Goal: Task Accomplishment & Management: Complete application form

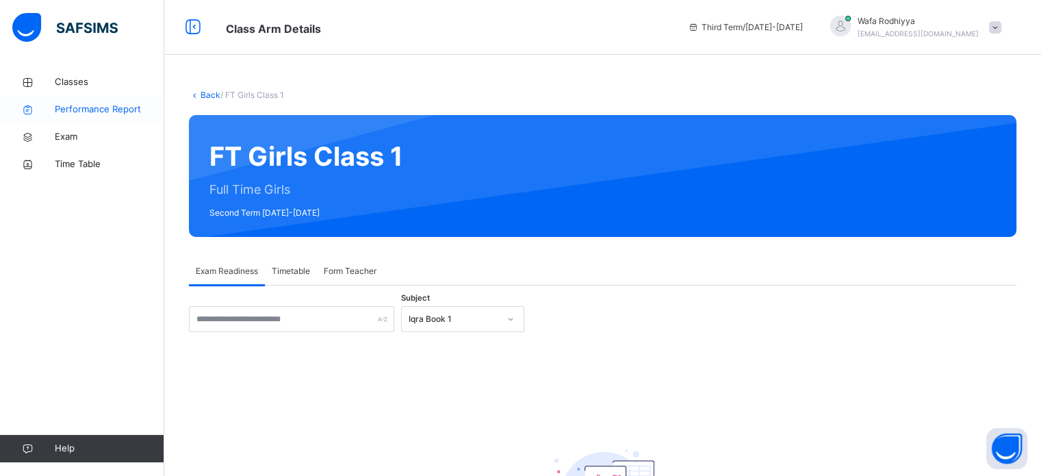
click at [136, 106] on span "Performance Report" at bounding box center [110, 110] width 110 height 14
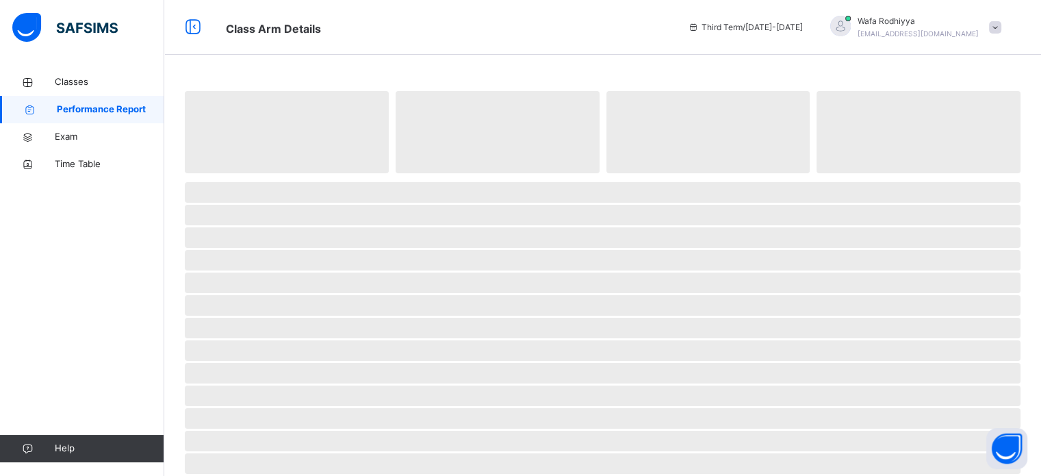
select select "****"
select select "*"
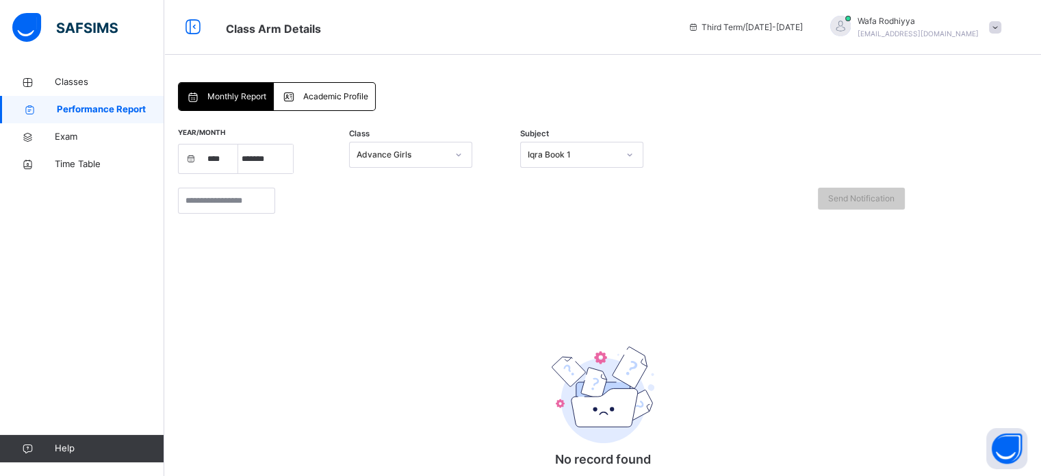
click at [1002, 25] on span at bounding box center [995, 27] width 12 height 12
click at [970, 141] on span "Logout" at bounding box center [957, 145] width 90 height 18
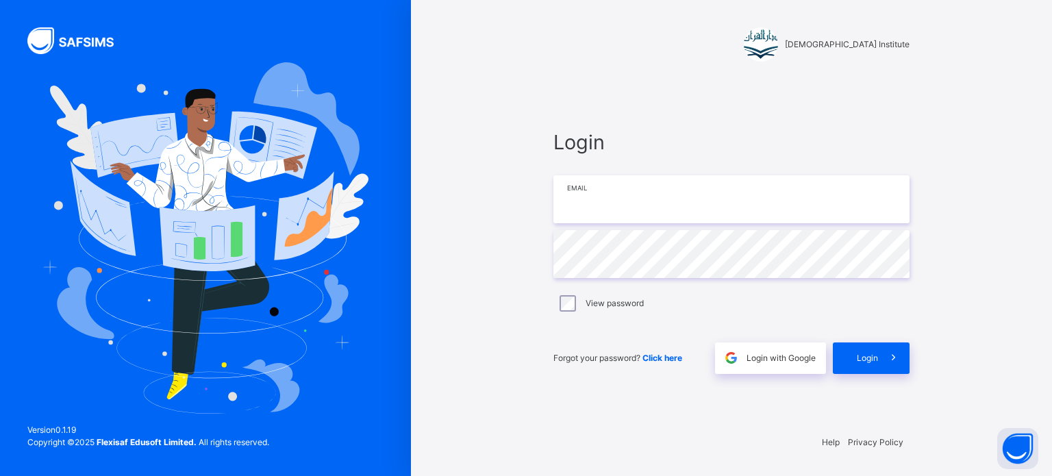
type input "**********"
click at [893, 353] on icon at bounding box center [893, 358] width 14 height 16
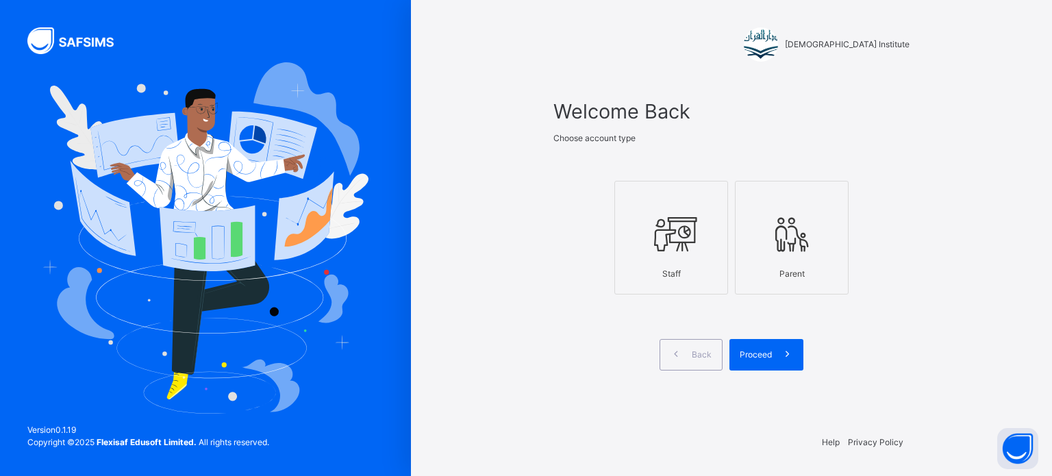
click at [697, 257] on div at bounding box center [671, 235] width 99 height 52
click at [776, 348] on span at bounding box center [787, 354] width 31 height 31
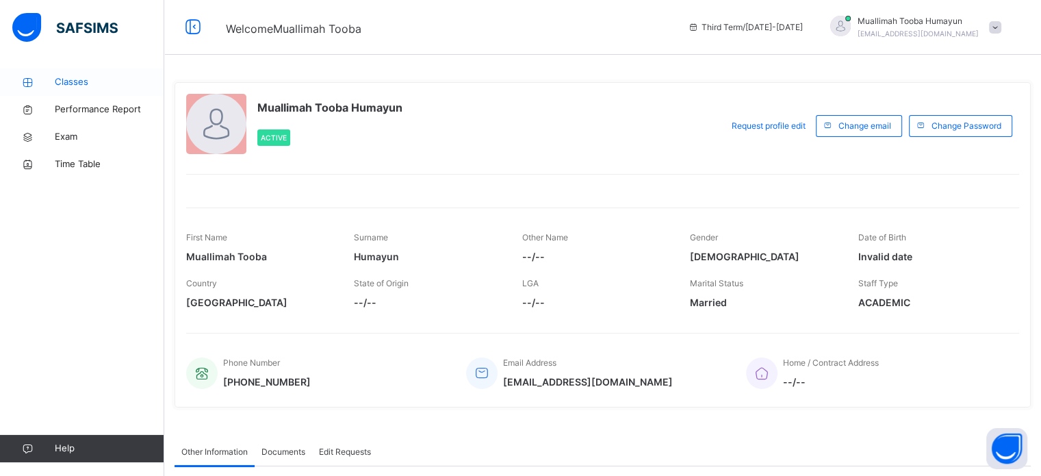
click at [85, 87] on span "Classes" at bounding box center [110, 82] width 110 height 14
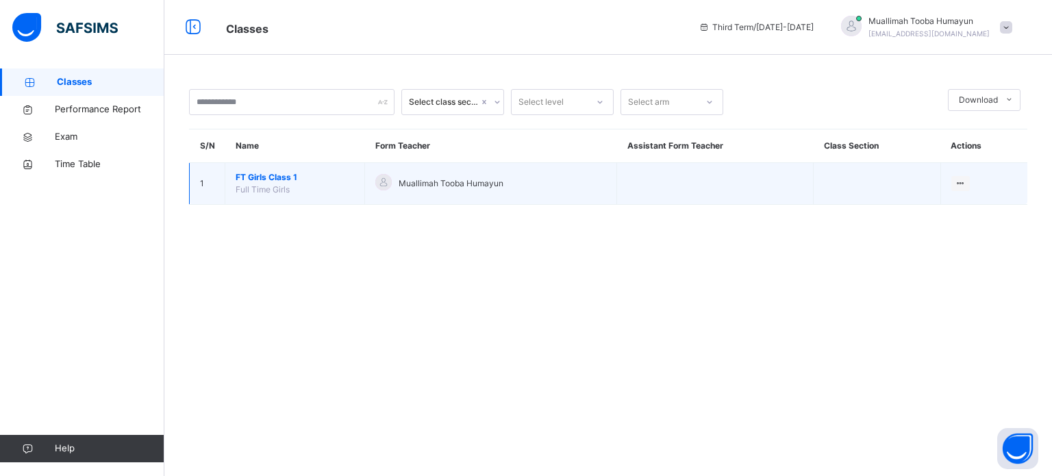
click at [271, 174] on span "FT Girls Class 1" at bounding box center [295, 177] width 118 height 12
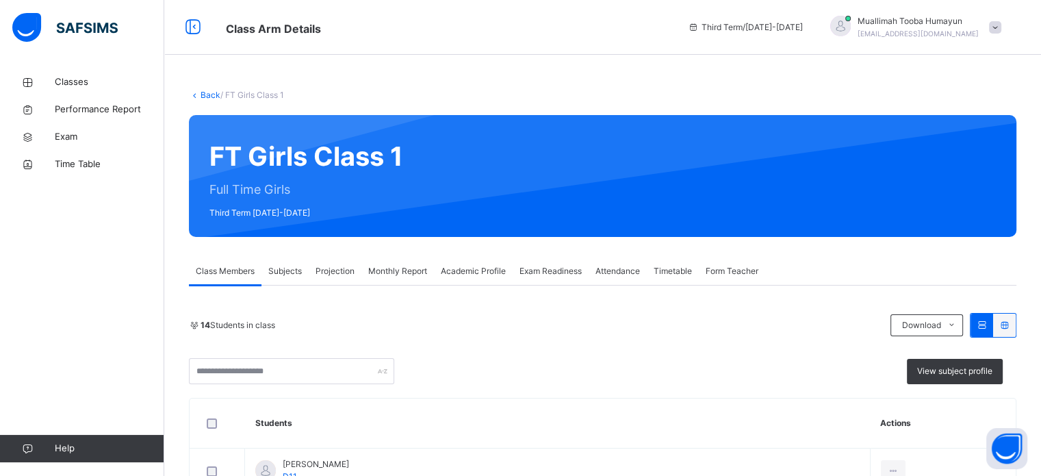
click at [340, 269] on span "Projection" at bounding box center [335, 271] width 39 height 12
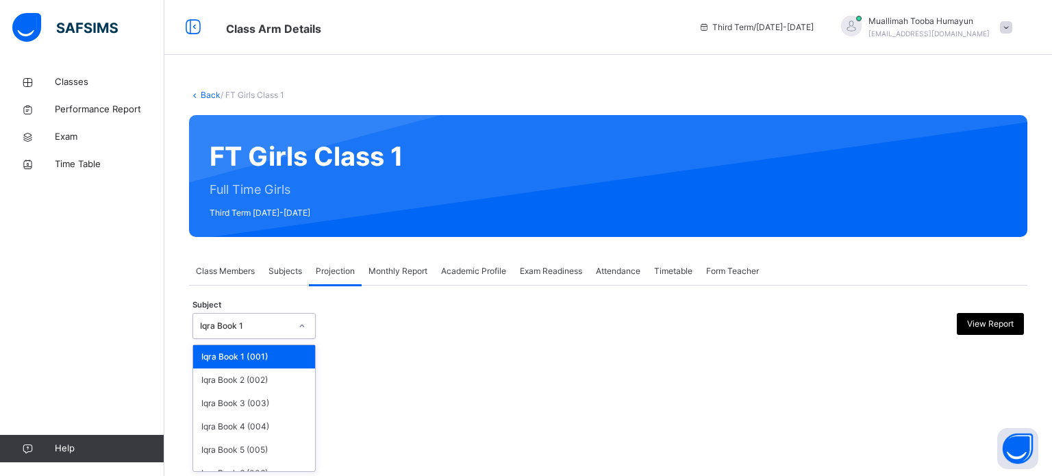
click at [291, 327] on div at bounding box center [301, 326] width 23 height 22
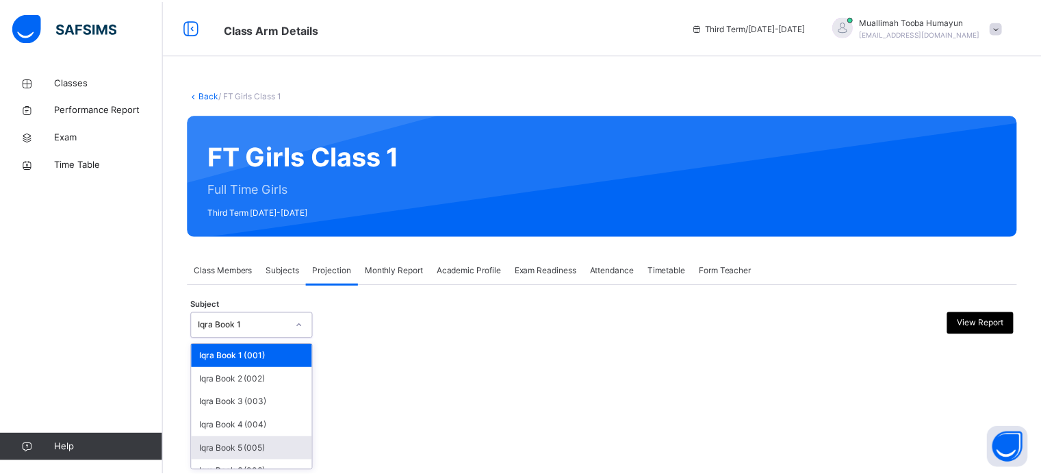
scroll to position [72, 0]
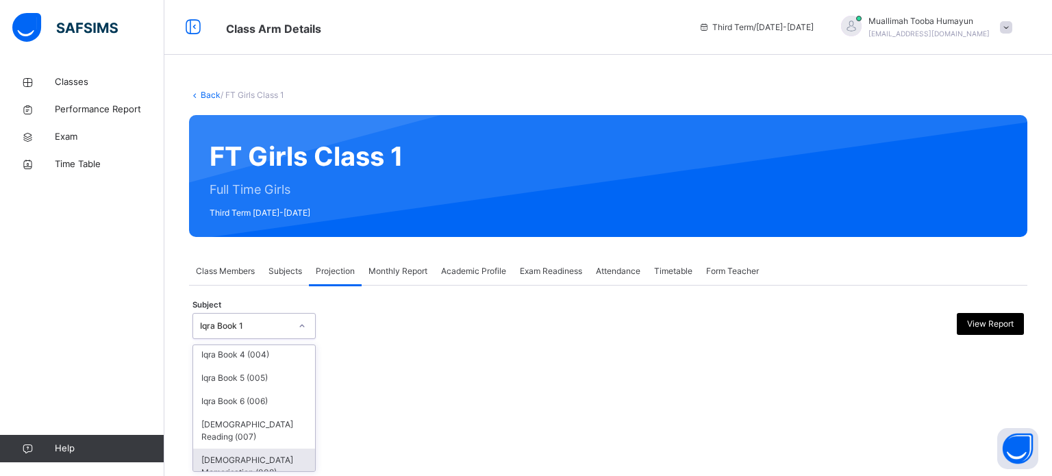
click at [236, 448] on div "[DEMOGRAPHIC_DATA] Memorisation (008)" at bounding box center [254, 466] width 122 height 36
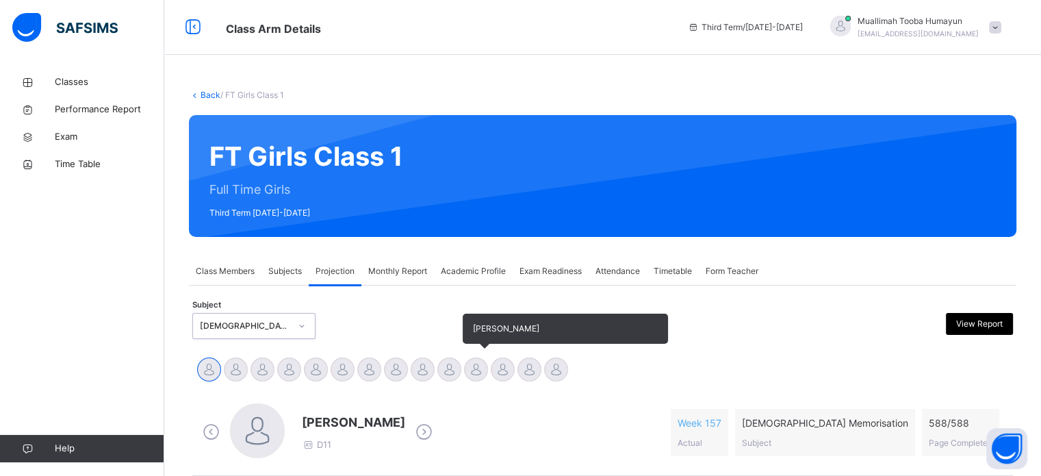
scroll to position [211, 0]
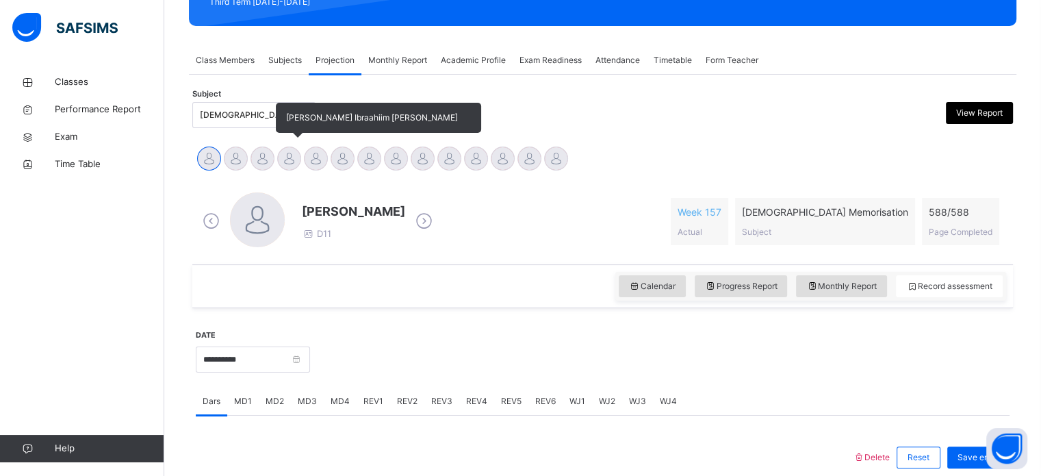
click at [292, 151] on div at bounding box center [289, 159] width 24 height 24
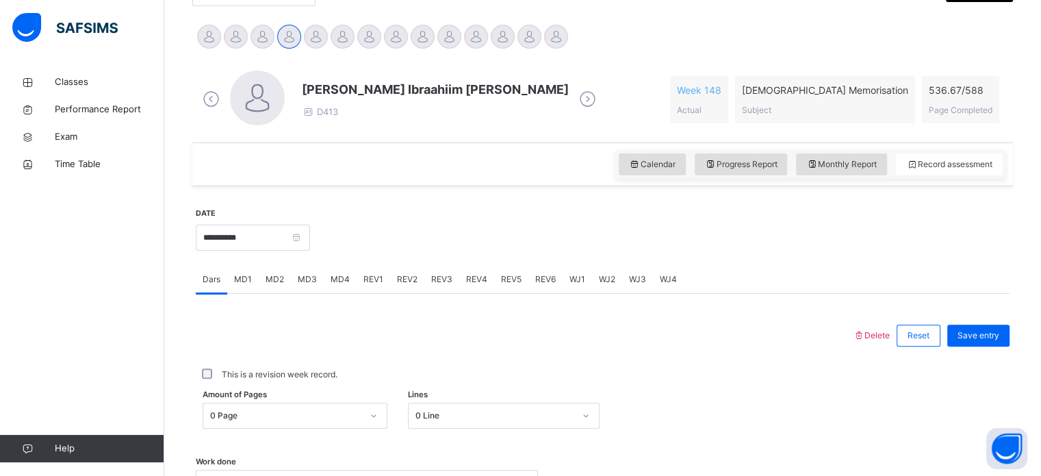
scroll to position [361, 0]
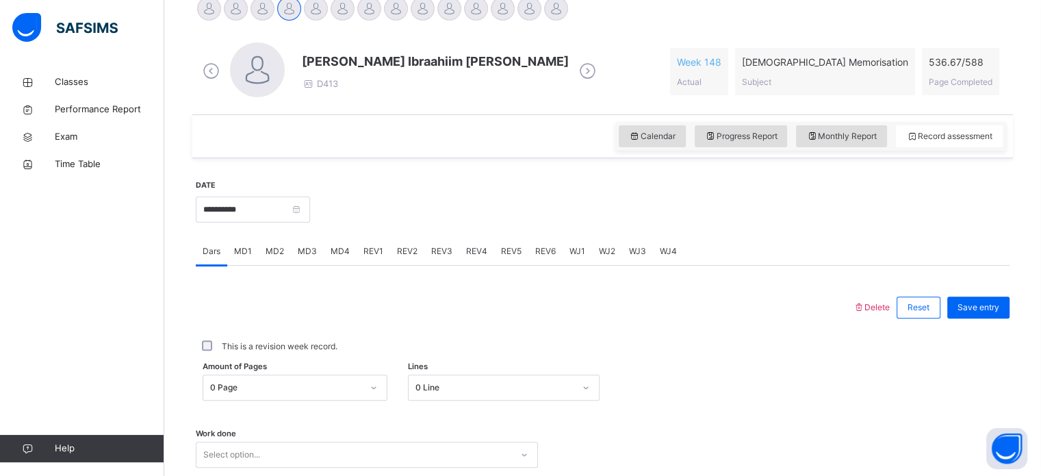
click at [367, 247] on span "REV1" at bounding box center [374, 251] width 20 height 12
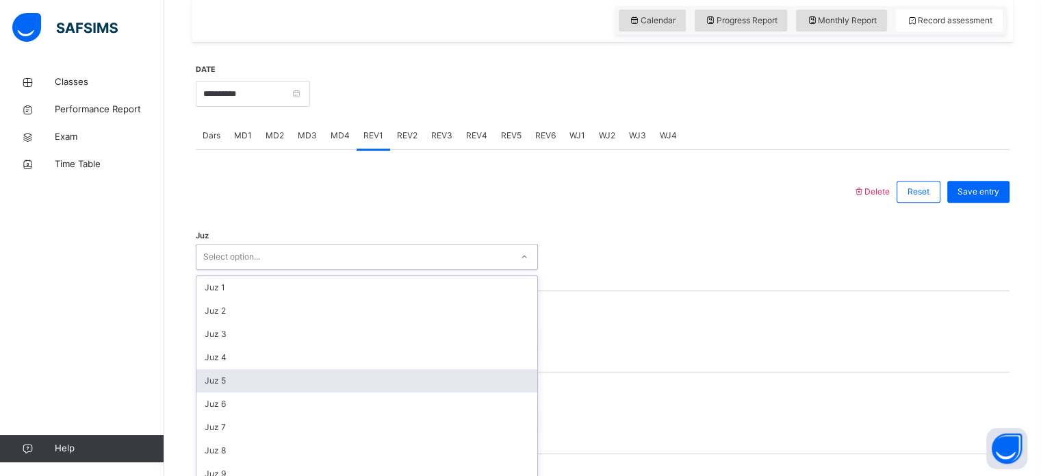
scroll to position [487, 0]
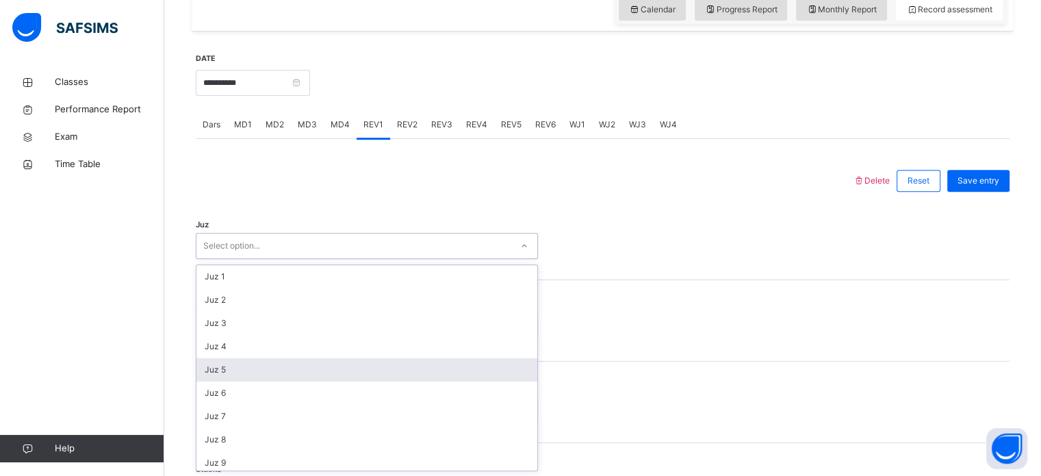
click at [273, 259] on div "option Juz 5 focused, 5 of 30. 30 results available. Use Up and Down to choose …" at bounding box center [367, 246] width 342 height 26
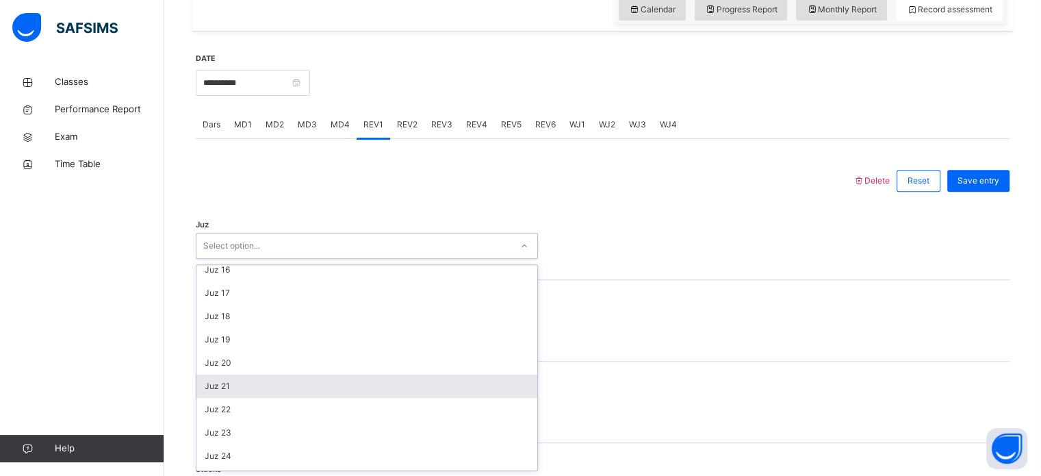
scroll to position [392, 0]
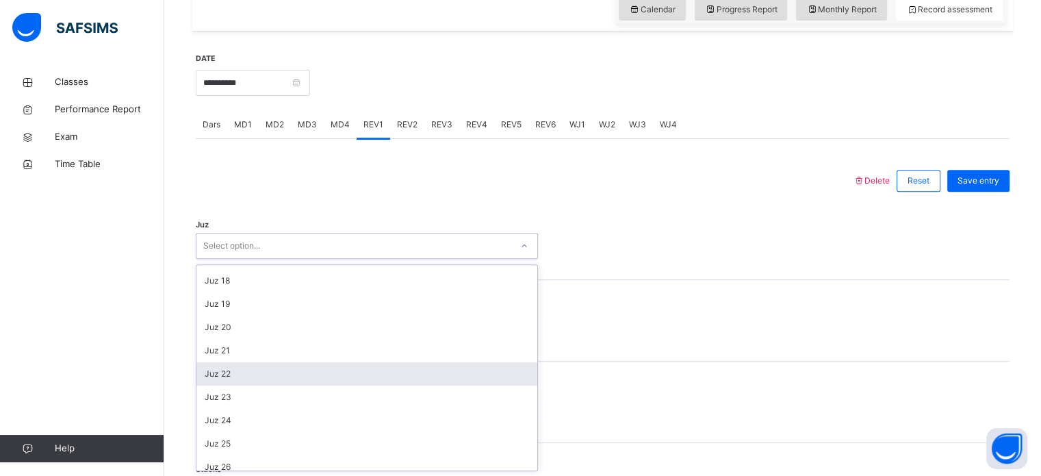
click at [277, 369] on div "Juz 22" at bounding box center [366, 373] width 341 height 23
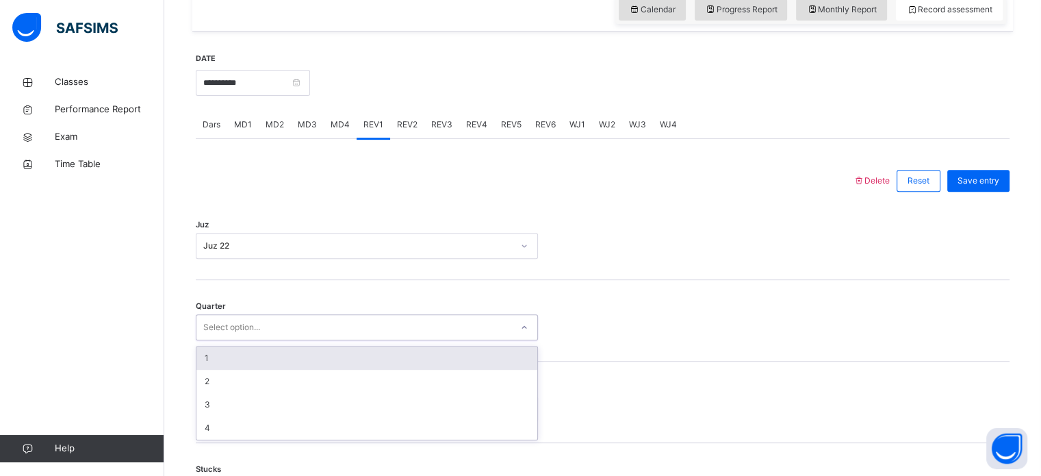
click at [251, 318] on div "Select option..." at bounding box center [231, 327] width 57 height 26
click at [222, 357] on div "1" at bounding box center [366, 357] width 341 height 23
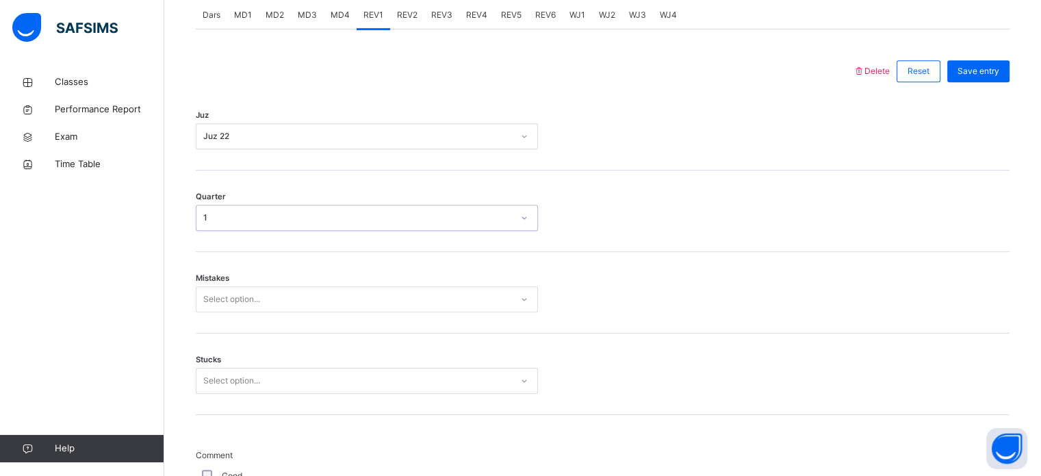
click at [235, 312] on div "Select option..." at bounding box center [367, 299] width 342 height 26
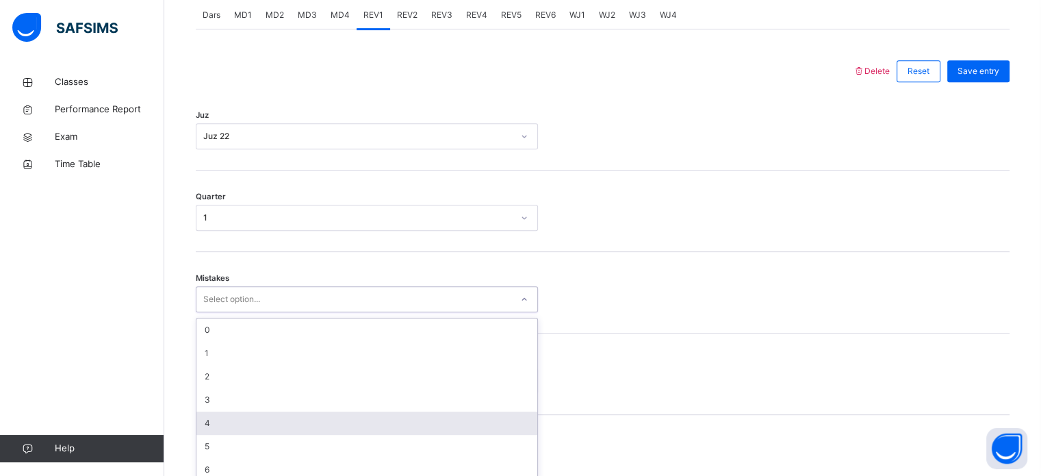
scroll to position [608, 0]
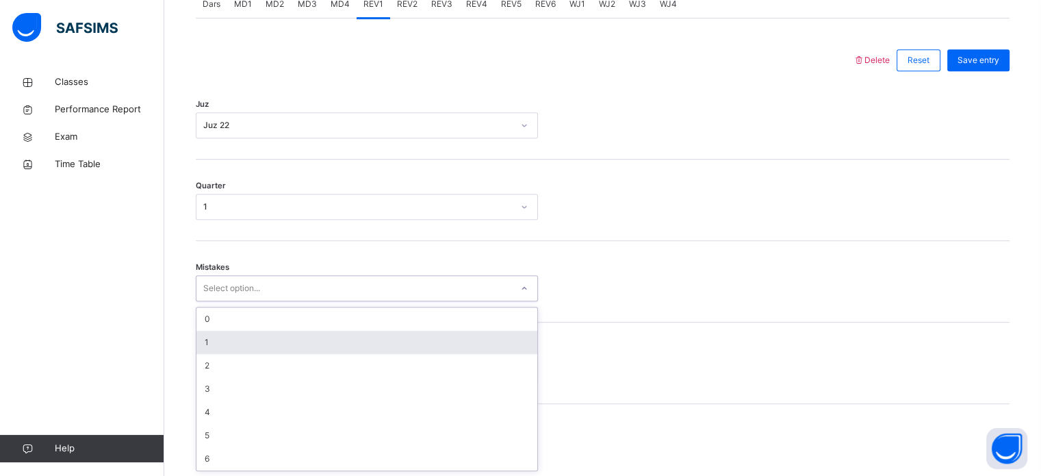
click at [230, 350] on div "1" at bounding box center [366, 342] width 341 height 23
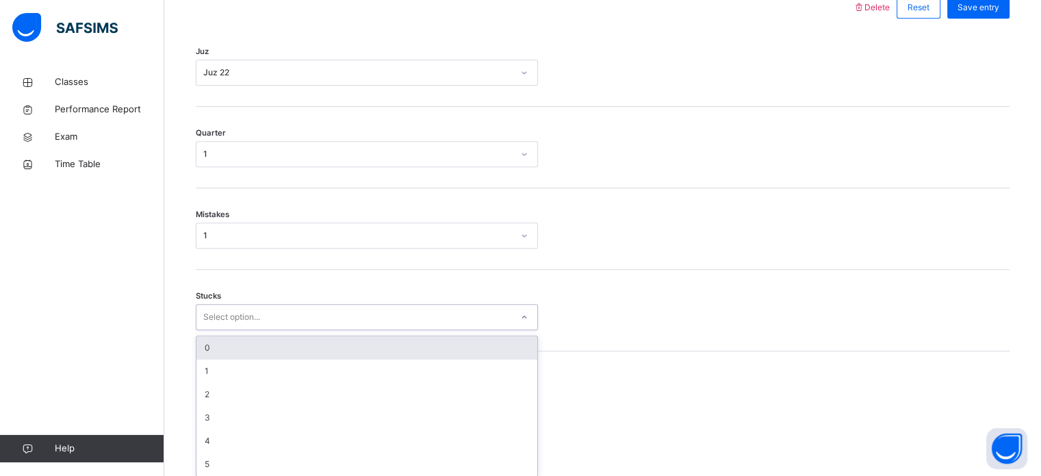
click at [230, 330] on div "option 0 focused, 1 of 6. 6 results available. Use Up and Down to choose option…" at bounding box center [367, 317] width 342 height 26
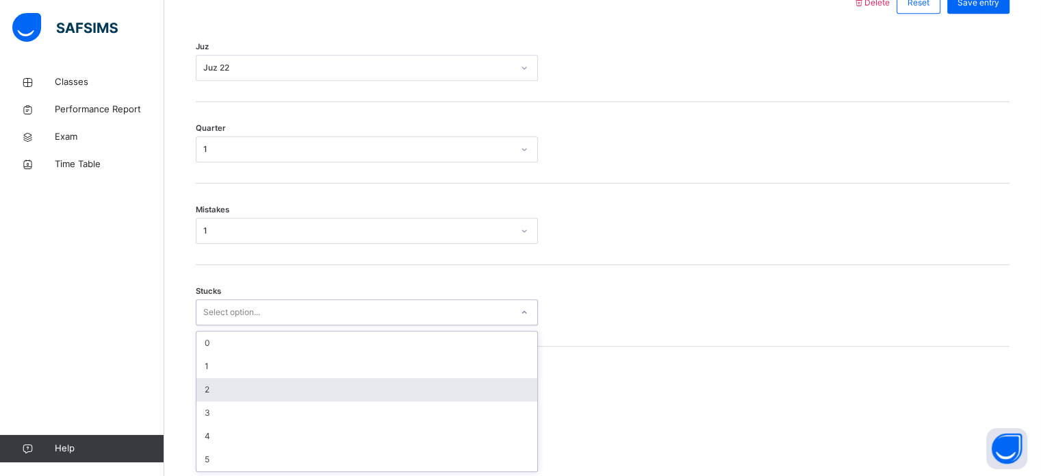
click at [227, 385] on div "2" at bounding box center [366, 389] width 341 height 23
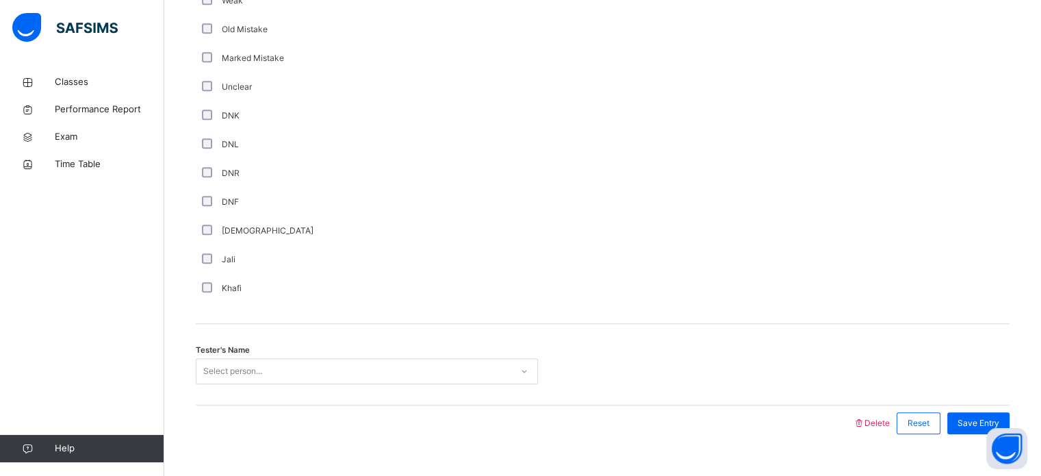
scroll to position [1155, 0]
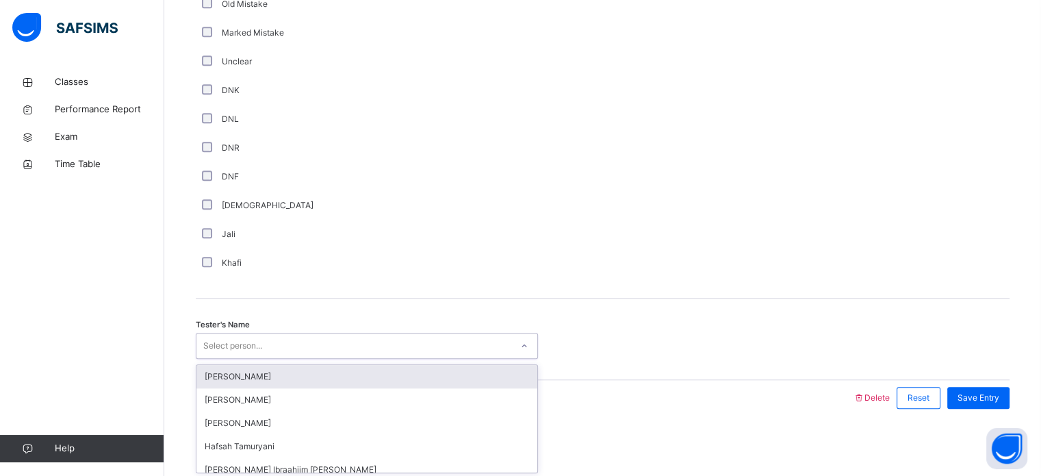
click at [268, 342] on div "Select person..." at bounding box center [353, 345] width 315 height 21
type input "***"
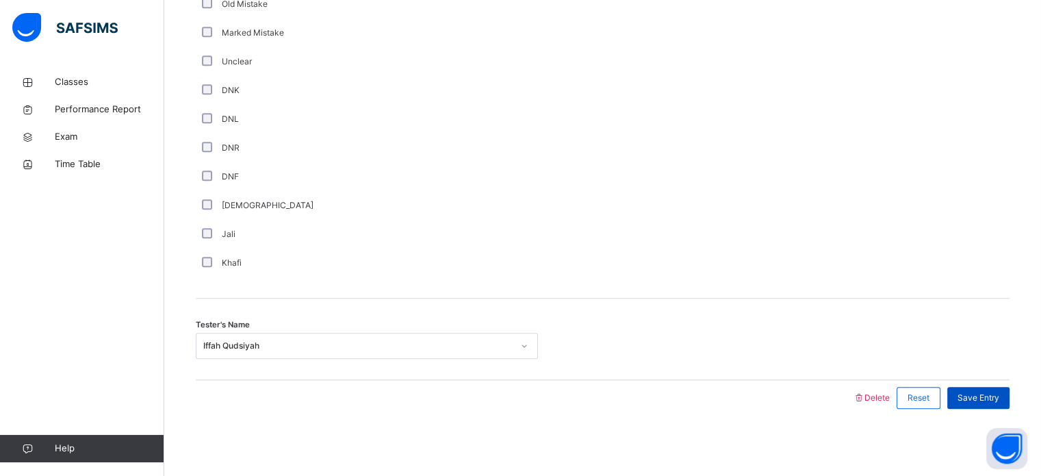
click at [998, 392] on span "Save Entry" at bounding box center [979, 398] width 42 height 12
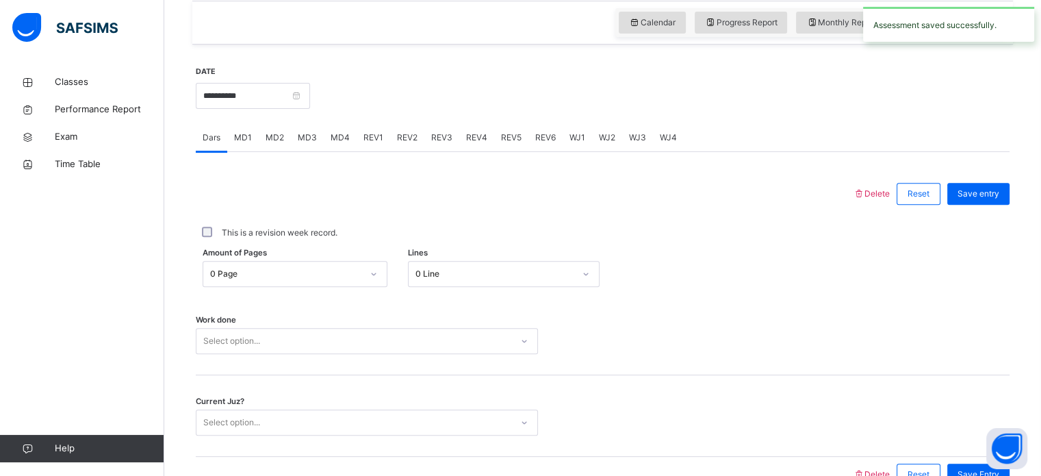
scroll to position [473, 0]
click at [400, 133] on span "REV2" at bounding box center [407, 139] width 21 height 12
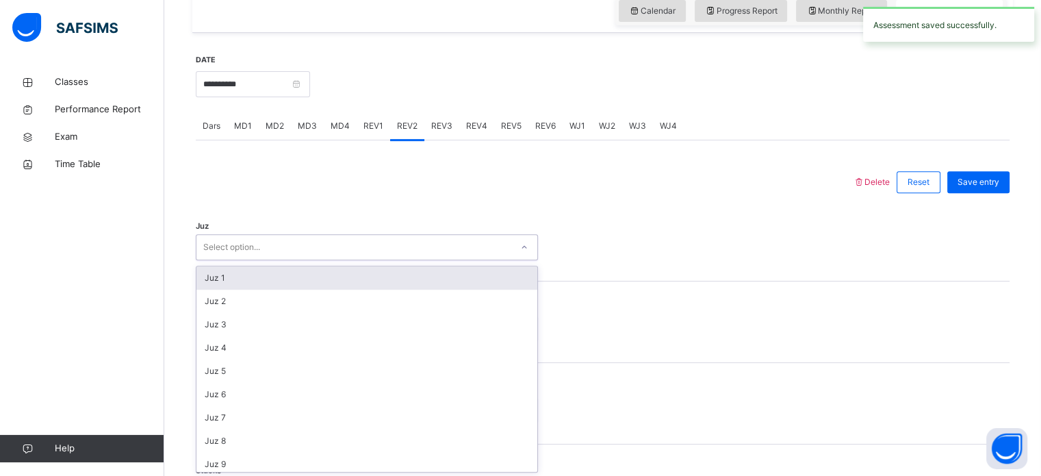
scroll to position [487, 0]
click at [264, 255] on div "Select option..." at bounding box center [353, 246] width 315 height 21
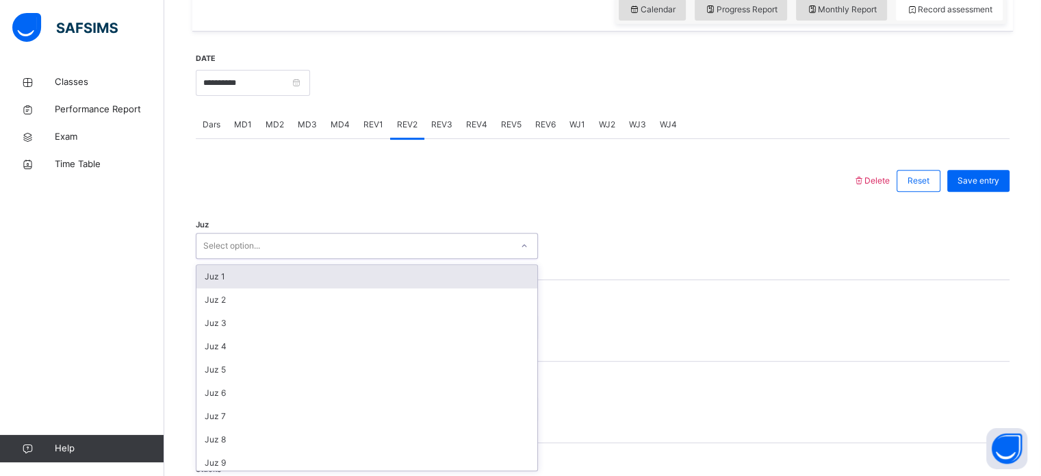
click at [263, 277] on div "Juz 1" at bounding box center [366, 276] width 341 height 23
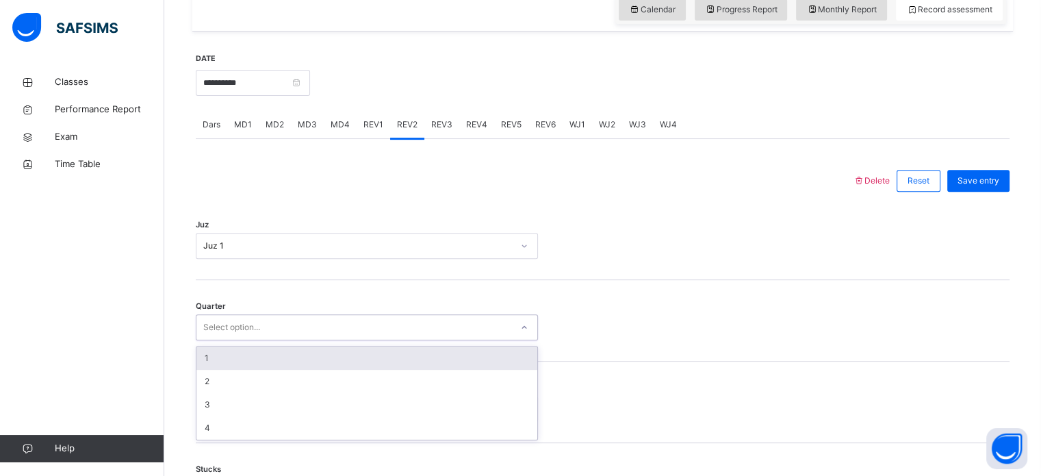
click at [216, 330] on div "Select option..." at bounding box center [231, 327] width 57 height 26
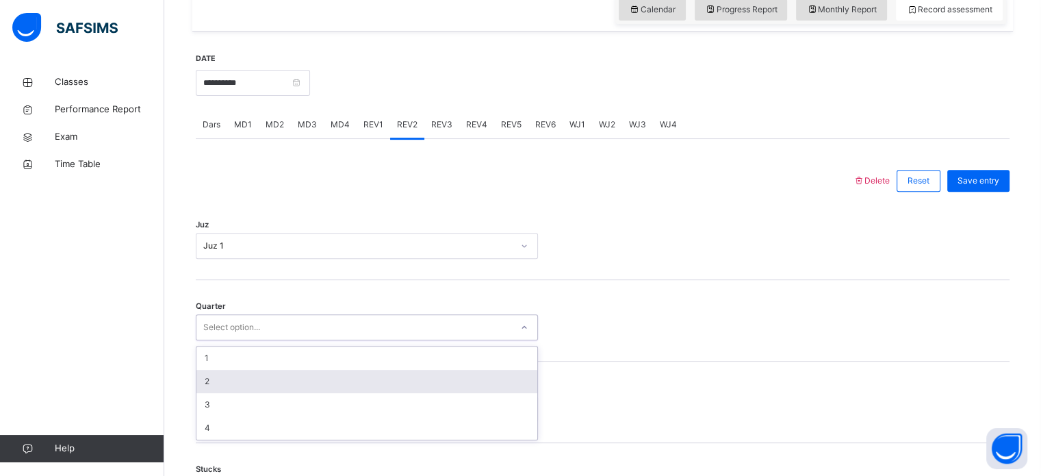
click at [217, 387] on div "2" at bounding box center [366, 381] width 341 height 23
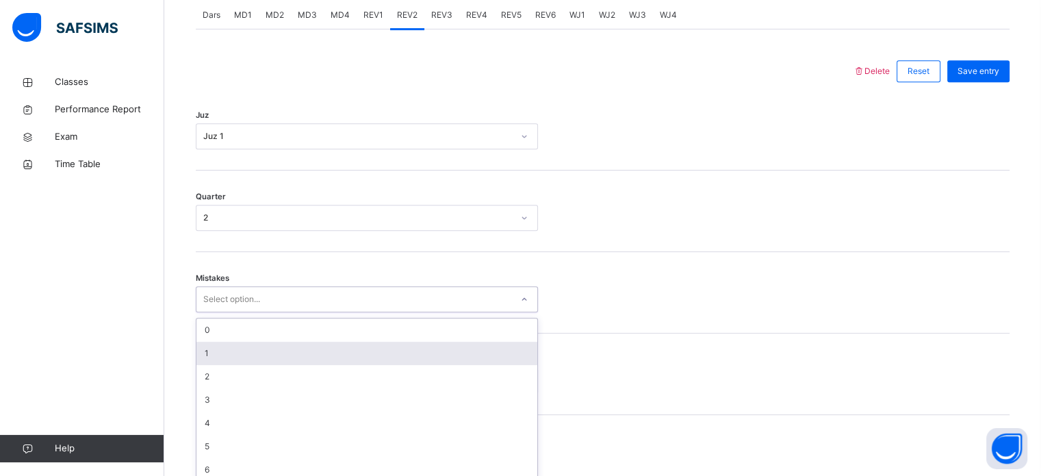
click at [237, 312] on div "option 1 focused, 2 of 7. 7 results available. Use Up and Down to choose option…" at bounding box center [367, 299] width 342 height 26
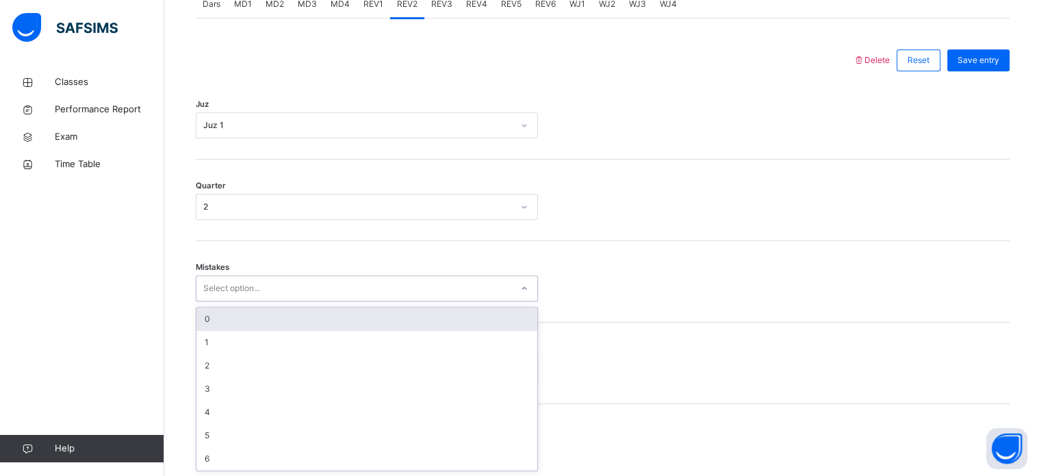
click at [214, 323] on div "0" at bounding box center [366, 318] width 341 height 23
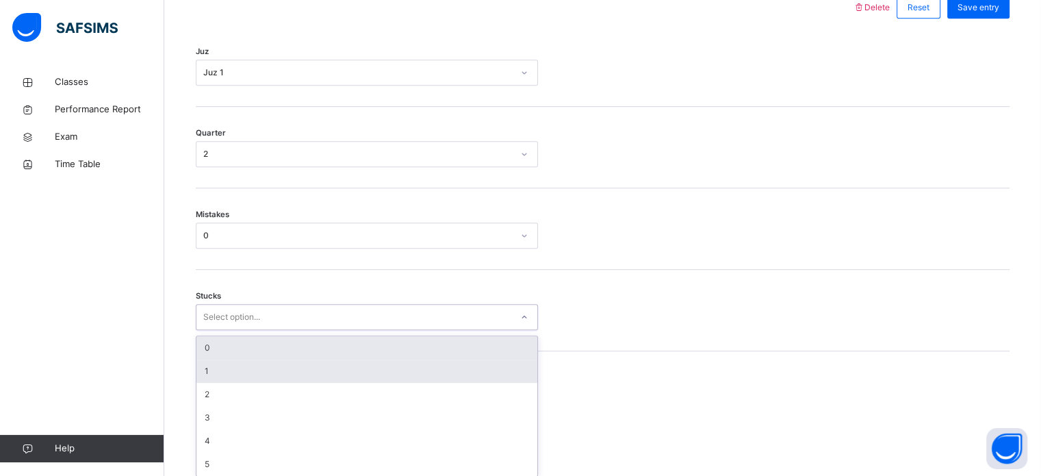
click at [225, 330] on div "option 0 focused, 1 of 6. 6 results available. Use Up and Down to choose option…" at bounding box center [367, 317] width 342 height 26
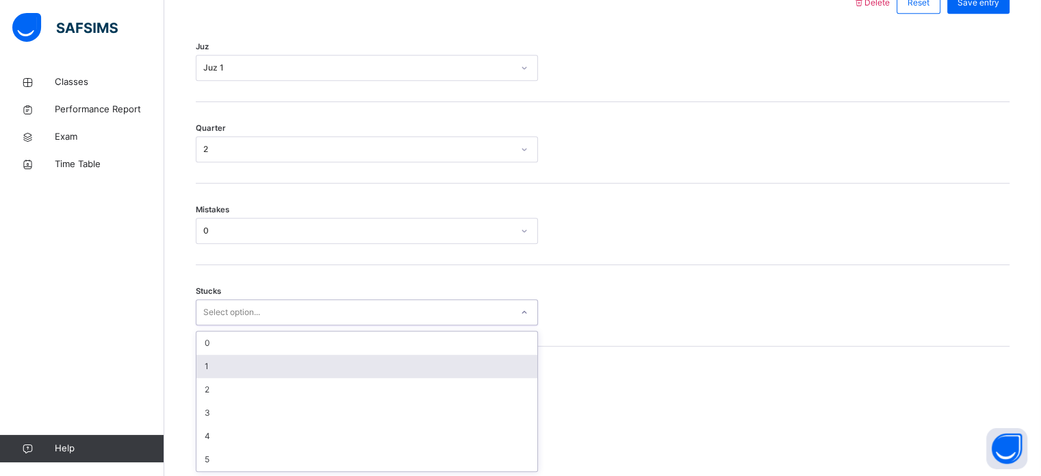
click at [225, 367] on div "1" at bounding box center [366, 366] width 341 height 23
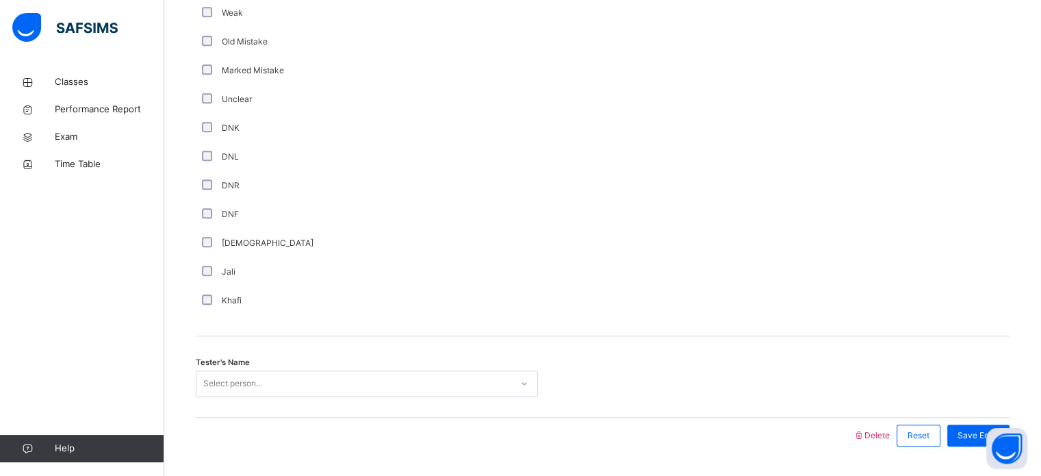
scroll to position [1155, 0]
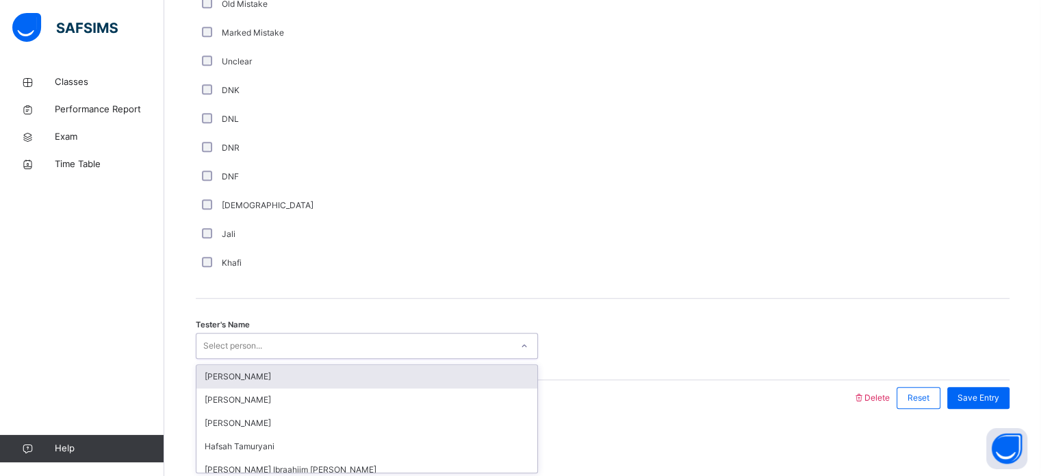
click at [299, 353] on div "Select person..." at bounding box center [353, 345] width 315 height 21
type input "***"
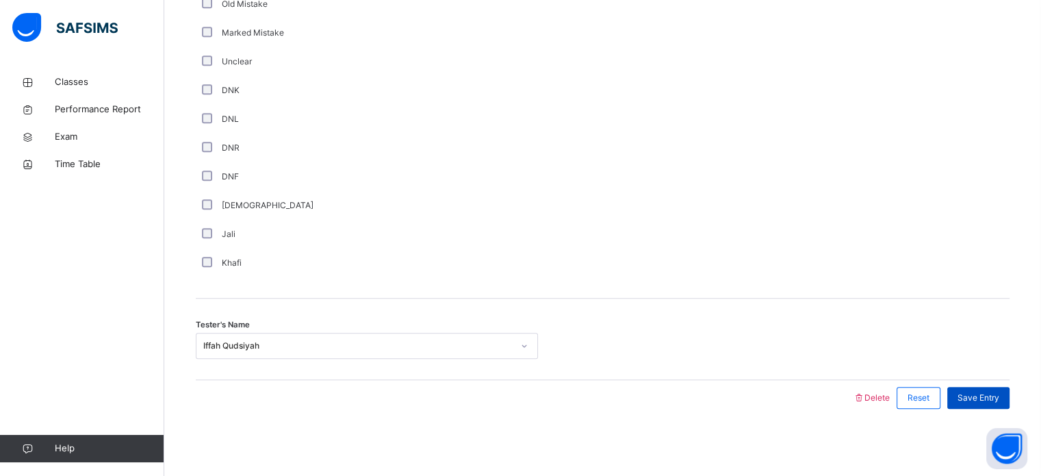
click at [965, 393] on div "Save Entry" at bounding box center [979, 398] width 62 height 22
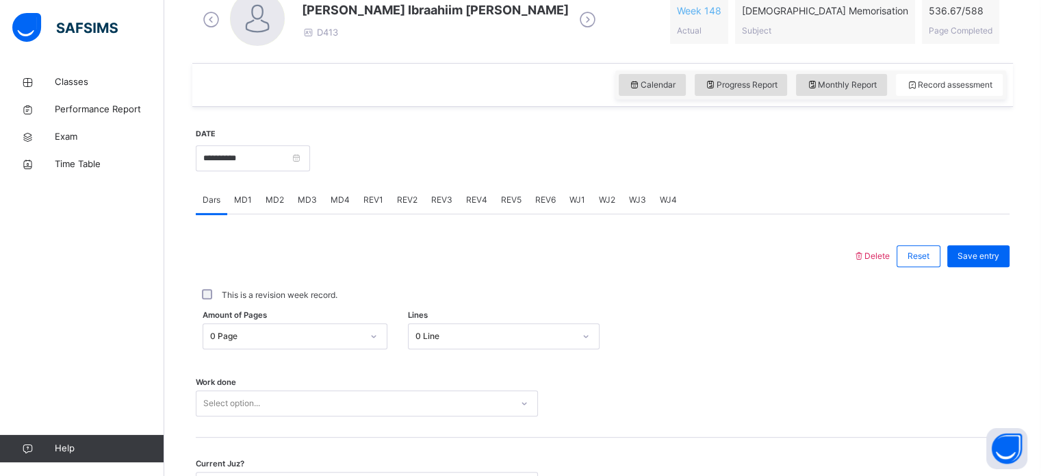
scroll to position [414, 0]
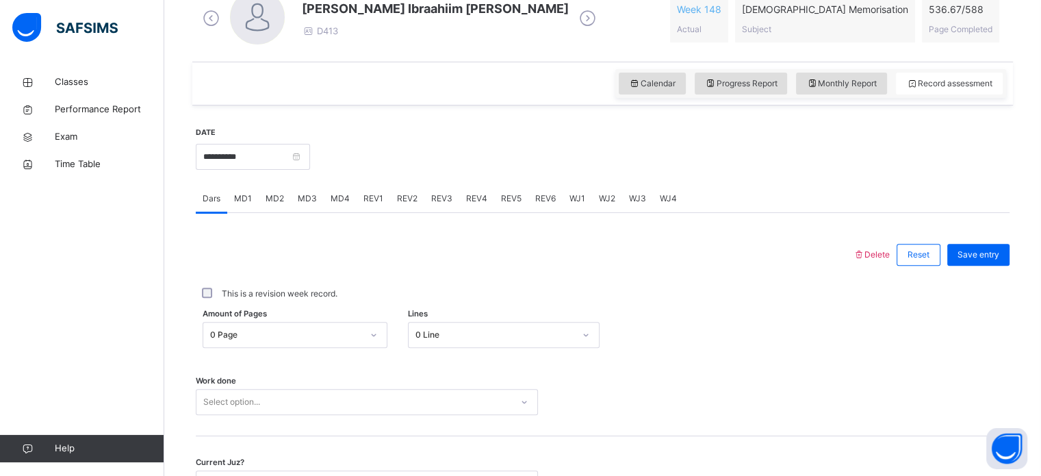
scroll to position [552, 0]
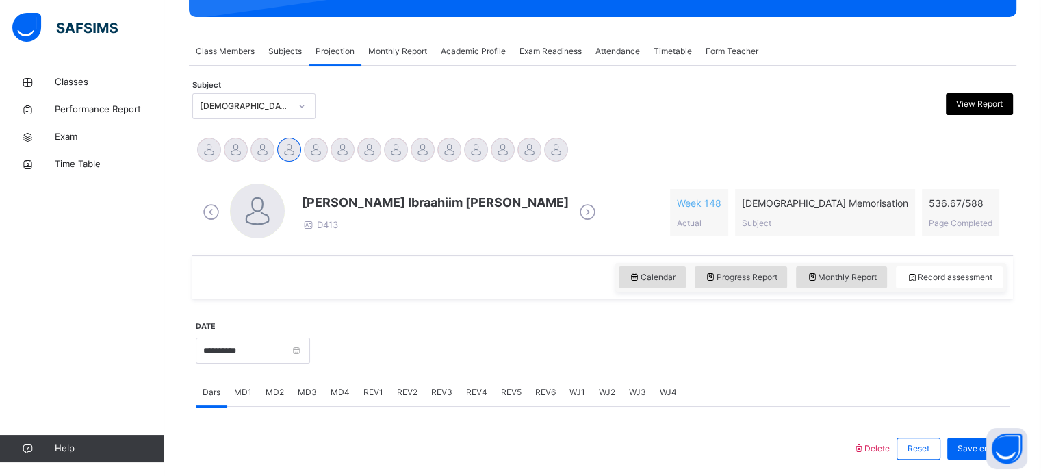
scroll to position [218, 0]
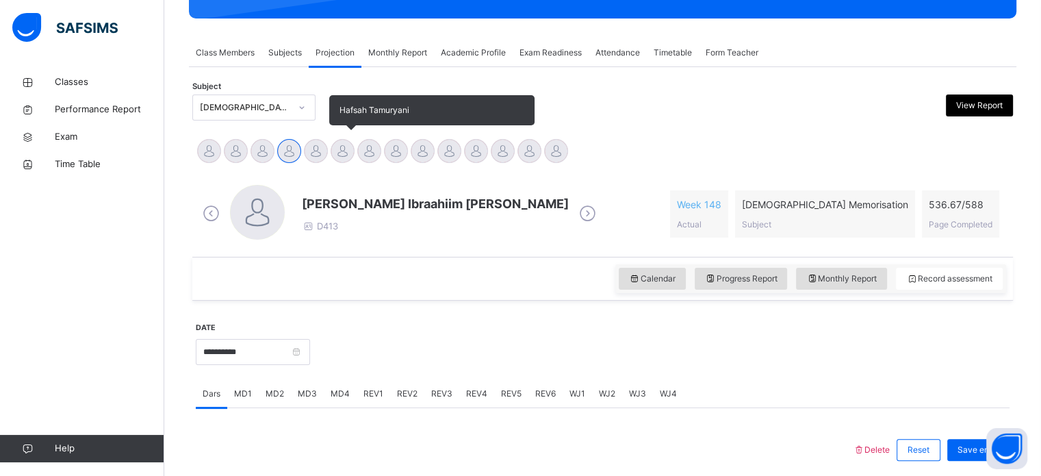
click at [344, 149] on div at bounding box center [343, 151] width 24 height 24
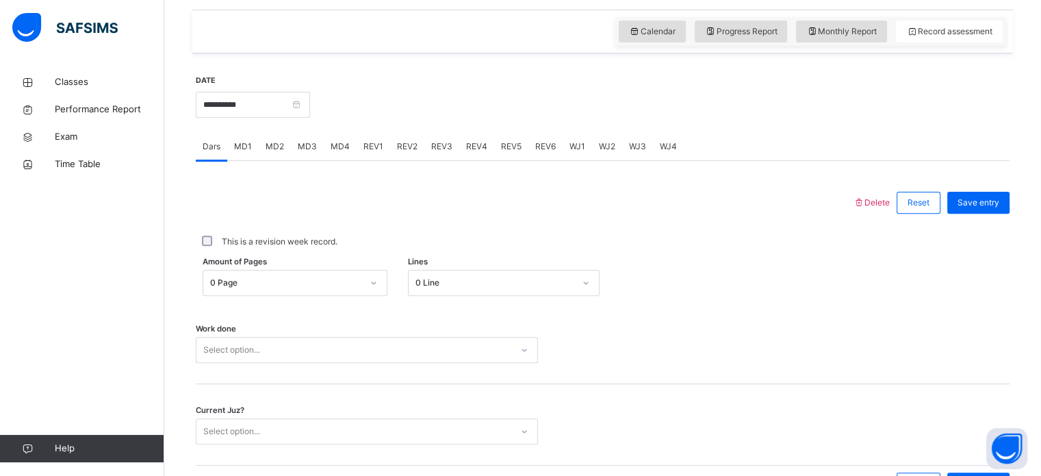
scroll to position [494, 0]
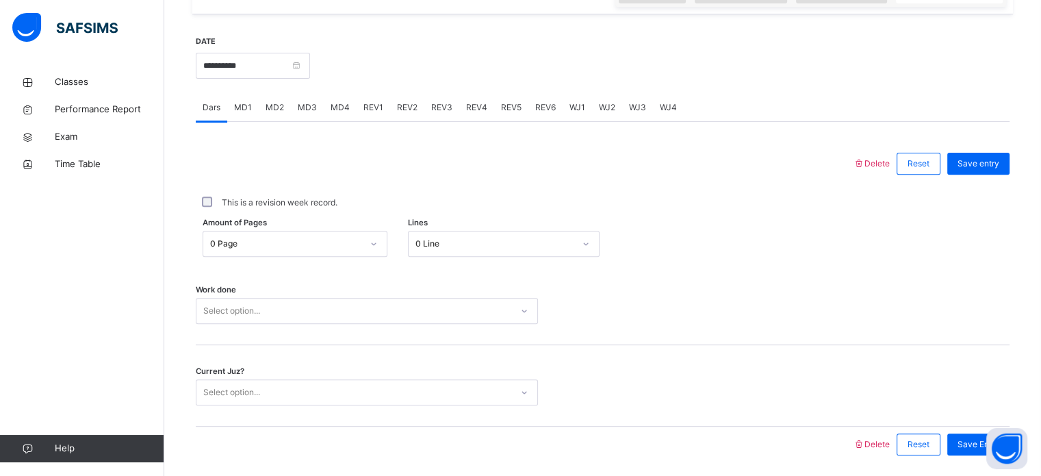
click at [309, 114] on span "MD3" at bounding box center [307, 107] width 19 height 12
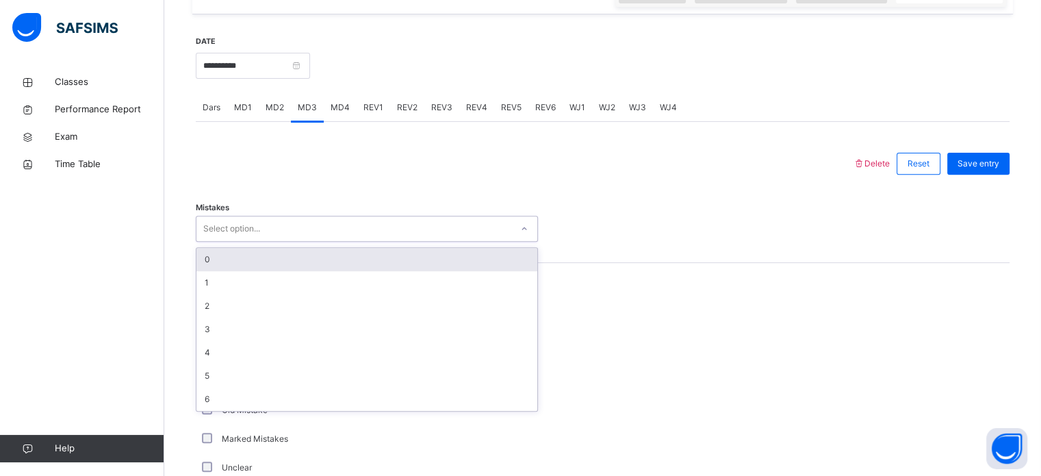
click at [268, 240] on div "Select option..." at bounding box center [353, 228] width 315 height 21
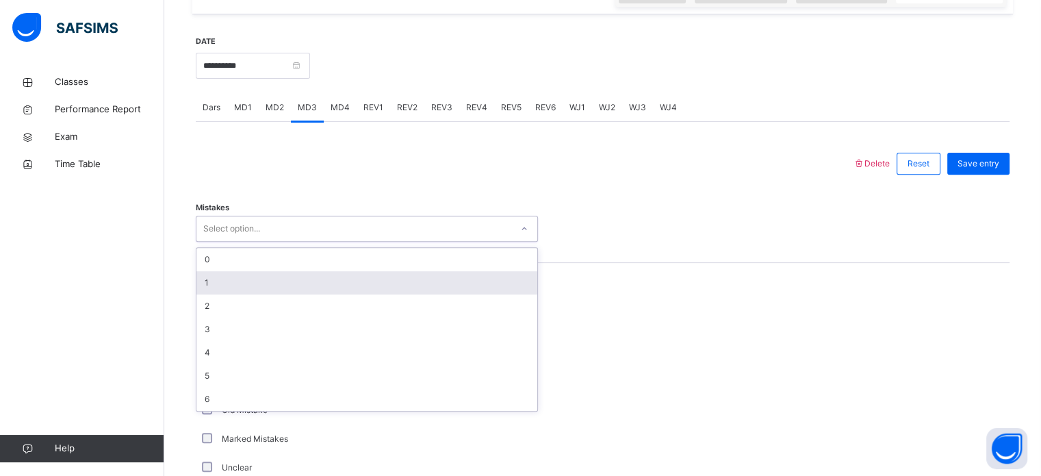
click at [249, 294] on div "1" at bounding box center [366, 282] width 341 height 23
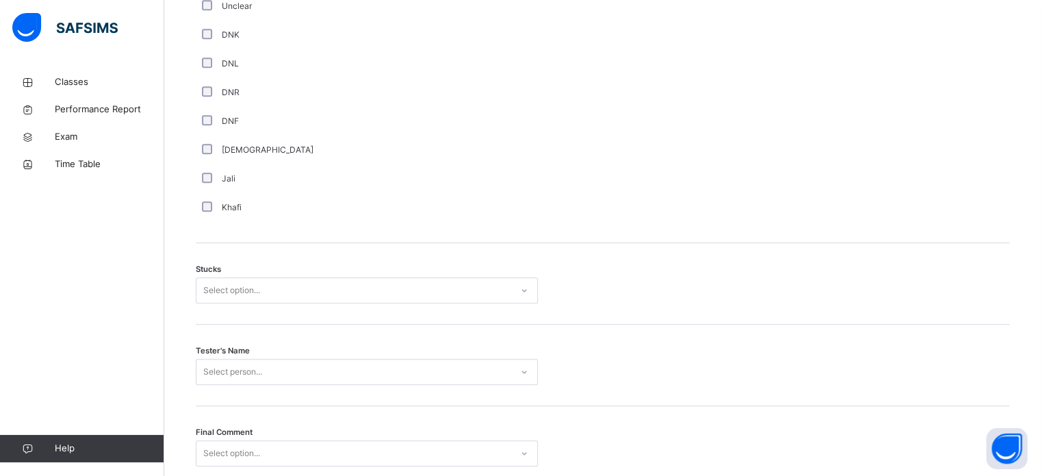
scroll to position [961, 0]
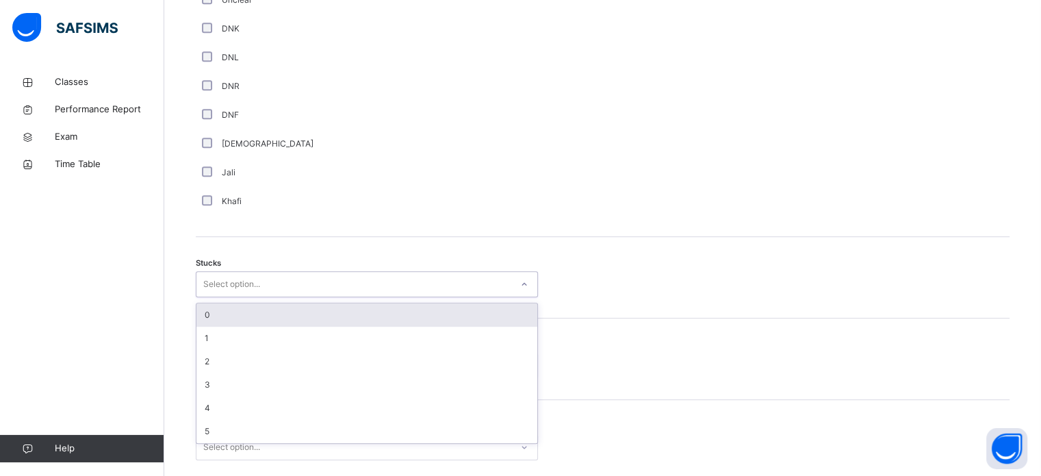
click at [295, 288] on div "Select option..." at bounding box center [353, 284] width 315 height 21
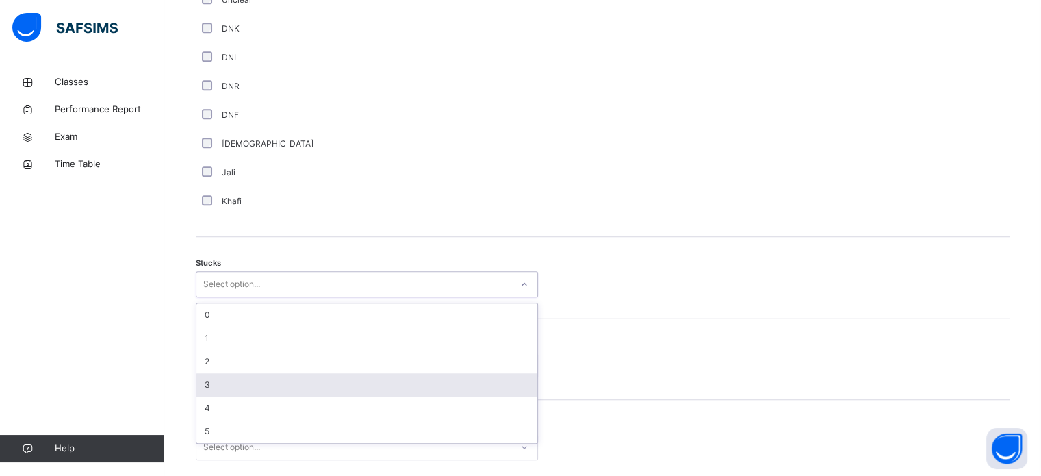
click at [236, 394] on div "3" at bounding box center [366, 384] width 341 height 23
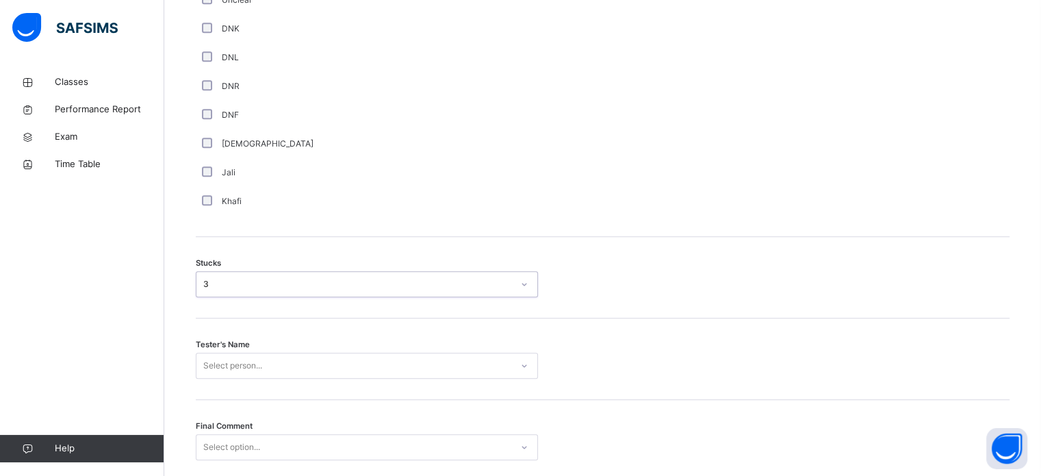
scroll to position [1074, 0]
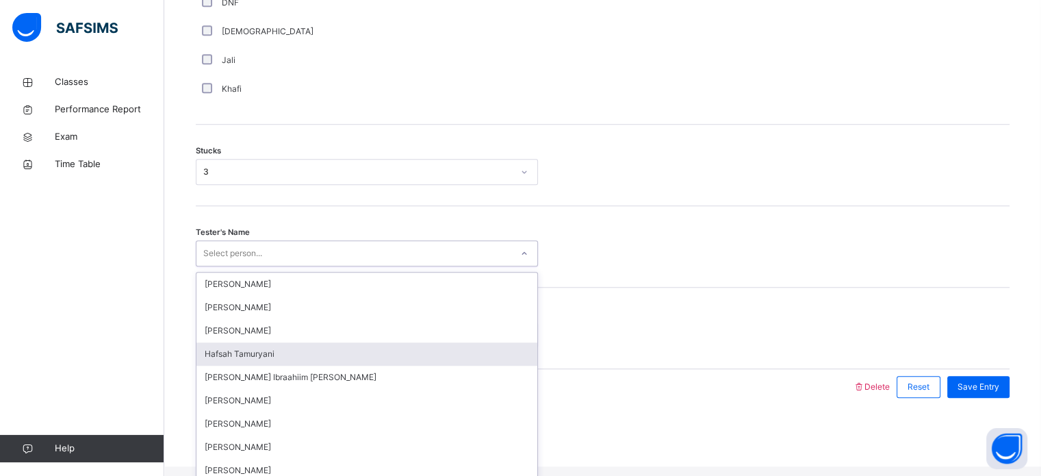
click at [233, 266] on div "option [PERSON_NAME] focused, 4 of 45. 45 results available. Use Up and Down to…" at bounding box center [367, 253] width 342 height 26
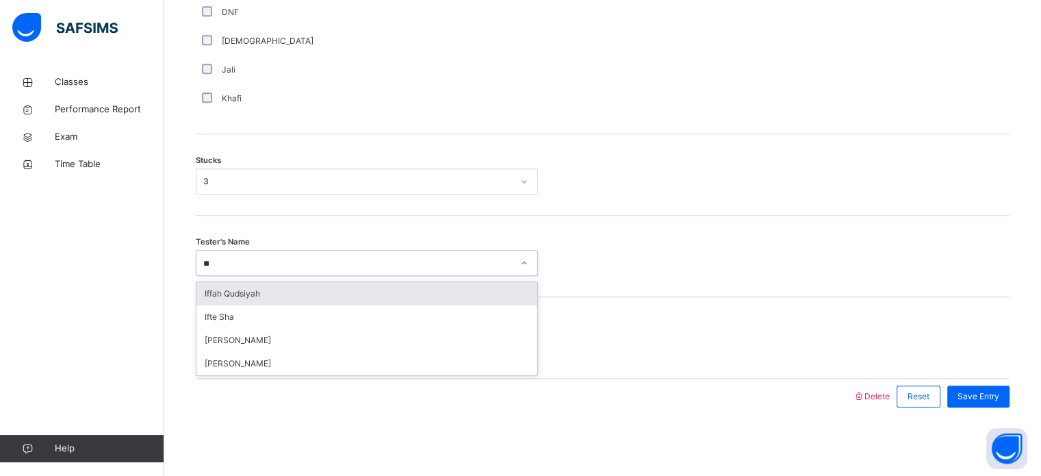
type input "***"
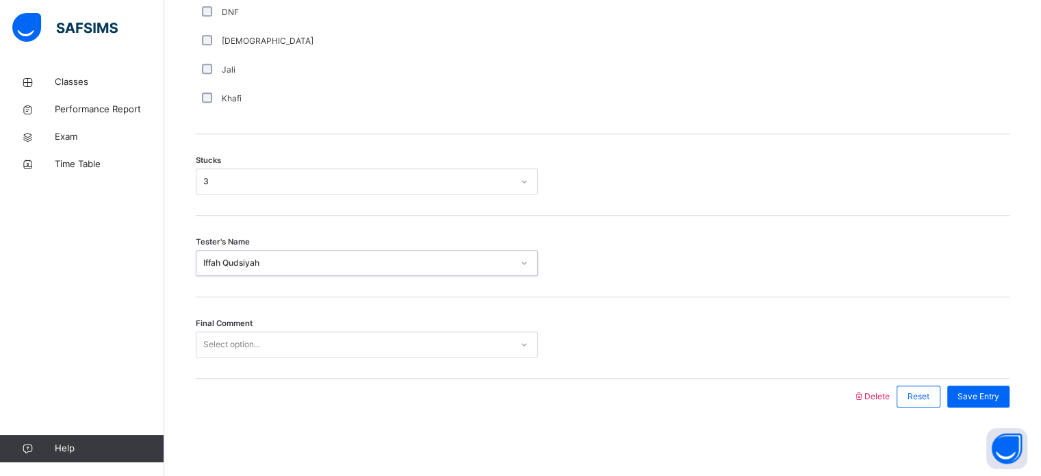
click at [229, 348] on div "Select option..." at bounding box center [231, 344] width 57 height 26
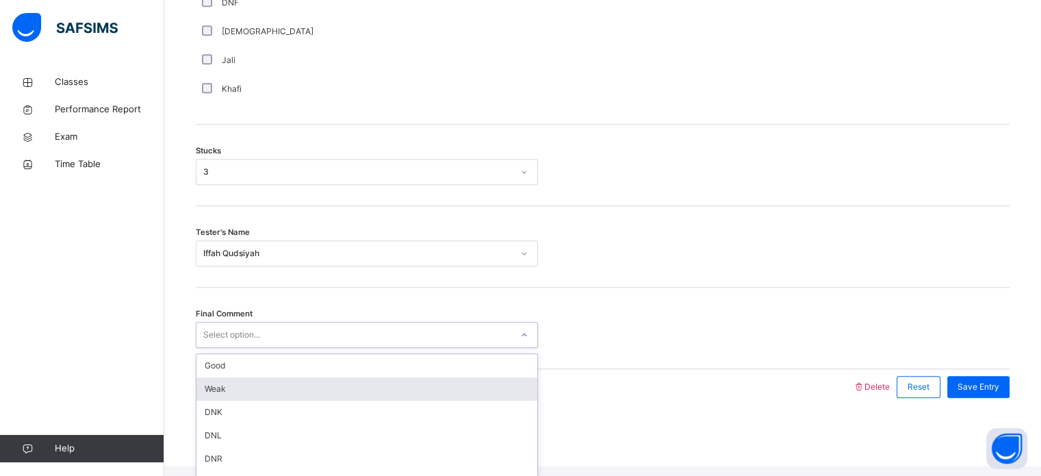
click at [233, 389] on div "Weak" at bounding box center [366, 388] width 341 height 23
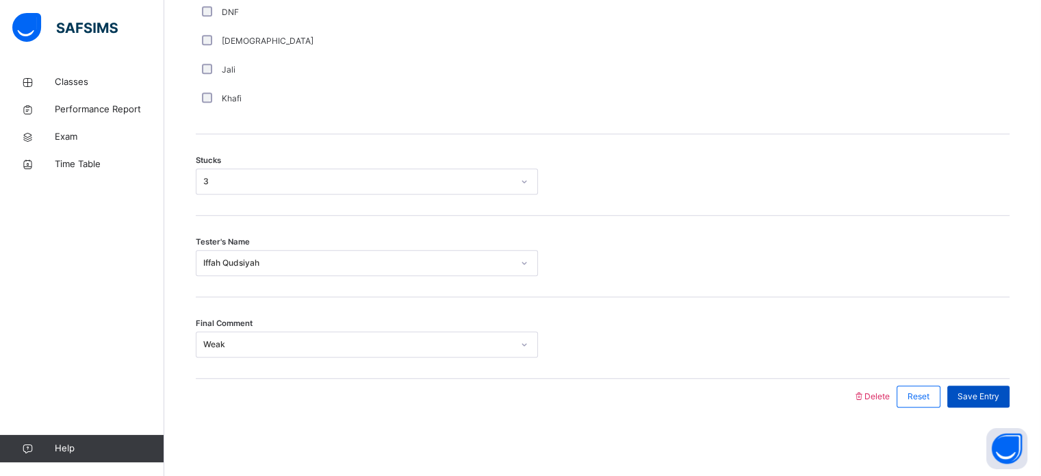
click at [1000, 391] on span "Save Entry" at bounding box center [979, 396] width 42 height 12
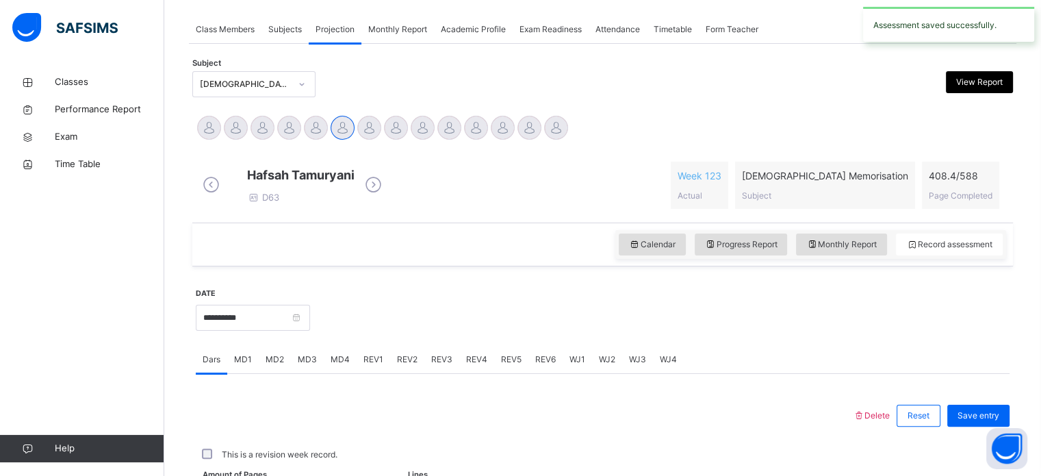
scroll to position [552, 0]
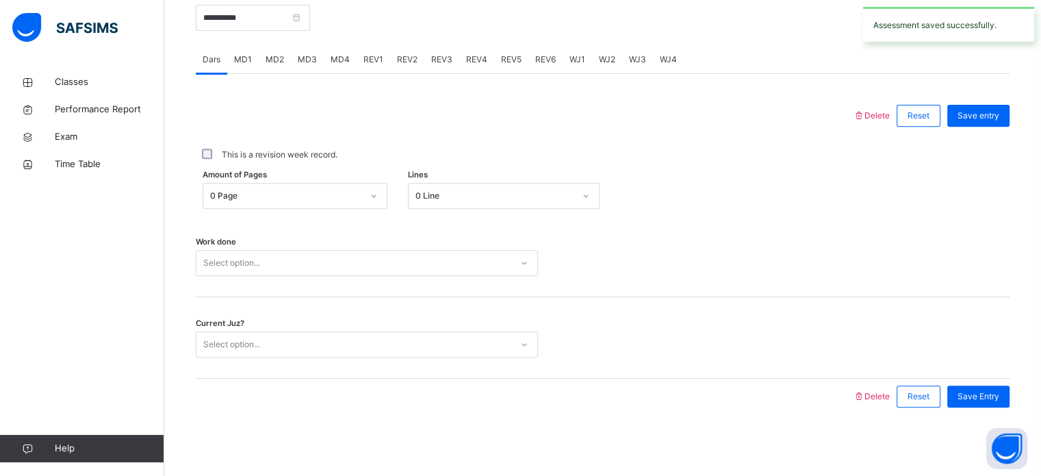
click at [340, 58] on span "MD4" at bounding box center [340, 59] width 19 height 12
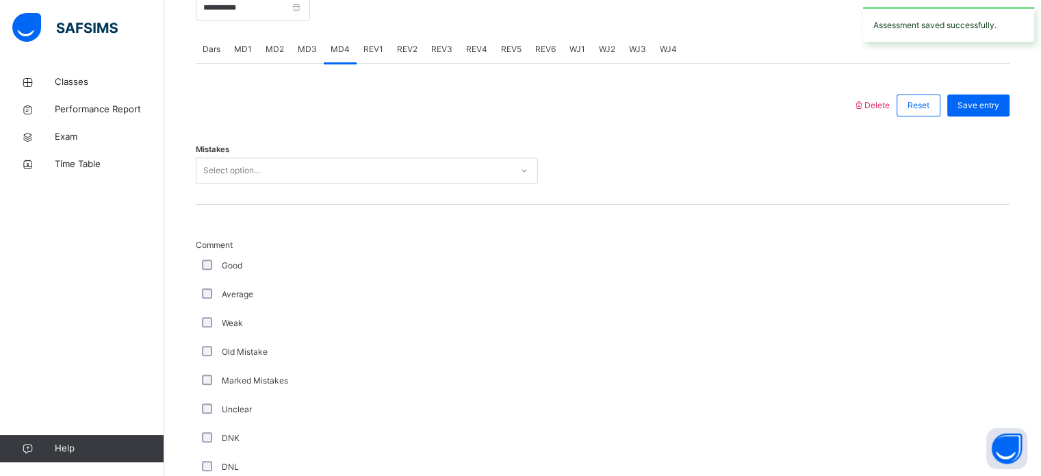
scroll to position [1074, 0]
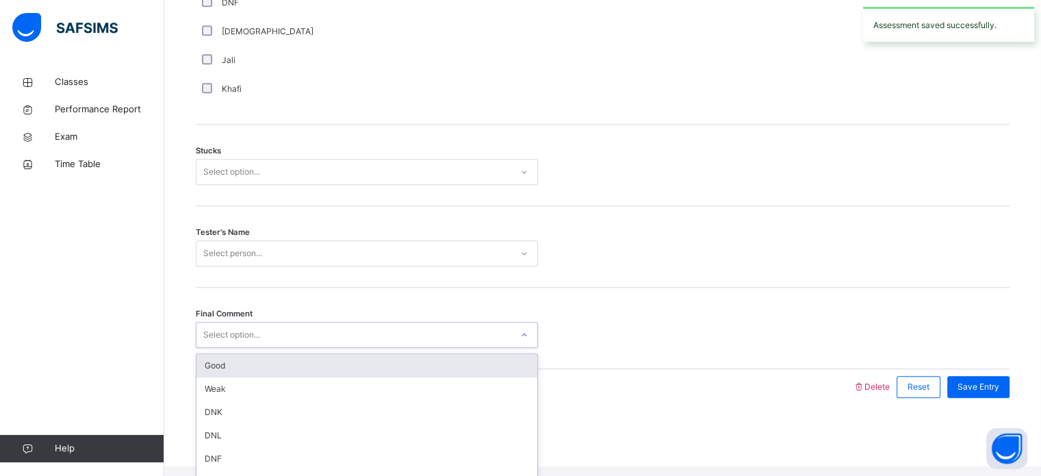
click at [265, 343] on div "Select option..." at bounding box center [353, 335] width 315 height 21
click at [236, 374] on div "Good" at bounding box center [366, 365] width 341 height 23
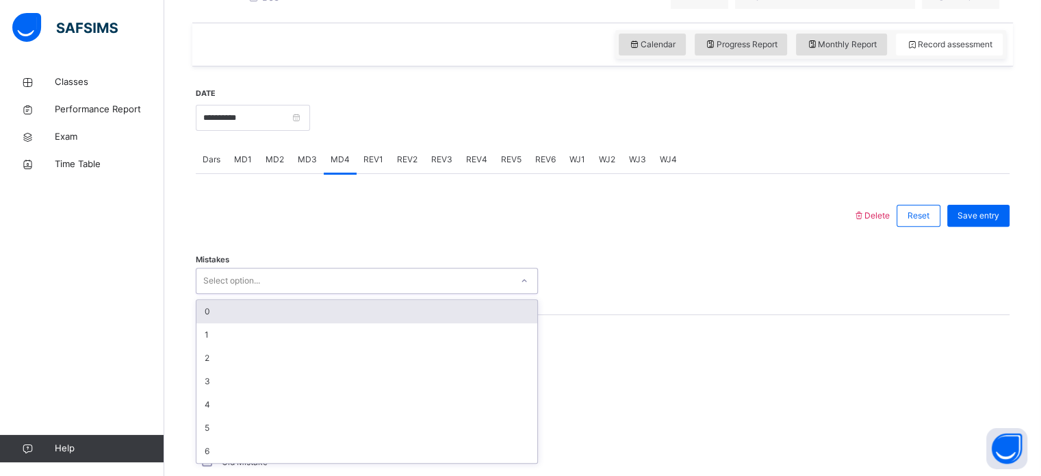
scroll to position [445, 0]
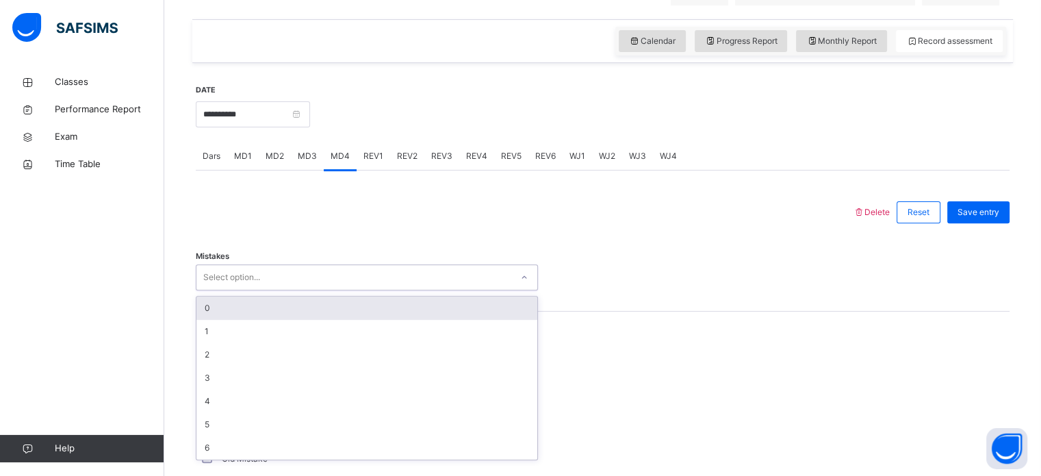
drag, startPoint x: 353, startPoint y: 325, endPoint x: 303, endPoint y: 317, distance: 50.5
click at [303, 290] on div "option 0 focused, 1 of 7. 7 results available. Use Up and Down to choose option…" at bounding box center [367, 277] width 342 height 26
click at [303, 317] on div "0" at bounding box center [366, 307] width 341 height 23
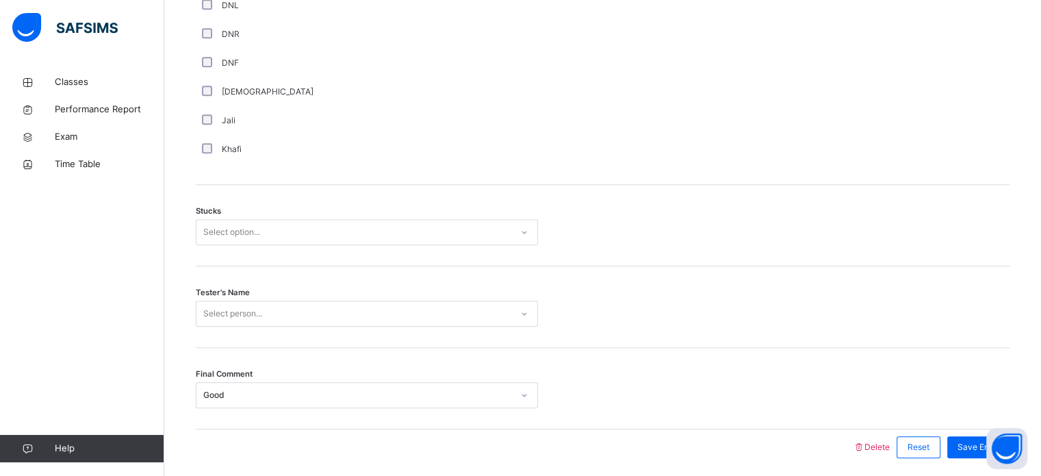
scroll to position [1053, 0]
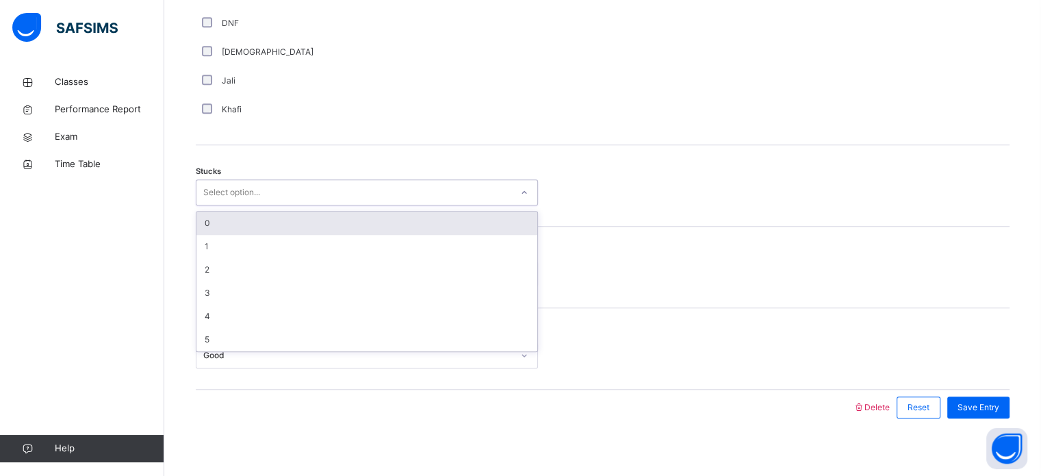
click at [291, 199] on div "Select option..." at bounding box center [353, 192] width 315 height 21
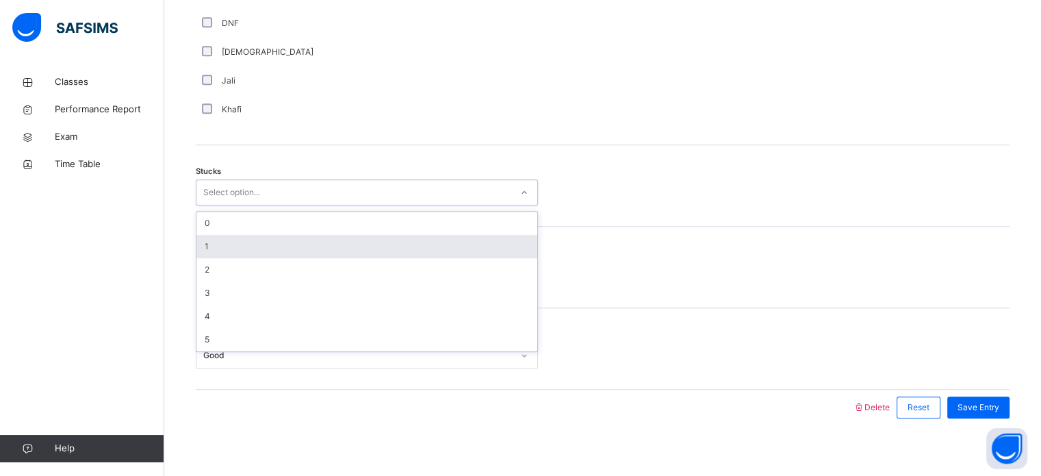
click at [227, 246] on div "1" at bounding box center [366, 246] width 341 height 23
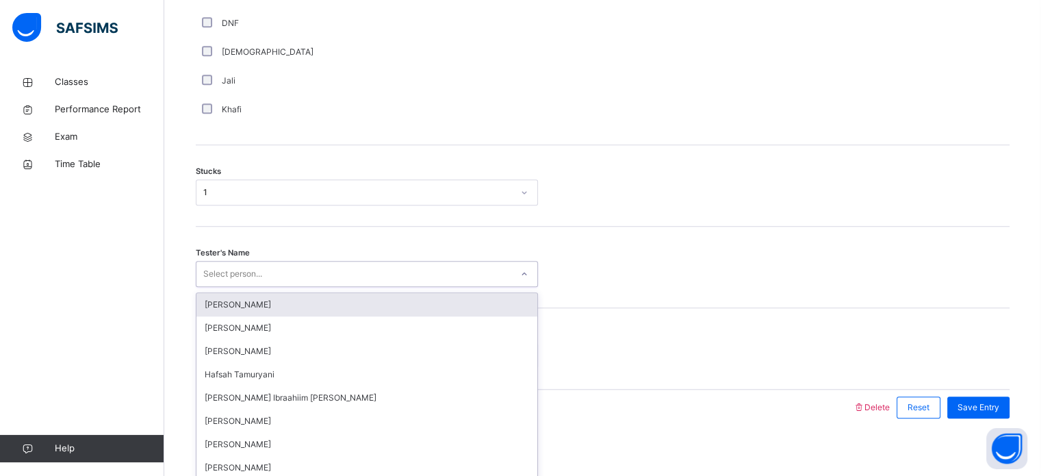
scroll to position [1074, 0]
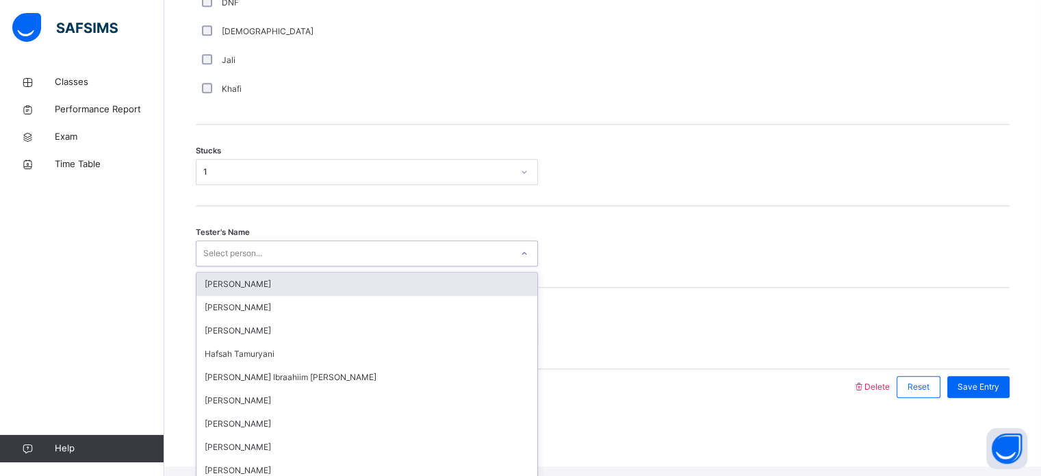
click at [231, 266] on div "option [PERSON_NAME] focused, 1 of 45. 45 results available. Use Up and Down to…" at bounding box center [367, 253] width 342 height 26
type input "***"
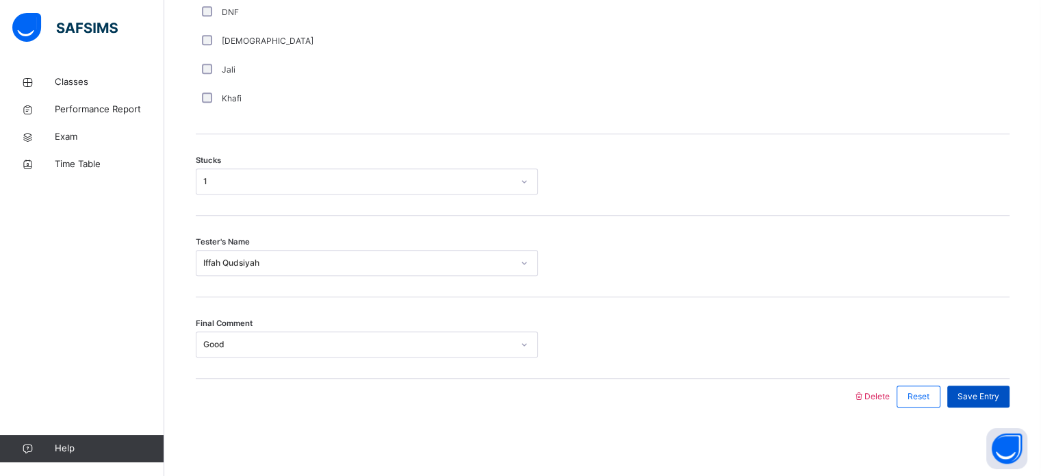
click at [1000, 392] on span "Save Entry" at bounding box center [979, 396] width 42 height 12
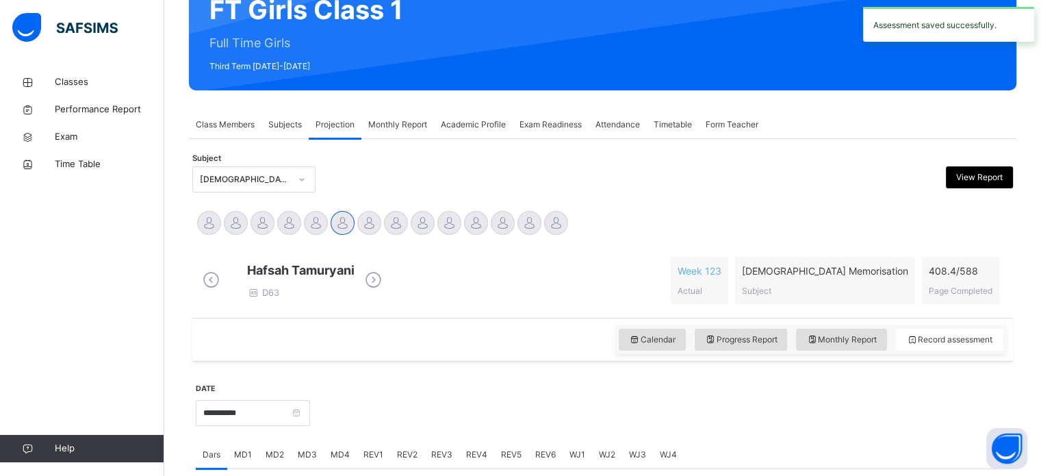
scroll to position [127, 0]
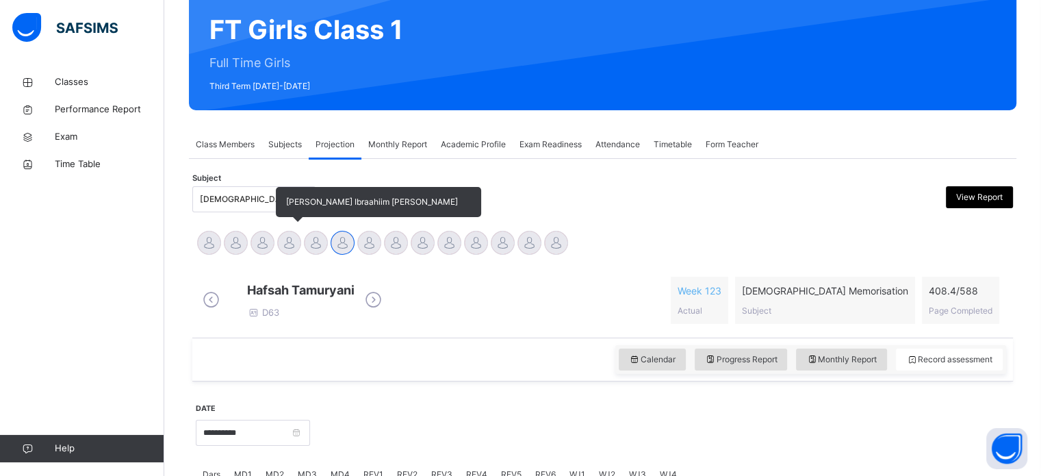
click at [291, 238] on div at bounding box center [289, 243] width 24 height 24
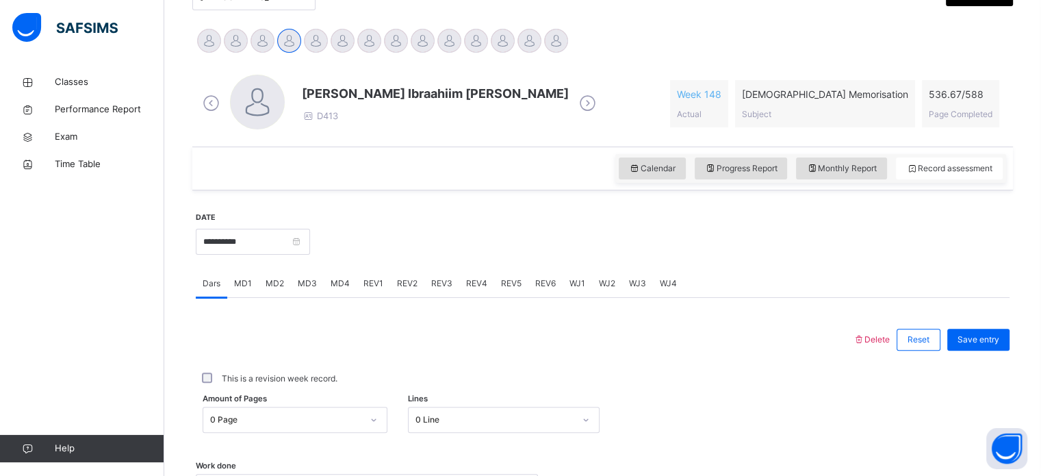
scroll to position [329, 0]
click at [424, 288] on div "REV3" at bounding box center [441, 283] width 35 height 27
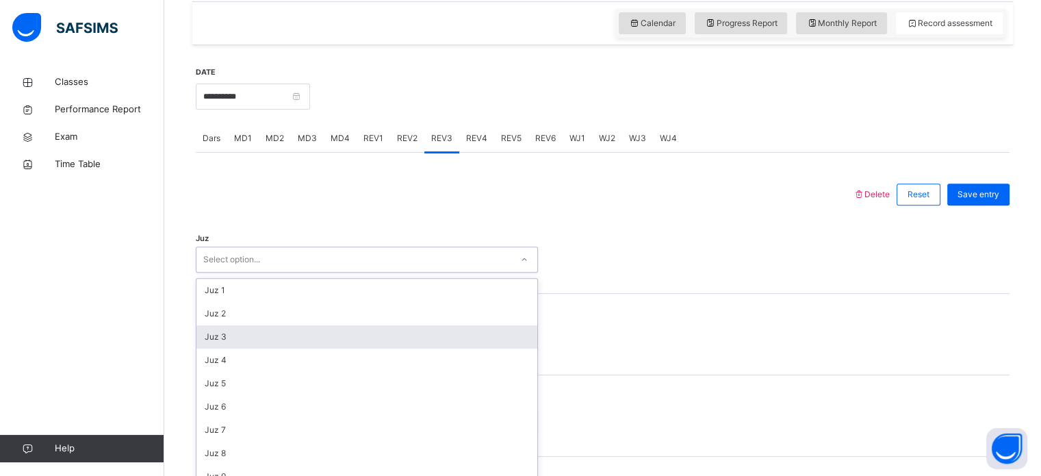
click at [348, 272] on div "option Juz 3 focused, 3 of 30. 30 results available. Use Up and Down to choose …" at bounding box center [367, 259] width 342 height 26
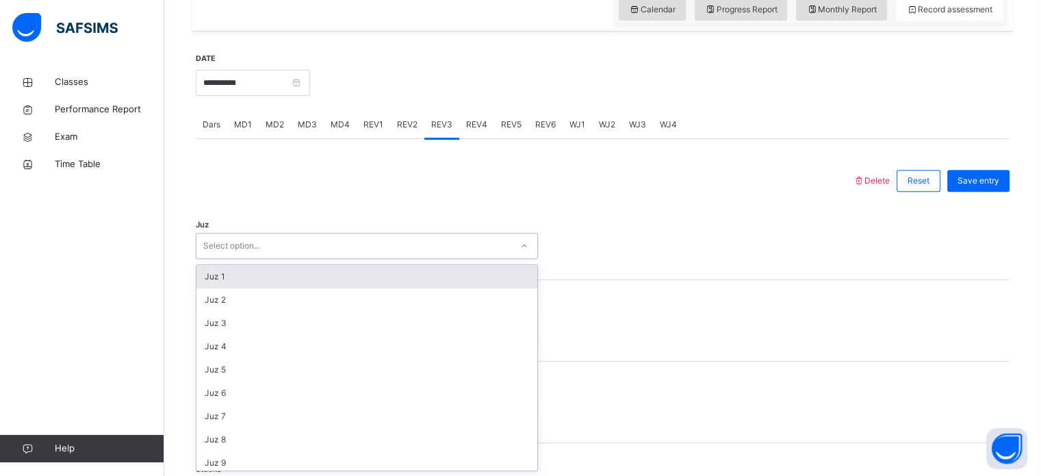
click at [266, 274] on div "Juz 1" at bounding box center [366, 276] width 341 height 23
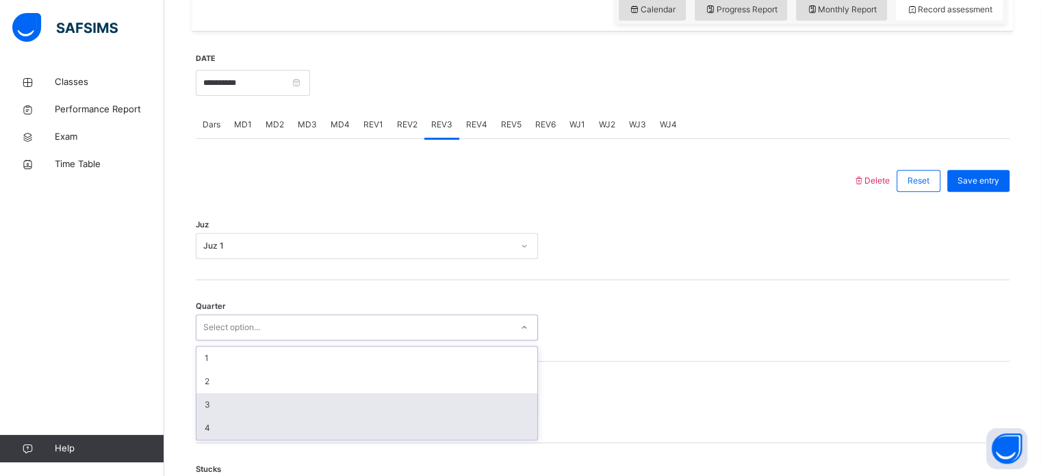
drag, startPoint x: 243, startPoint y: 333, endPoint x: 225, endPoint y: 416, distance: 85.5
click at [225, 340] on div "option 3 focused, 3 of 4. 4 results available. Use Up and Down to choose option…" at bounding box center [367, 327] width 342 height 26
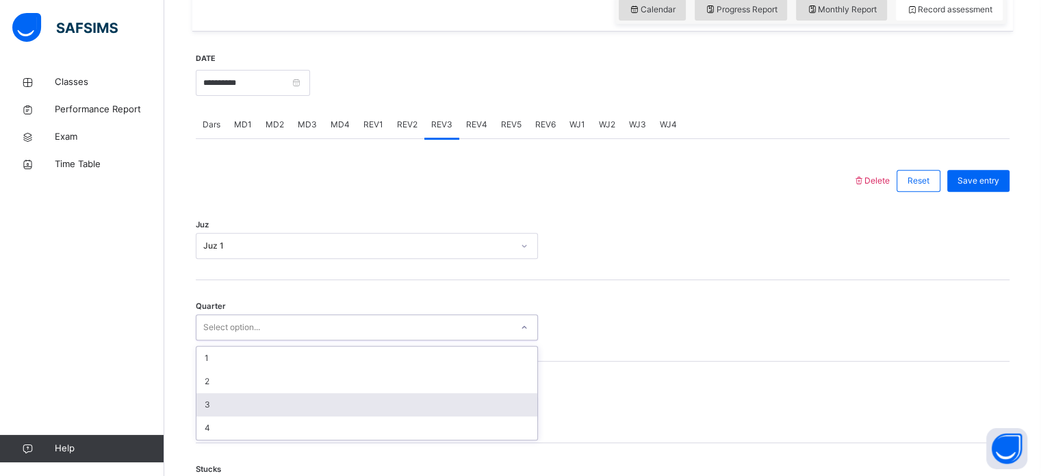
click at [215, 405] on div "3" at bounding box center [366, 404] width 341 height 23
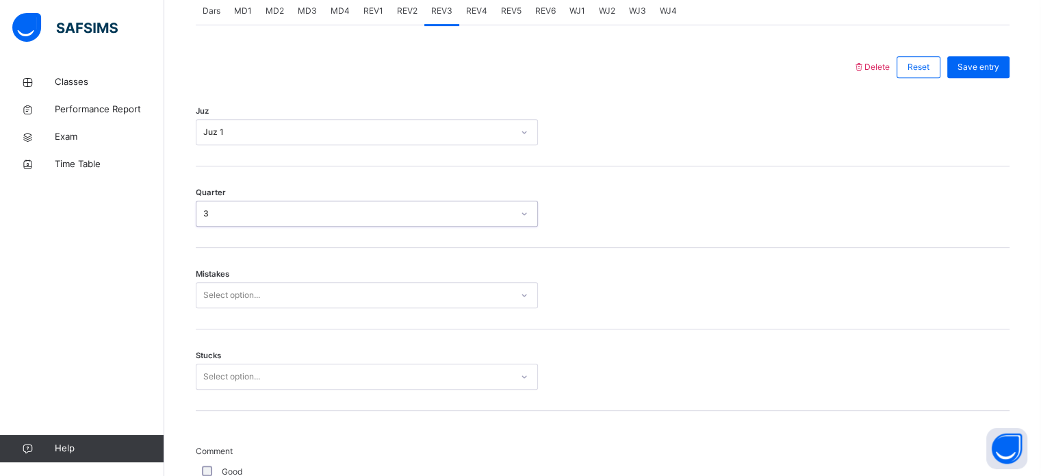
click at [214, 308] on div "Select option..." at bounding box center [367, 295] width 342 height 26
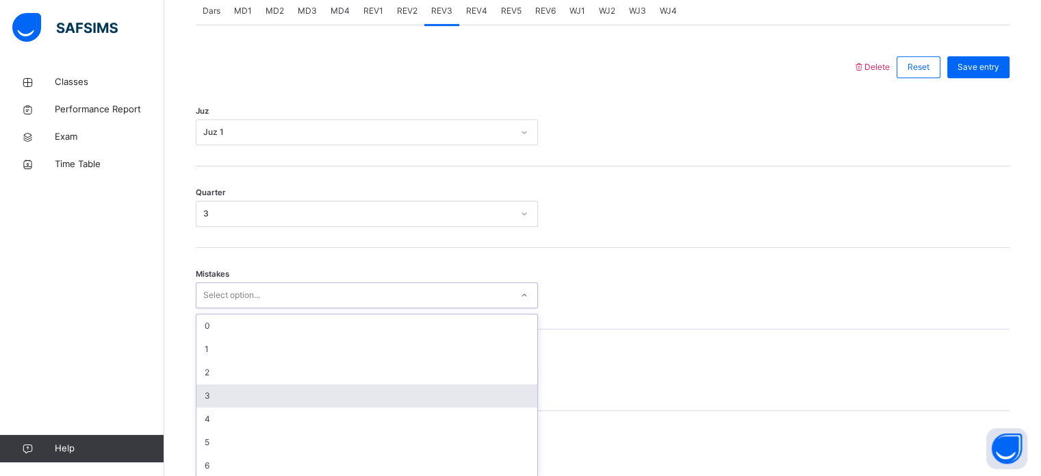
scroll to position [608, 0]
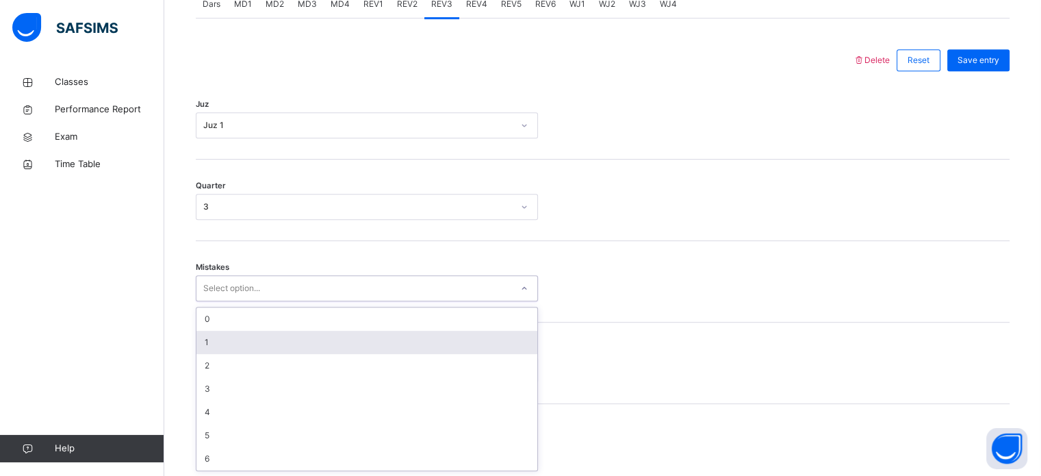
click at [212, 348] on div "1" at bounding box center [366, 342] width 341 height 23
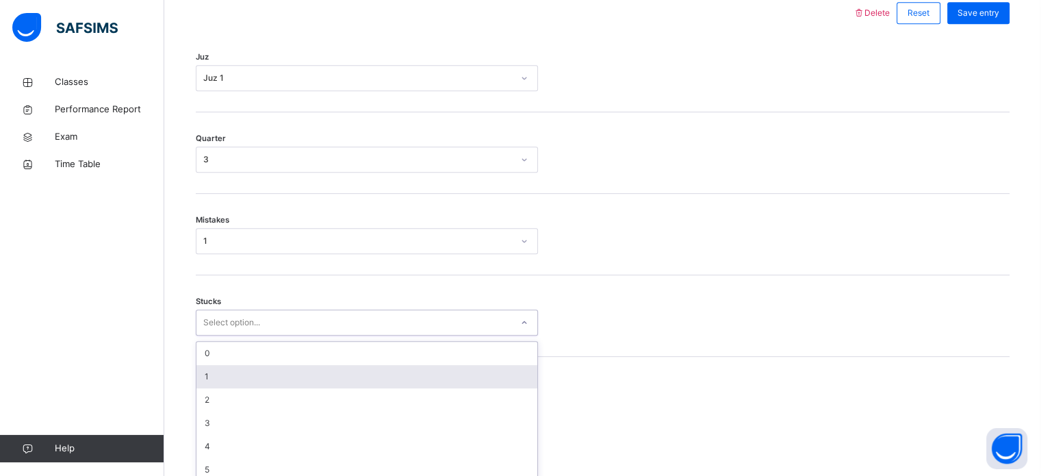
scroll to position [665, 0]
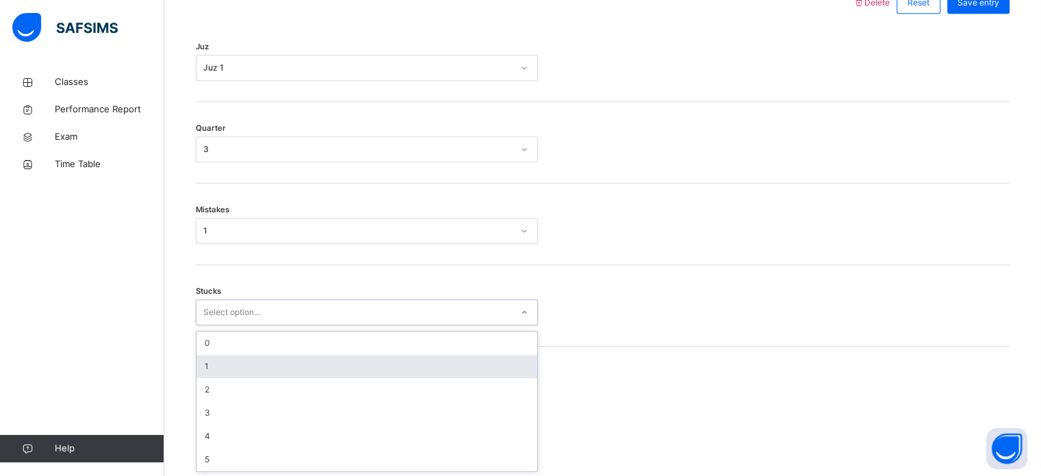
click at [209, 325] on div "option 1 focused, 2 of 6. 6 results available. Use Up and Down to choose option…" at bounding box center [367, 312] width 342 height 26
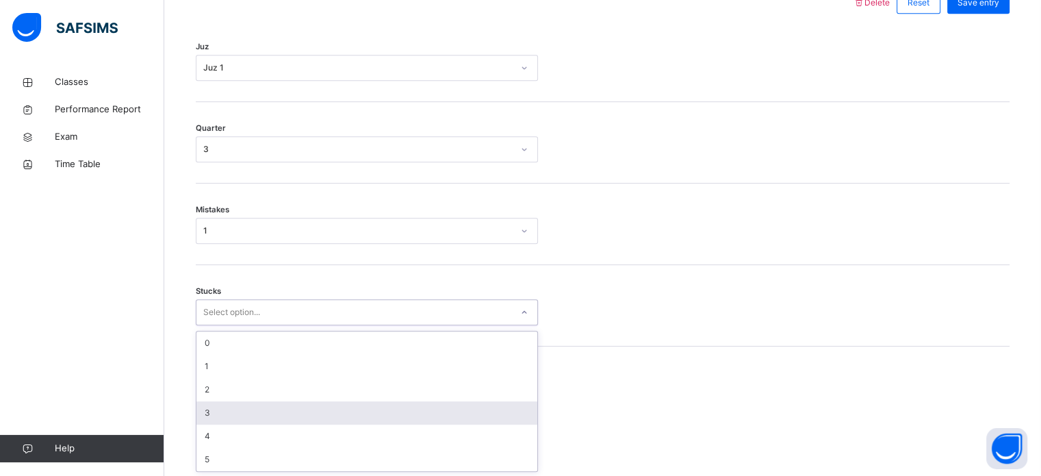
click at [209, 418] on div "3" at bounding box center [366, 412] width 341 height 23
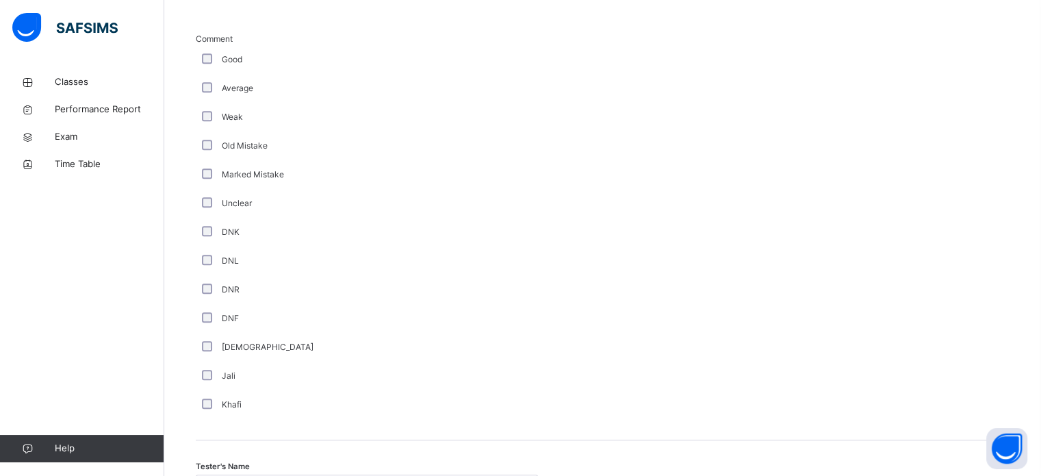
scroll to position [1155, 0]
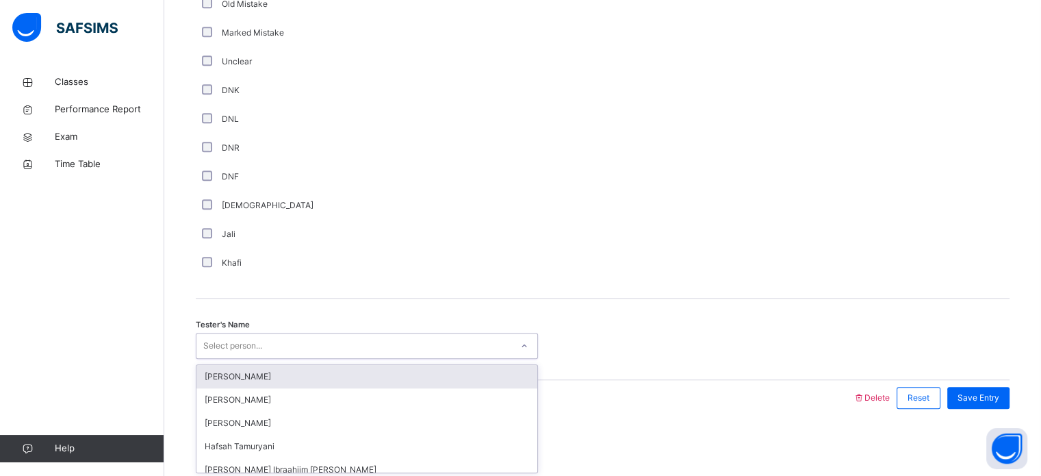
click at [235, 349] on div "Select person..." at bounding box center [232, 346] width 59 height 26
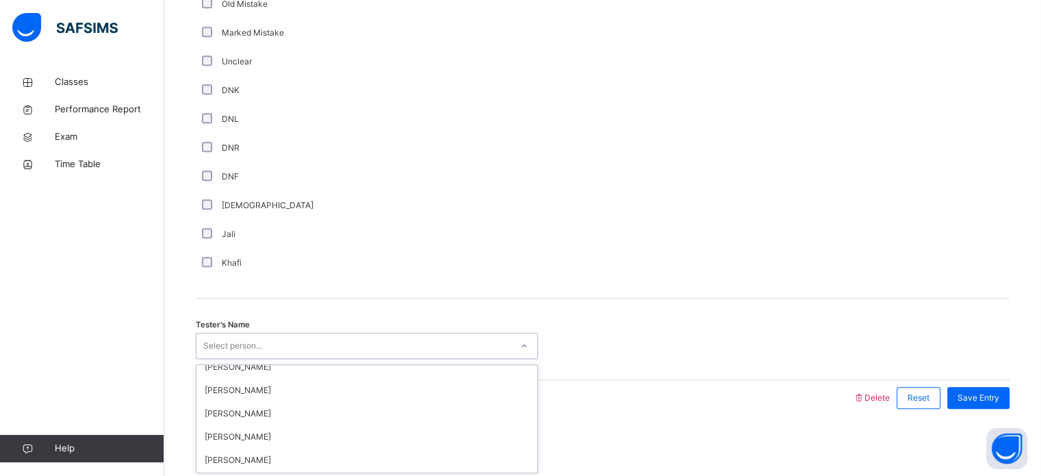
scroll to position [150, 0]
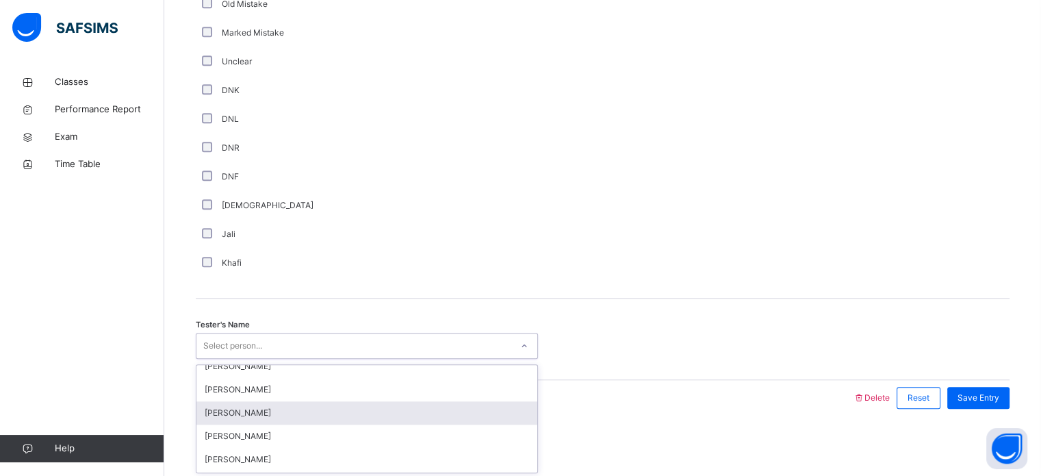
click at [266, 420] on div "[PERSON_NAME]" at bounding box center [366, 412] width 341 height 23
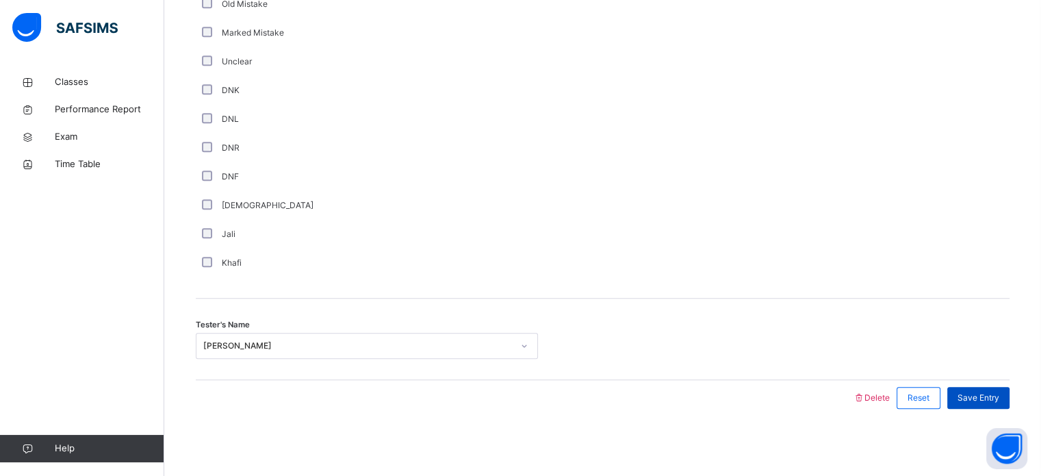
click at [978, 396] on span "Save Entry" at bounding box center [979, 398] width 42 height 12
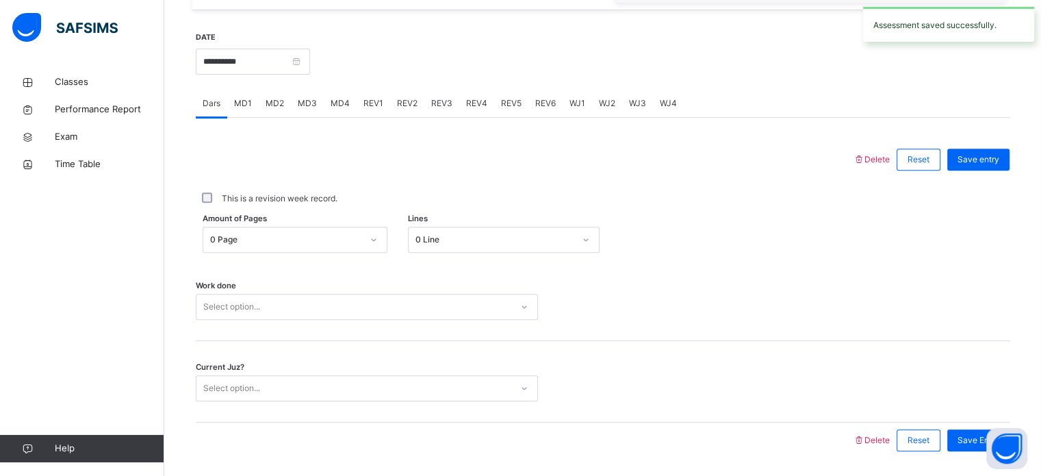
scroll to position [508, 0]
click at [466, 103] on span "REV4" at bounding box center [476, 104] width 21 height 12
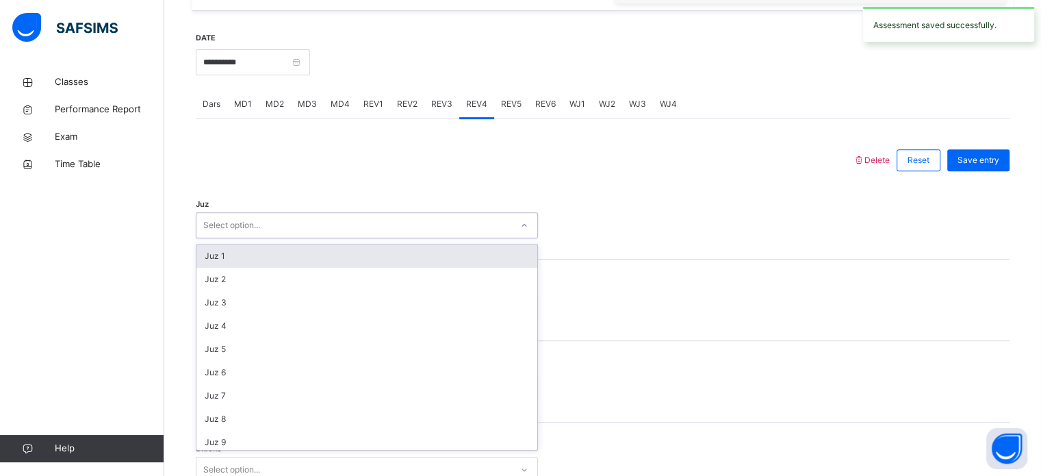
click at [312, 229] on div "Select option..." at bounding box center [353, 225] width 315 height 21
click at [296, 255] on div "Juz 1" at bounding box center [366, 255] width 341 height 23
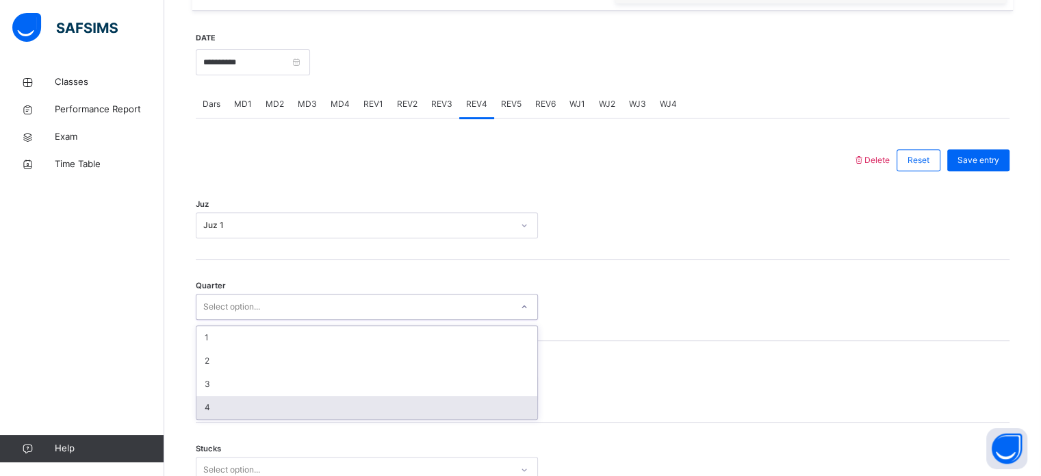
drag, startPoint x: 268, startPoint y: 307, endPoint x: 232, endPoint y: 407, distance: 106.1
click at [232, 320] on div "option 4 focused, 4 of 4. 4 results available. Use Up and Down to choose option…" at bounding box center [367, 307] width 342 height 26
click at [232, 407] on div "4" at bounding box center [366, 407] width 341 height 23
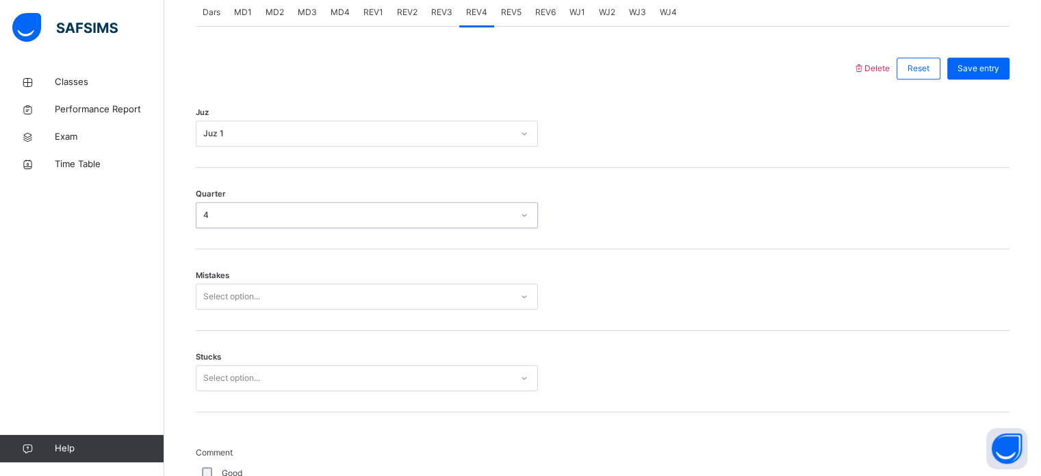
scroll to position [608, 0]
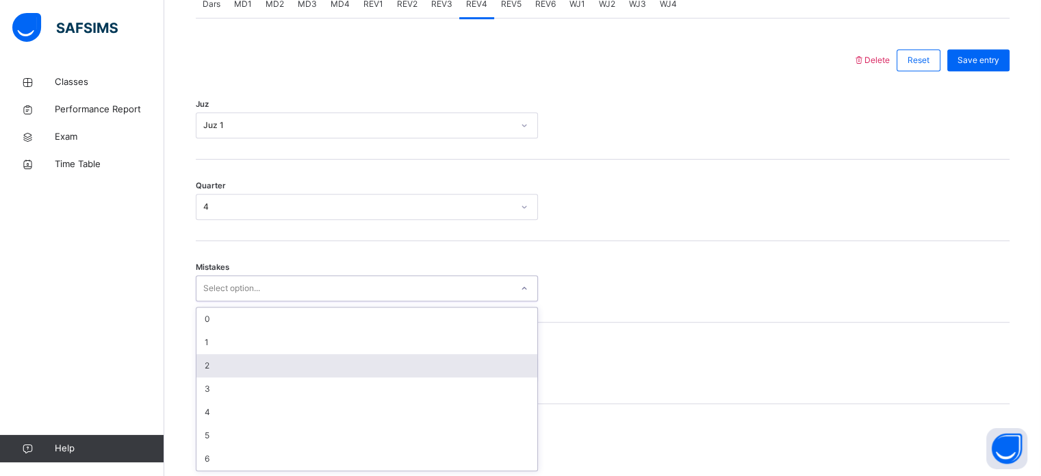
drag, startPoint x: 224, startPoint y: 385, endPoint x: 215, endPoint y: 368, distance: 19.3
click at [215, 301] on div "option 2 focused, 3 of 7. 7 results available. Use Up and Down to choose option…" at bounding box center [367, 288] width 342 height 26
click at [215, 368] on div "2" at bounding box center [366, 365] width 341 height 23
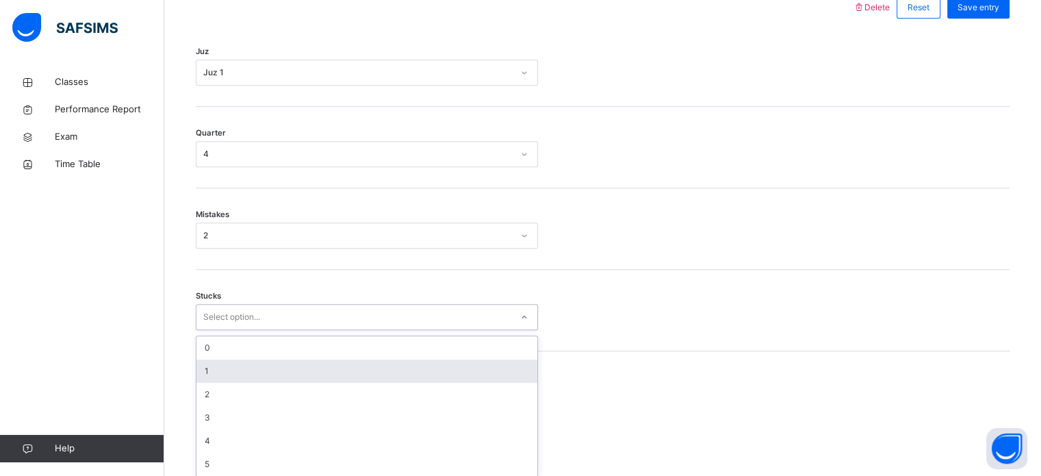
scroll to position [665, 0]
click at [215, 325] on div "option 1 focused, 2 of 6. 6 results available. Use Up and Down to choose option…" at bounding box center [367, 312] width 342 height 26
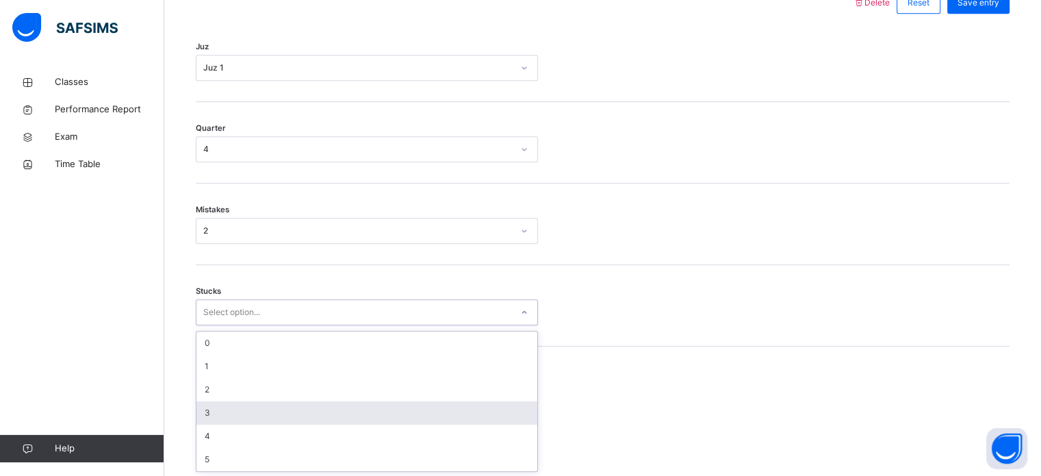
click at [214, 405] on div "3" at bounding box center [366, 412] width 341 height 23
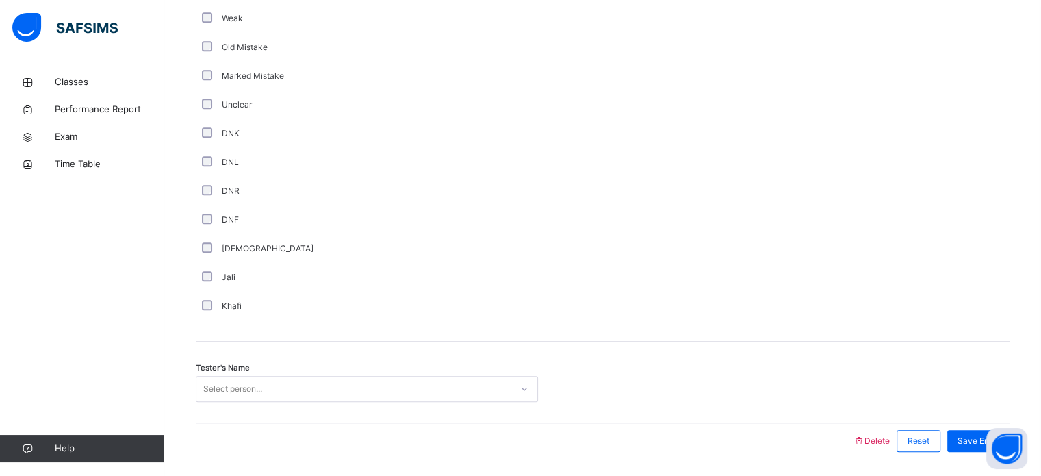
scroll to position [1155, 0]
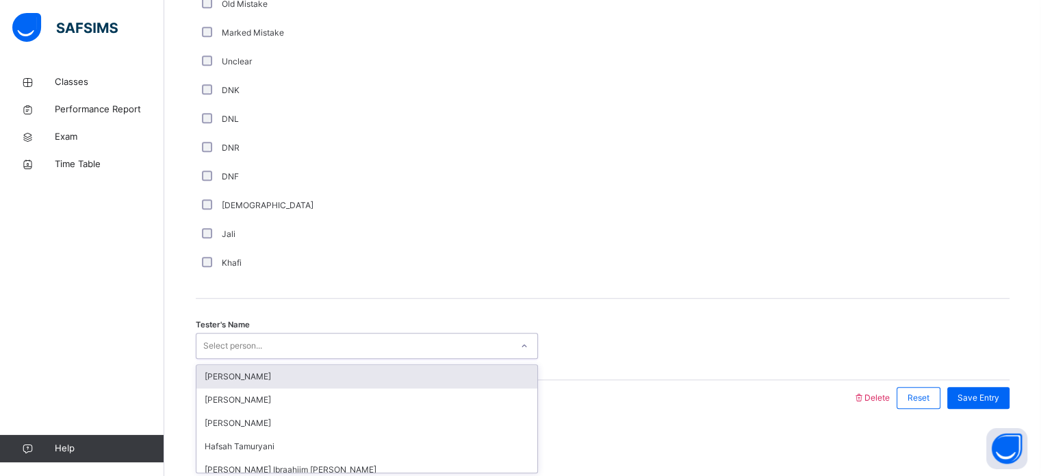
click at [211, 340] on div "Select person..." at bounding box center [232, 346] width 59 height 26
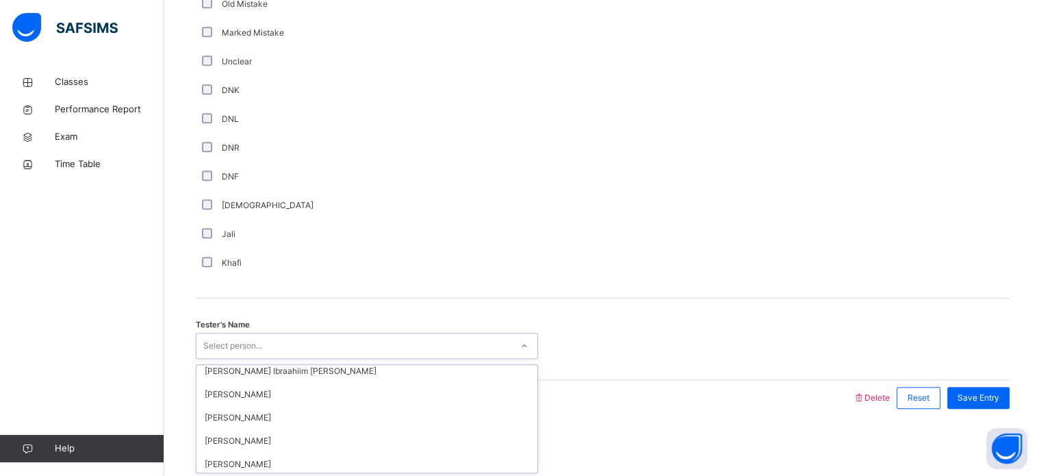
scroll to position [101, 0]
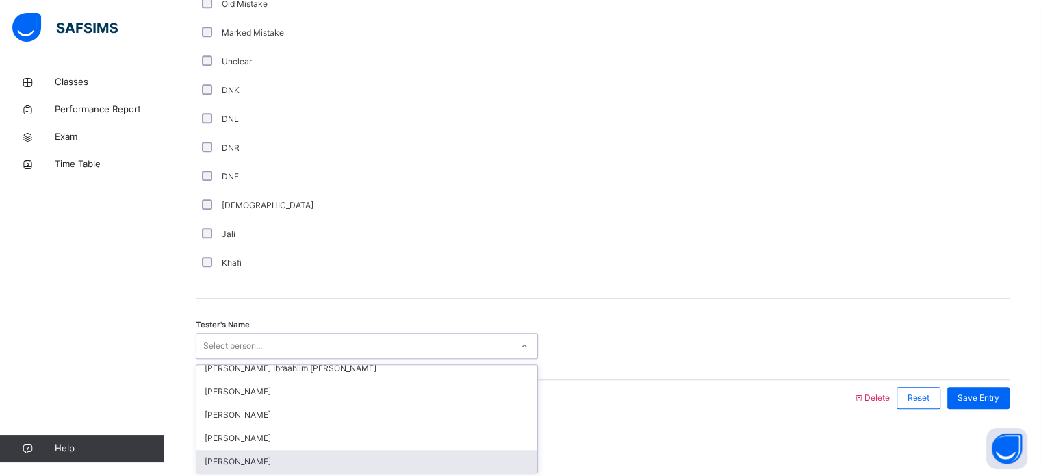
drag, startPoint x: 264, startPoint y: 436, endPoint x: 258, endPoint y: 464, distance: 28.6
click at [258, 464] on div "Sumeya [PERSON_NAME] [PERSON_NAME] Ilham Hafsah Tamuryani [PERSON_NAME] Ibraahi…" at bounding box center [366, 418] width 341 height 107
click at [258, 464] on div "[PERSON_NAME]" at bounding box center [366, 461] width 341 height 23
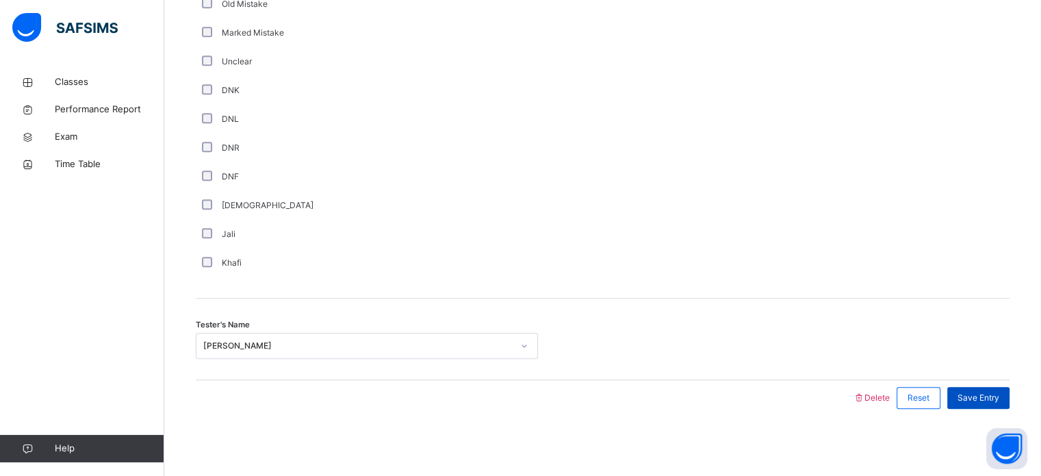
click at [986, 402] on span "Save Entry" at bounding box center [979, 398] width 42 height 12
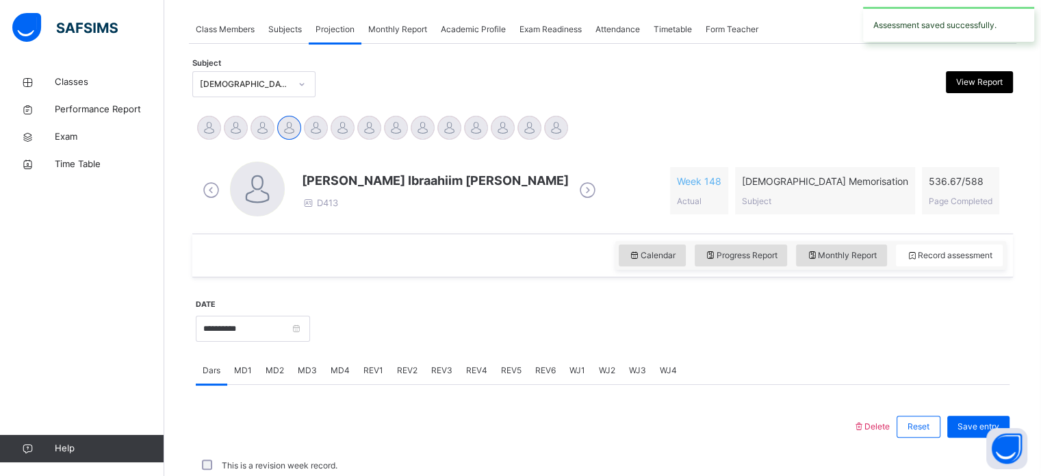
scroll to position [552, 0]
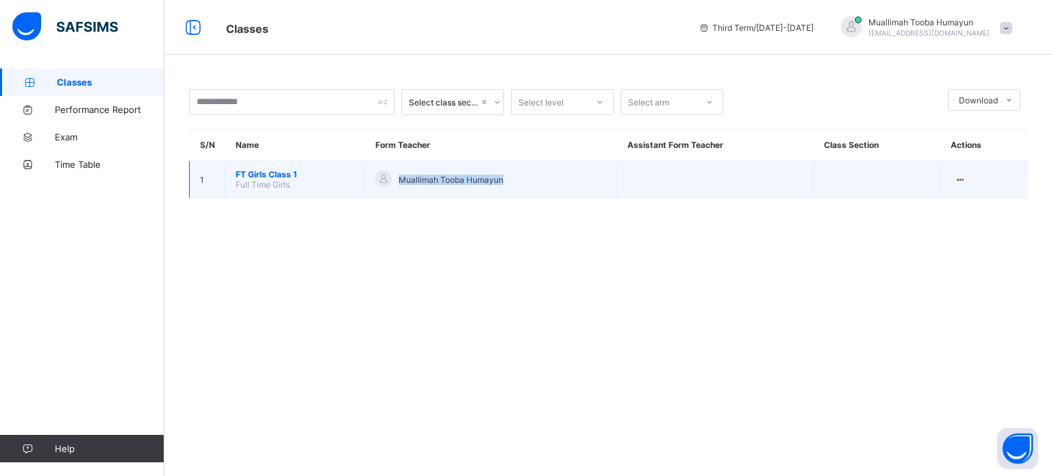
click at [553, 175] on div "Muallimah Tooba Humayun" at bounding box center [490, 179] width 231 height 18
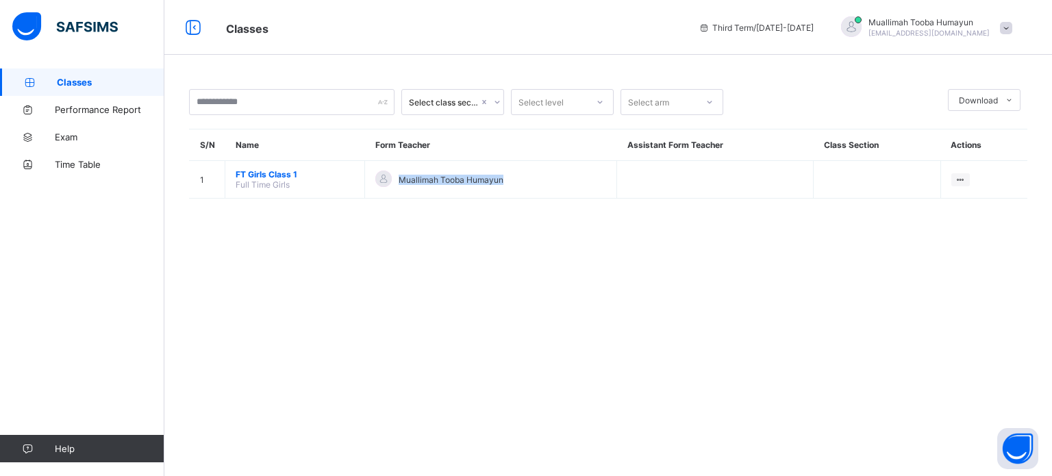
click at [733, 206] on div "Select class section Select level Select arm Download Pdf Report Excel Report S…" at bounding box center [607, 150] width 887 height 164
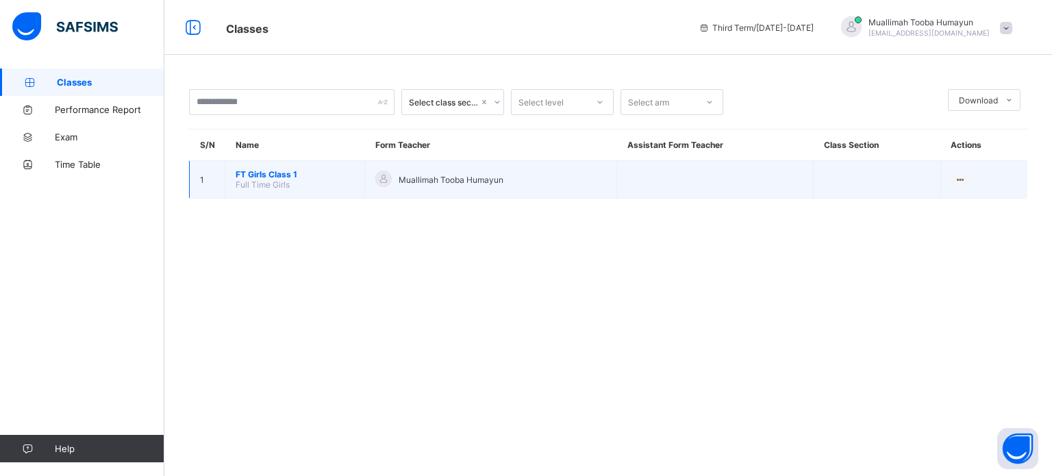
click at [765, 194] on td at bounding box center [715, 180] width 196 height 38
click at [769, 179] on td at bounding box center [715, 180] width 196 height 38
click at [698, 188] on td at bounding box center [715, 180] width 196 height 38
click at [958, 193] on ul "View Class" at bounding box center [931, 206] width 75 height 26
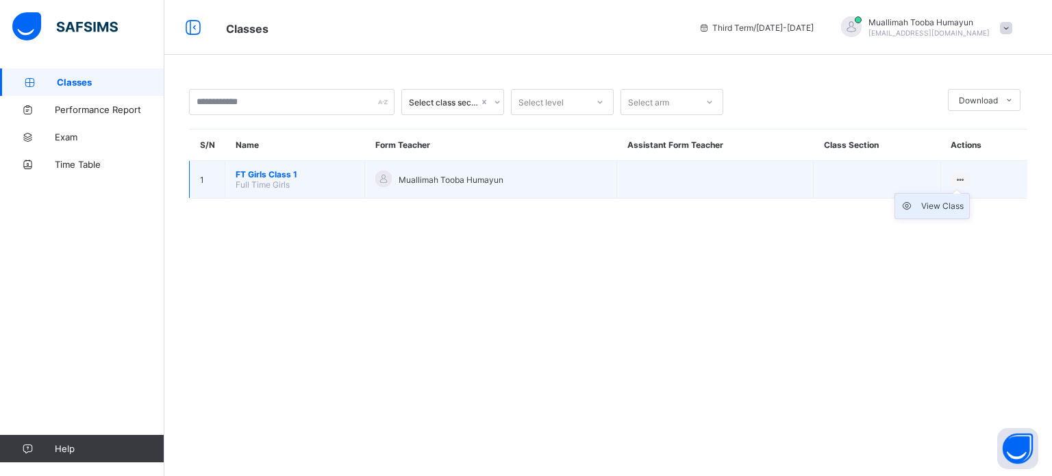
click at [943, 205] on div "View Class" at bounding box center [942, 206] width 42 height 14
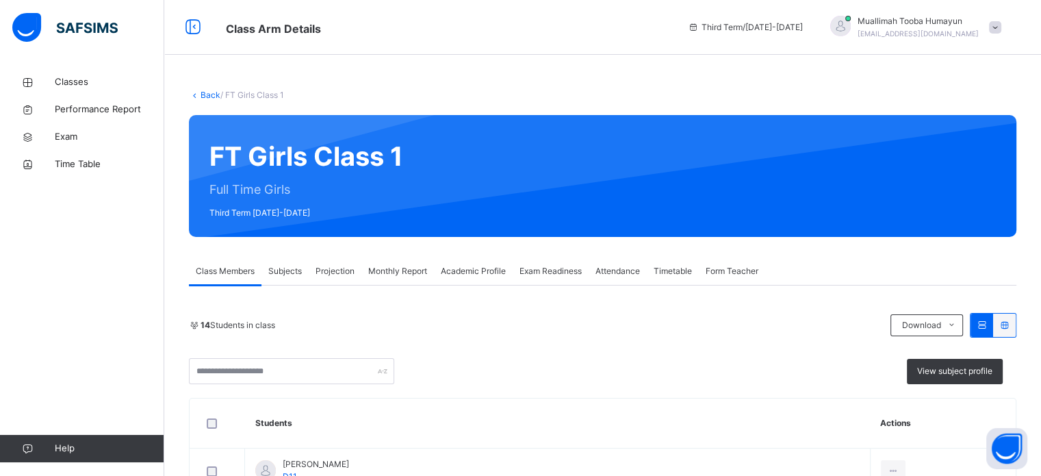
scroll to position [181, 0]
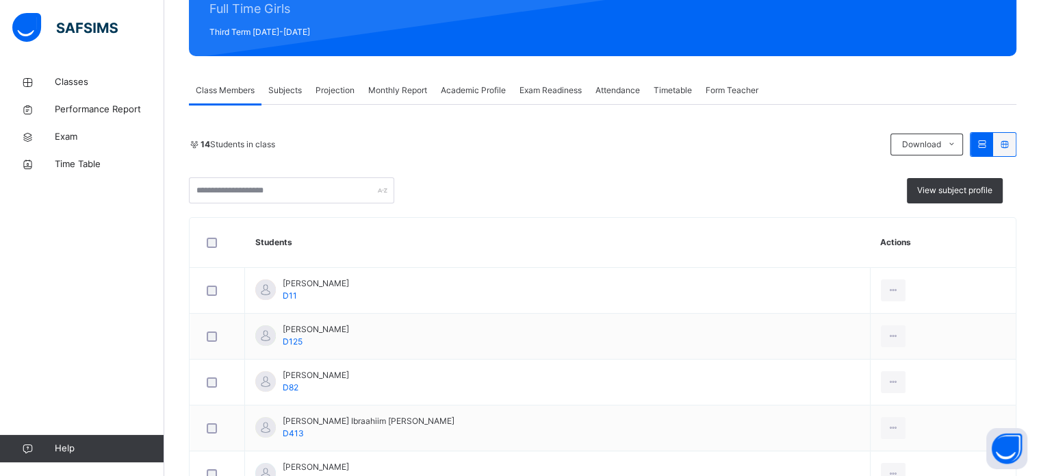
click at [346, 88] on span "Projection" at bounding box center [335, 90] width 39 height 12
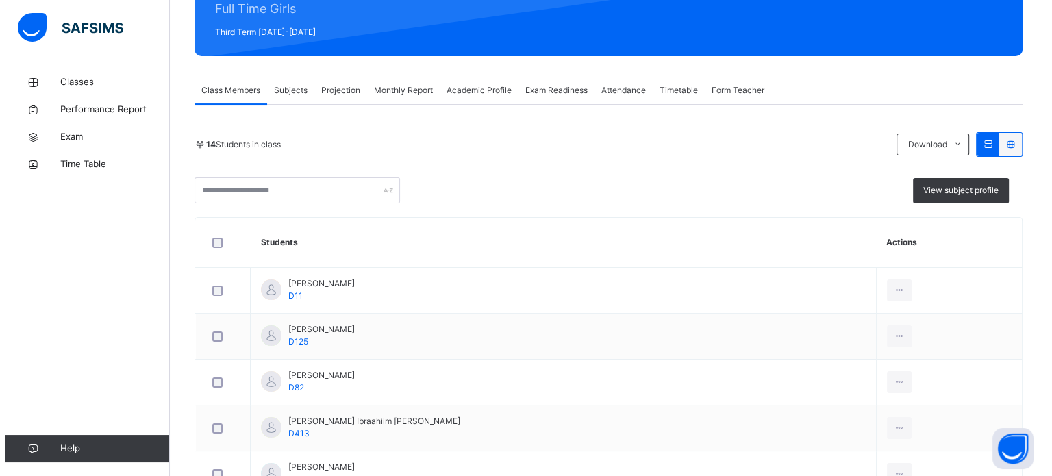
scroll to position [0, 0]
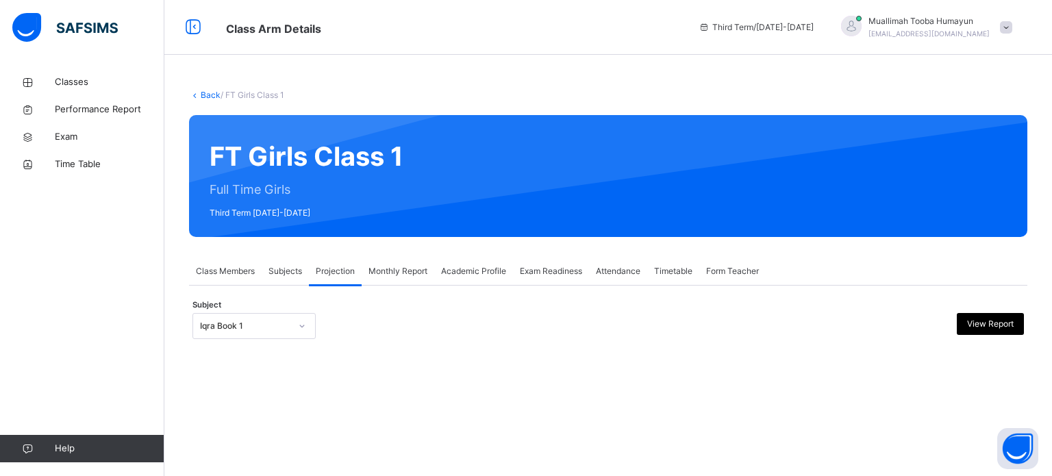
click at [266, 339] on div "Subject Iqra Book 1 View Report" at bounding box center [607, 326] width 831 height 40
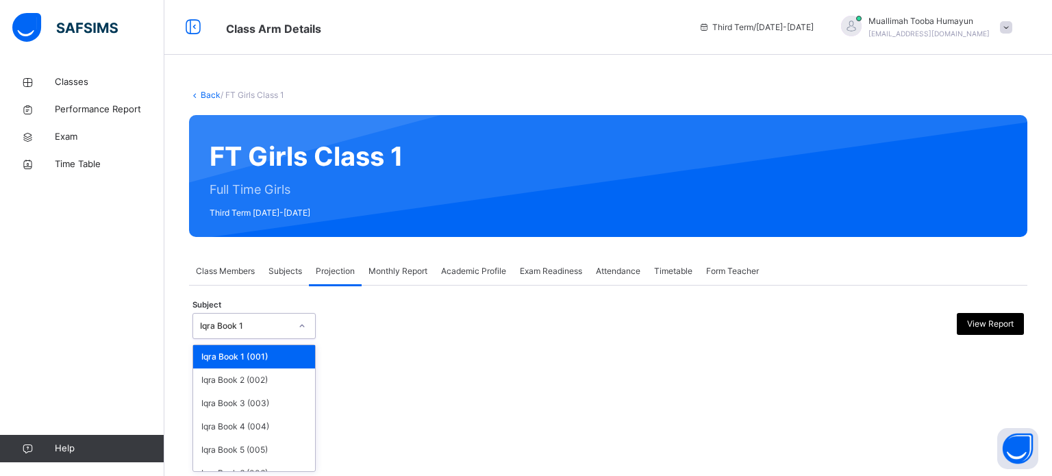
click at [296, 314] on div at bounding box center [302, 326] width 26 height 25
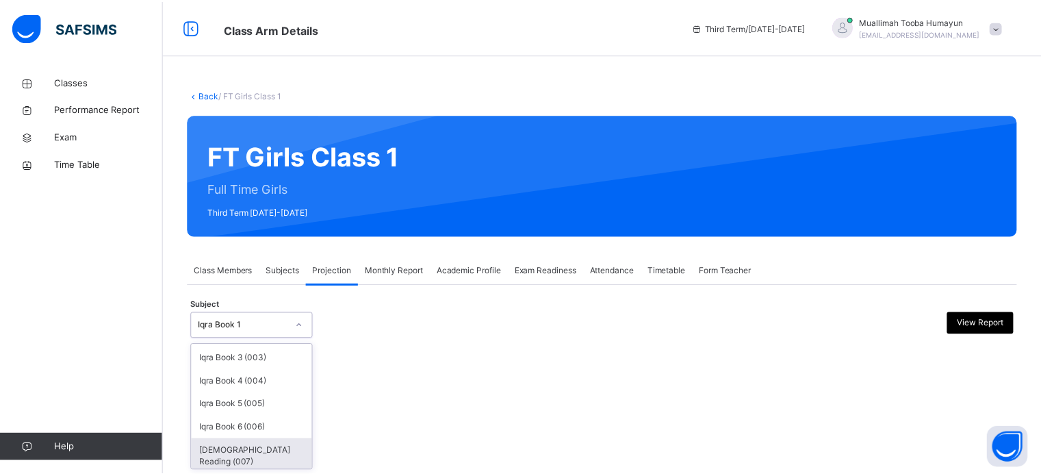
scroll to position [72, 0]
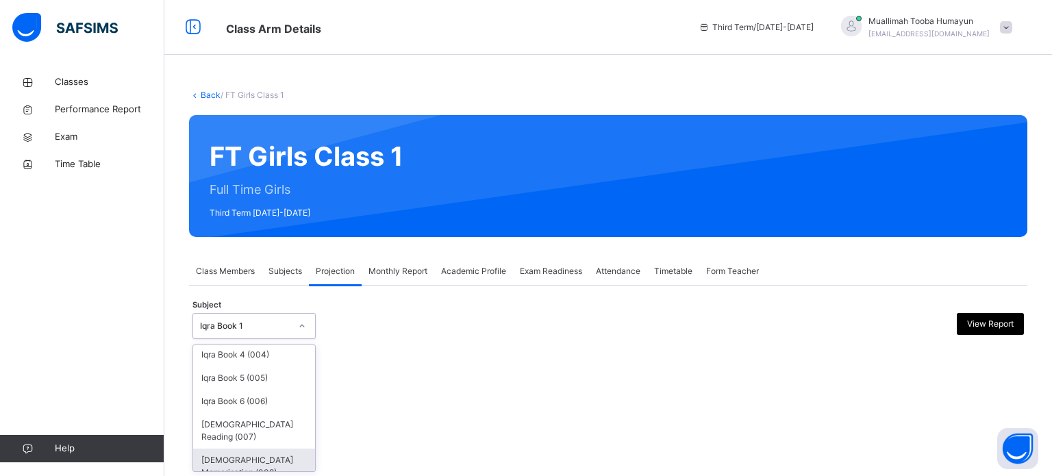
click at [271, 456] on div "[DEMOGRAPHIC_DATA] Memorisation (008)" at bounding box center [254, 466] width 122 height 36
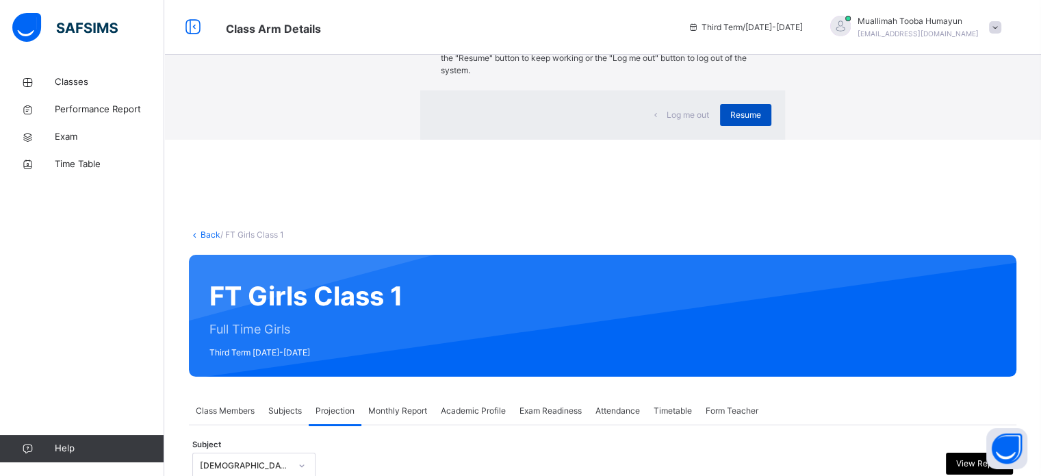
click at [731, 121] on span "Resume" at bounding box center [746, 115] width 31 height 12
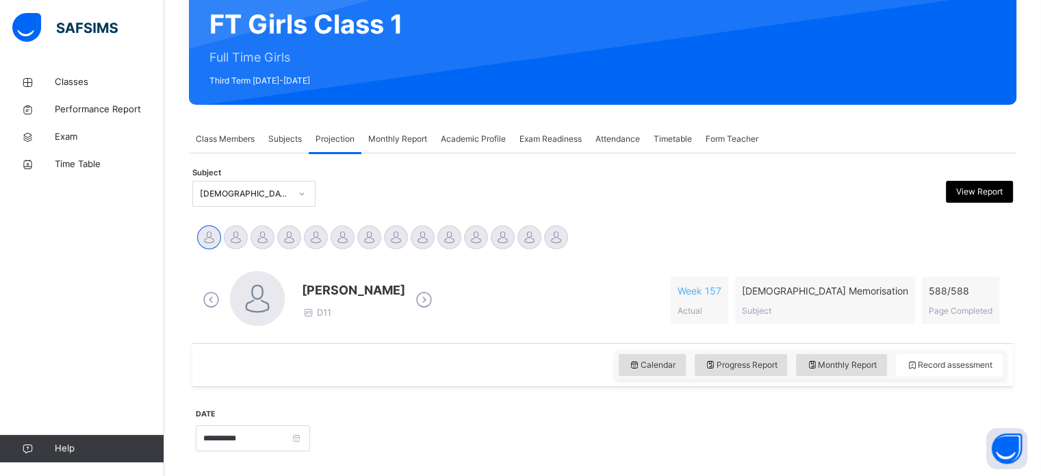
scroll to position [145, 0]
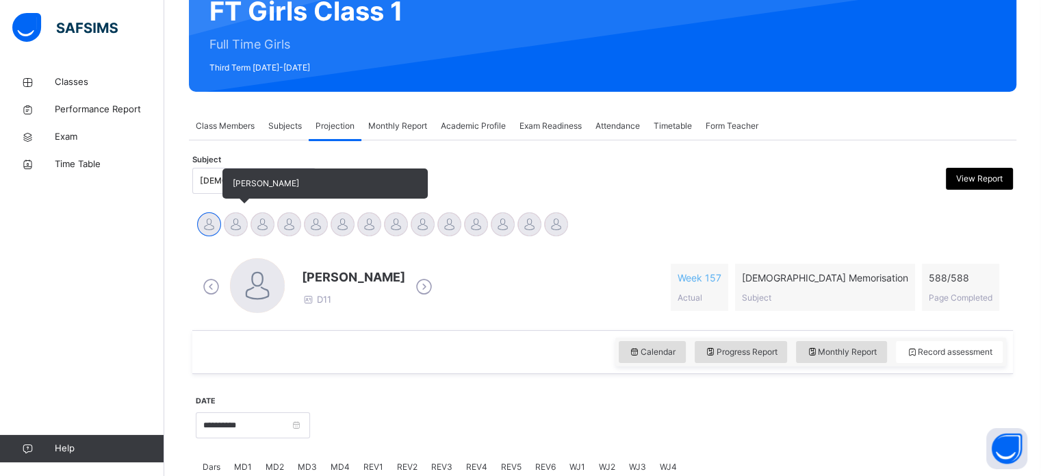
click at [233, 233] on div at bounding box center [236, 224] width 24 height 24
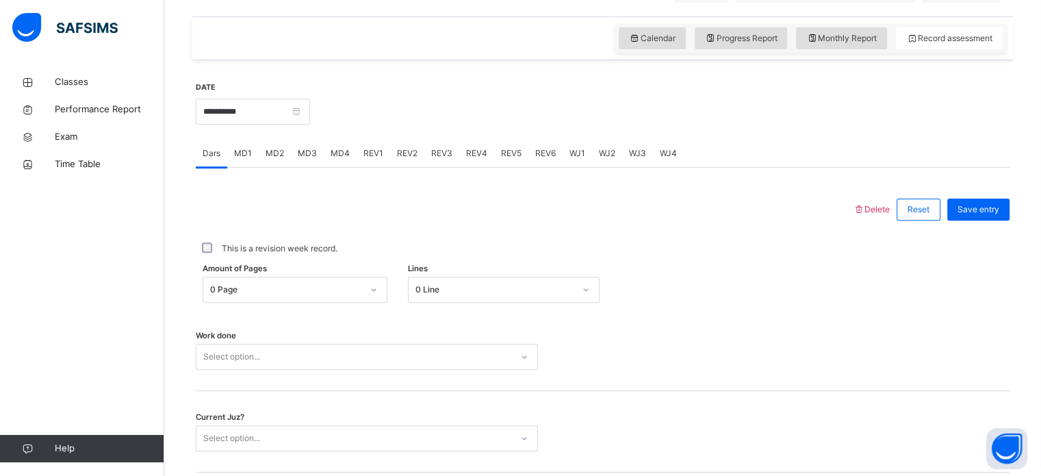
scroll to position [452, 0]
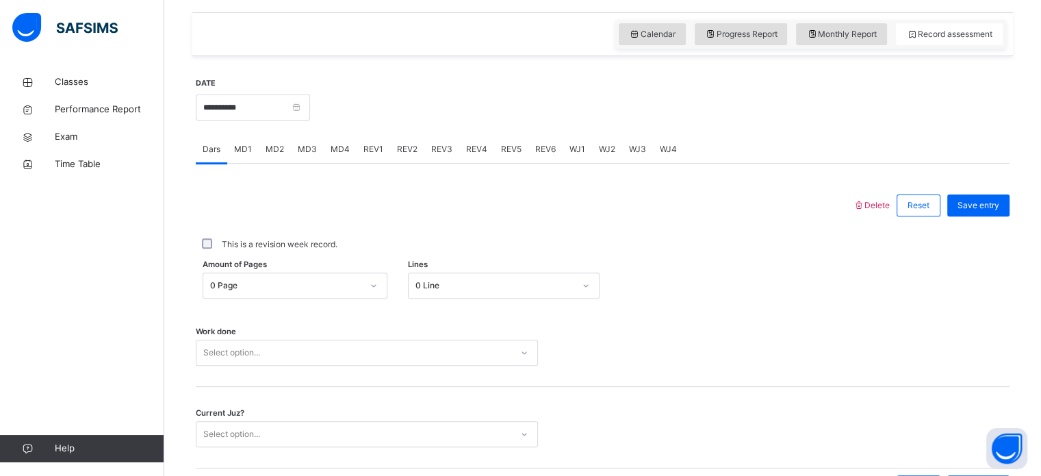
click at [382, 160] on div "REV1" at bounding box center [374, 149] width 34 height 27
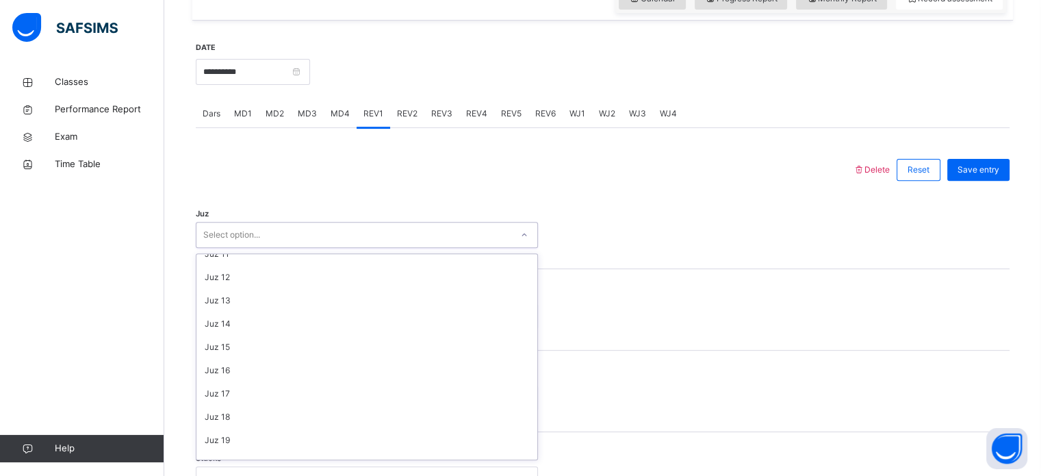
scroll to position [493, 0]
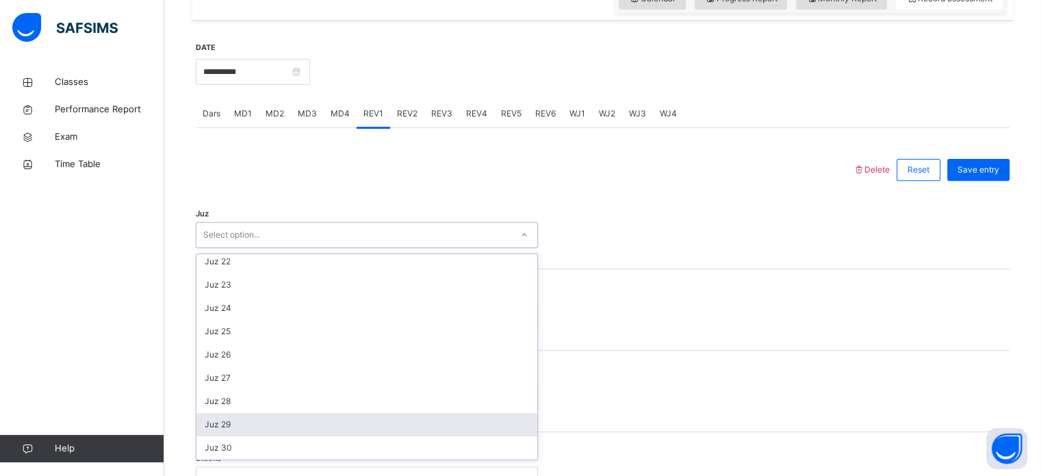
click at [249, 427] on div "Juz 29" at bounding box center [366, 424] width 341 height 23
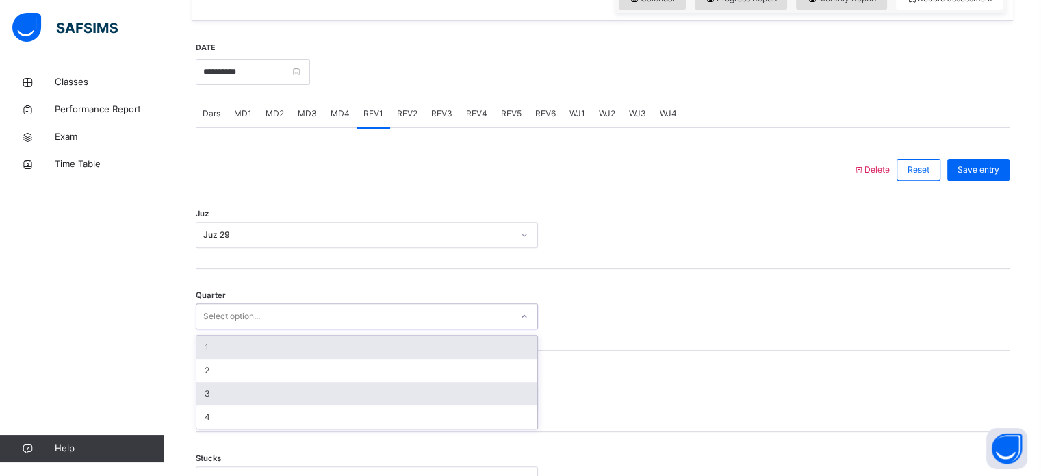
click at [250, 405] on div "3" at bounding box center [366, 393] width 341 height 23
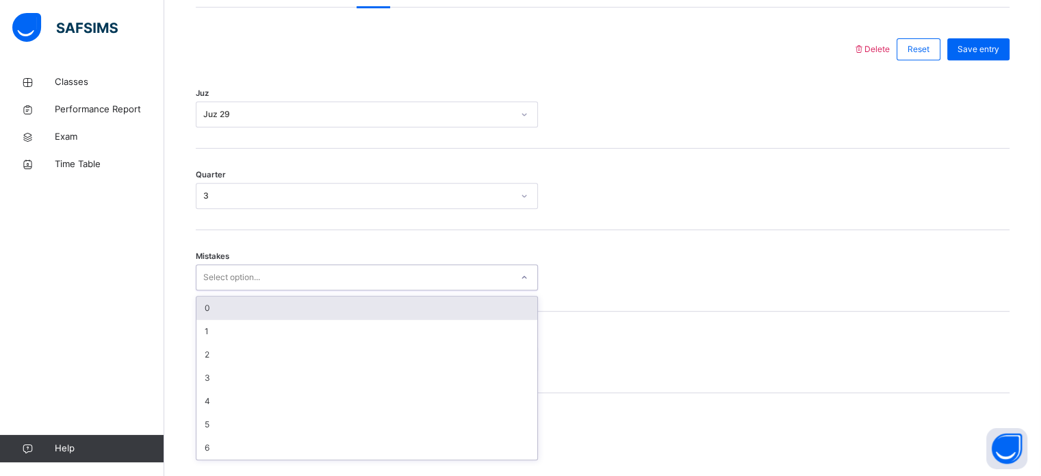
click at [279, 311] on div "0" at bounding box center [366, 307] width 341 height 23
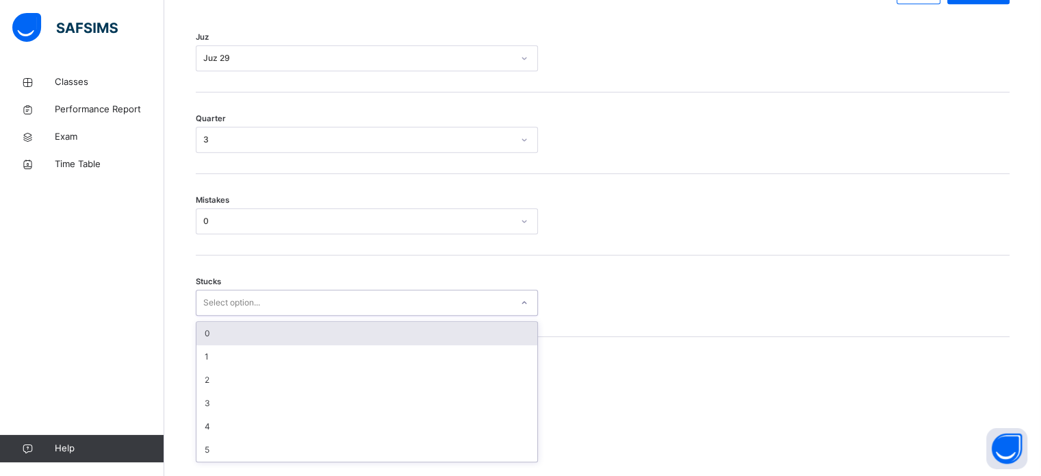
scroll to position [665, 0]
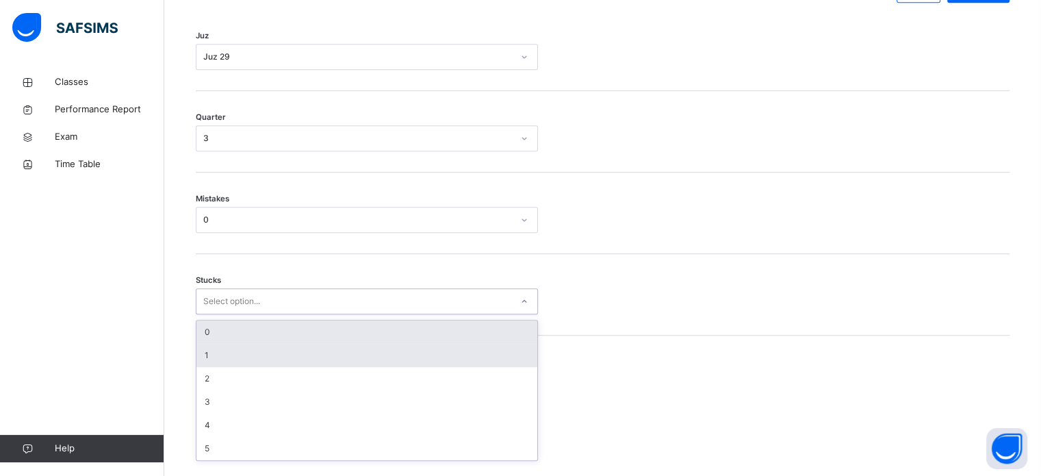
click at [260, 364] on div "1" at bounding box center [366, 355] width 341 height 23
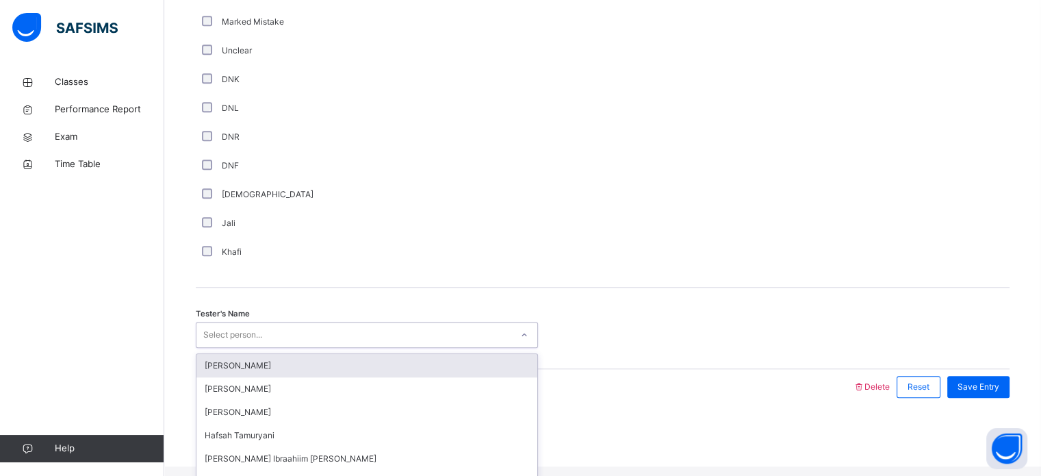
scroll to position [186, 0]
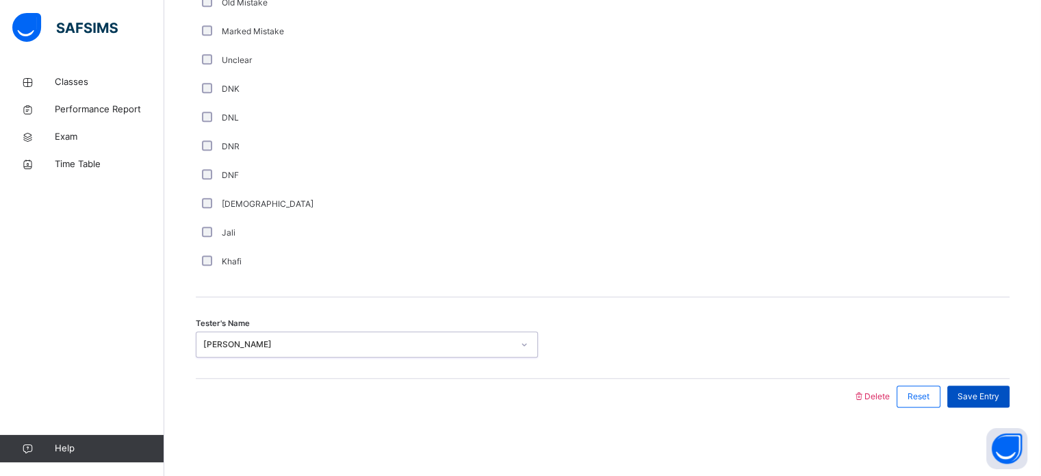
click at [979, 403] on div "Save Entry" at bounding box center [979, 396] width 62 height 22
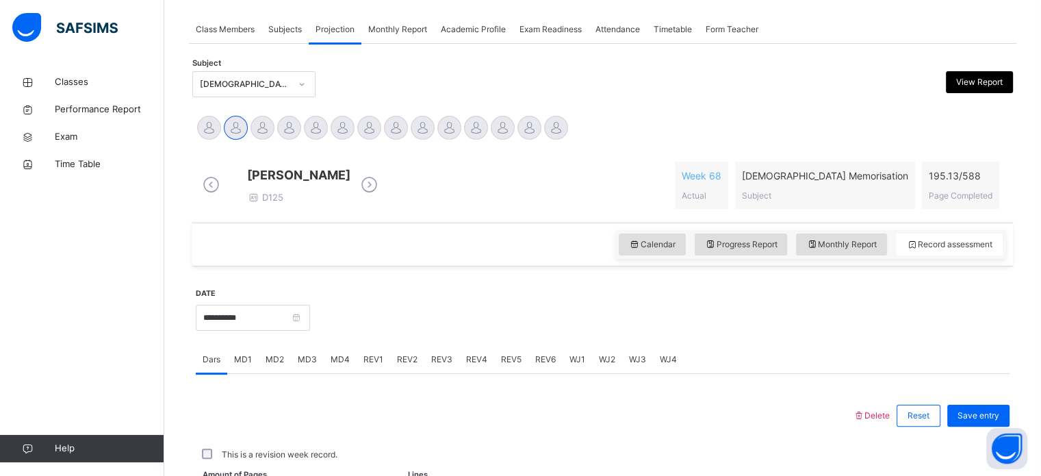
scroll to position [552, 0]
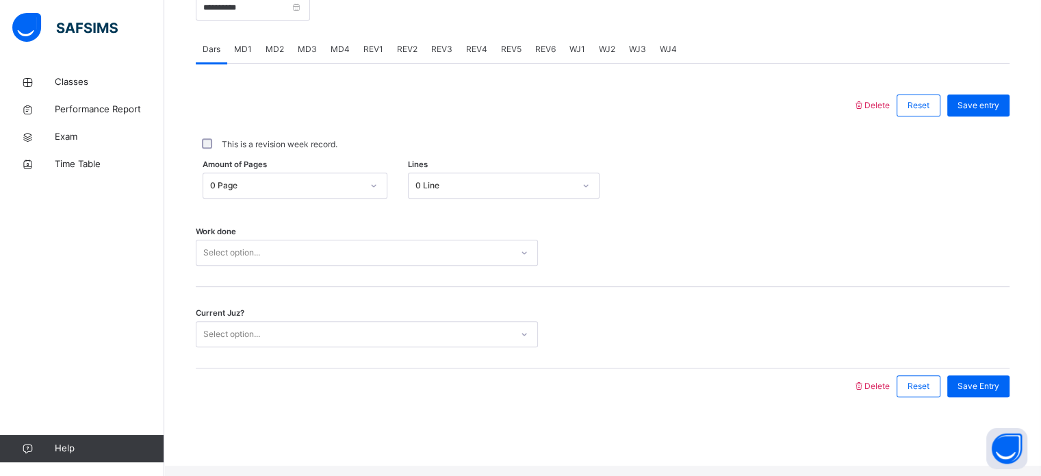
click at [414, 55] on span "REV2" at bounding box center [407, 49] width 21 height 12
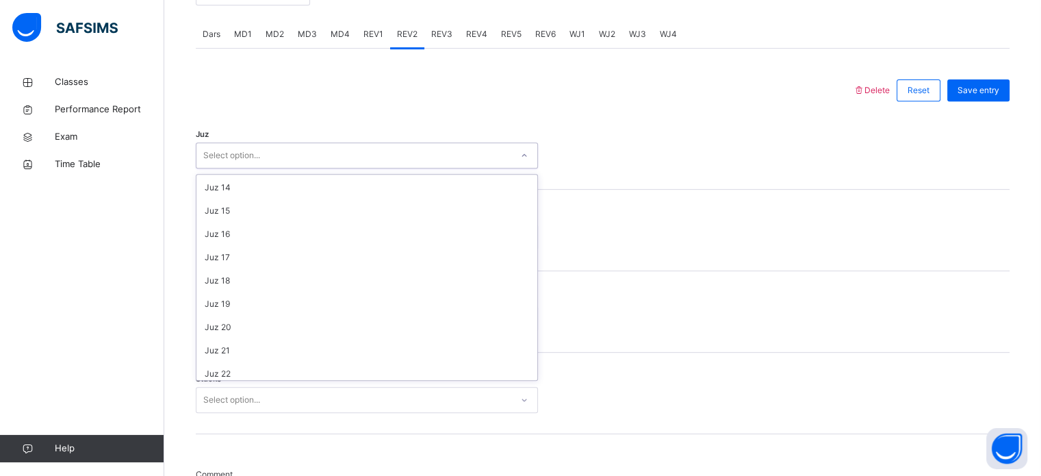
scroll to position [493, 0]
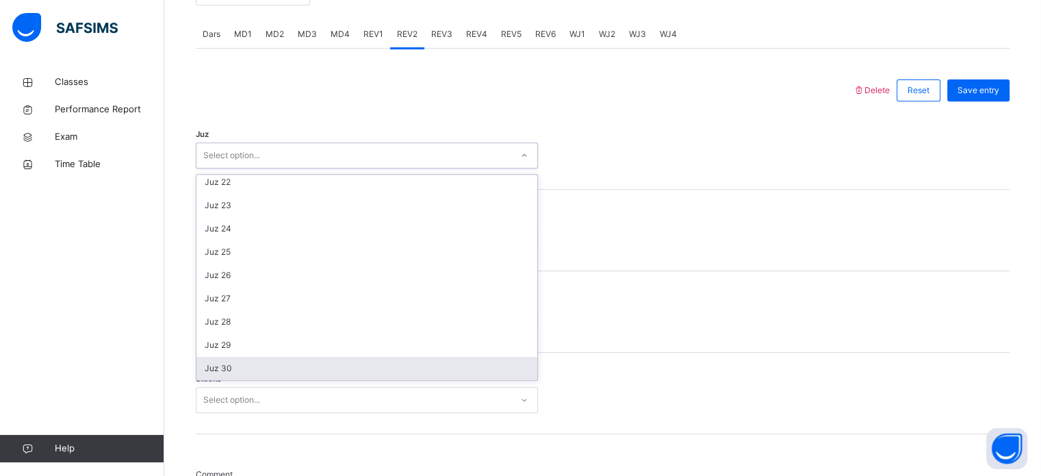
click at [325, 378] on div "Juz 30" at bounding box center [366, 368] width 341 height 23
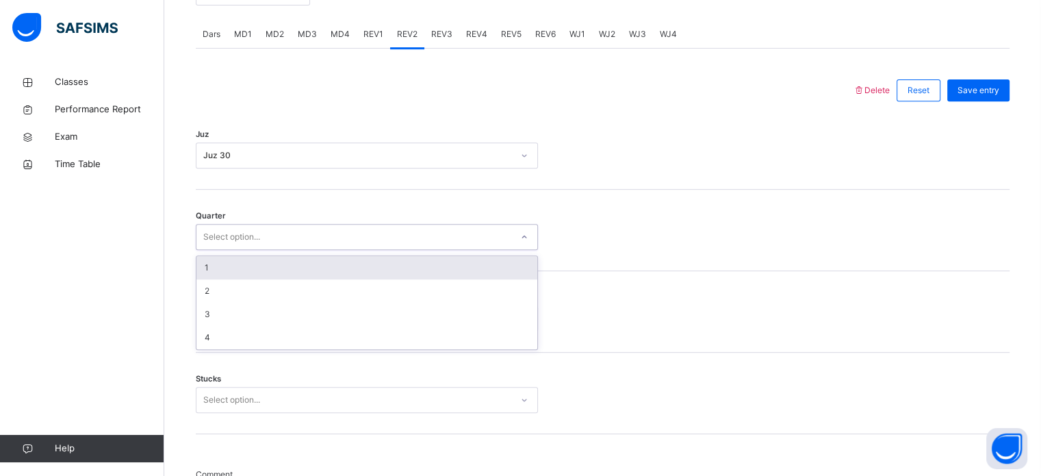
click at [368, 268] on div "1" at bounding box center [366, 267] width 341 height 23
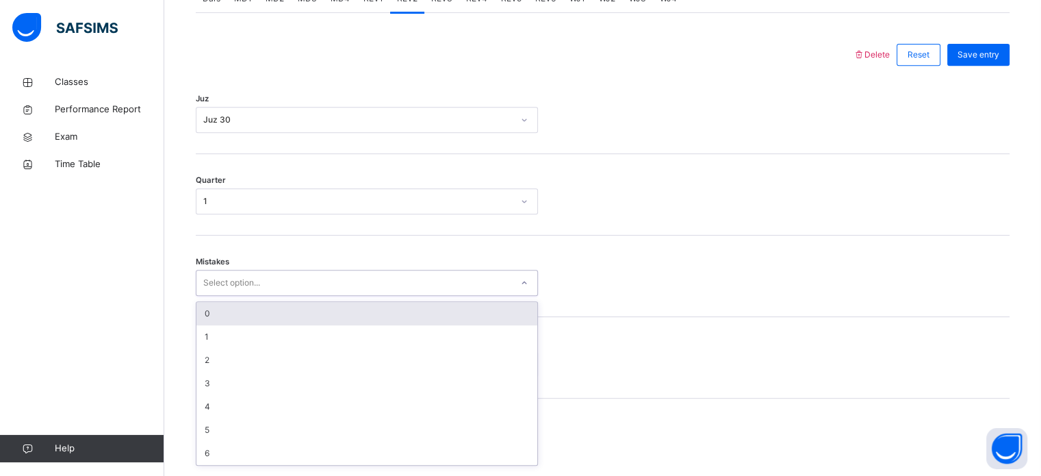
scroll to position [608, 0]
click at [325, 320] on div "0" at bounding box center [366, 307] width 341 height 23
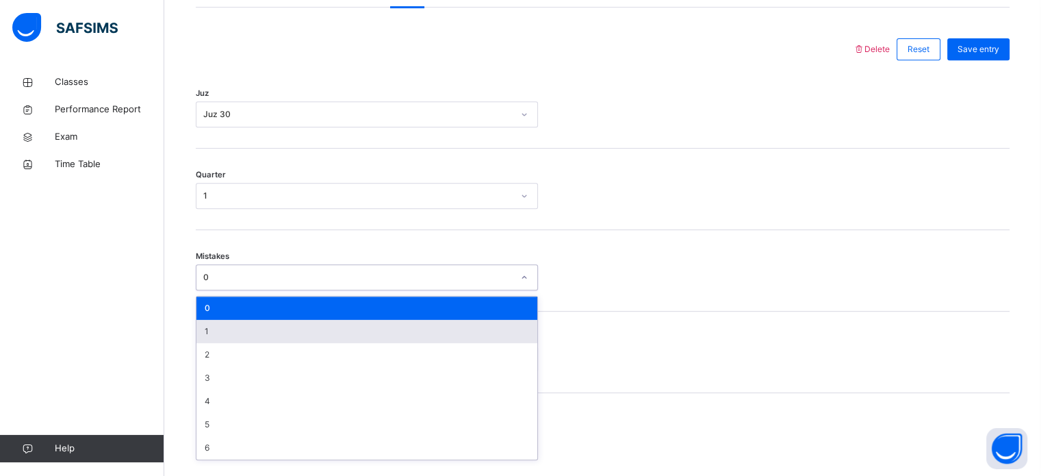
click at [314, 343] on div "1" at bounding box center [366, 331] width 341 height 23
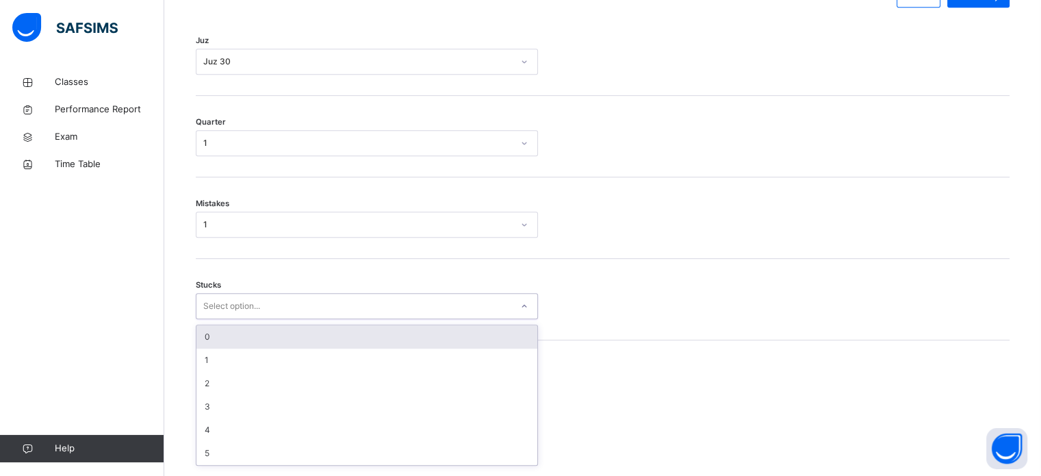
scroll to position [665, 0]
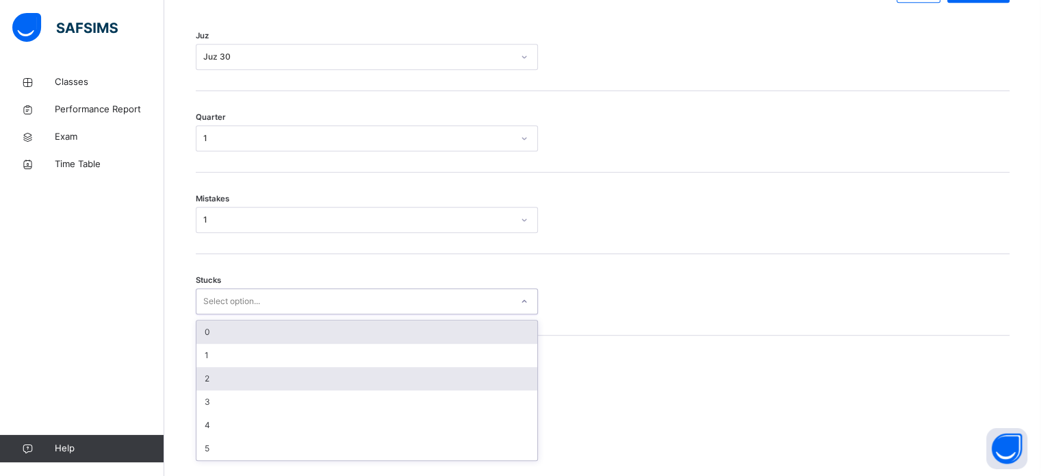
click at [294, 390] on div "2" at bounding box center [366, 378] width 341 height 23
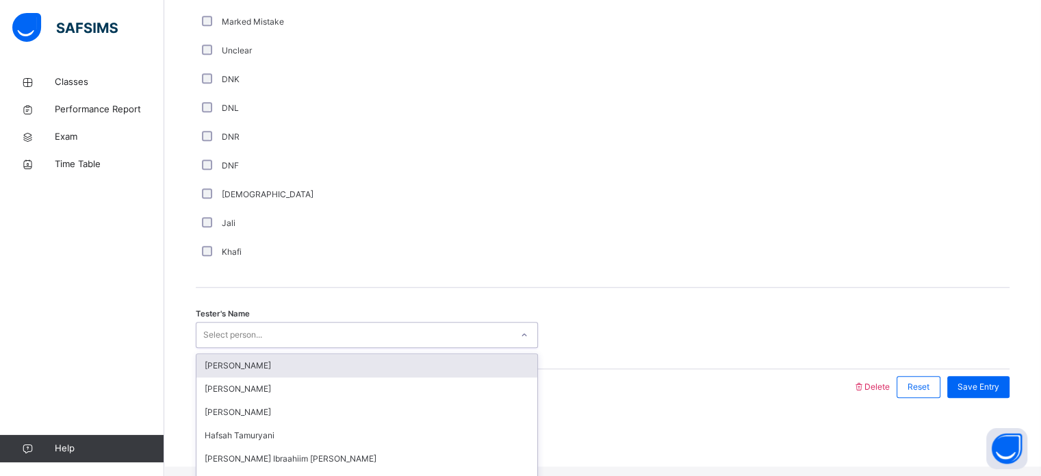
scroll to position [175, 0]
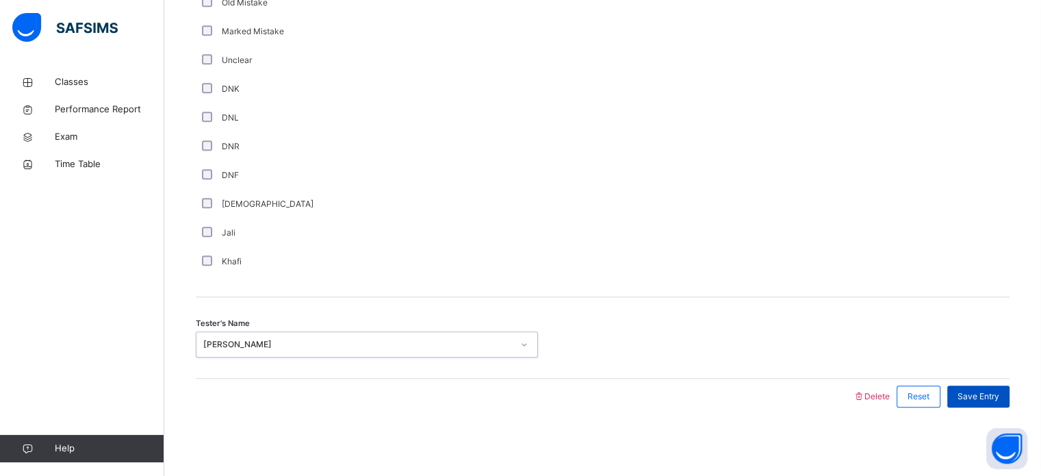
click at [994, 403] on div "Save Entry" at bounding box center [979, 396] width 62 height 22
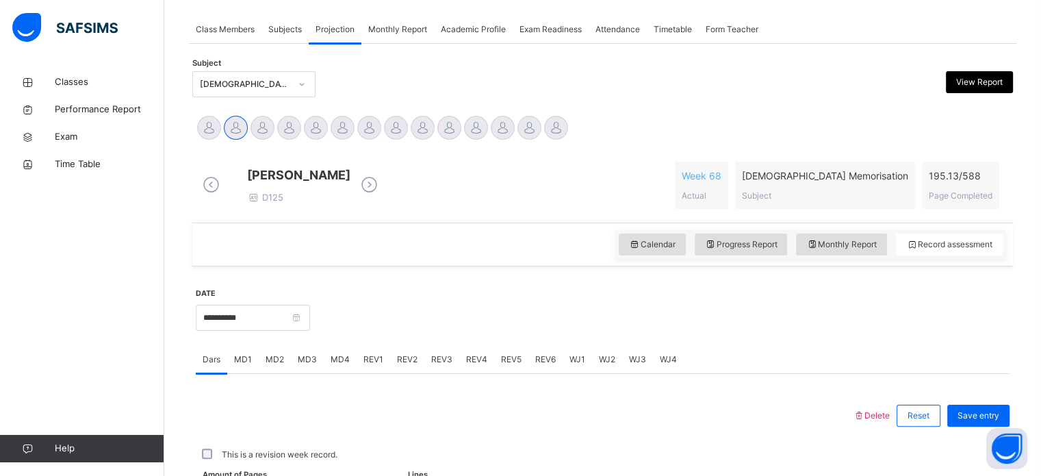
scroll to position [552, 0]
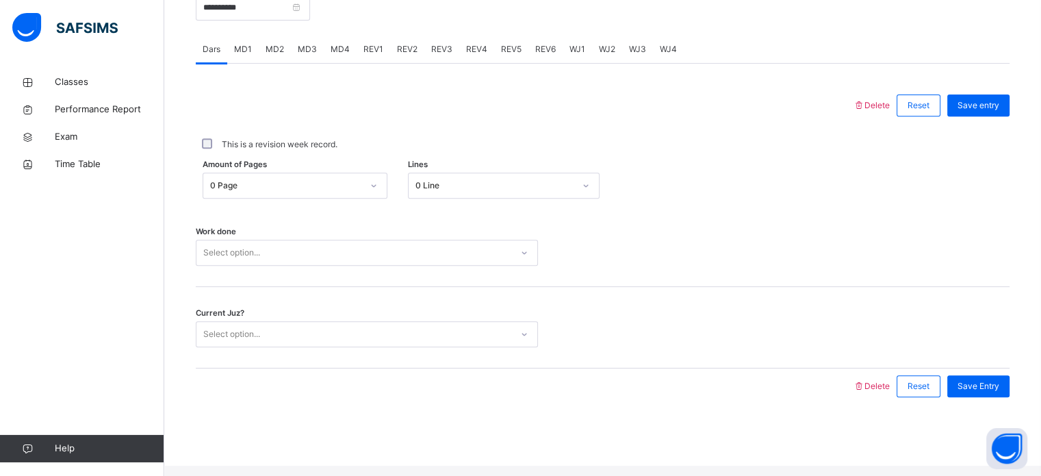
click at [366, 55] on span "REV1" at bounding box center [374, 49] width 20 height 12
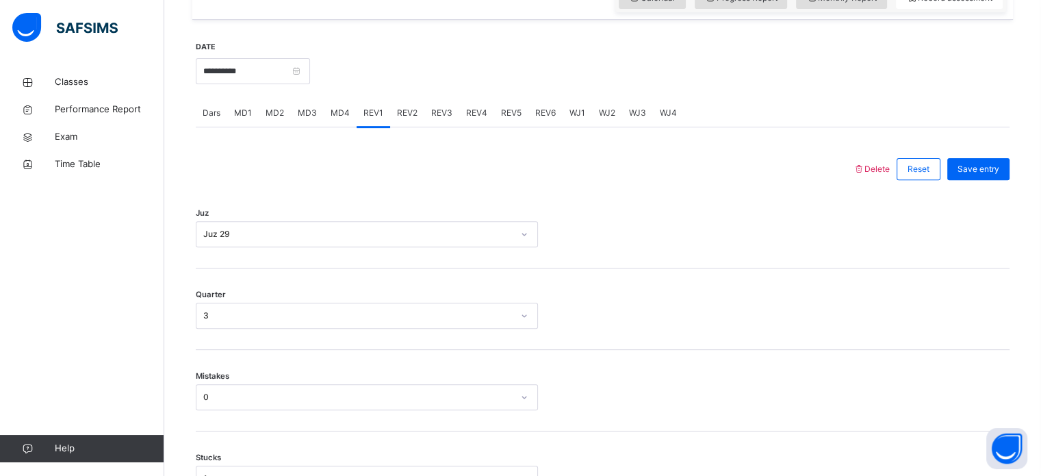
scroll to position [487, 0]
click at [791, 242] on div "Juz Juz 29" at bounding box center [603, 236] width 814 height 26
click at [199, 127] on div "Dars" at bounding box center [211, 114] width 31 height 27
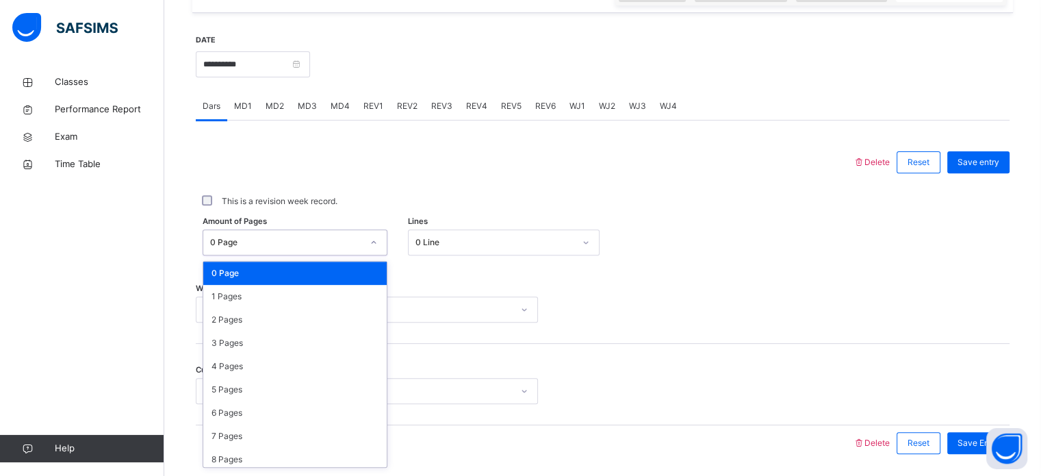
scroll to position [503, 0]
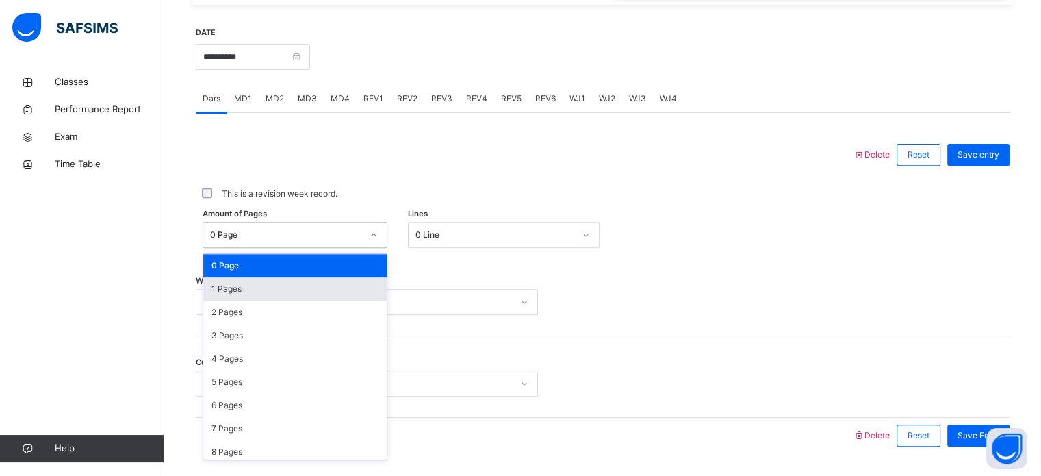
click at [361, 292] on div "1 Pages" at bounding box center [294, 288] width 183 height 23
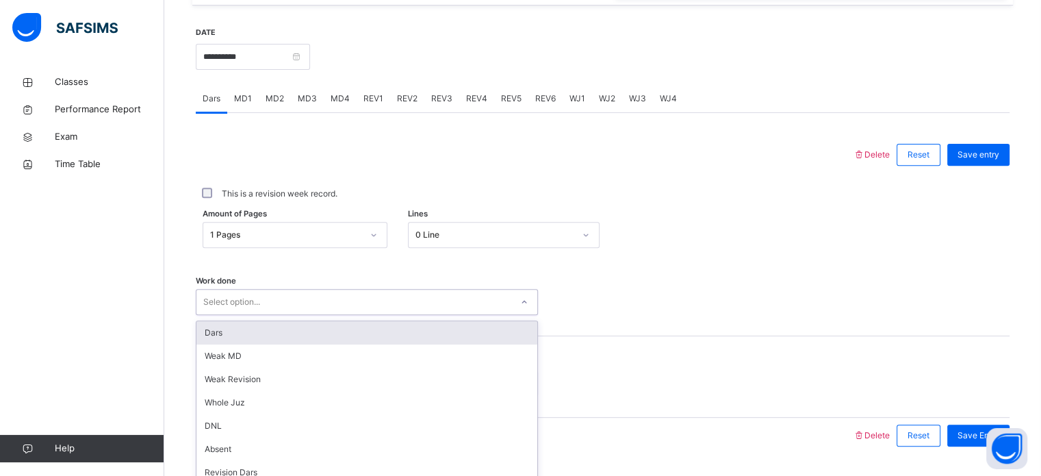
scroll to position [552, 0]
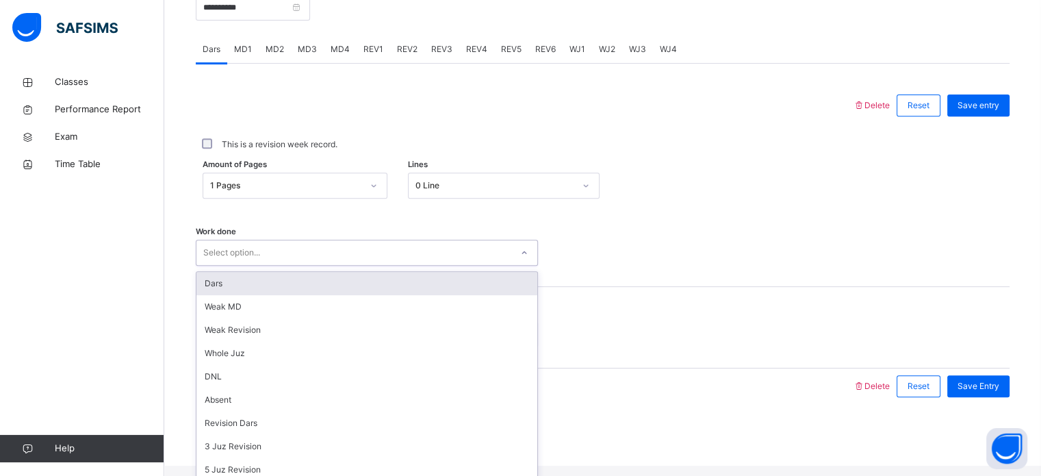
click at [384, 292] on div "Dars" at bounding box center [366, 283] width 341 height 23
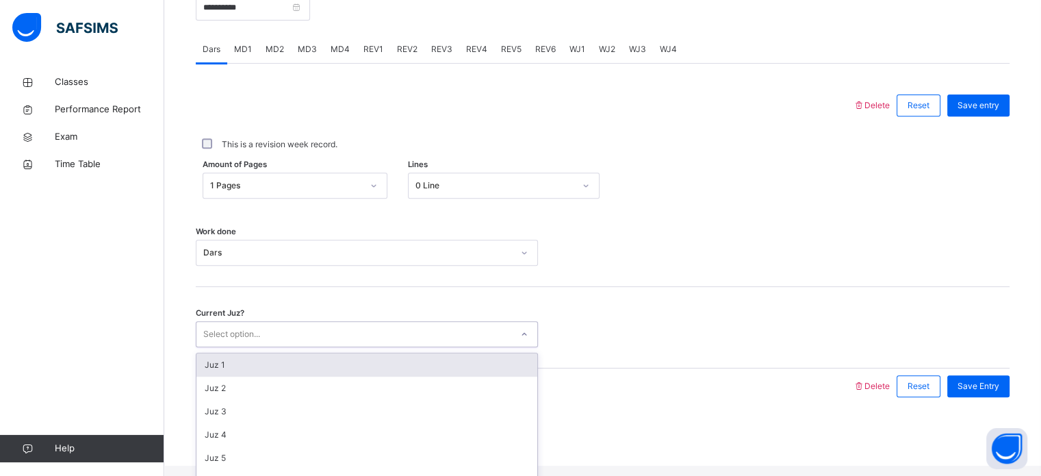
scroll to position [131, 0]
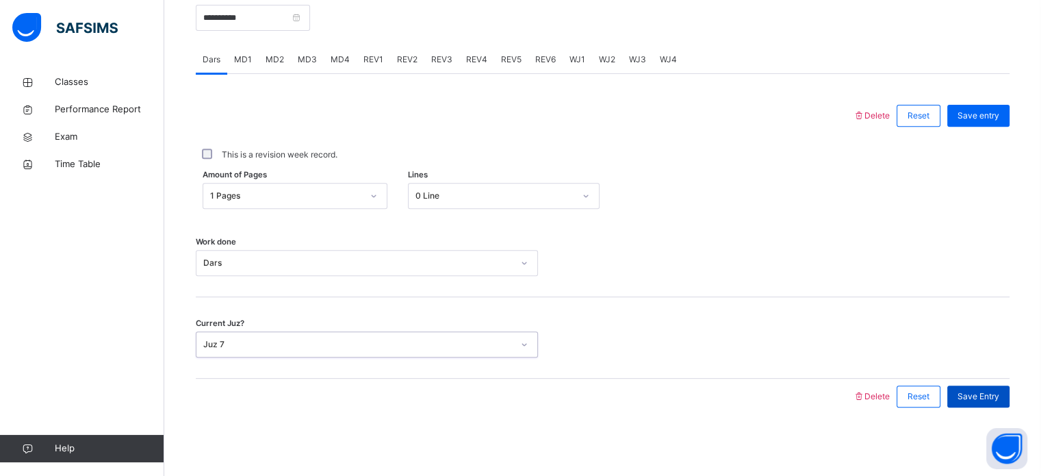
click at [1000, 392] on span "Save Entry" at bounding box center [979, 396] width 42 height 12
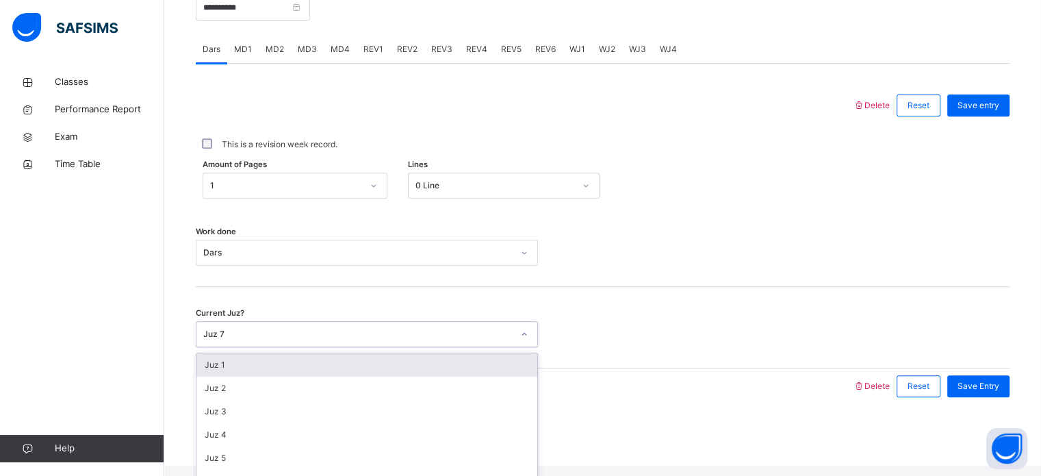
scroll to position [591, 0]
click at [652, 277] on div "Work done Dars" at bounding box center [603, 245] width 814 height 81
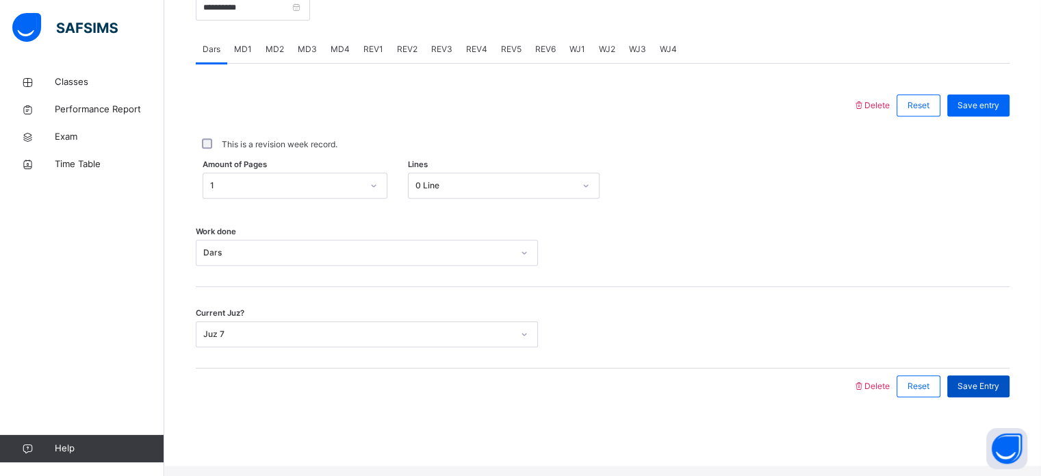
click at [989, 392] on span "Save Entry" at bounding box center [979, 386] width 42 height 12
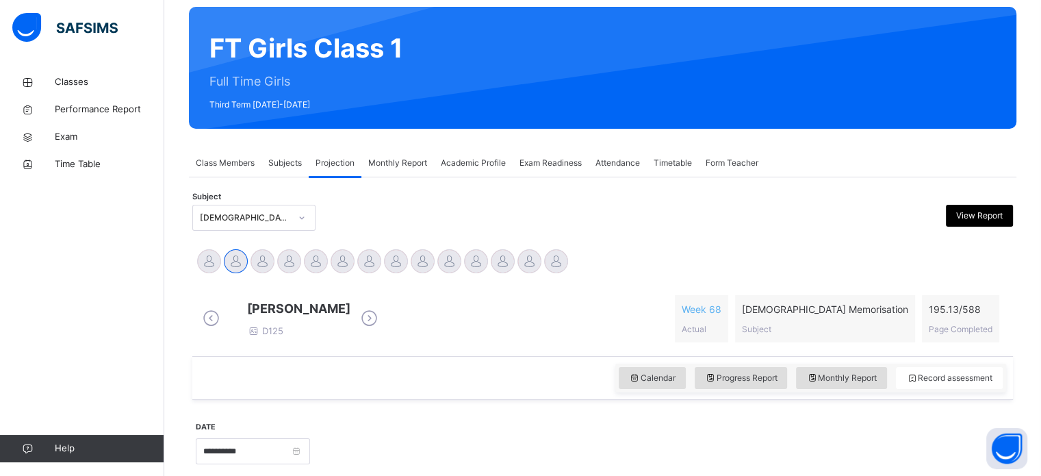
scroll to position [109, 0]
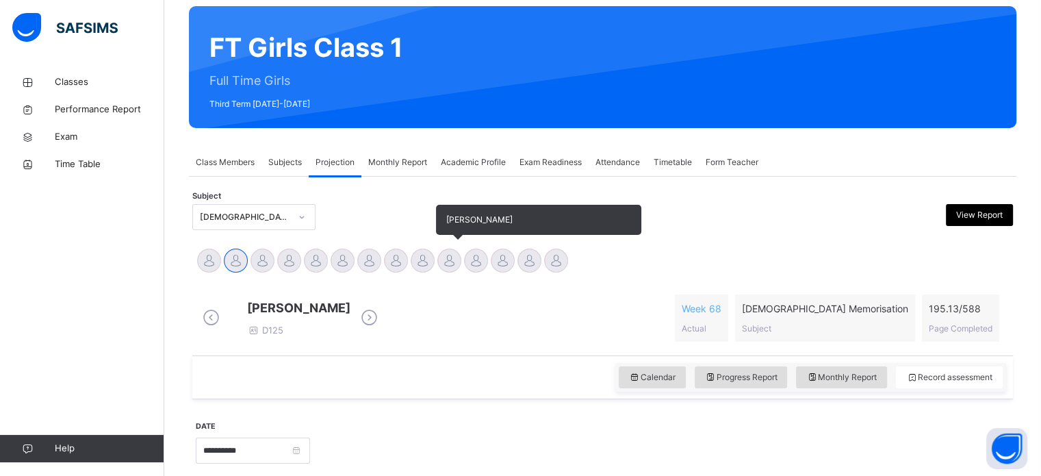
click at [451, 257] on div at bounding box center [449, 261] width 24 height 24
click at [459, 259] on div at bounding box center [449, 261] width 24 height 24
click at [480, 262] on div at bounding box center [476, 261] width 24 height 24
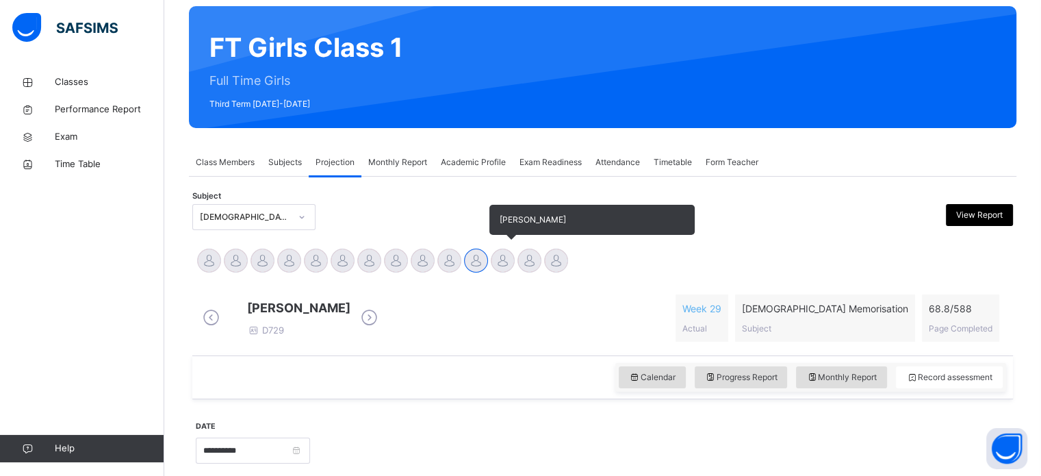
click at [511, 266] on div at bounding box center [503, 261] width 24 height 24
click at [532, 264] on div at bounding box center [530, 261] width 24 height 24
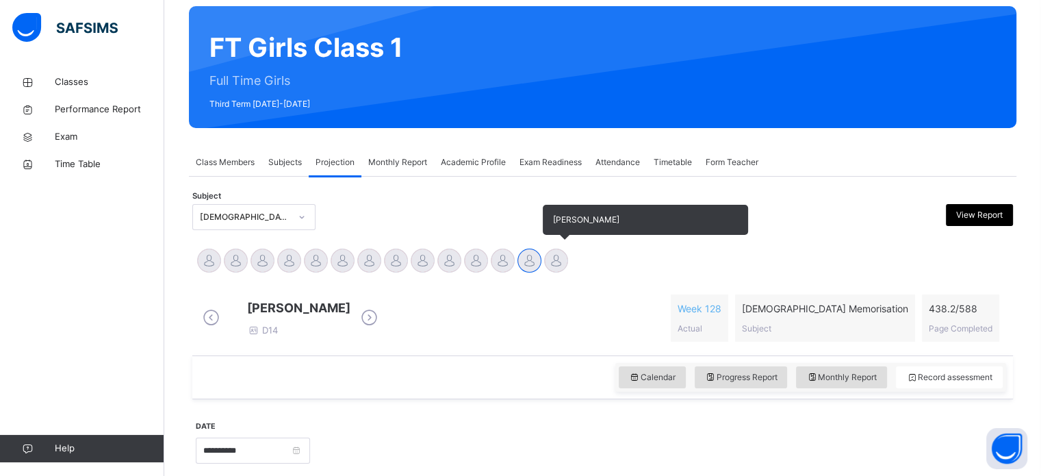
click at [565, 262] on div at bounding box center [556, 261] width 24 height 24
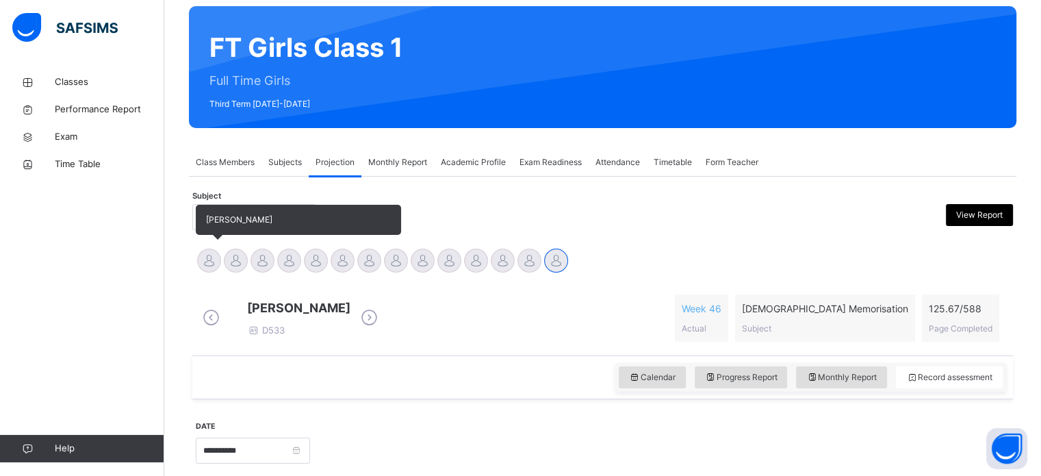
click at [210, 257] on div at bounding box center [209, 261] width 24 height 24
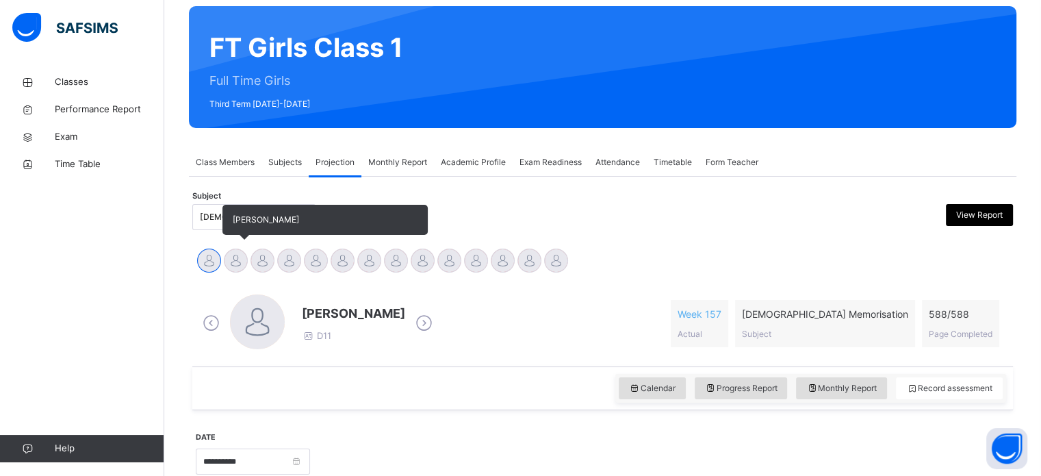
click at [236, 258] on div at bounding box center [236, 261] width 24 height 24
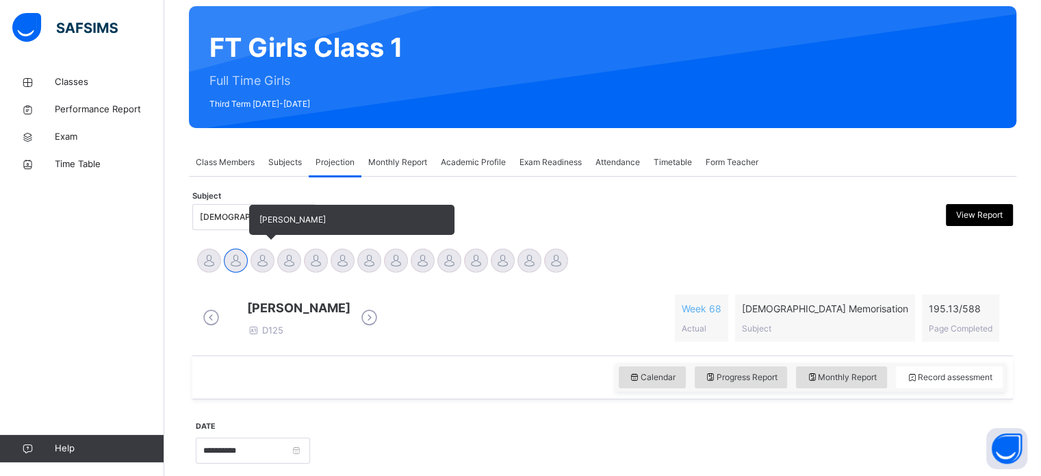
click at [274, 266] on div "[PERSON_NAME]" at bounding box center [262, 262] width 27 height 30
click at [272, 266] on div "[PERSON_NAME]" at bounding box center [262, 262] width 27 height 30
click at [262, 252] on div at bounding box center [263, 261] width 24 height 24
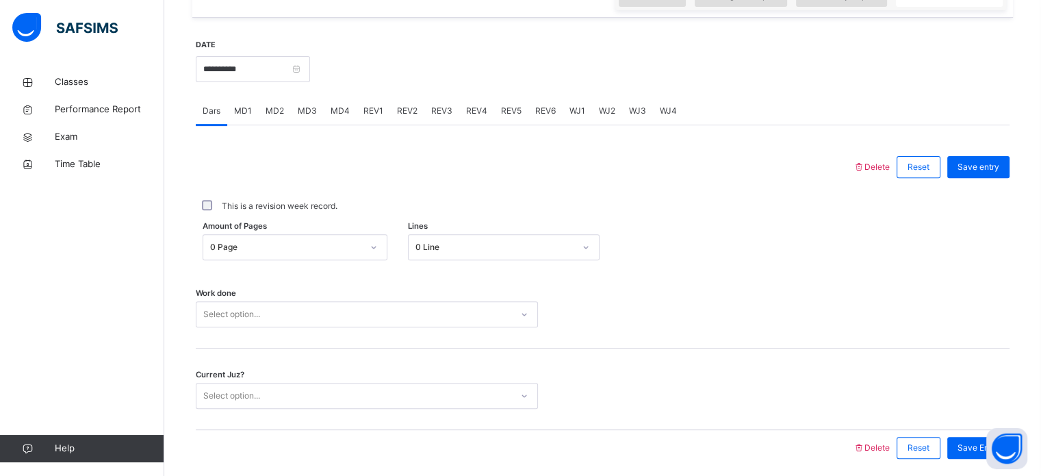
scroll to position [500, 0]
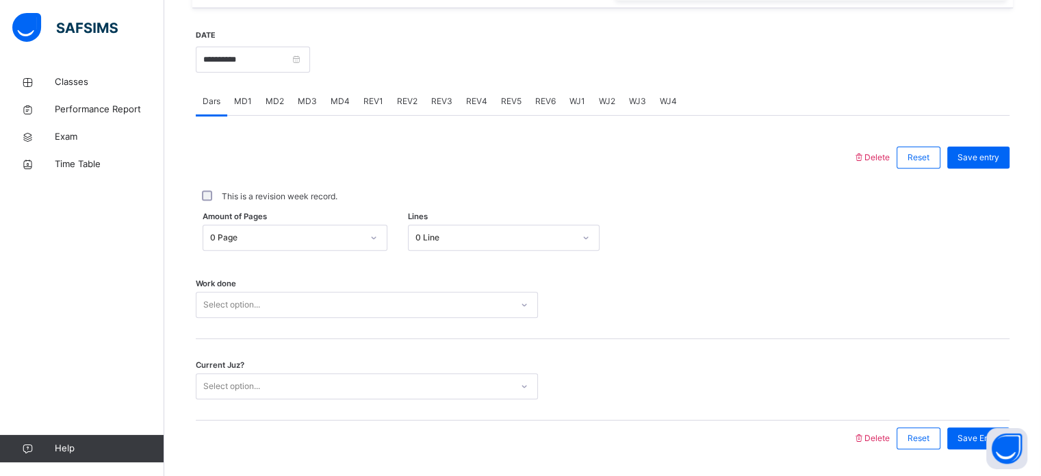
click at [232, 100] on div "MD1" at bounding box center [242, 101] width 31 height 27
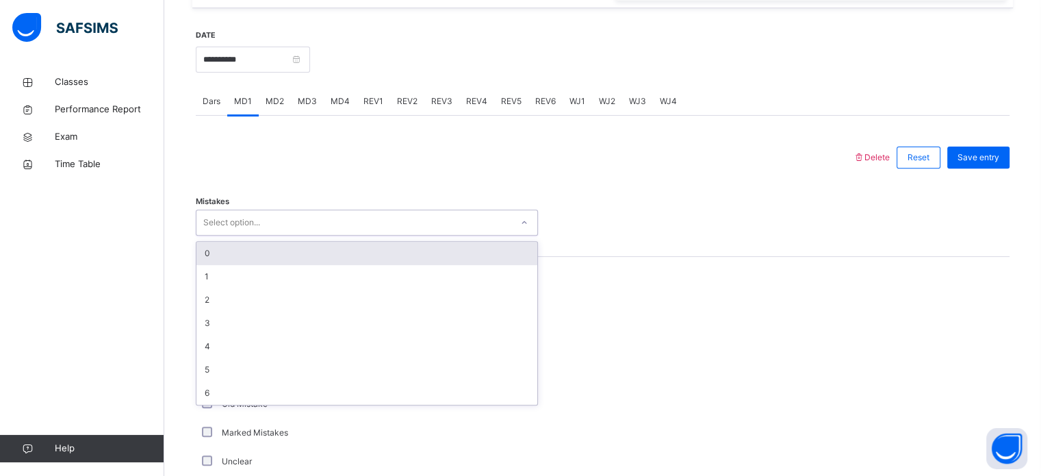
click at [243, 265] on div "0" at bounding box center [366, 253] width 341 height 23
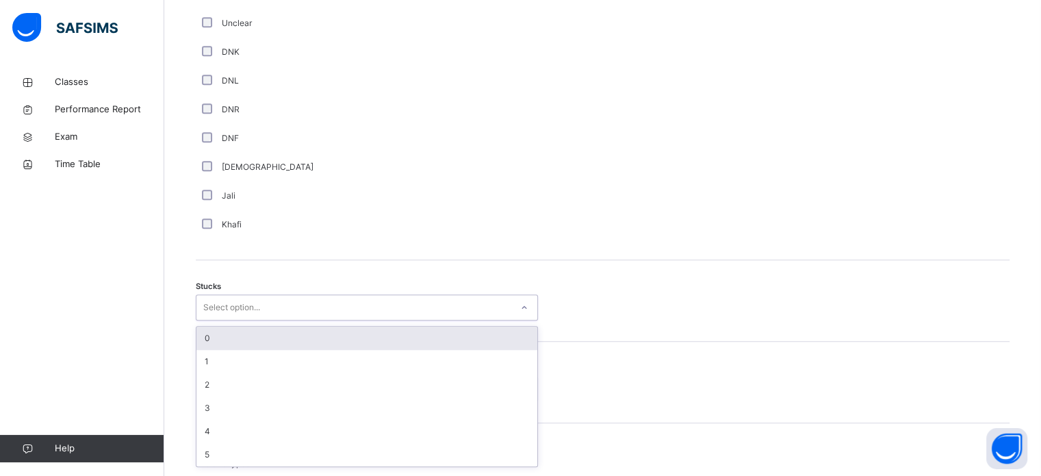
scroll to position [945, 0]
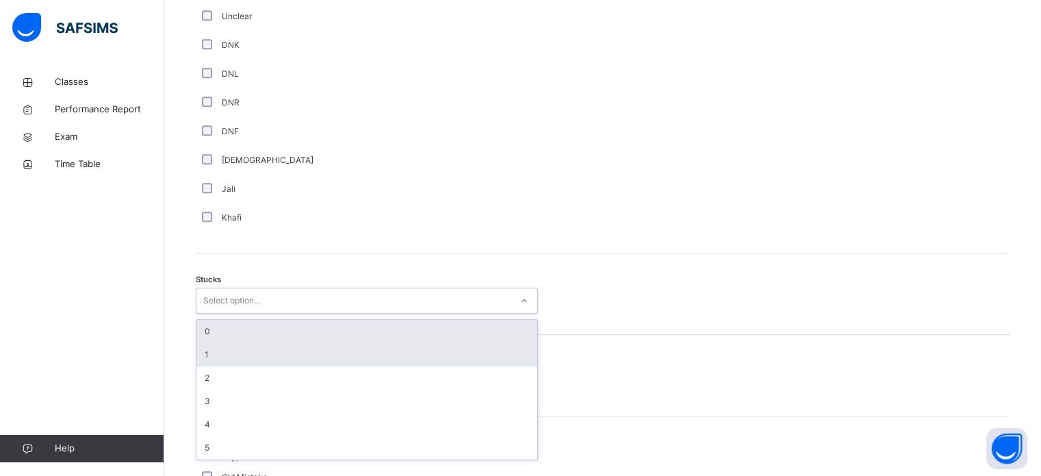
click at [288, 366] on div "1" at bounding box center [366, 354] width 341 height 23
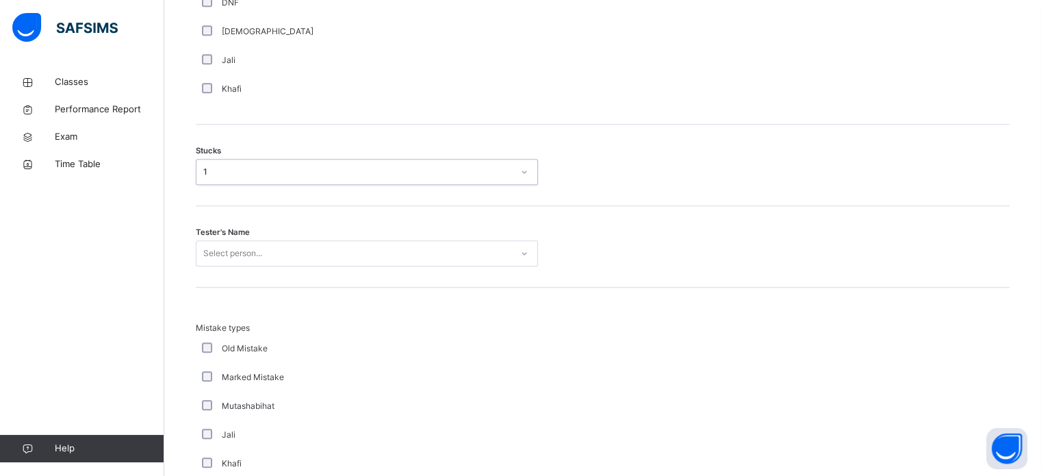
scroll to position [1091, 0]
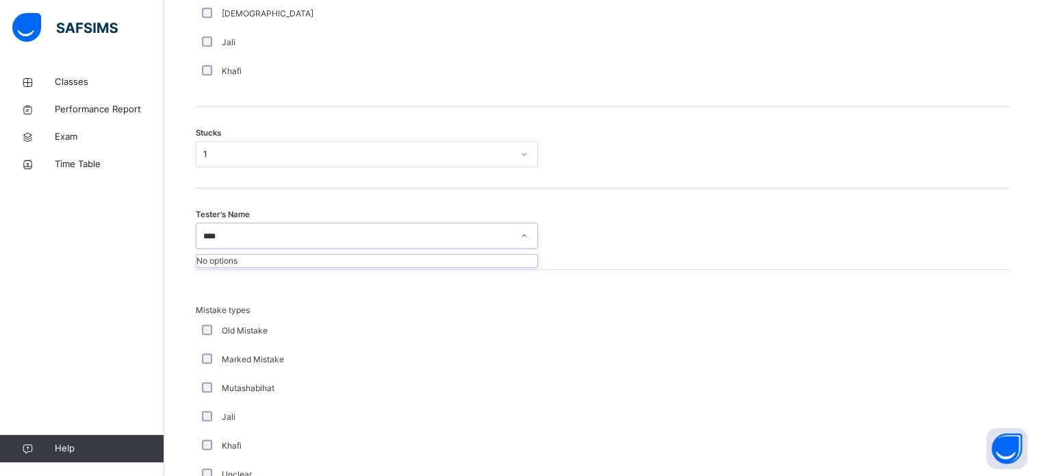
type input "***"
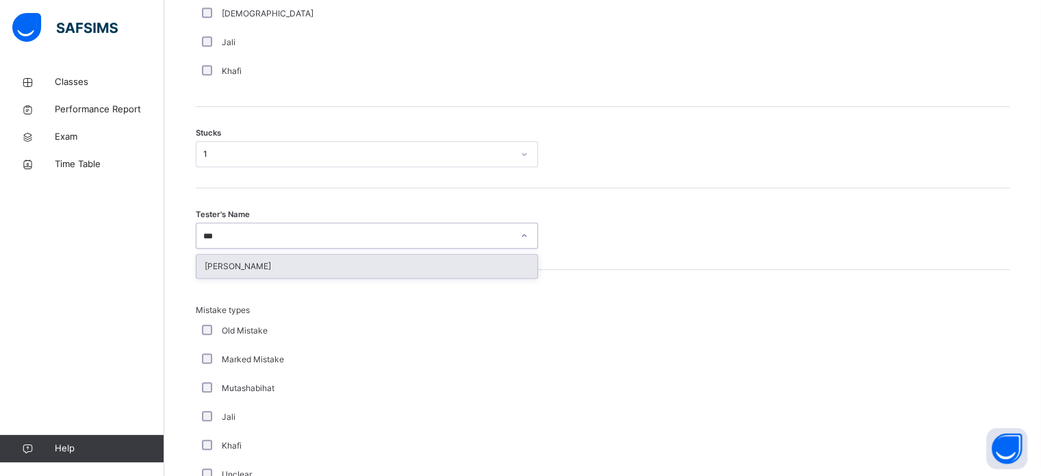
click at [403, 271] on div "[PERSON_NAME]" at bounding box center [366, 266] width 341 height 23
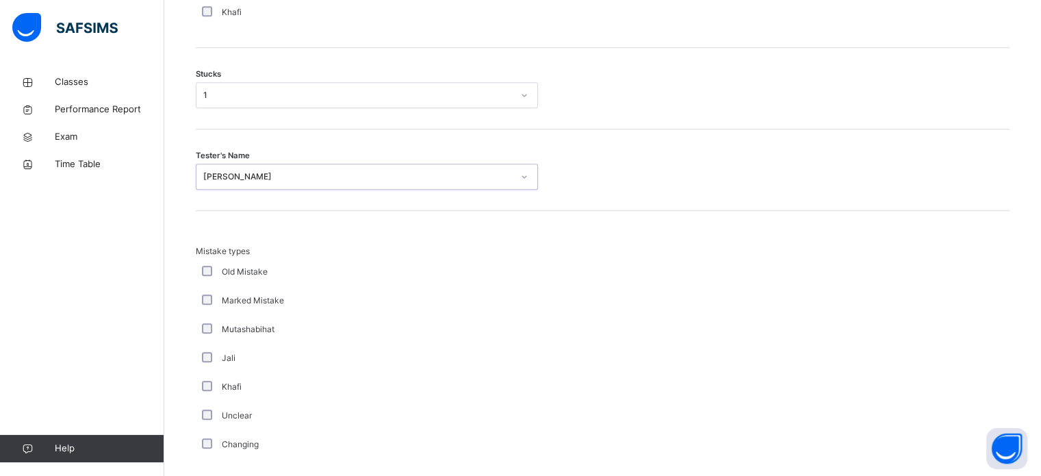
scroll to position [1343, 0]
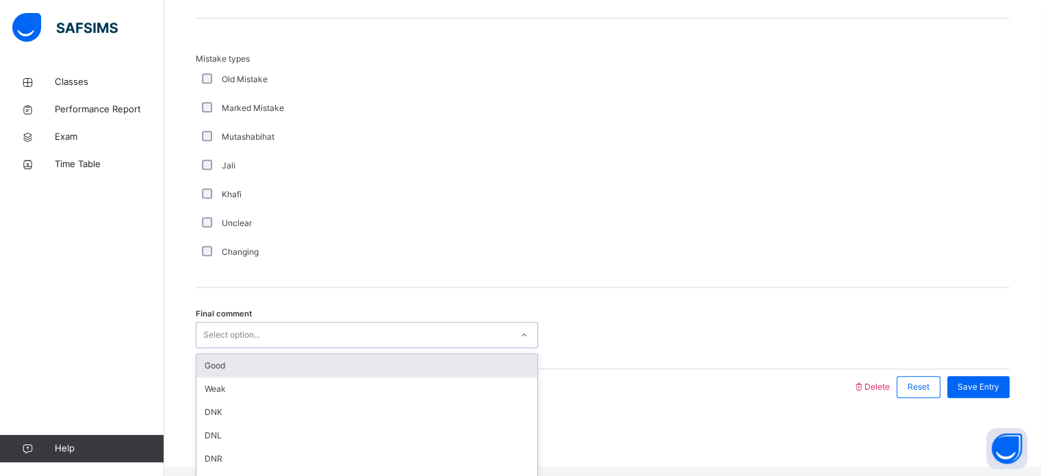
click at [433, 377] on div "Good" at bounding box center [366, 365] width 341 height 23
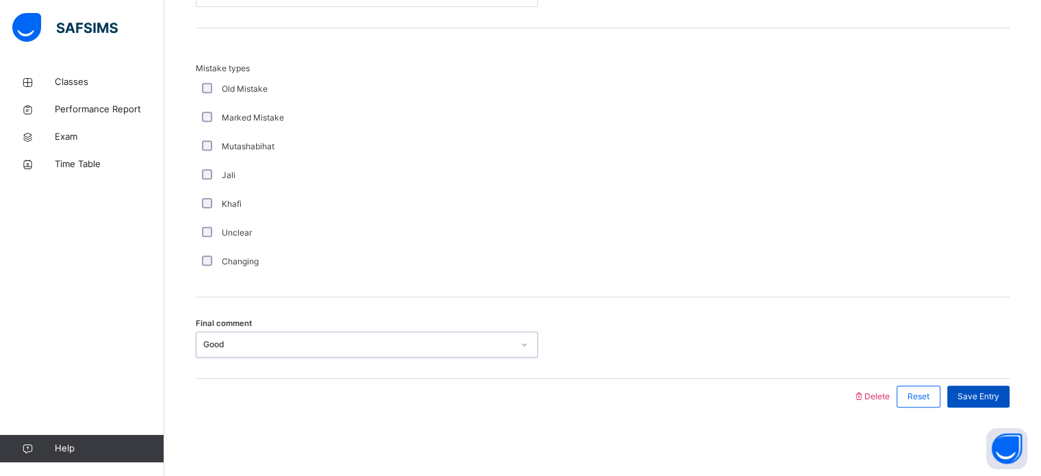
click at [1002, 405] on div "Save Entry" at bounding box center [979, 396] width 62 height 22
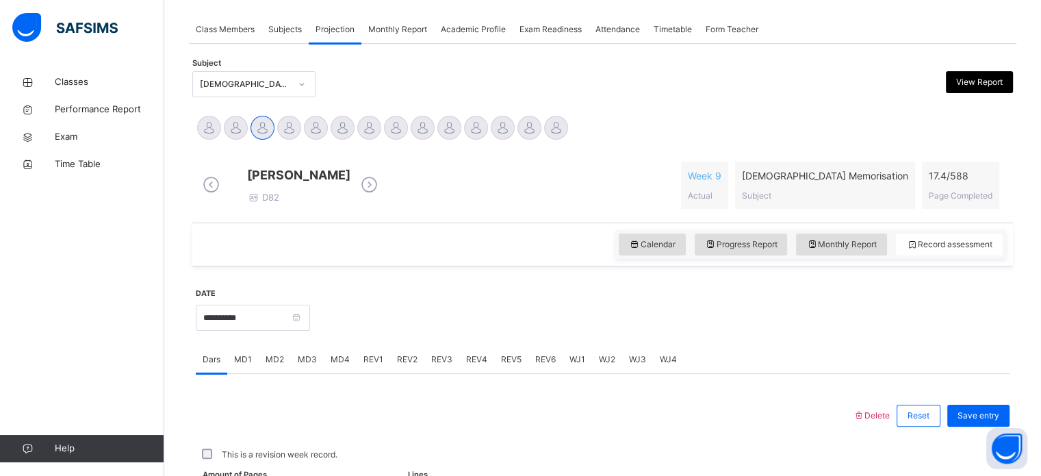
scroll to position [552, 0]
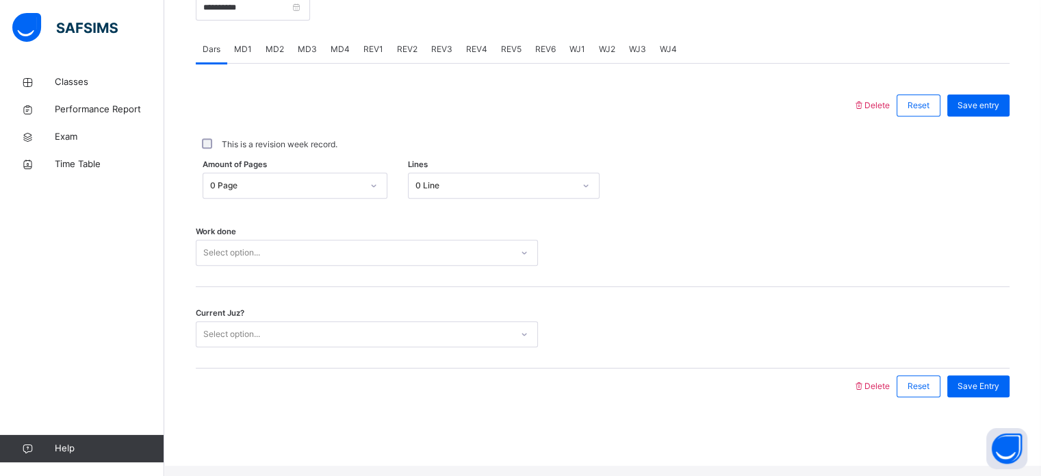
click at [275, 55] on span "MD2" at bounding box center [275, 49] width 18 height 12
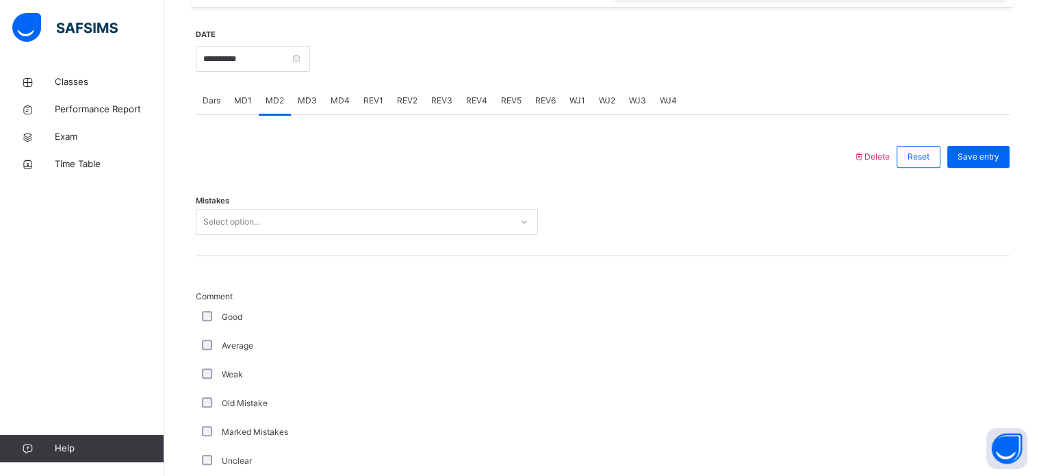
scroll to position [490, 0]
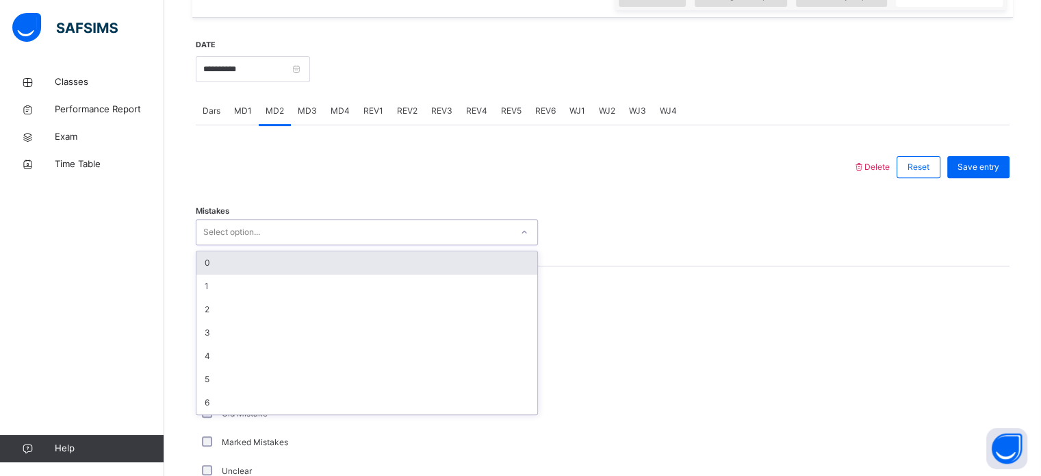
click at [279, 271] on div "0" at bounding box center [366, 262] width 341 height 23
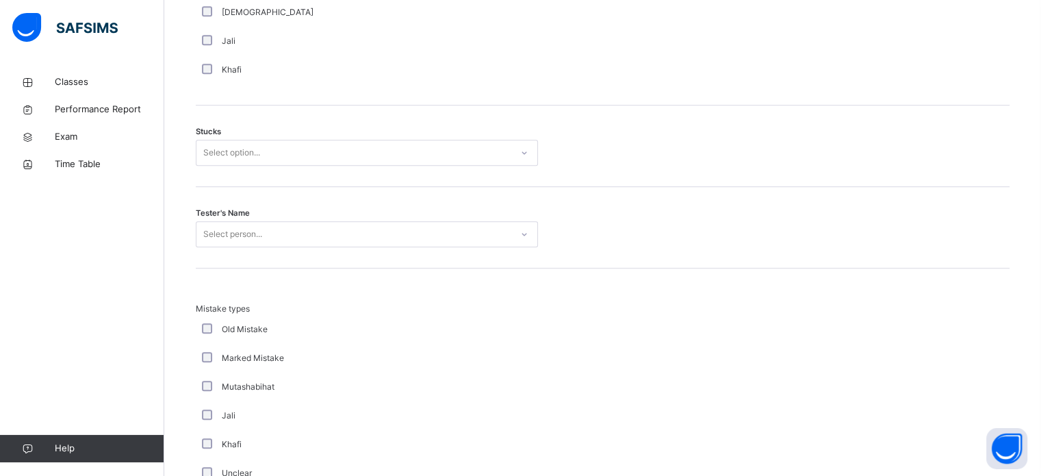
scroll to position [1091, 0]
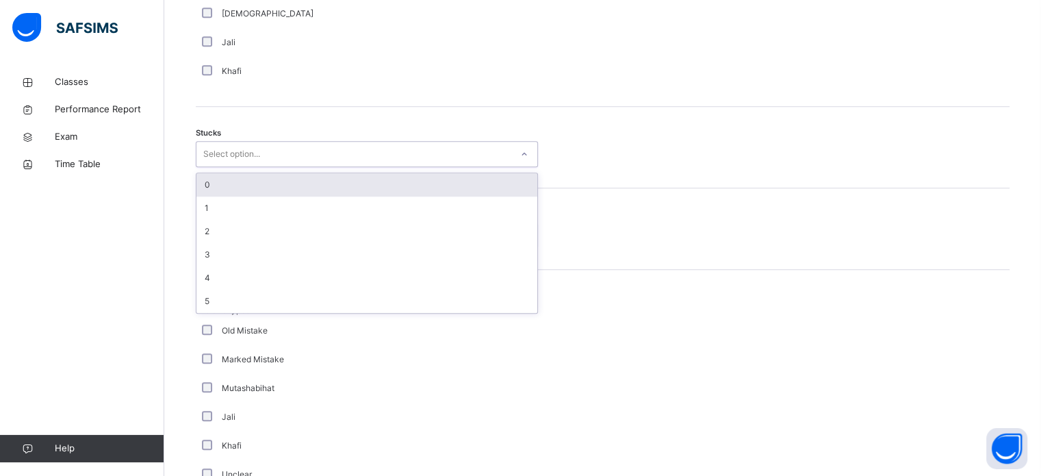
click at [410, 196] on div "0" at bounding box center [366, 184] width 341 height 23
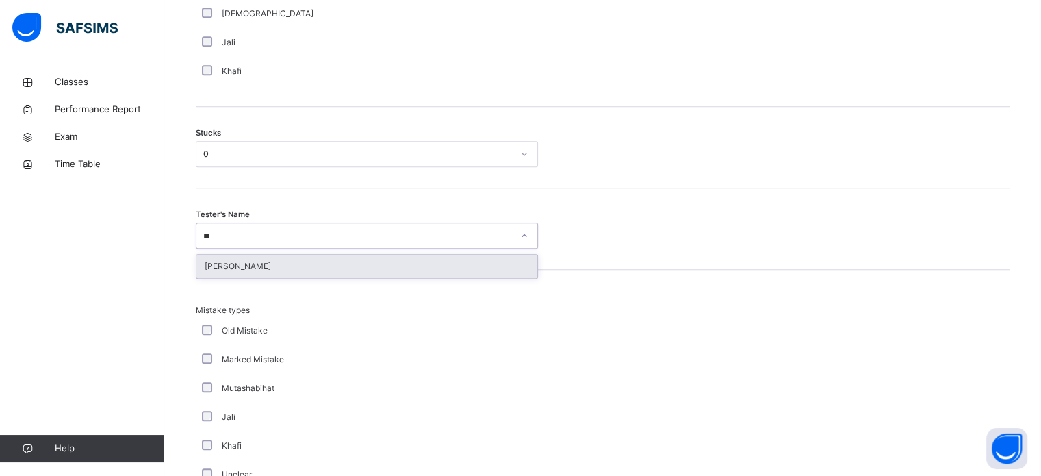
type input "***"
click at [326, 278] on div "[PERSON_NAME]" at bounding box center [366, 266] width 341 height 23
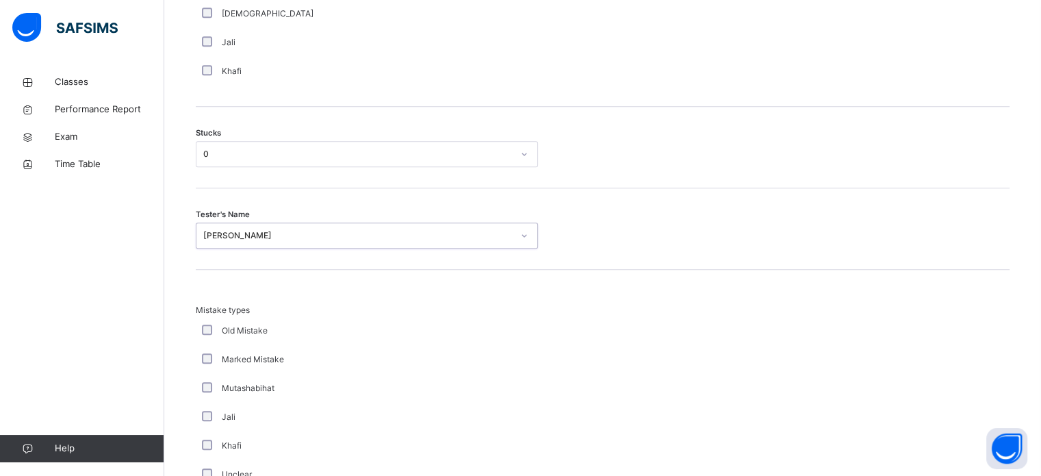
scroll to position [1343, 0]
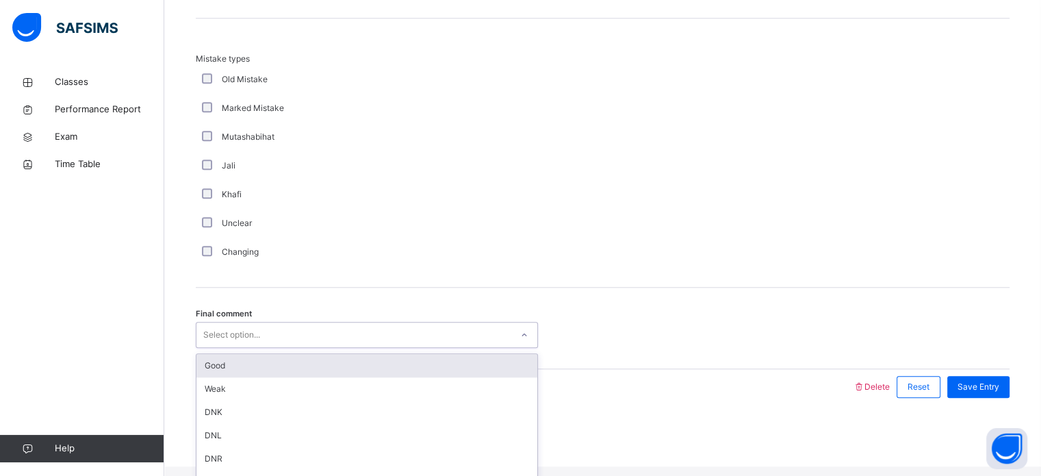
click at [299, 377] on div "Good" at bounding box center [366, 365] width 341 height 23
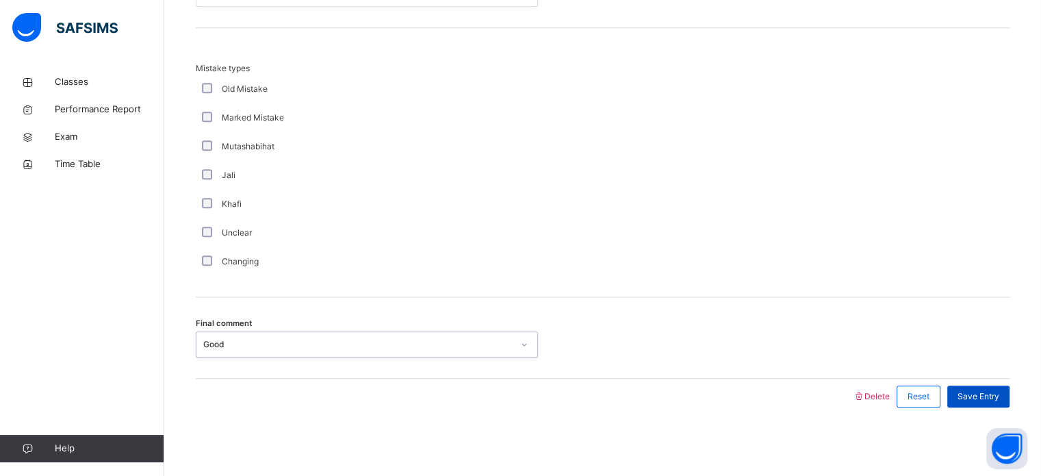
click at [1010, 401] on div "Save Entry" at bounding box center [979, 396] width 62 height 22
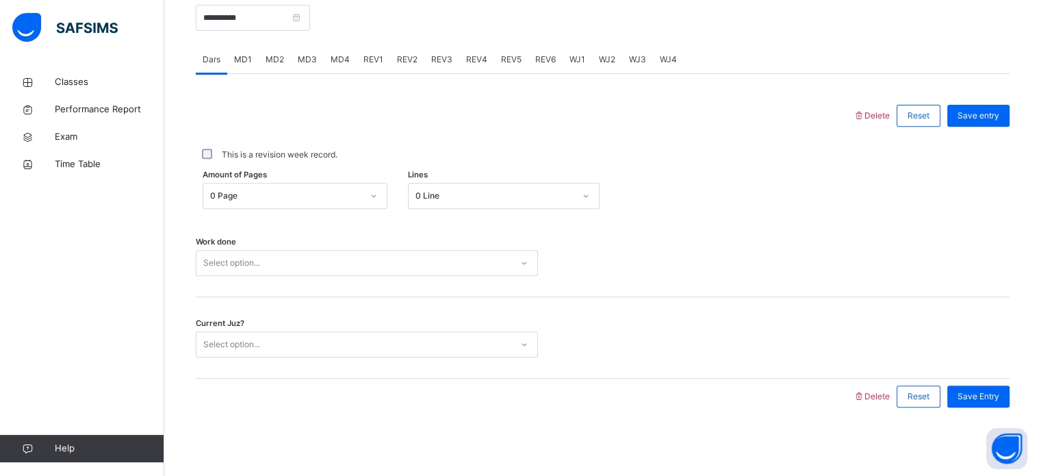
scroll to position [452, 0]
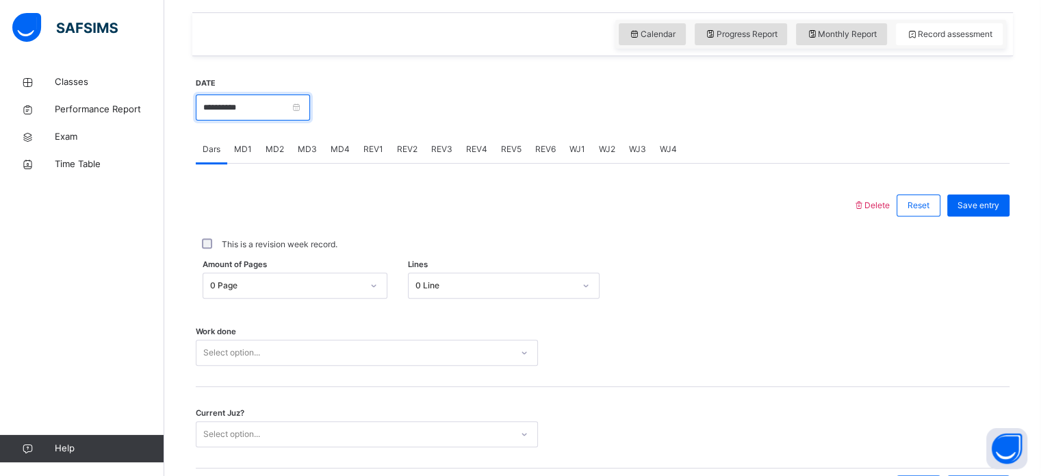
click at [310, 120] on input "**********" at bounding box center [253, 107] width 114 height 26
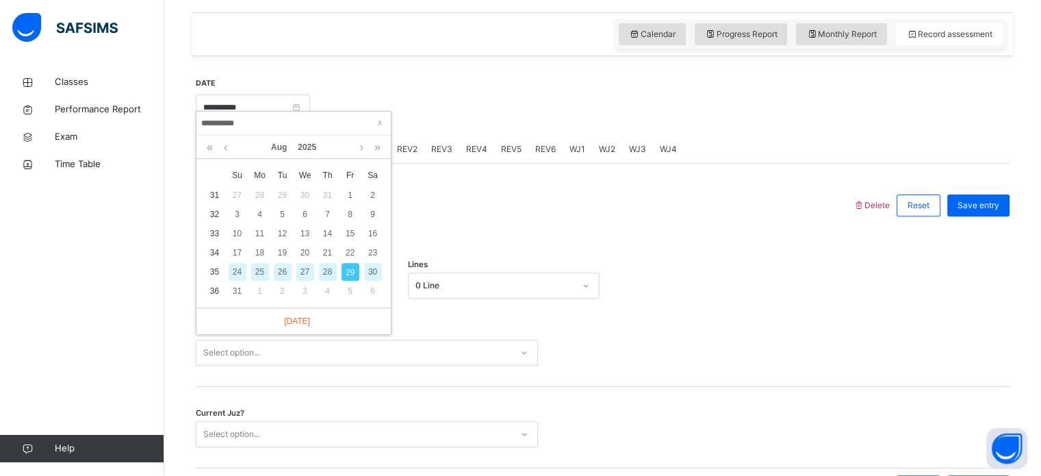
click at [281, 271] on div "26" at bounding box center [283, 272] width 18 height 18
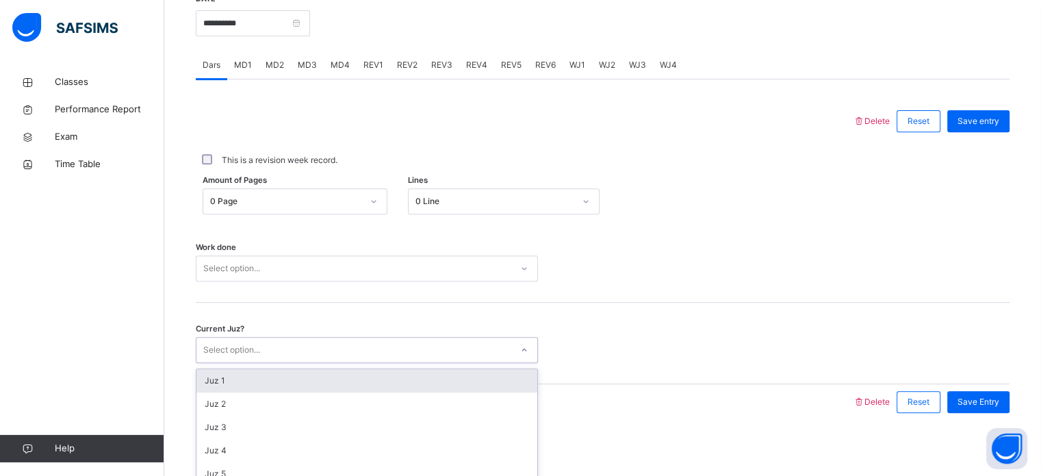
scroll to position [552, 0]
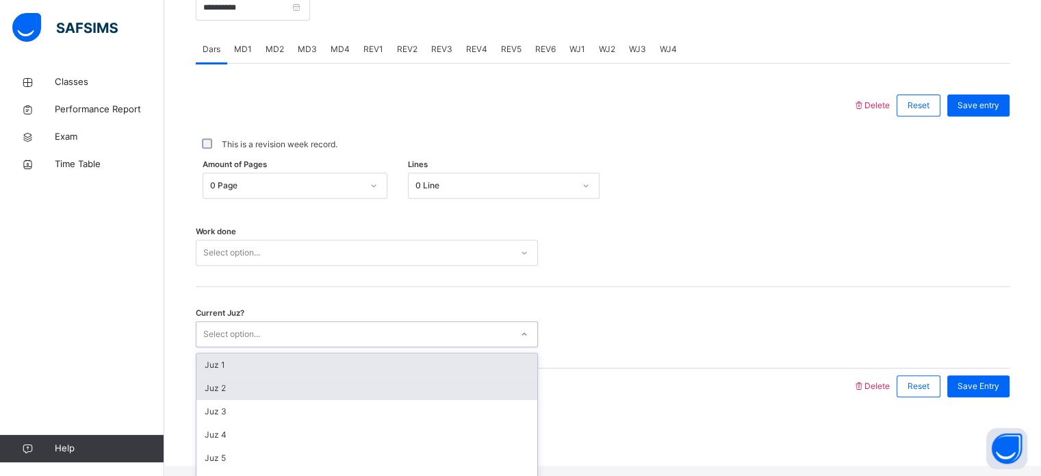
click at [298, 392] on div "Juz 2" at bounding box center [366, 388] width 341 height 23
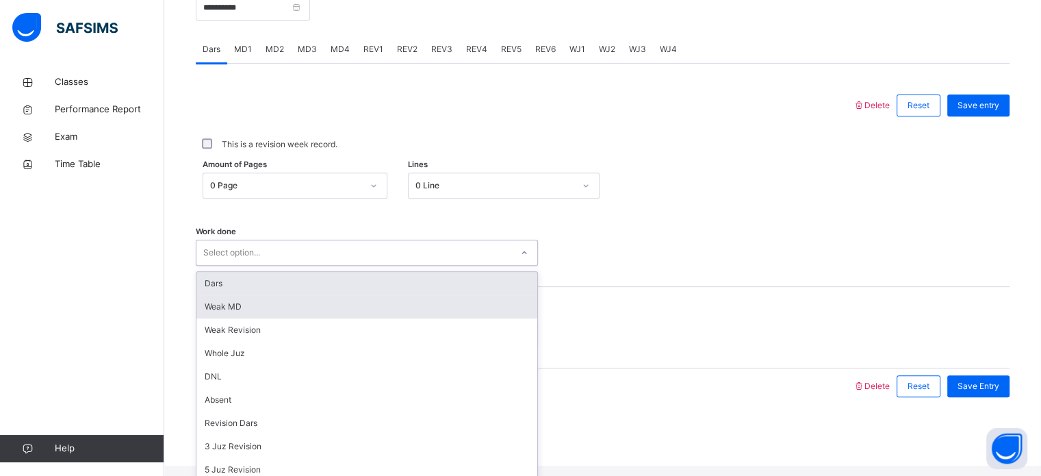
click at [302, 314] on div "Weak MD" at bounding box center [366, 306] width 341 height 23
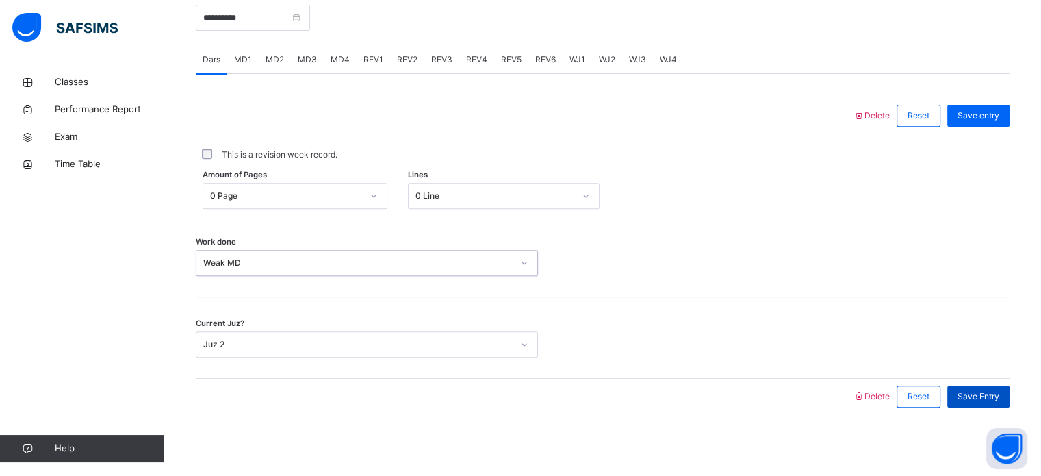
click at [991, 398] on span "Save Entry" at bounding box center [979, 396] width 42 height 12
click at [310, 25] on input "**********" at bounding box center [253, 18] width 114 height 26
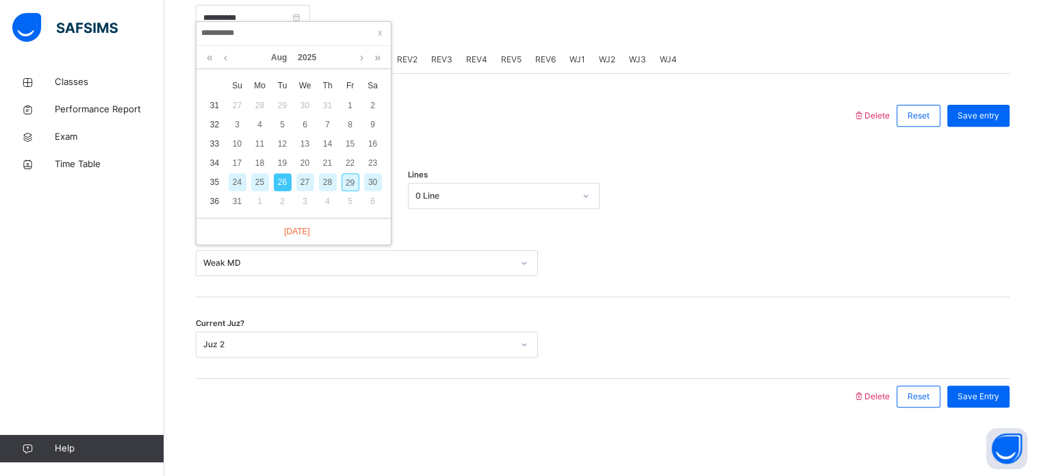
click at [309, 173] on div "27" at bounding box center [305, 182] width 18 height 18
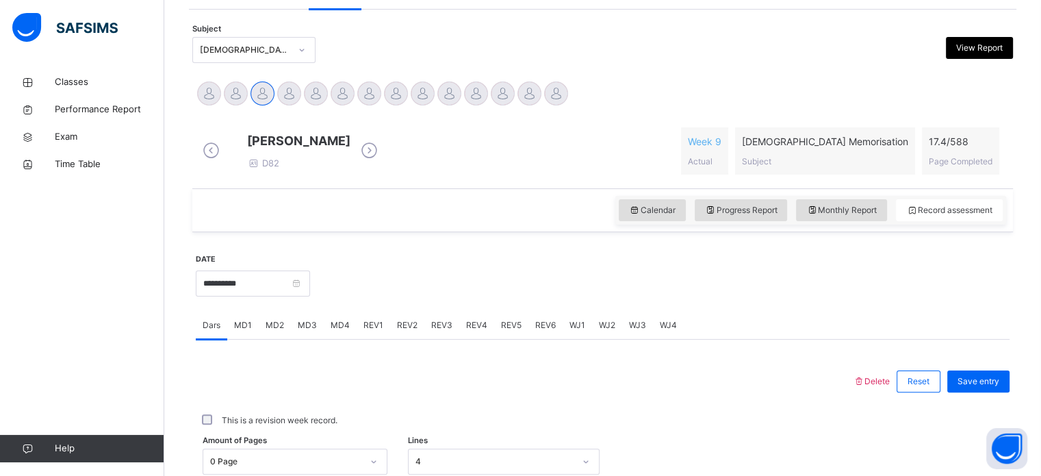
scroll to position [268, 0]
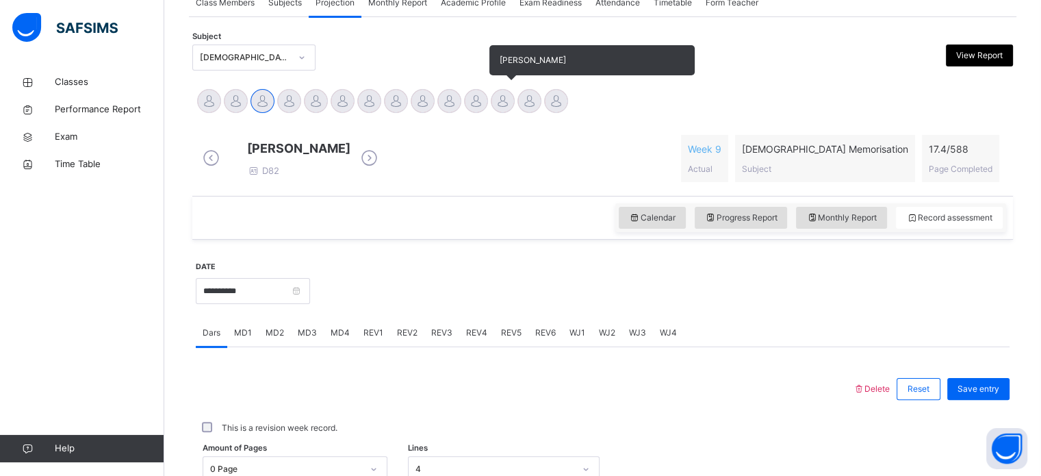
click at [506, 103] on div at bounding box center [503, 101] width 24 height 24
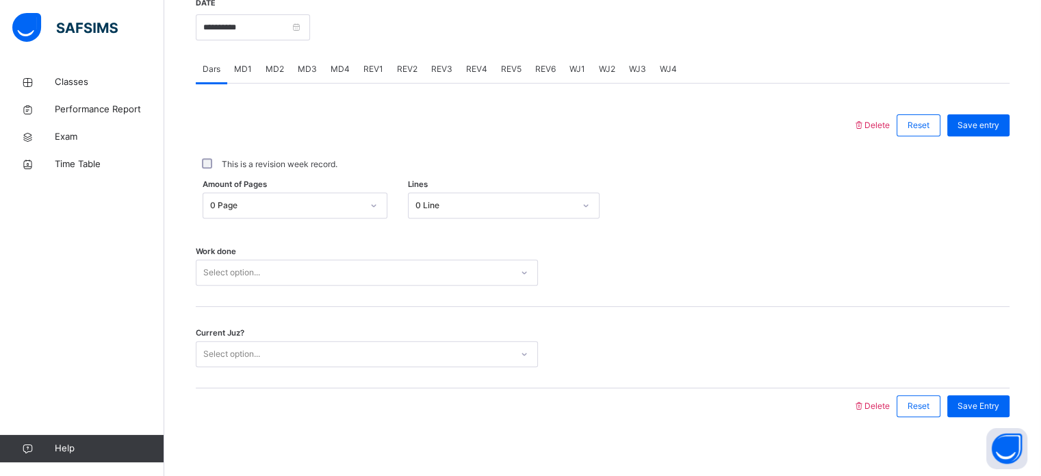
scroll to position [533, 0]
click at [310, 39] on input "**********" at bounding box center [253, 26] width 114 height 26
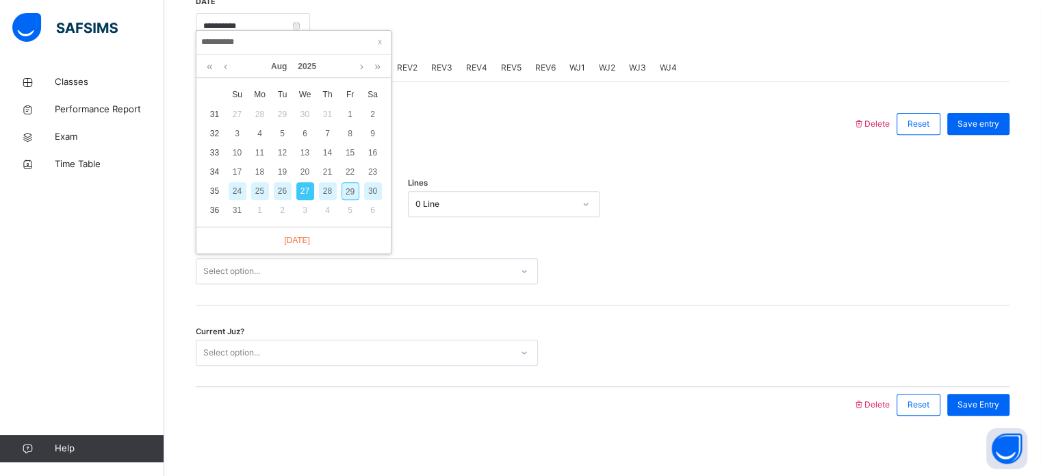
click at [281, 192] on div "26" at bounding box center [283, 191] width 18 height 18
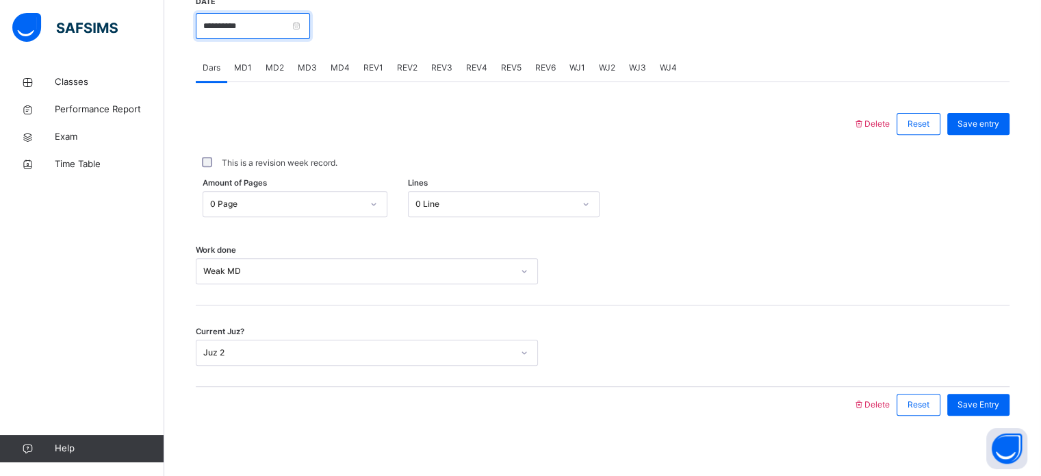
click at [310, 38] on input "**********" at bounding box center [253, 26] width 114 height 26
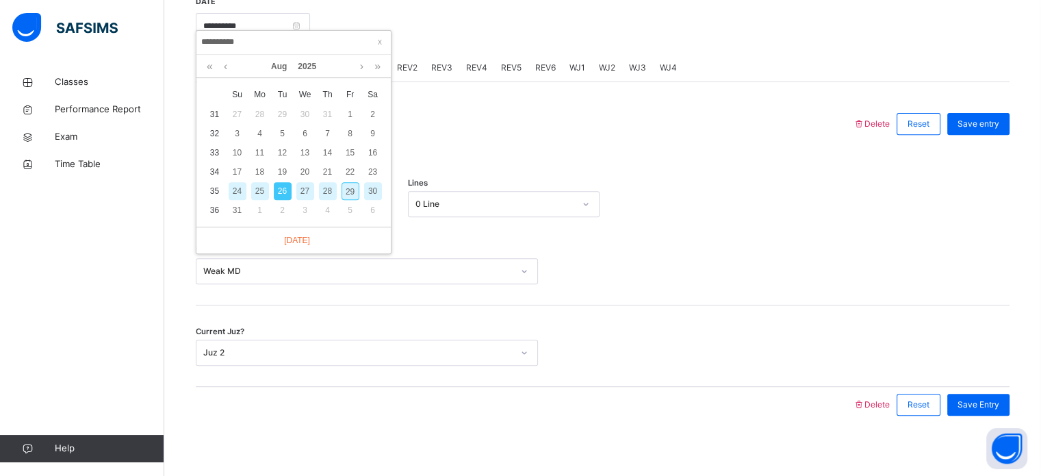
click at [306, 194] on div "27" at bounding box center [305, 191] width 18 height 18
type input "**********"
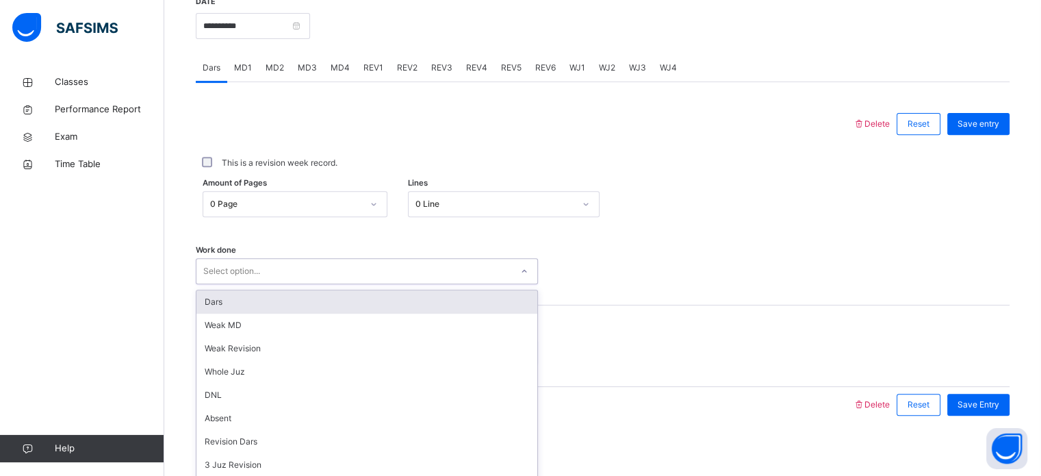
scroll to position [552, 0]
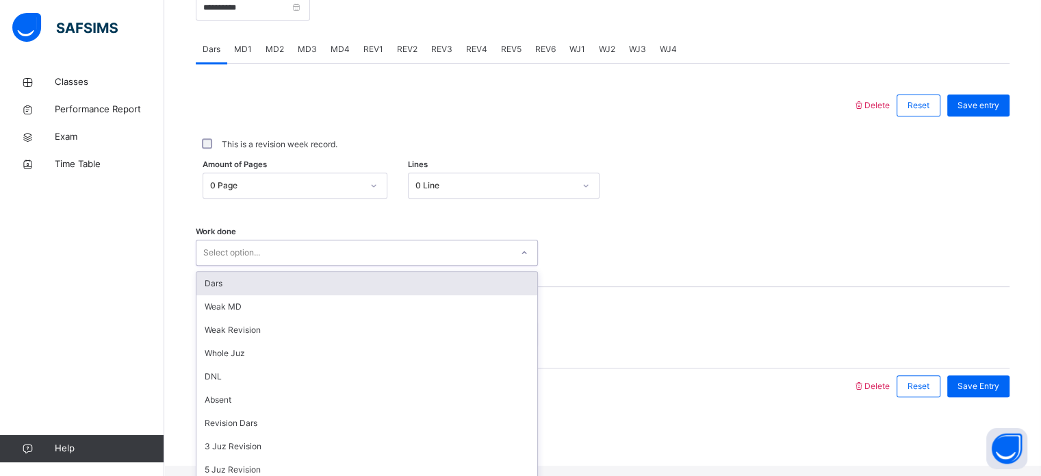
click at [424, 295] on div "Dars" at bounding box center [366, 283] width 341 height 23
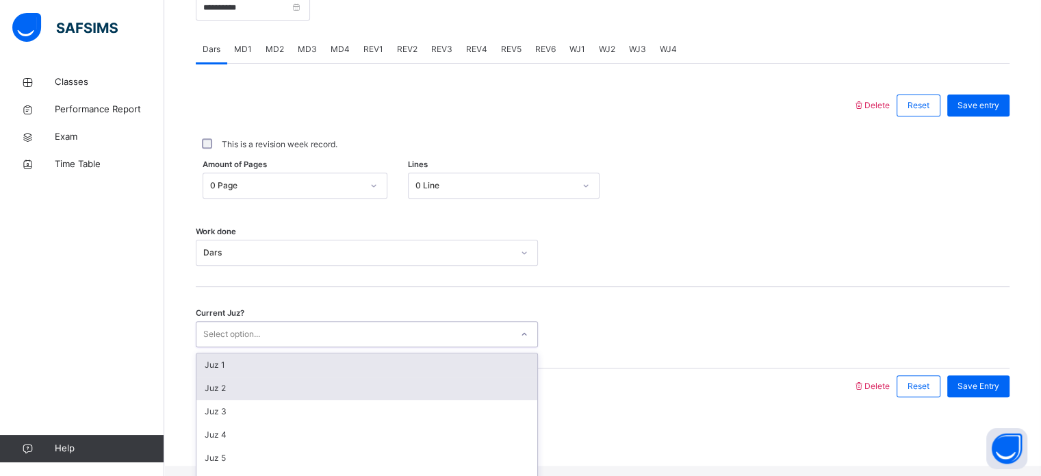
click at [277, 396] on div "Juz 2" at bounding box center [366, 388] width 341 height 23
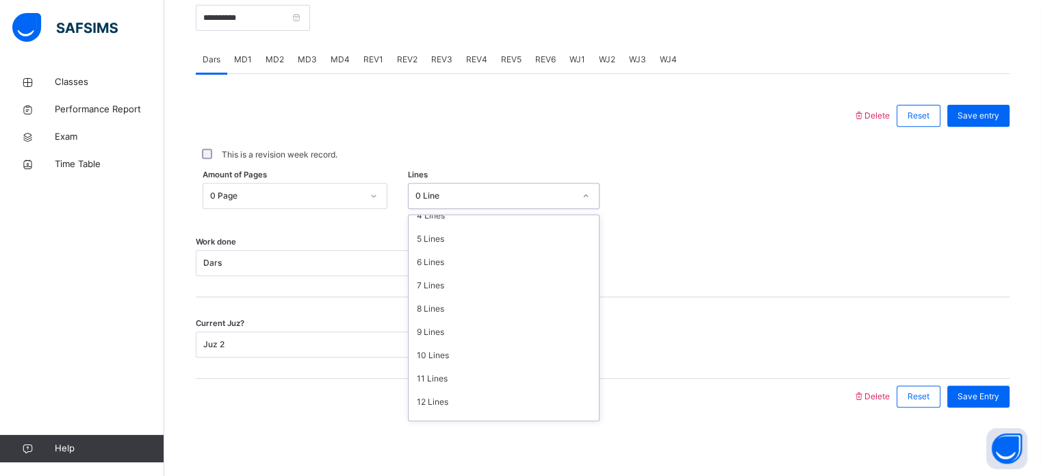
scroll to position [167, 0]
click at [444, 342] on div "12 Lines" at bounding box center [504, 338] width 190 height 23
click at [967, 399] on div "Save Entry" at bounding box center [979, 396] width 62 height 22
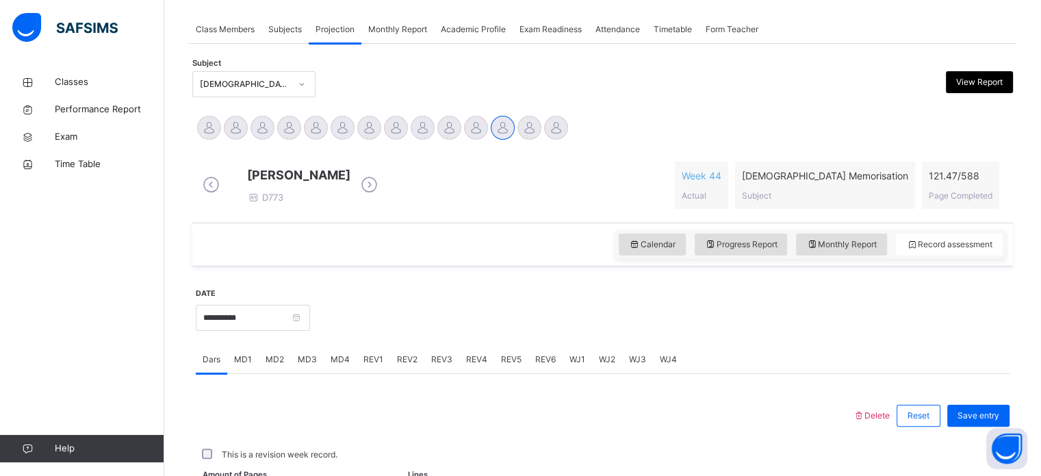
scroll to position [552, 0]
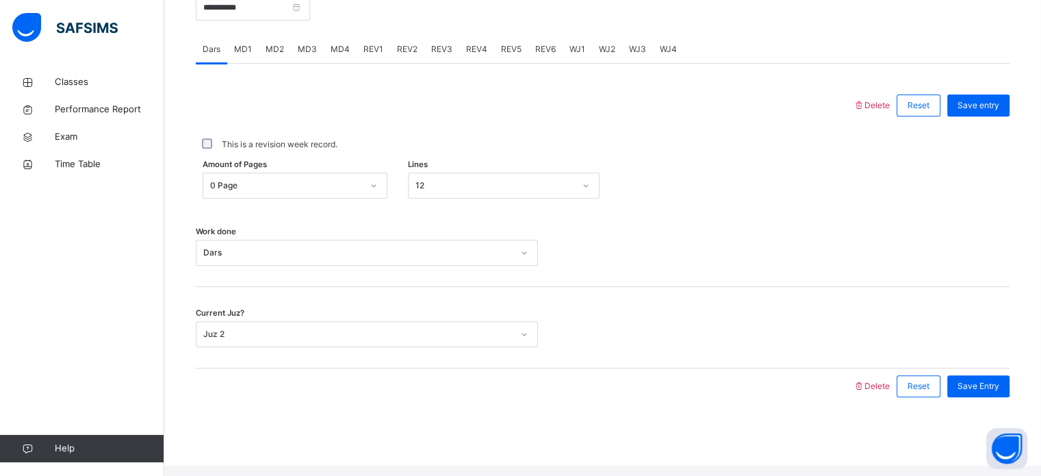
click at [365, 63] on div "REV1" at bounding box center [374, 49] width 34 height 27
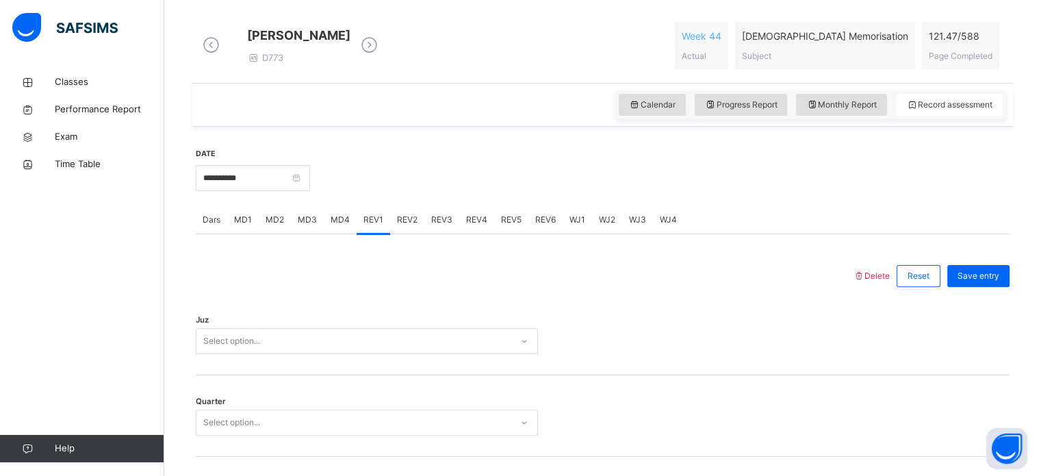
scroll to position [375, 0]
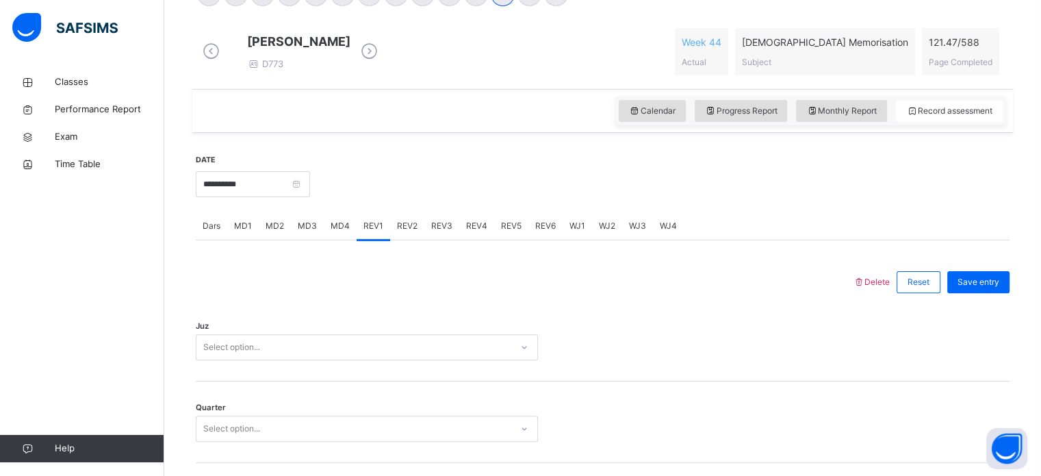
click at [240, 232] on span "MD1" at bounding box center [243, 226] width 18 height 12
click at [375, 381] on div "Mistakes Select option..." at bounding box center [603, 340] width 814 height 81
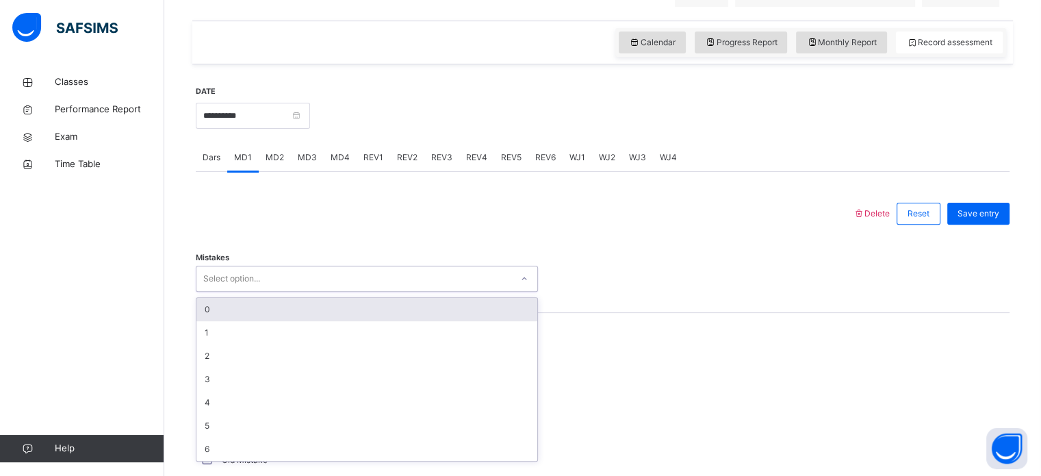
scroll to position [445, 0]
click at [340, 316] on div "0" at bounding box center [366, 307] width 341 height 23
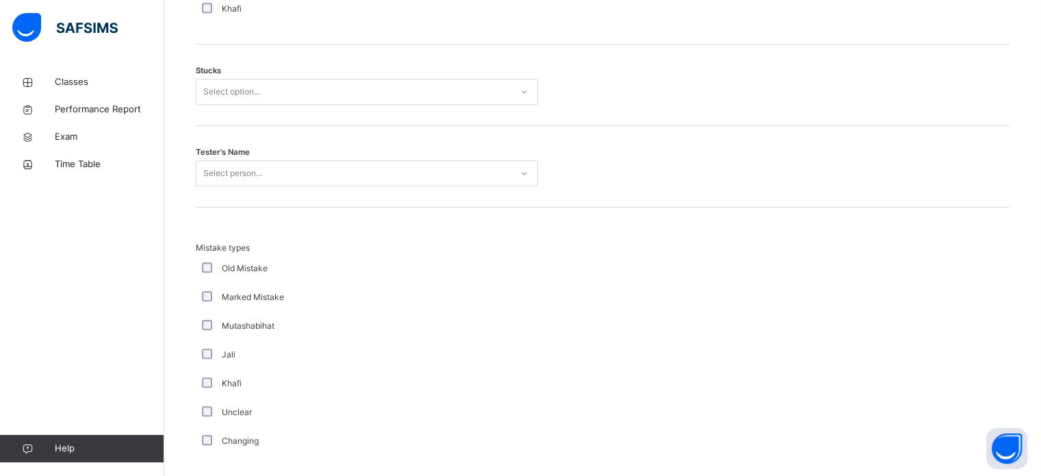
scroll to position [1165, 0]
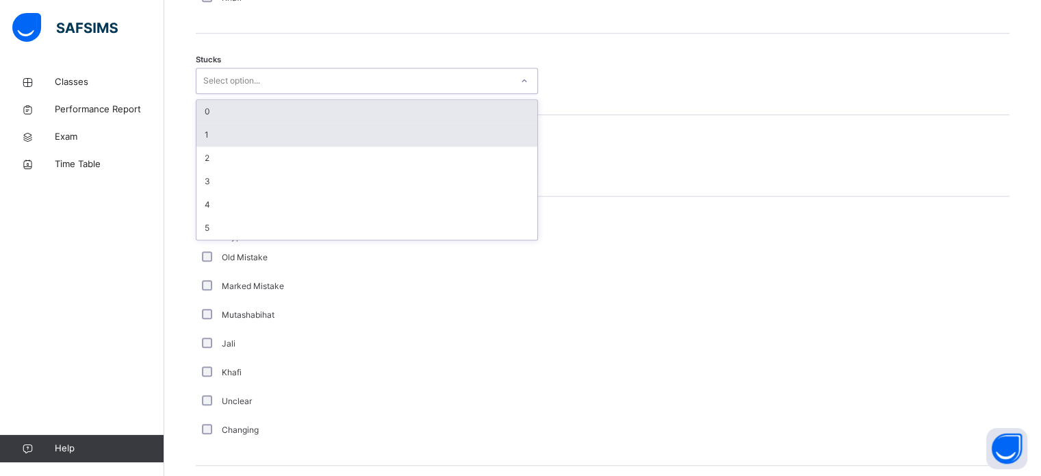
click at [356, 141] on div "1" at bounding box center [366, 134] width 341 height 23
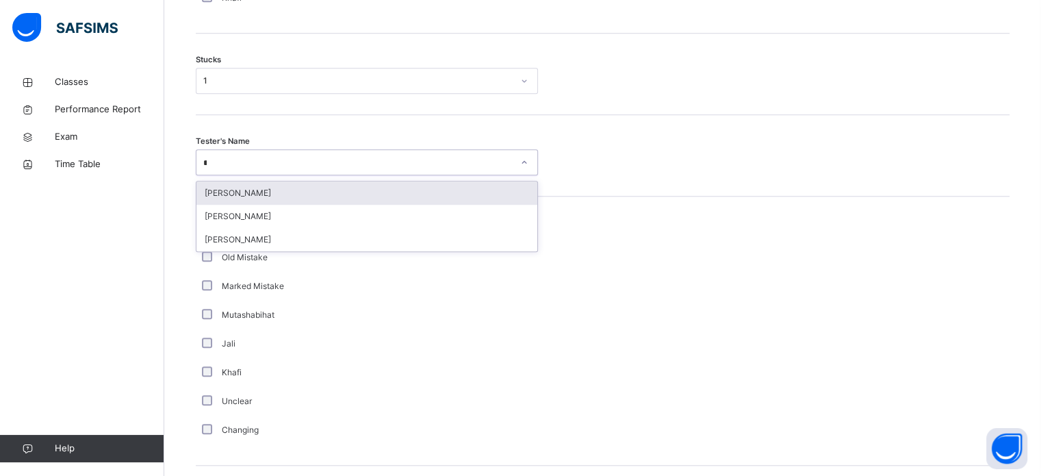
type input "**"
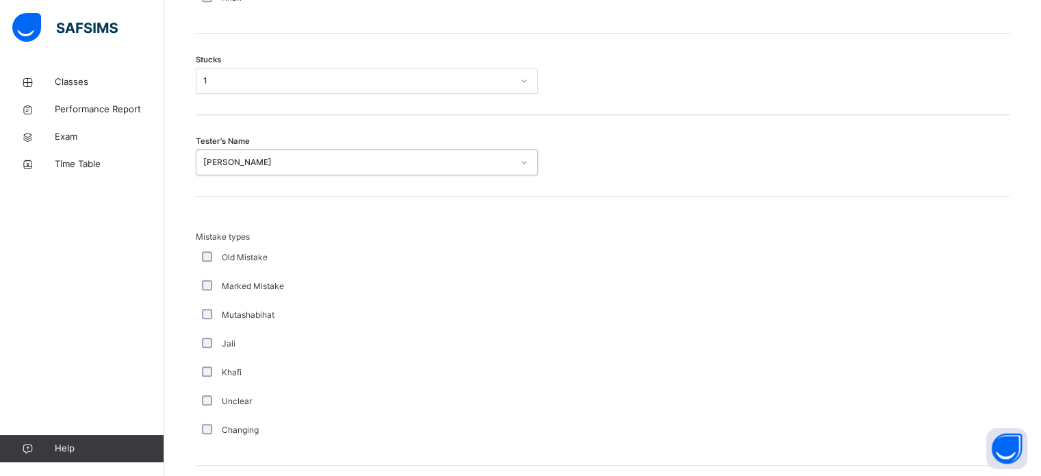
scroll to position [1343, 0]
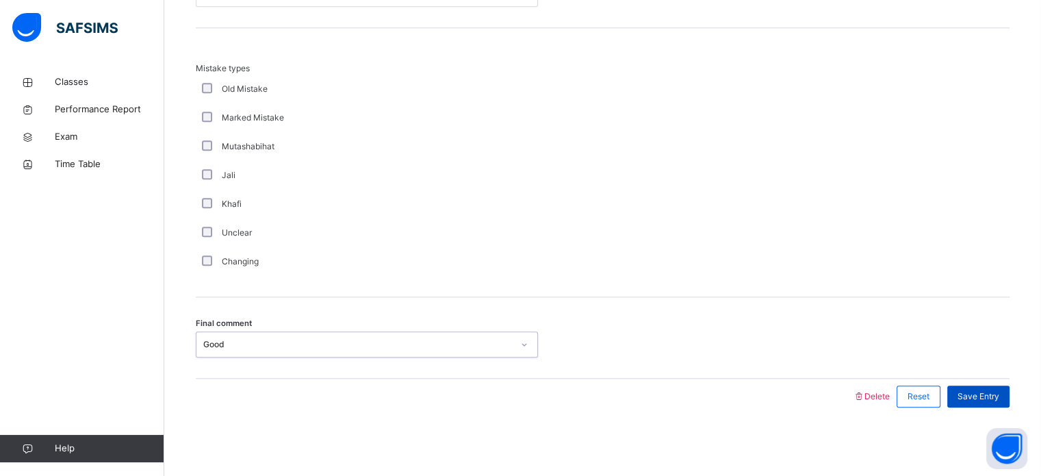
click at [1000, 387] on div "Save Entry" at bounding box center [979, 396] width 62 height 22
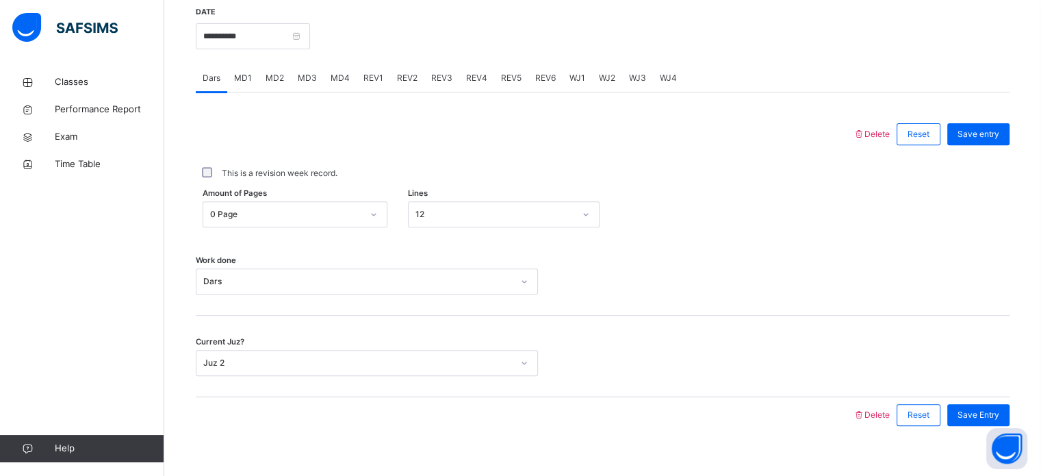
scroll to position [520, 0]
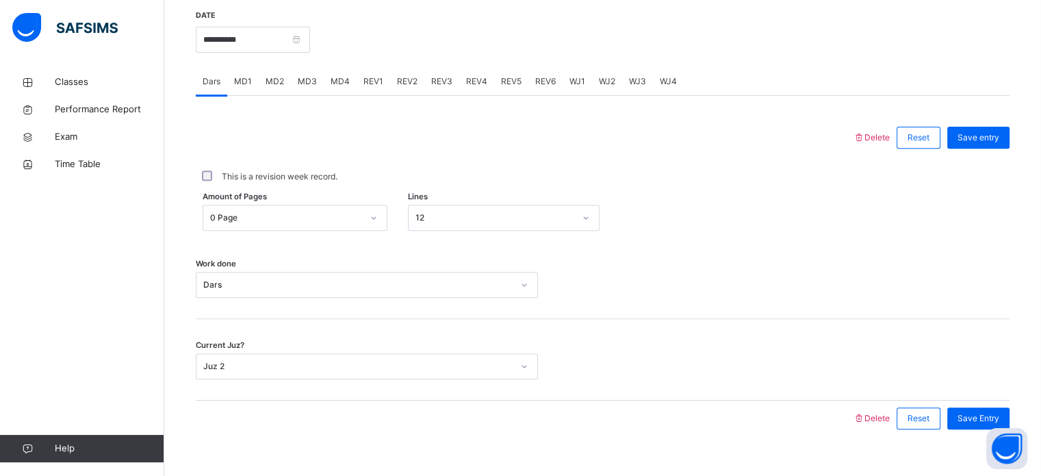
click at [321, 95] on div "MD3" at bounding box center [307, 81] width 33 height 27
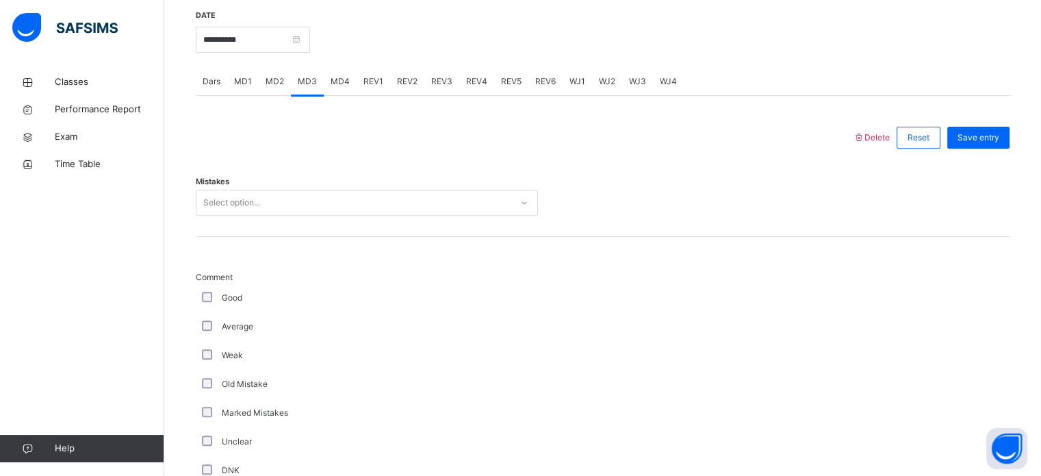
click at [351, 95] on div "MD4" at bounding box center [340, 81] width 33 height 27
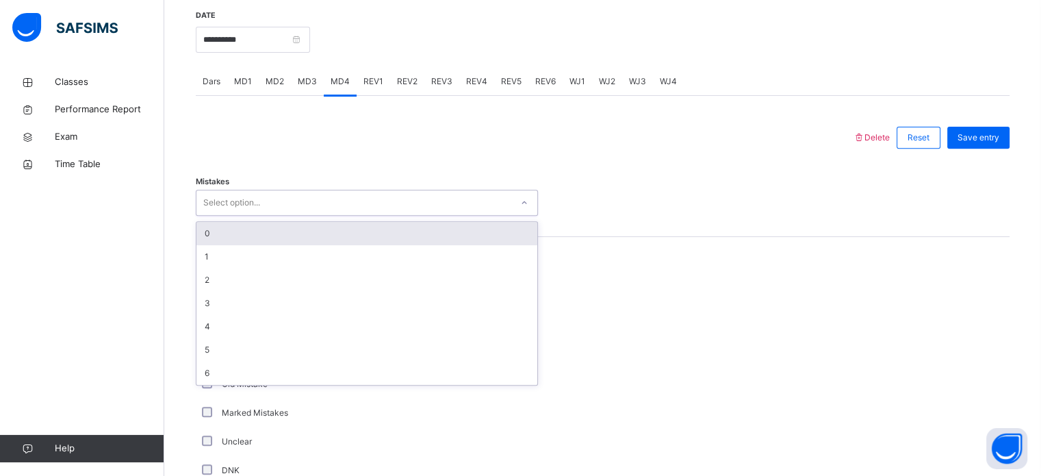
click at [405, 245] on div "0" at bounding box center [366, 233] width 341 height 23
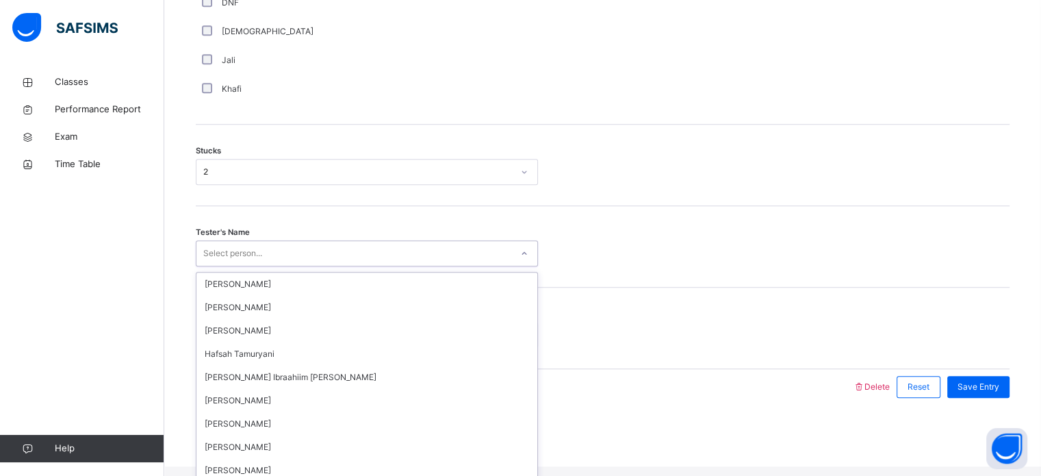
scroll to position [75, 0]
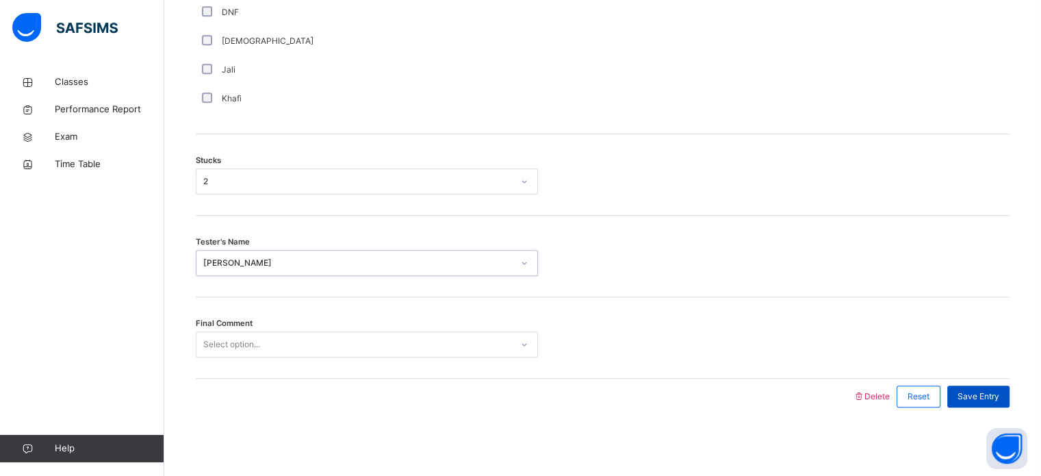
click at [984, 398] on span "Save Entry" at bounding box center [979, 396] width 42 height 12
click at [978, 387] on div "Save Entry" at bounding box center [979, 396] width 62 height 22
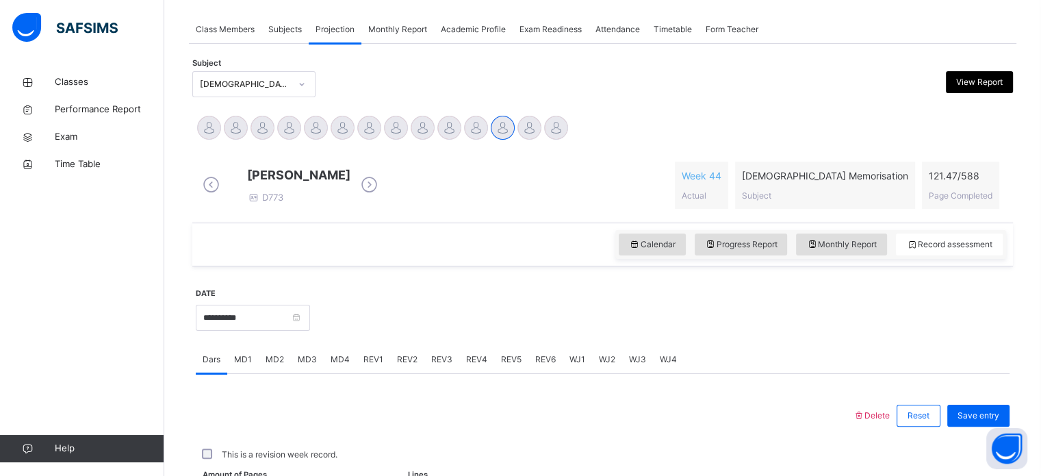
scroll to position [552, 0]
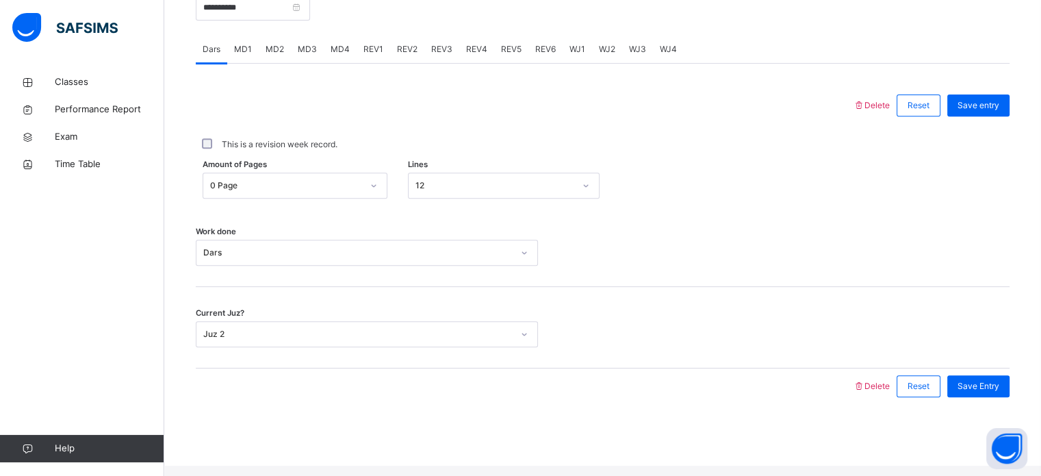
click at [373, 63] on div "REV1" at bounding box center [374, 49] width 34 height 27
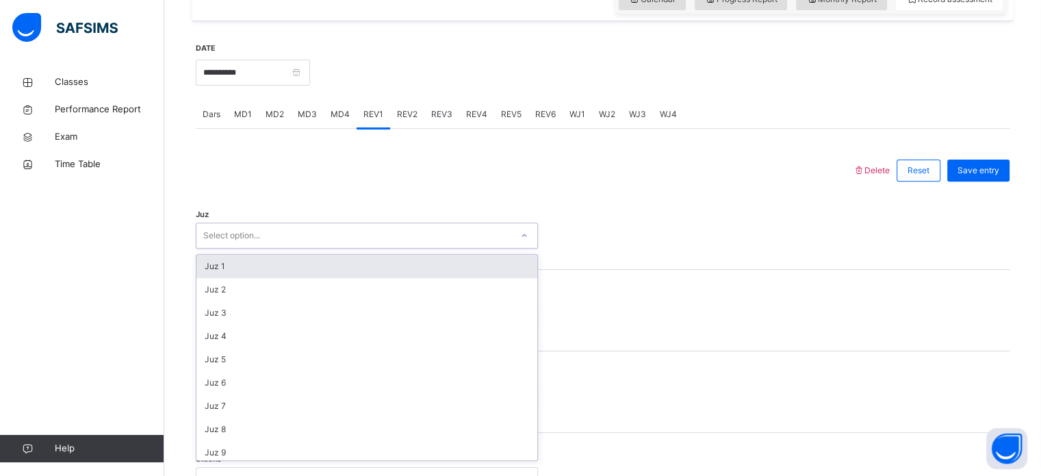
scroll to position [487, 0]
click at [355, 277] on div "Juz 1" at bounding box center [366, 265] width 341 height 23
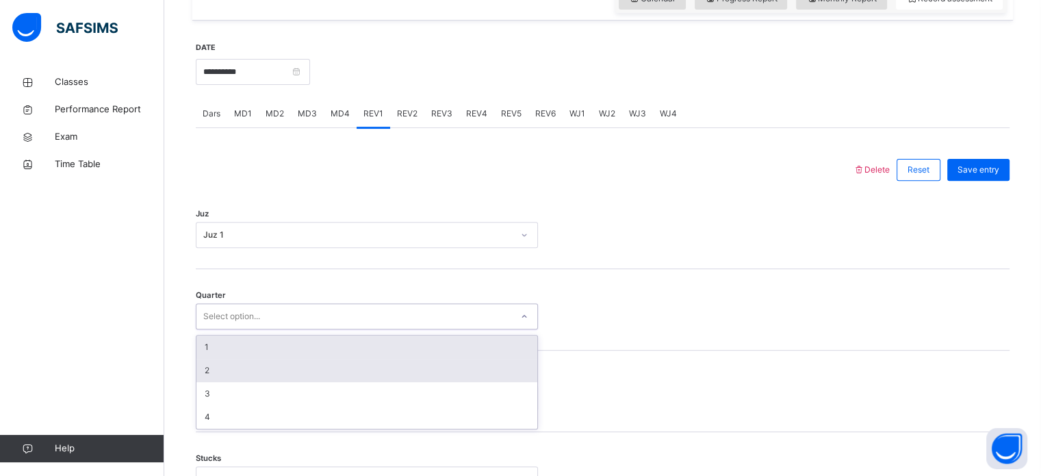
click at [241, 382] on div "2" at bounding box center [366, 370] width 341 height 23
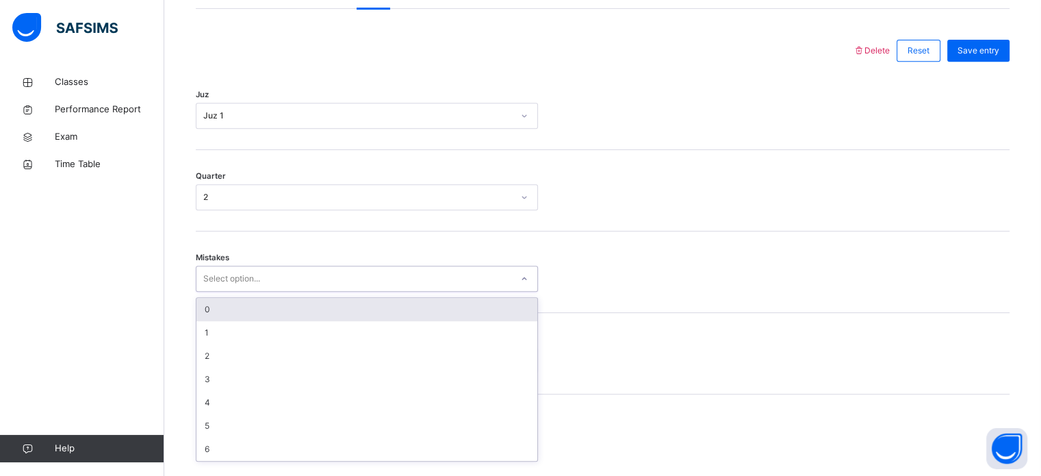
scroll to position [608, 0]
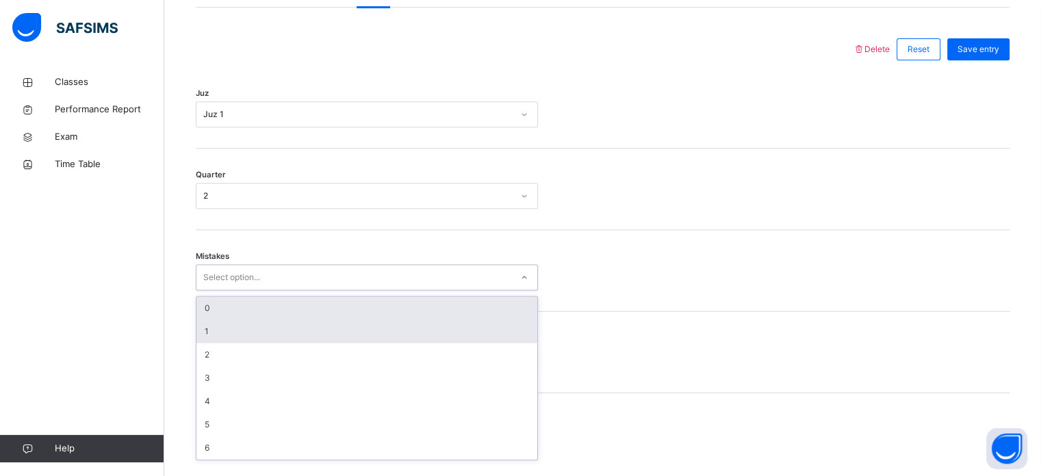
click at [262, 339] on div "1" at bounding box center [366, 331] width 341 height 23
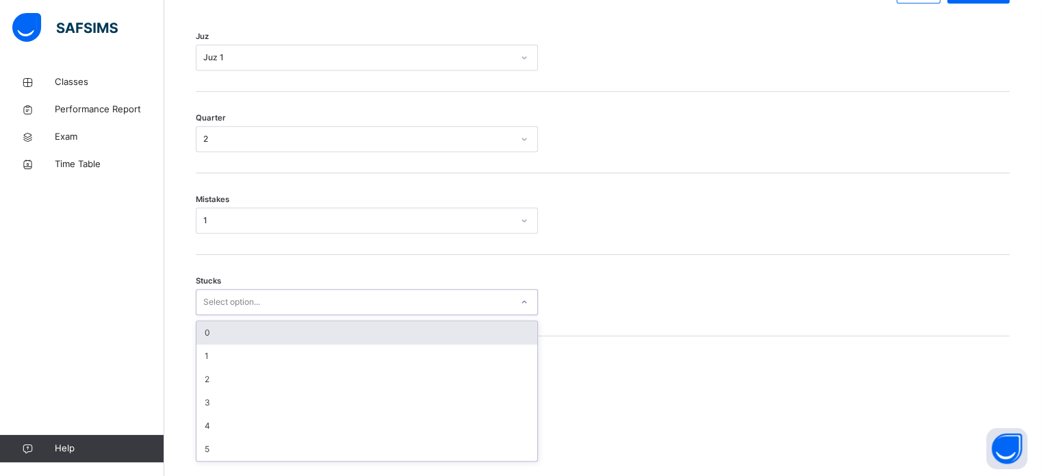
scroll to position [665, 0]
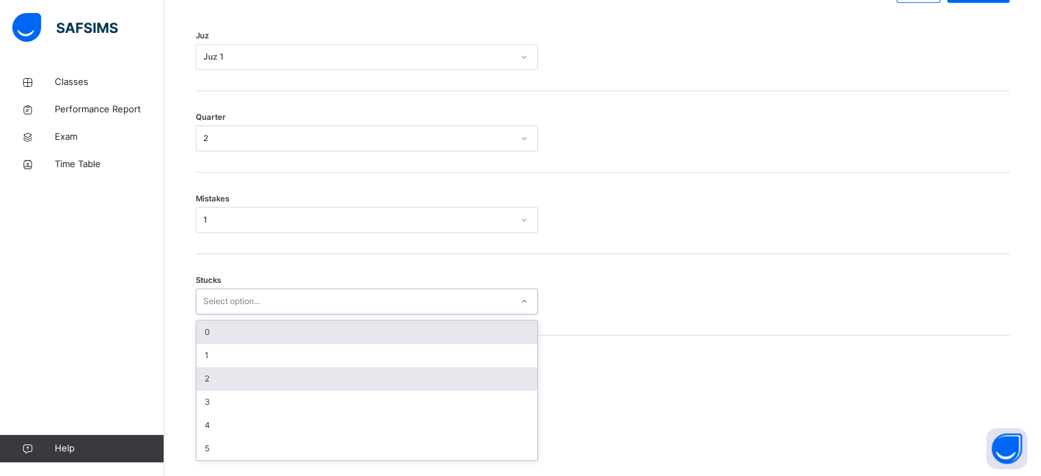
click at [227, 390] on div "2" at bounding box center [366, 378] width 341 height 23
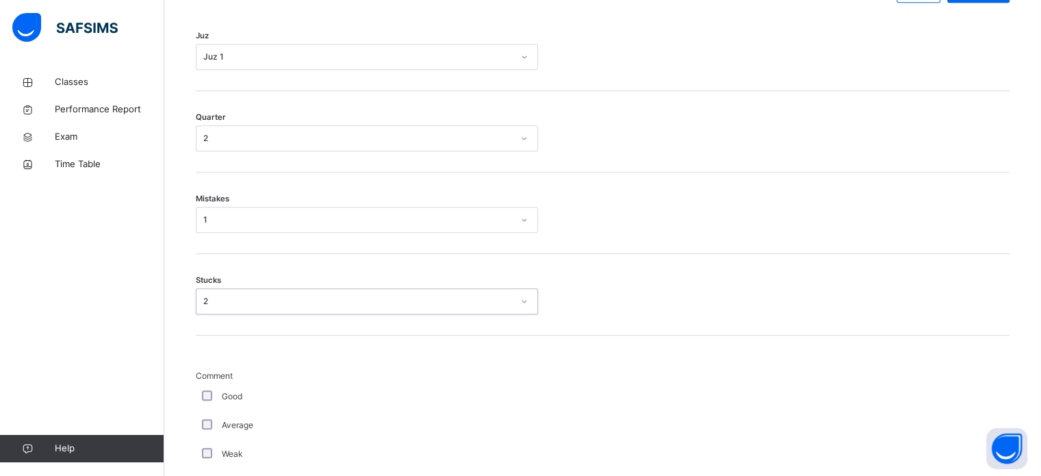
click at [219, 431] on div "Average" at bounding box center [366, 425] width 335 height 12
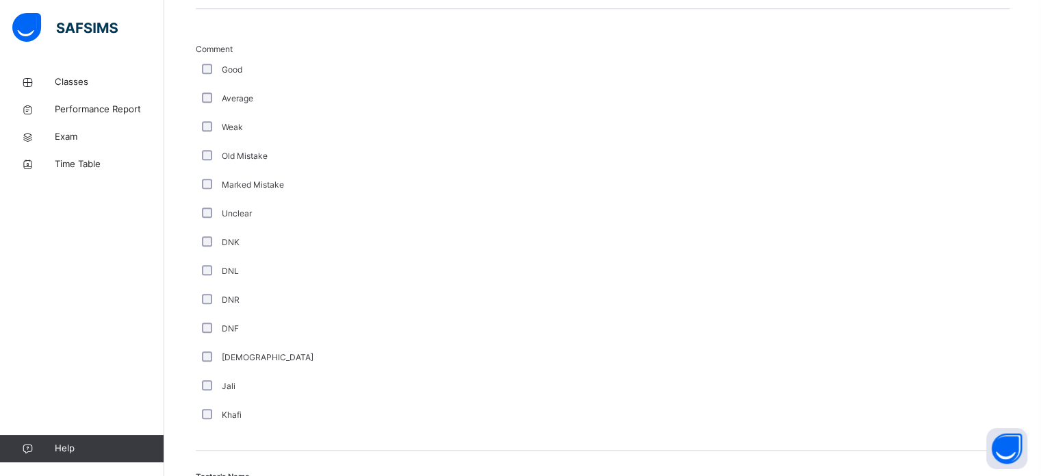
scroll to position [1155, 0]
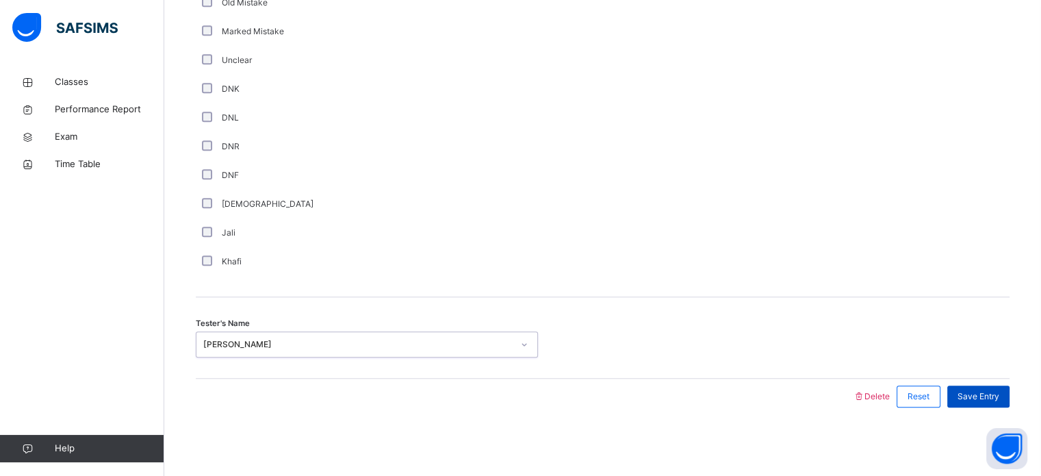
click at [974, 400] on span "Save Entry" at bounding box center [979, 396] width 42 height 12
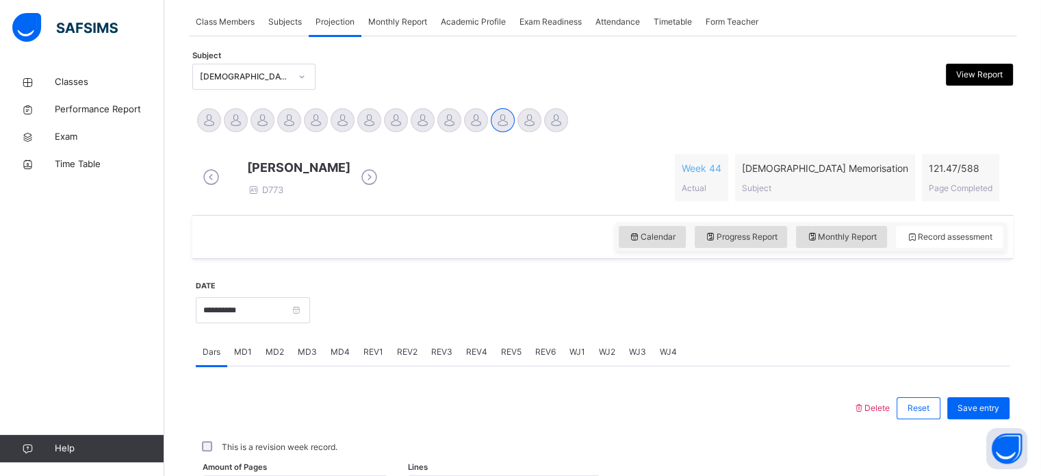
scroll to position [239, 0]
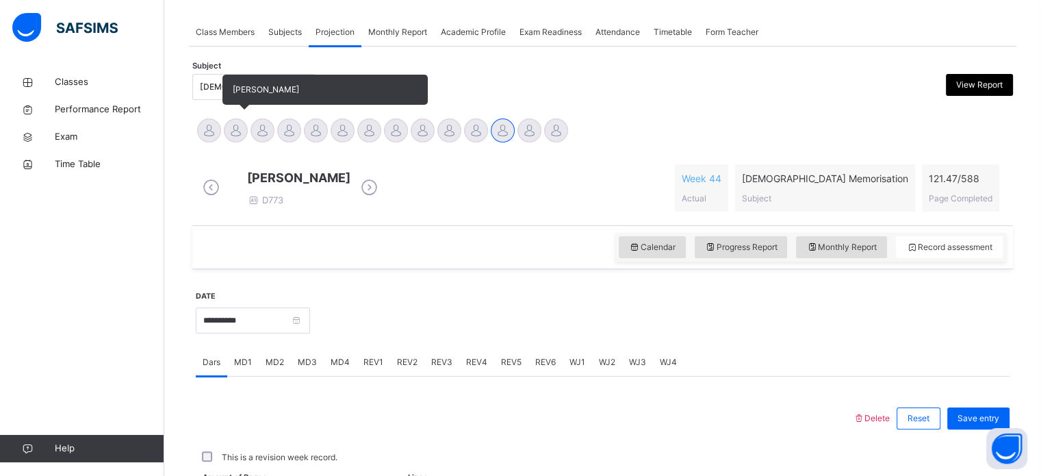
click at [245, 128] on div at bounding box center [236, 130] width 24 height 24
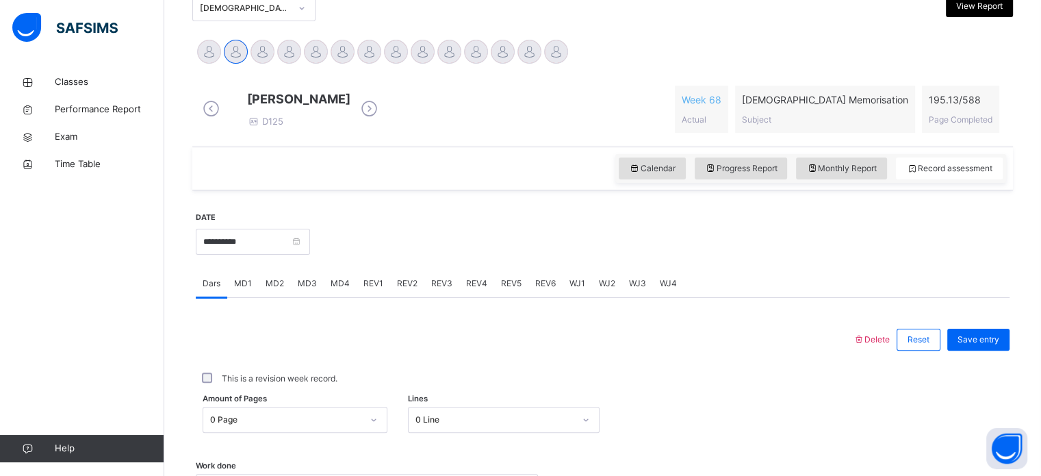
scroll to position [326, 0]
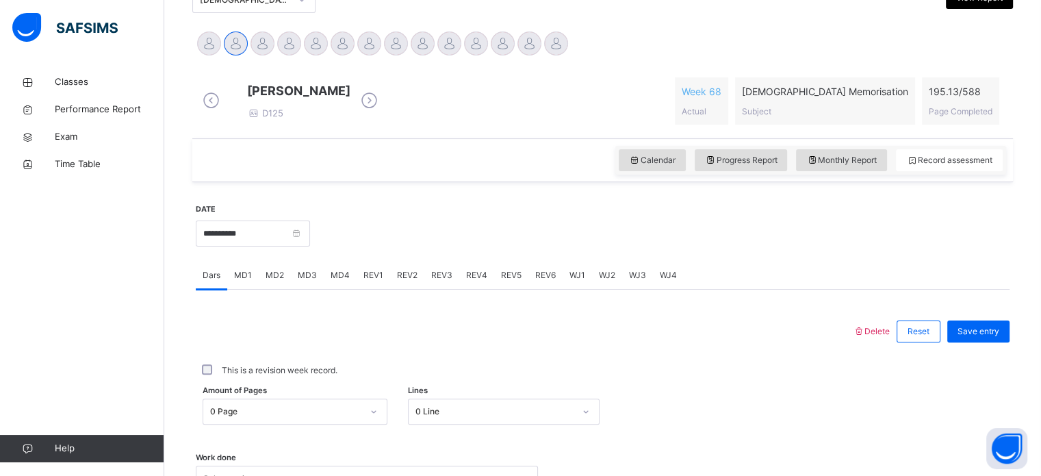
click at [238, 281] on span "MD1" at bounding box center [243, 275] width 18 height 12
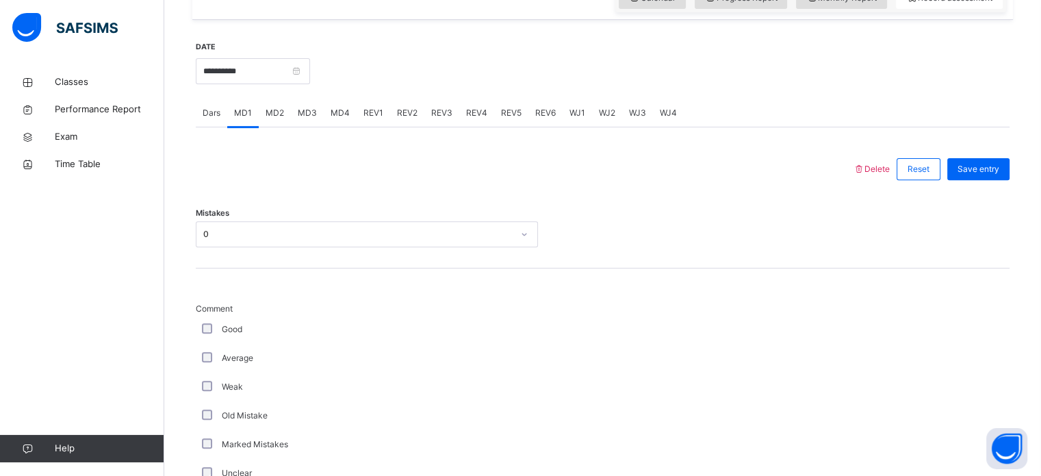
scroll to position [483, 0]
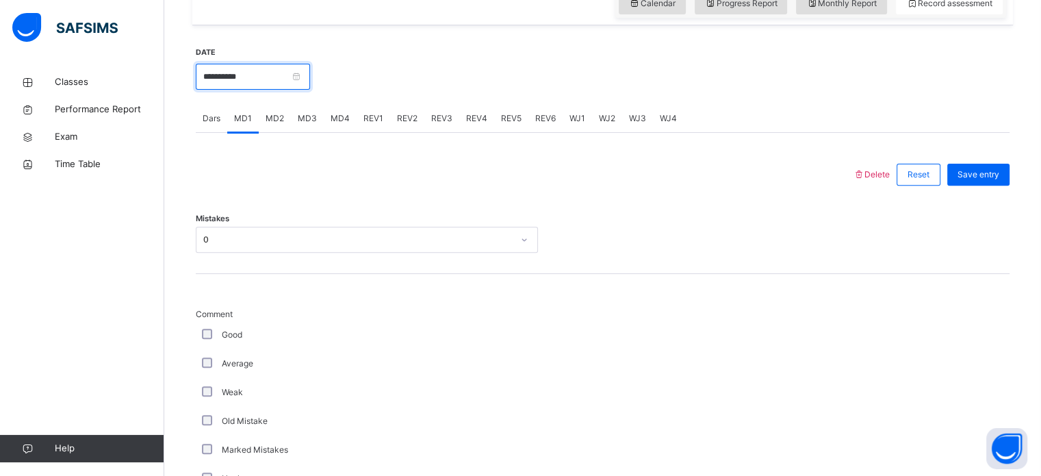
click at [227, 90] on input "**********" at bounding box center [253, 77] width 114 height 26
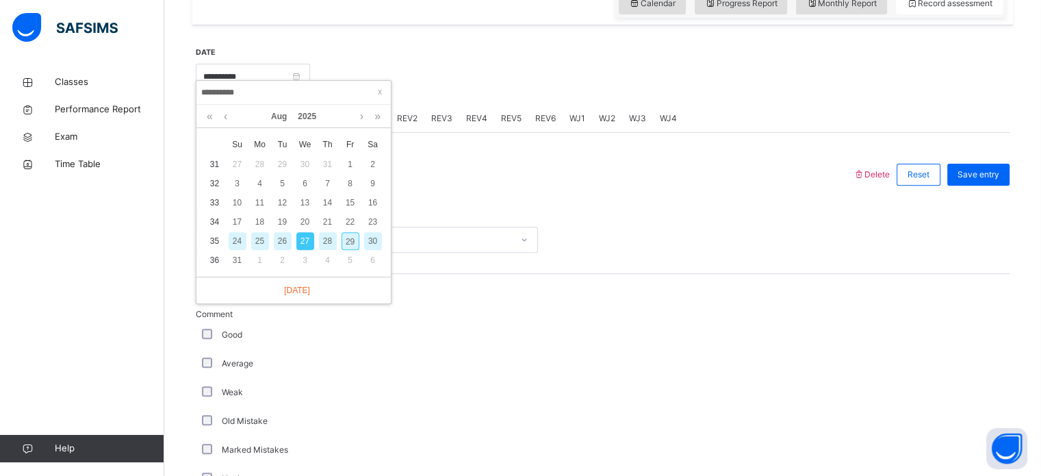
click at [353, 244] on div "29" at bounding box center [351, 241] width 18 height 18
type input "**********"
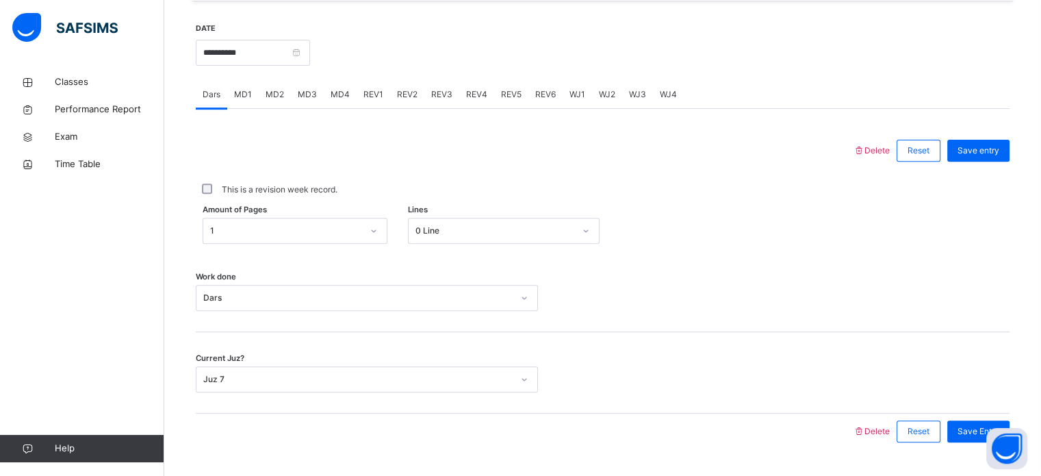
scroll to position [505, 0]
click at [247, 102] on span "MD1" at bounding box center [243, 96] width 18 height 12
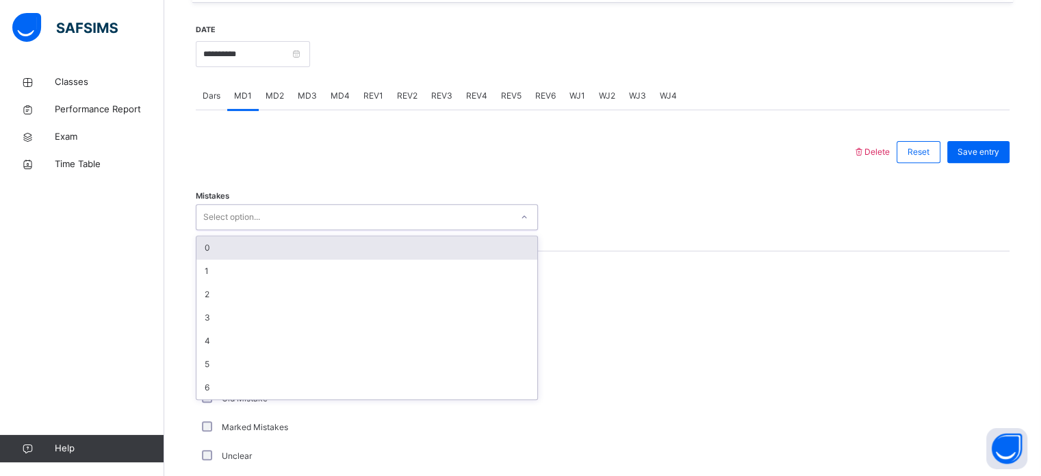
click at [251, 225] on div "Select option..." at bounding box center [231, 217] width 57 height 26
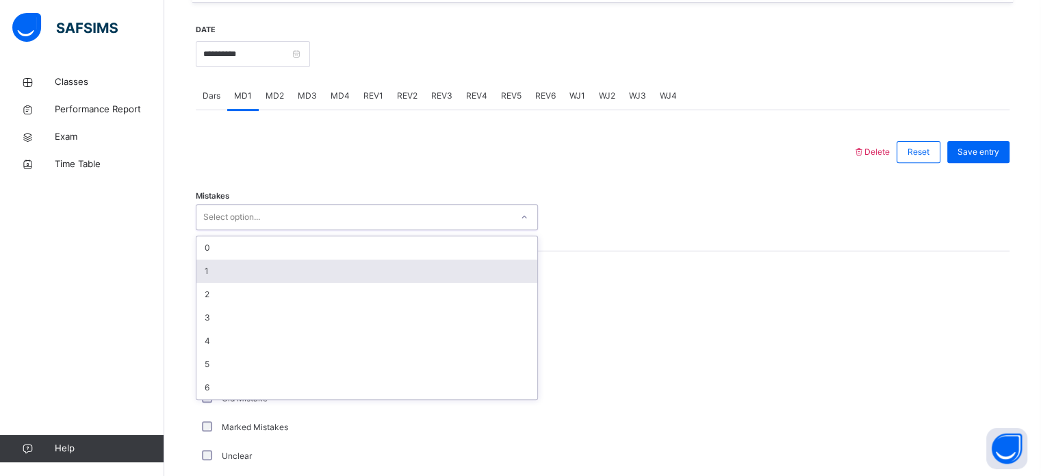
click at [241, 277] on div "1" at bounding box center [366, 270] width 341 height 23
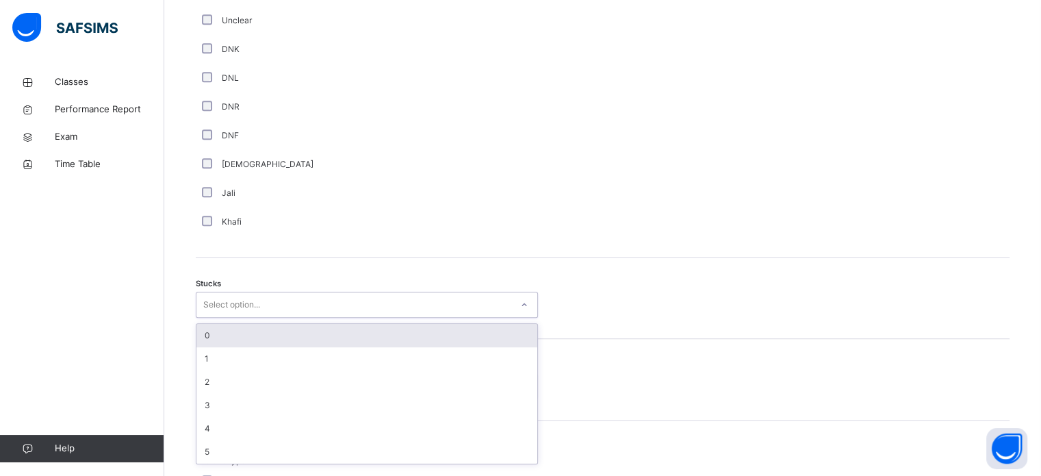
click at [211, 318] on div "option 0 focused, 1 of 6. 6 results available. Use Up and Down to choose option…" at bounding box center [367, 305] width 342 height 26
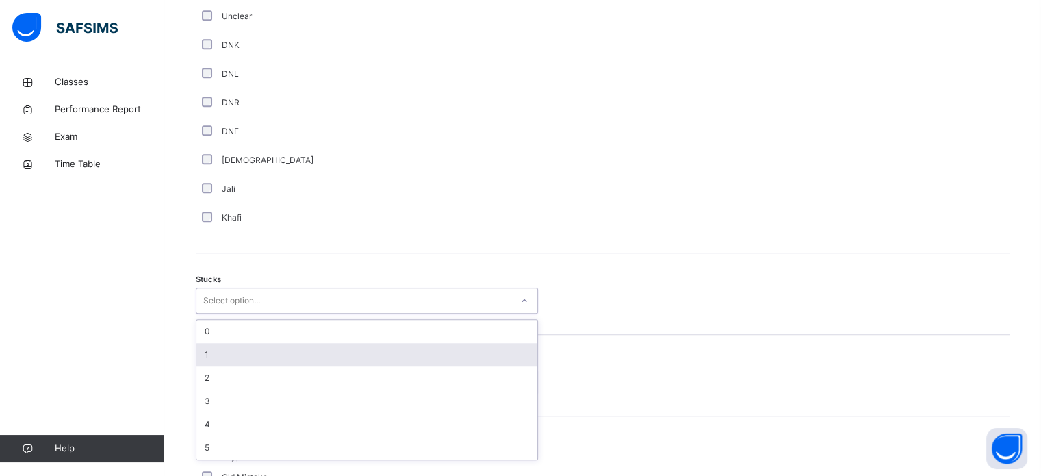
click at [213, 364] on div "1" at bounding box center [366, 354] width 341 height 23
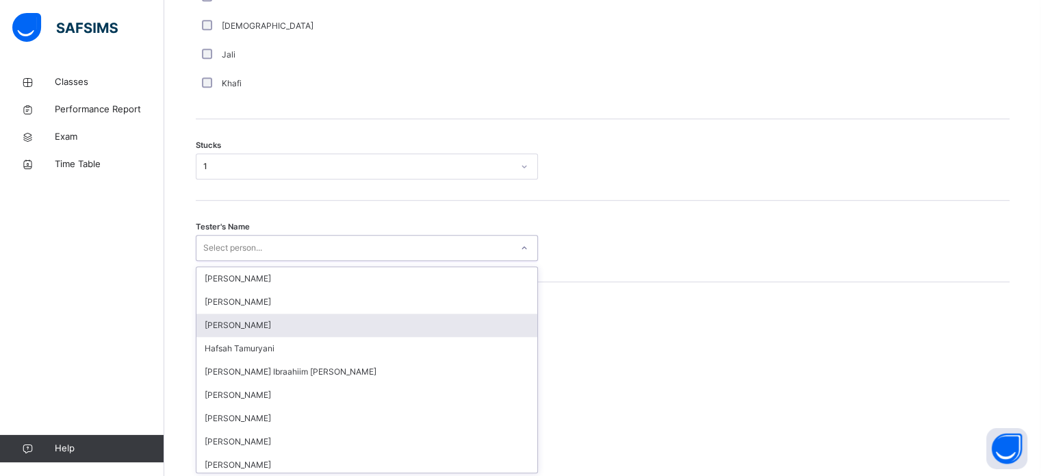
click at [212, 261] on div "option Fatima Ilham focused, 3 of 45. 45 results available. Use Up and Down to …" at bounding box center [367, 248] width 342 height 26
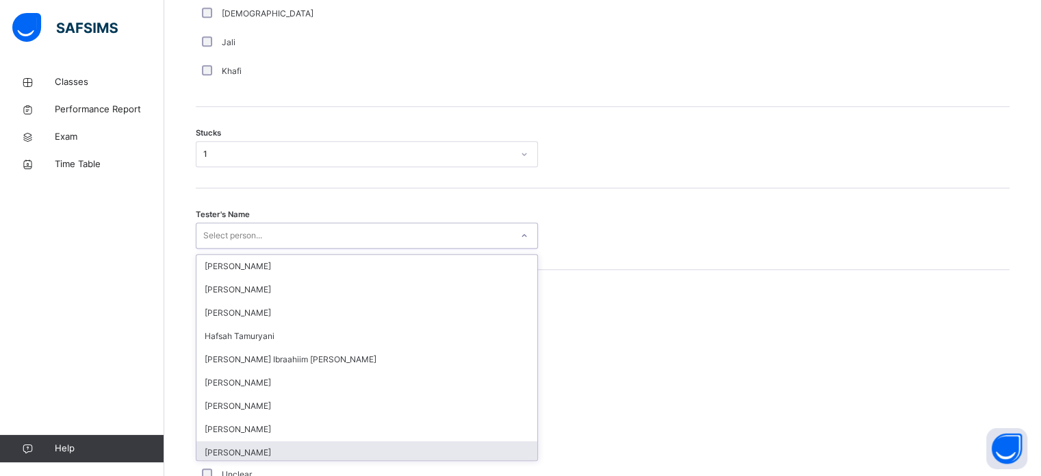
click at [249, 457] on div "[PERSON_NAME]" at bounding box center [366, 452] width 341 height 23
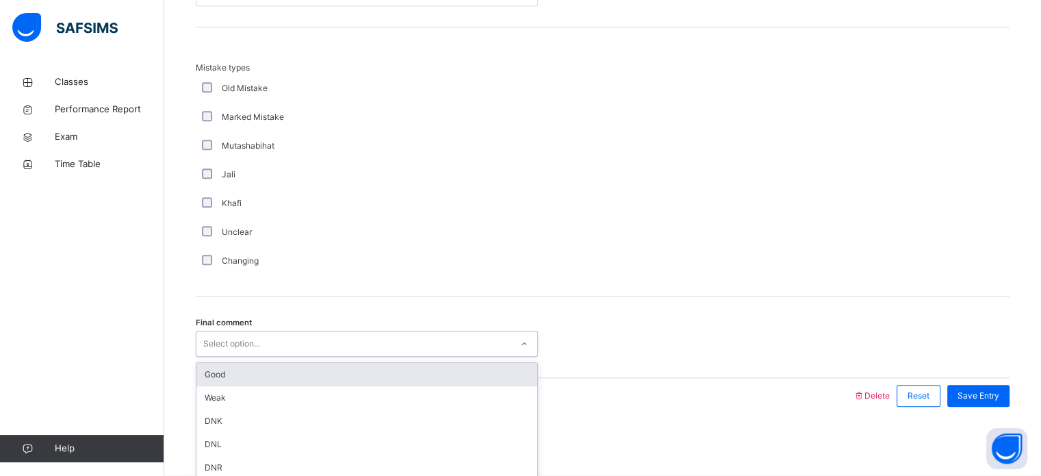
scroll to position [1343, 0]
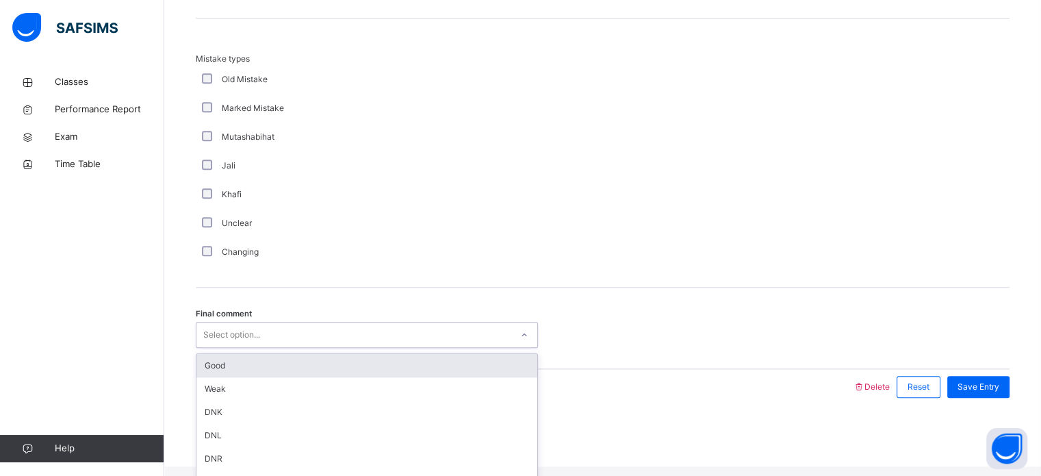
drag, startPoint x: 230, startPoint y: 350, endPoint x: 230, endPoint y: 370, distance: 20.5
click at [230, 348] on div "option Good focused, 1 of 6. 6 results available. Use Up and Down to choose opt…" at bounding box center [367, 335] width 342 height 26
click at [230, 370] on div "Good" at bounding box center [366, 365] width 341 height 23
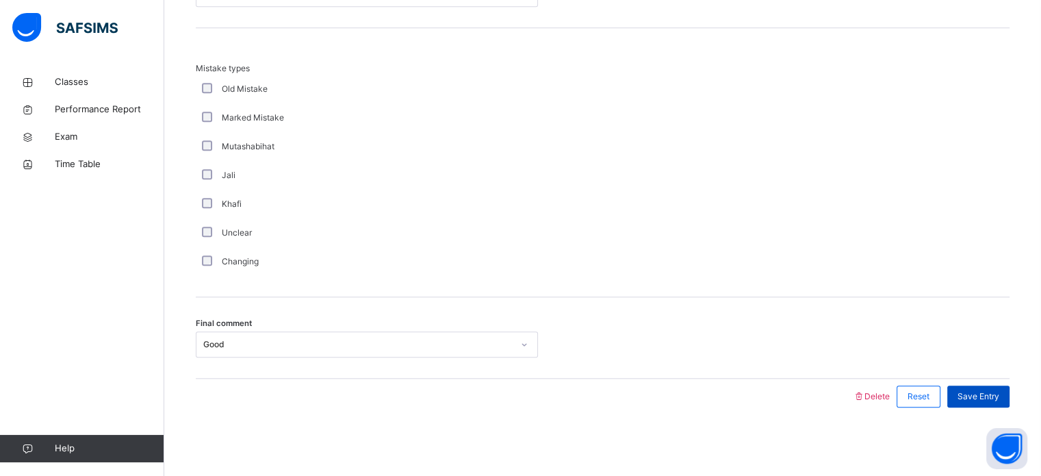
click at [994, 396] on span "Save Entry" at bounding box center [979, 396] width 42 height 12
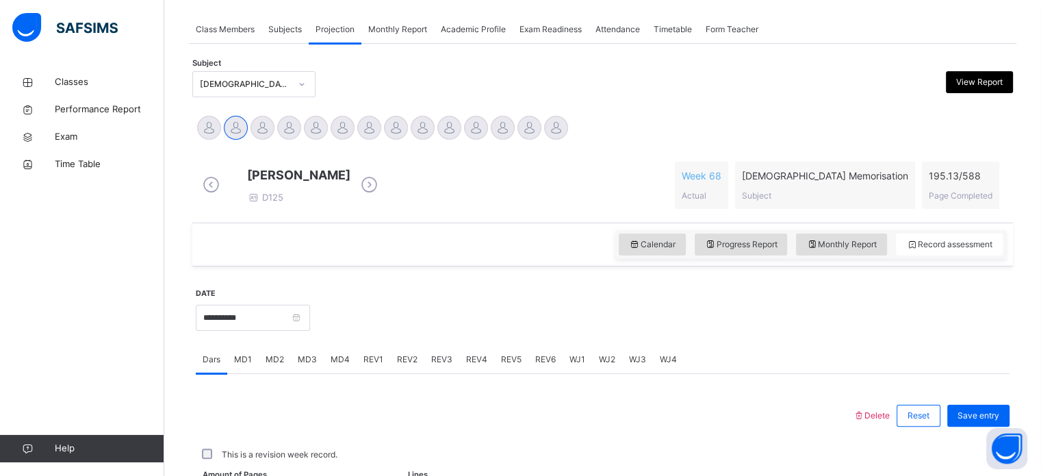
scroll to position [552, 0]
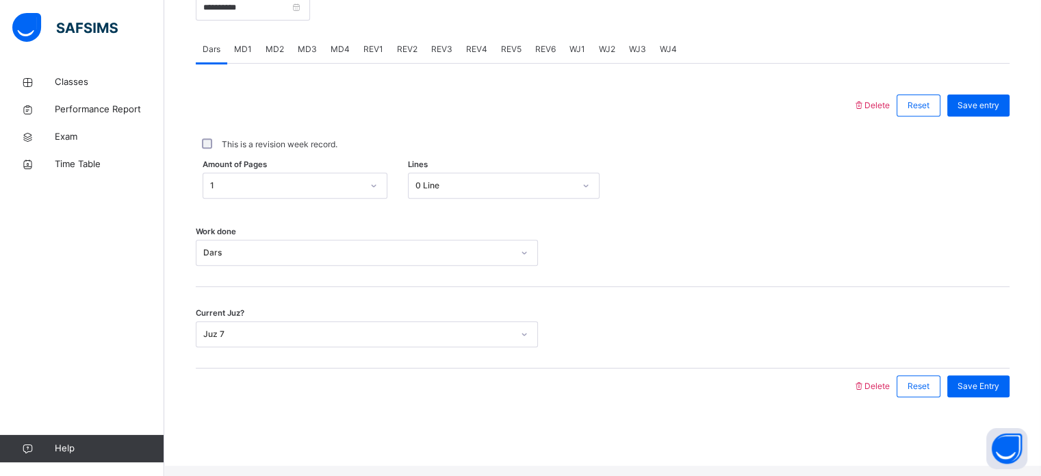
click at [339, 54] on span "MD4" at bounding box center [340, 49] width 19 height 12
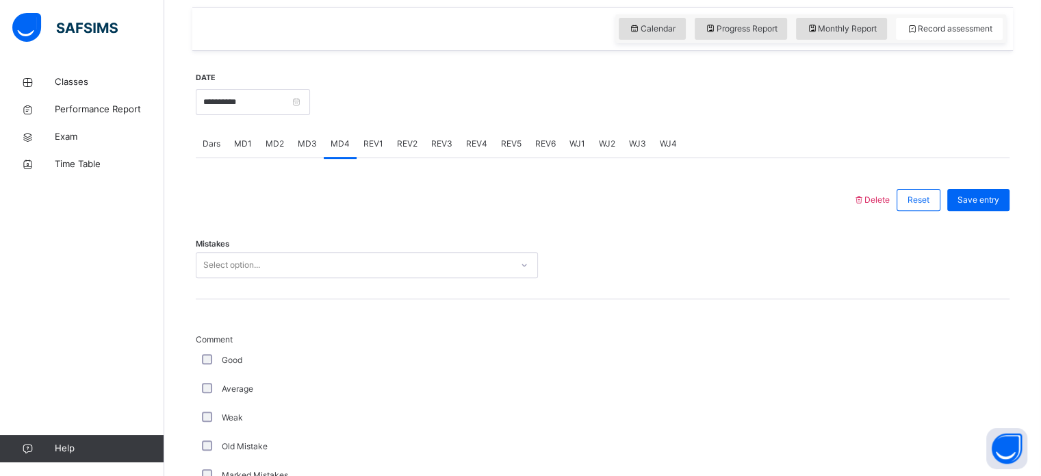
scroll to position [455, 0]
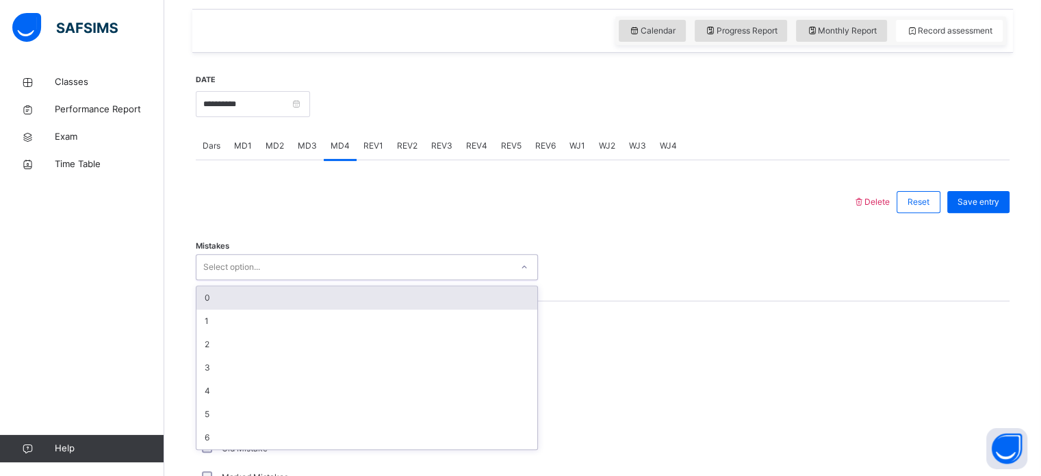
click at [285, 276] on div "Select option..." at bounding box center [353, 267] width 315 height 21
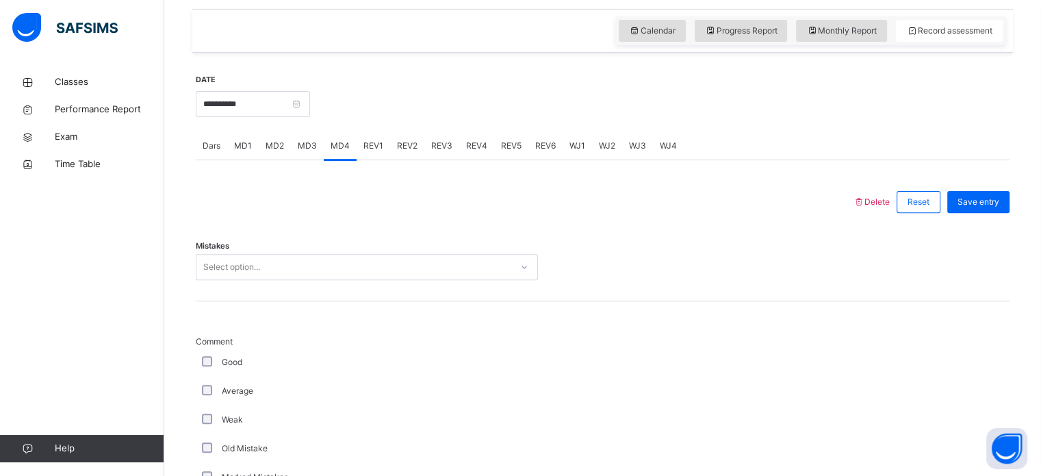
click at [277, 294] on div "Mistakes Select option..." at bounding box center [603, 260] width 814 height 81
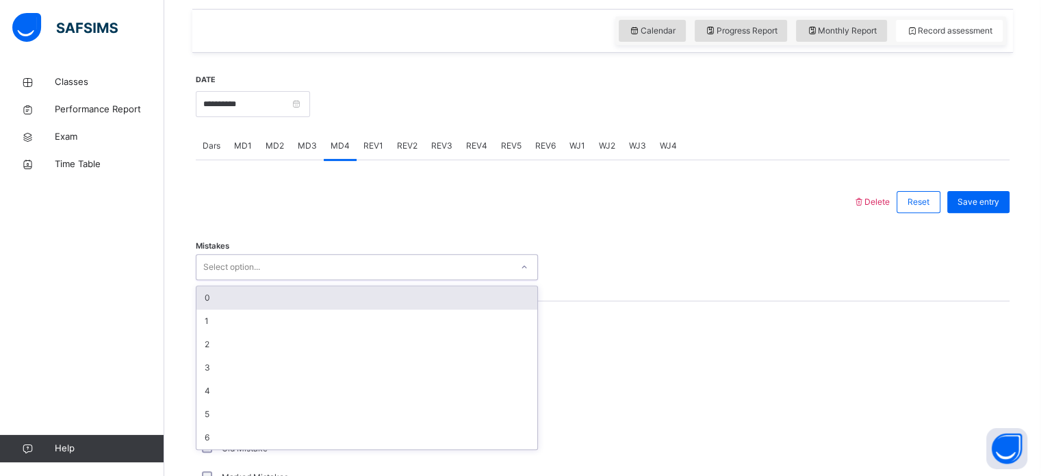
drag, startPoint x: 221, startPoint y: 267, endPoint x: 221, endPoint y: 307, distance: 39.7
click at [221, 280] on div "option 0 focused, 1 of 7. 7 results available. Use Up and Down to choose option…" at bounding box center [367, 267] width 342 height 26
click at [221, 307] on div "0" at bounding box center [366, 297] width 341 height 23
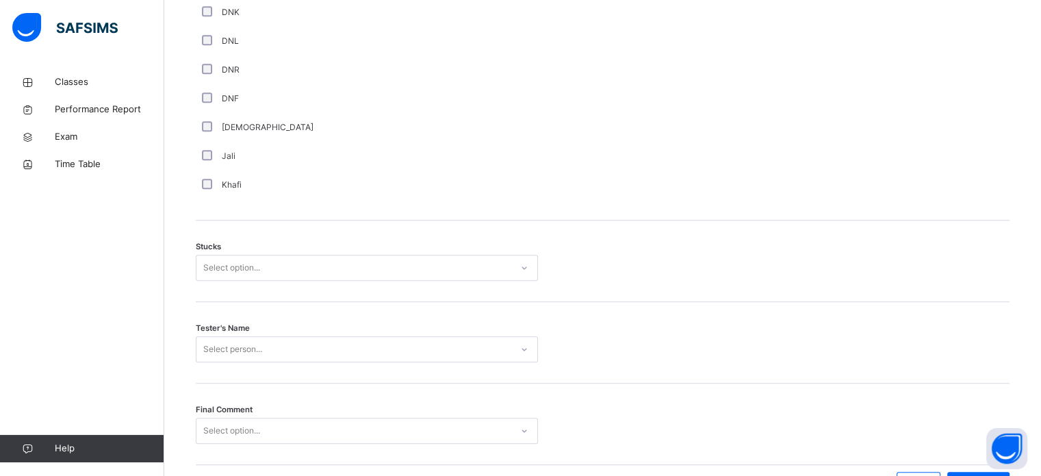
scroll to position [1060, 0]
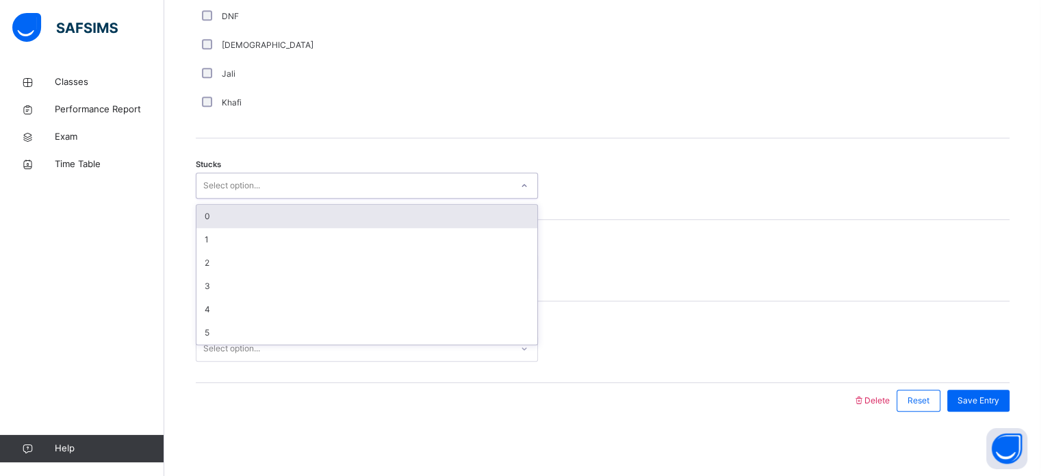
click at [213, 186] on div "Select option..." at bounding box center [231, 186] width 57 height 26
click at [215, 222] on div "0" at bounding box center [366, 216] width 341 height 23
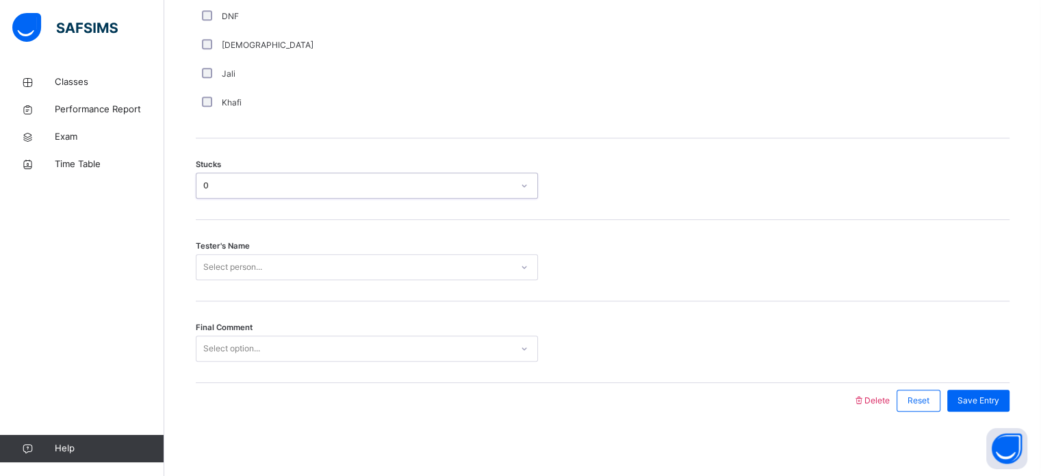
scroll to position [1074, 0]
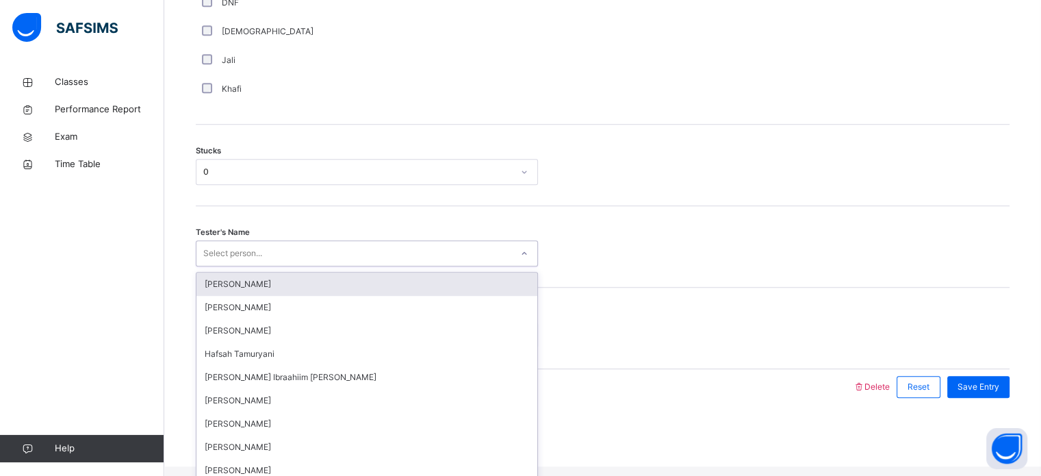
click at [215, 266] on div "option [PERSON_NAME] focused, 1 of 45. 45 results available. Use Up and Down to…" at bounding box center [367, 253] width 342 height 26
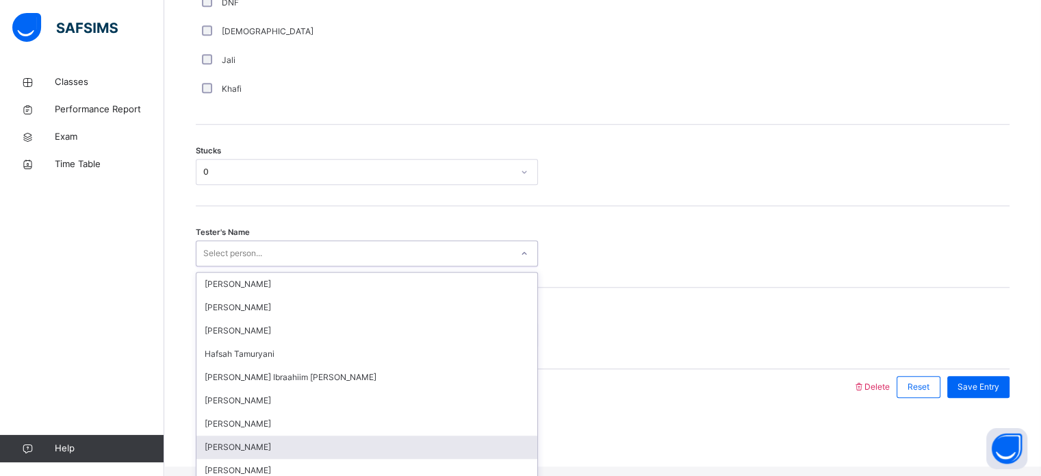
scroll to position [34, 0]
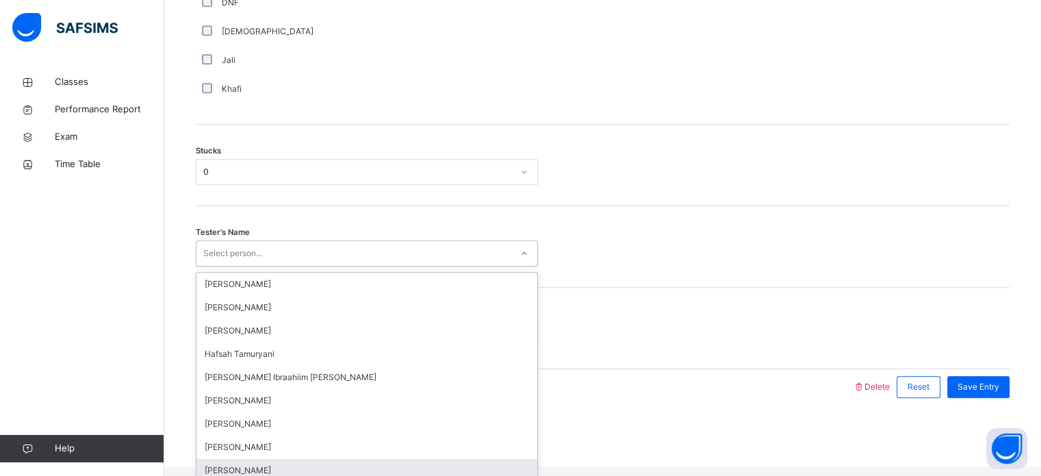
click at [242, 459] on div "[PERSON_NAME]" at bounding box center [366, 470] width 341 height 23
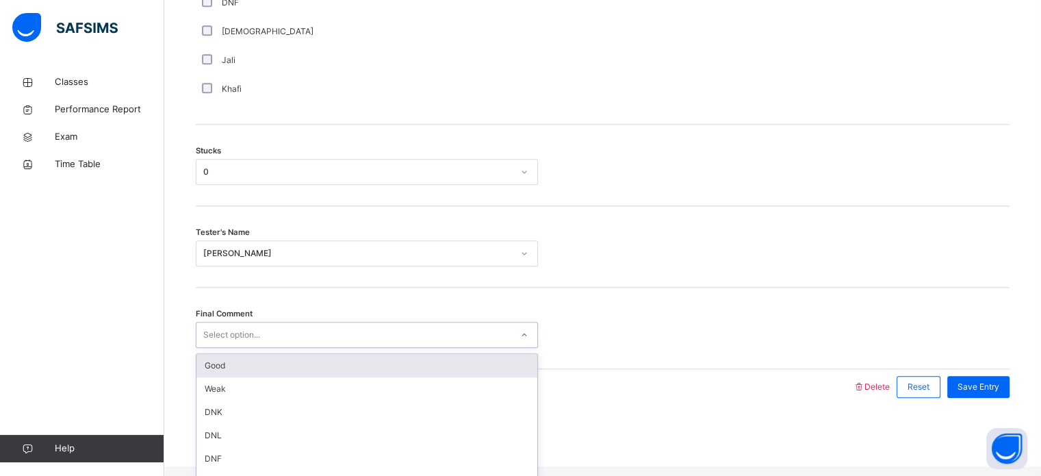
click at [227, 348] on div "Select option..." at bounding box center [231, 335] width 57 height 26
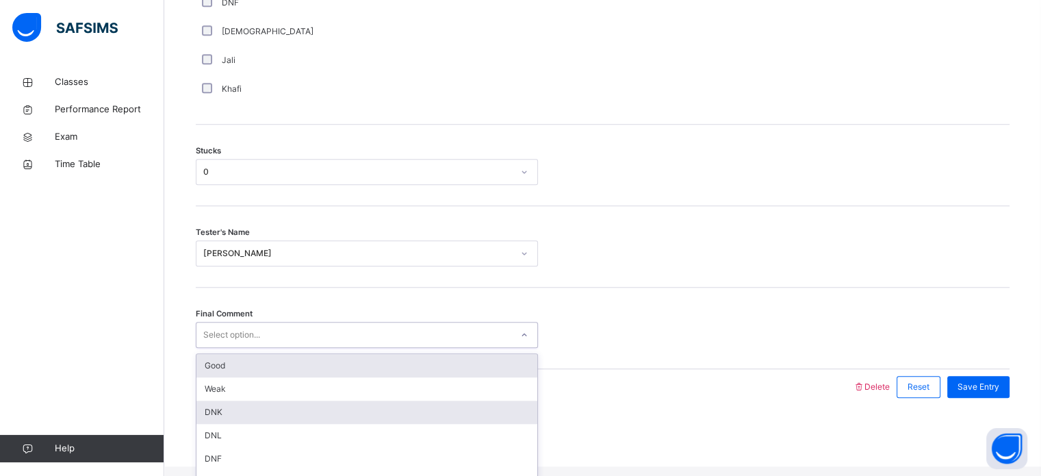
drag, startPoint x: 227, startPoint y: 372, endPoint x: 485, endPoint y: 417, distance: 261.4
click at [485, 417] on div "Good Weak DNK DNL DNF DNR" at bounding box center [366, 424] width 341 height 140
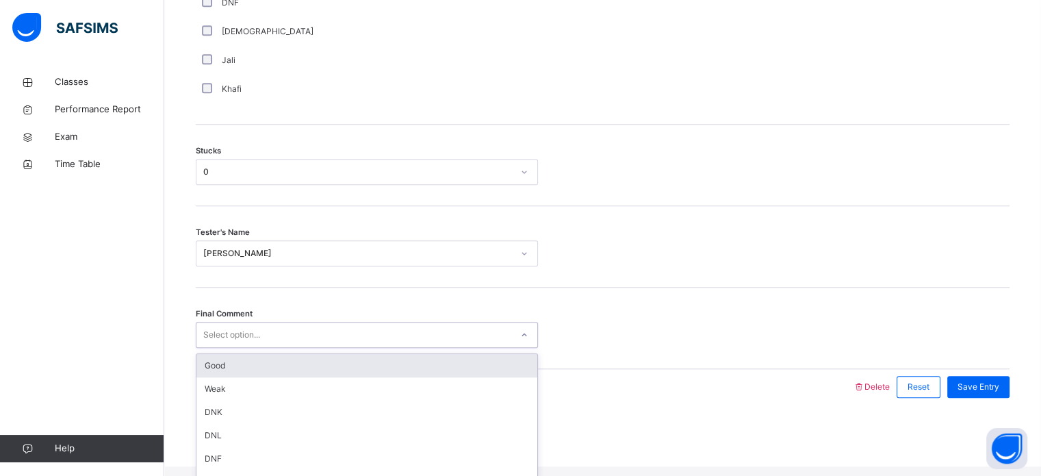
click at [438, 374] on div "Good" at bounding box center [366, 365] width 341 height 23
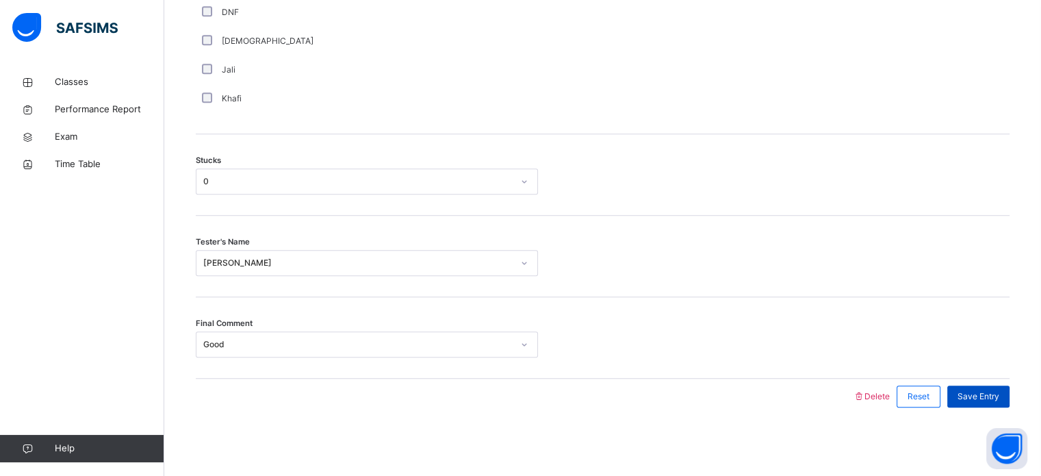
click at [973, 399] on span "Save Entry" at bounding box center [979, 396] width 42 height 12
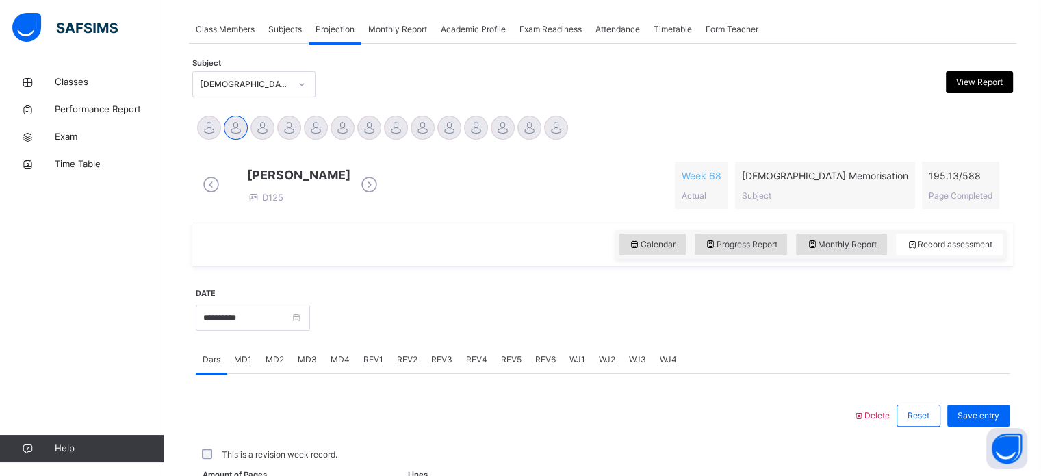
scroll to position [552, 0]
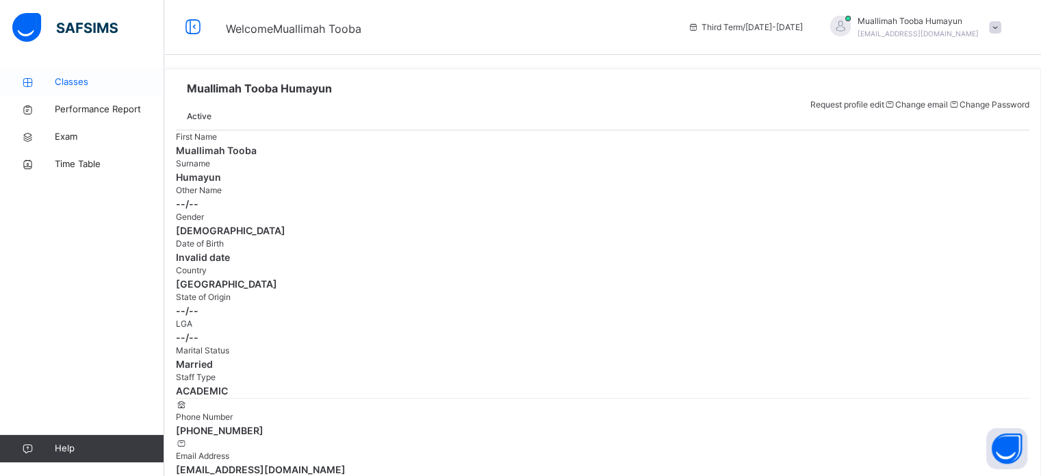
click at [96, 77] on span "Classes" at bounding box center [110, 82] width 110 height 14
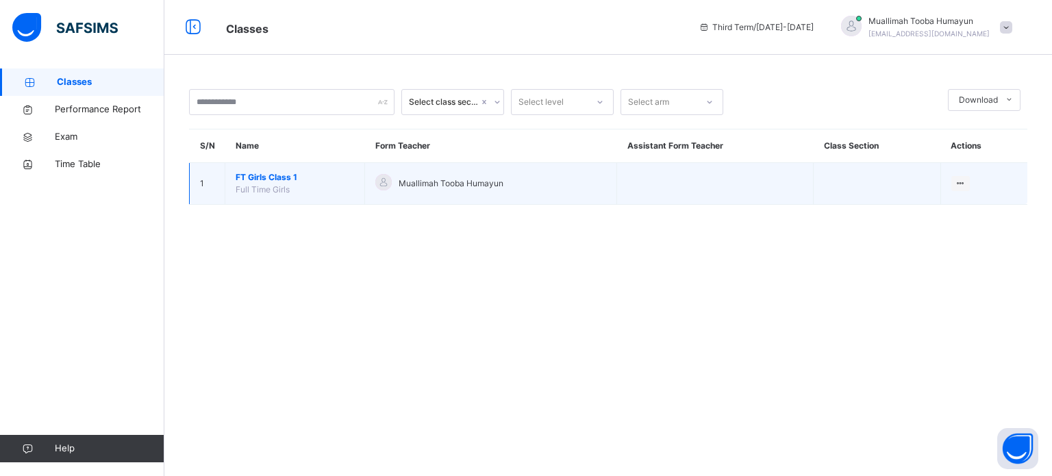
click at [260, 181] on span "FT Girls Class 1" at bounding box center [295, 177] width 118 height 12
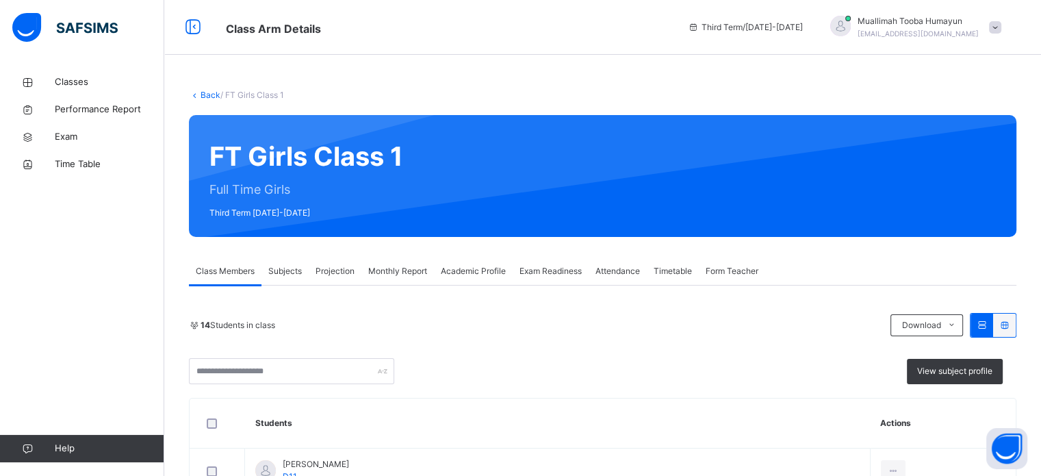
click at [352, 280] on div "Projection" at bounding box center [335, 270] width 53 height 27
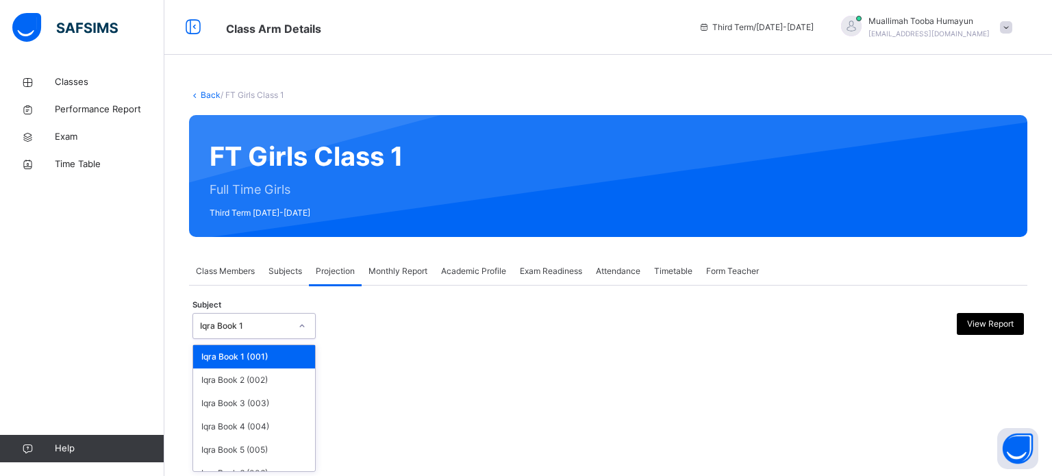
click at [285, 326] on div "Iqra Book 1" at bounding box center [245, 326] width 90 height 12
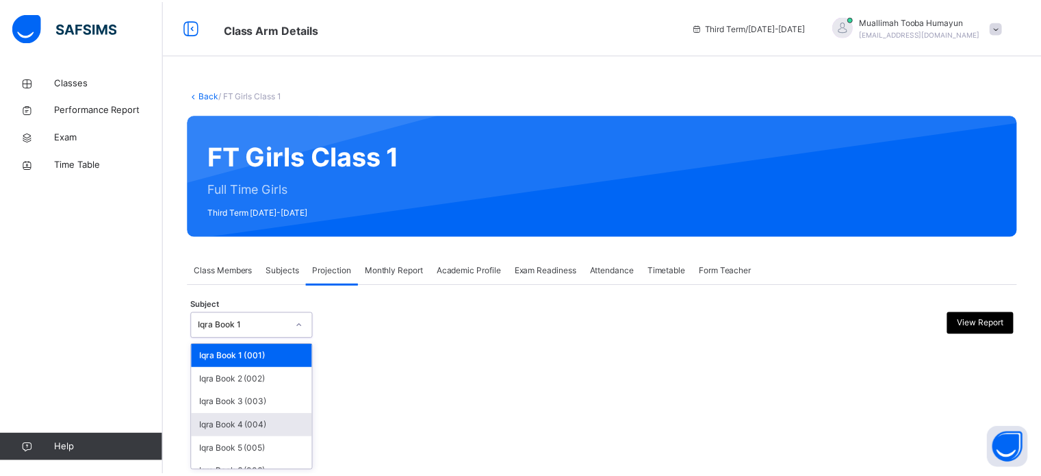
scroll to position [72, 0]
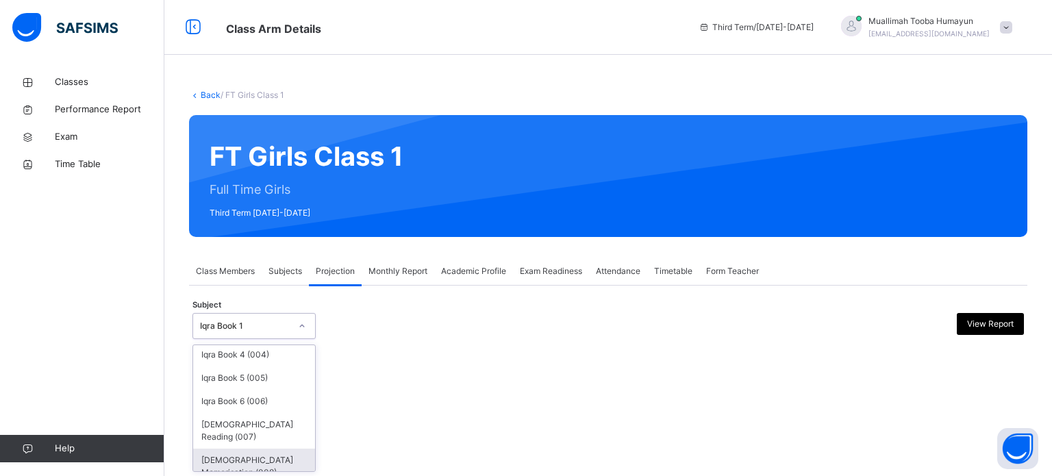
click at [255, 448] on div "[DEMOGRAPHIC_DATA] Memorisation (008)" at bounding box center [254, 466] width 122 height 36
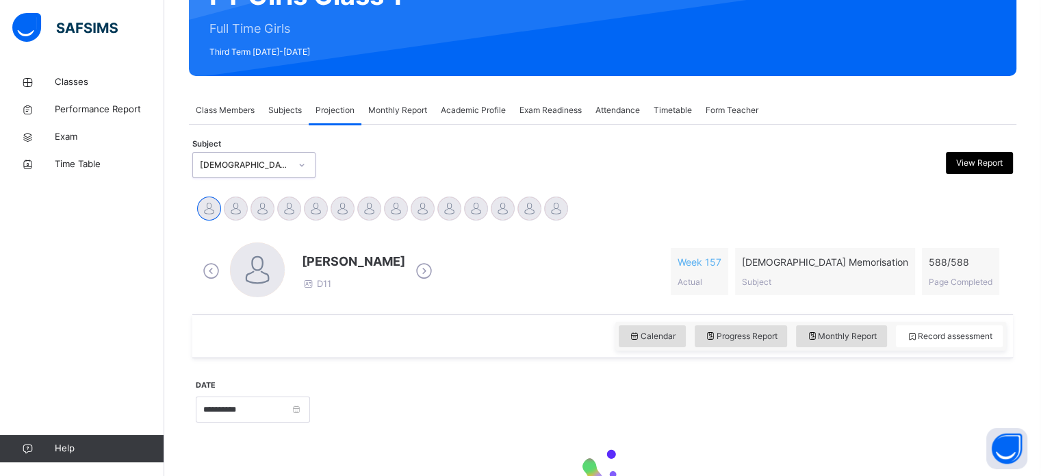
scroll to position [242, 0]
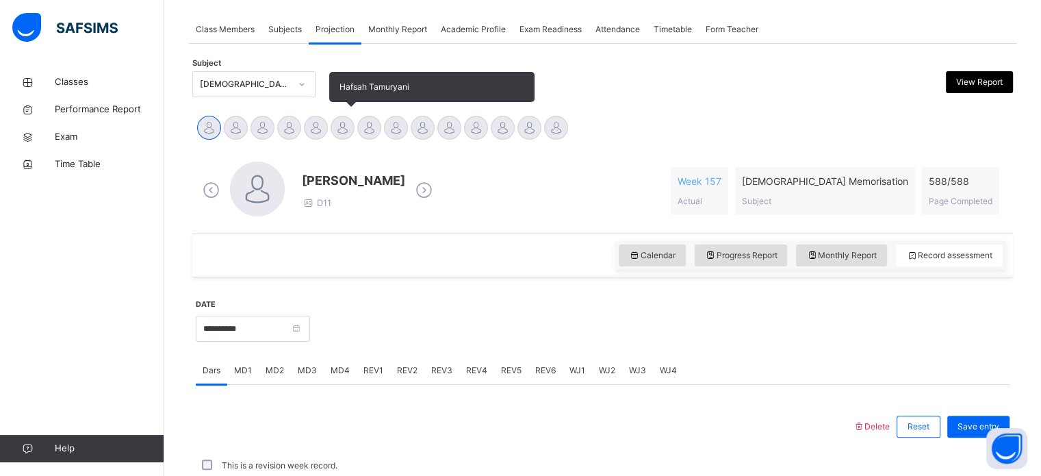
click at [336, 131] on div at bounding box center [343, 128] width 24 height 24
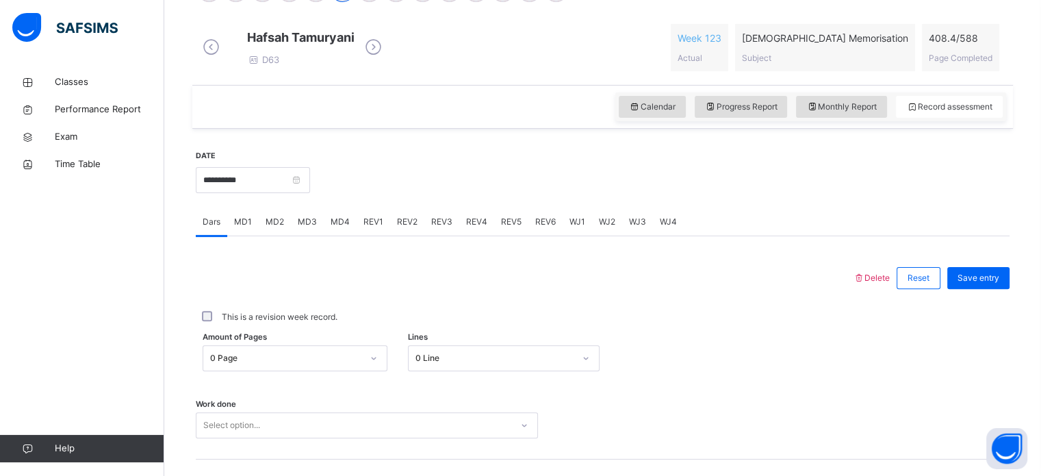
scroll to position [386, 0]
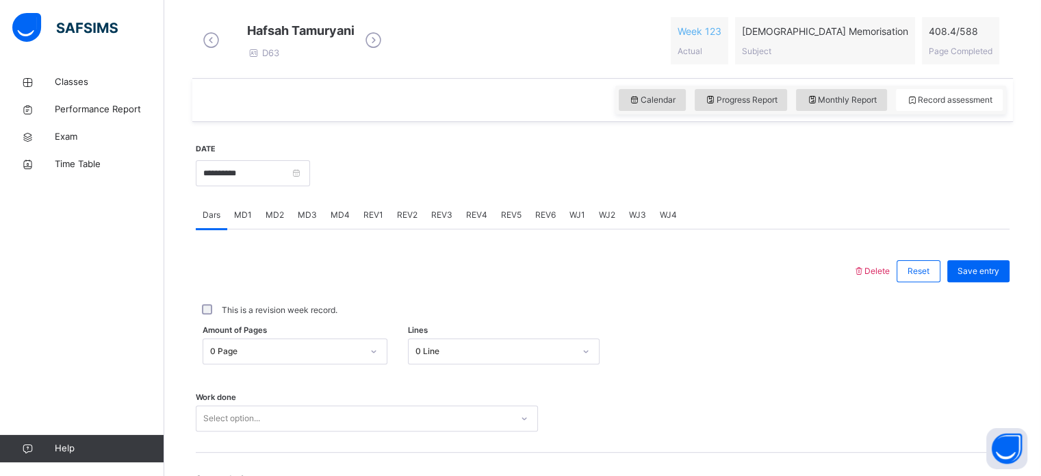
click at [414, 221] on span "REV2" at bounding box center [407, 215] width 21 height 12
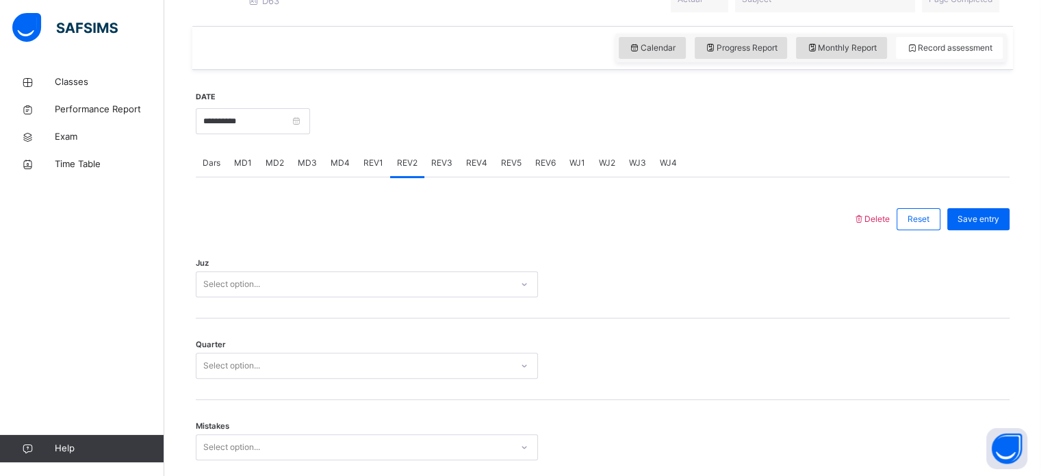
scroll to position [441, 0]
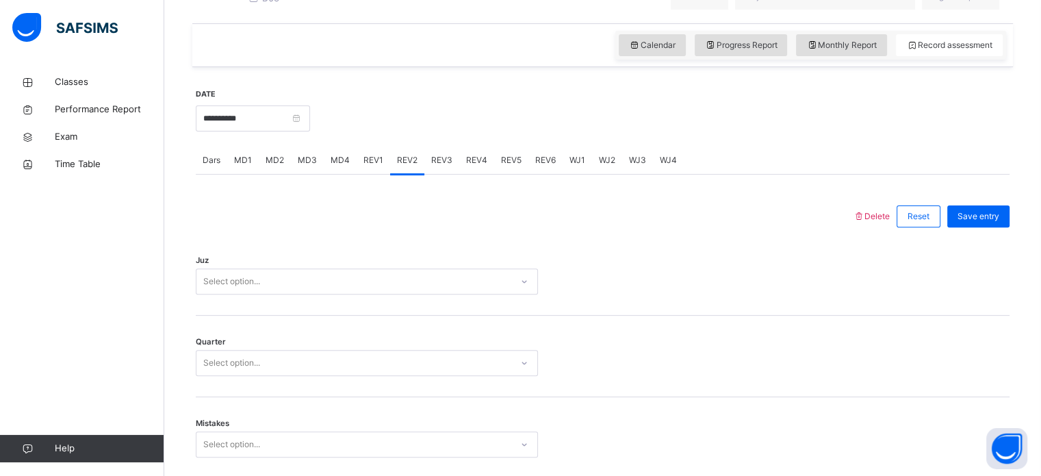
click at [441, 174] on div "REV3" at bounding box center [441, 160] width 35 height 27
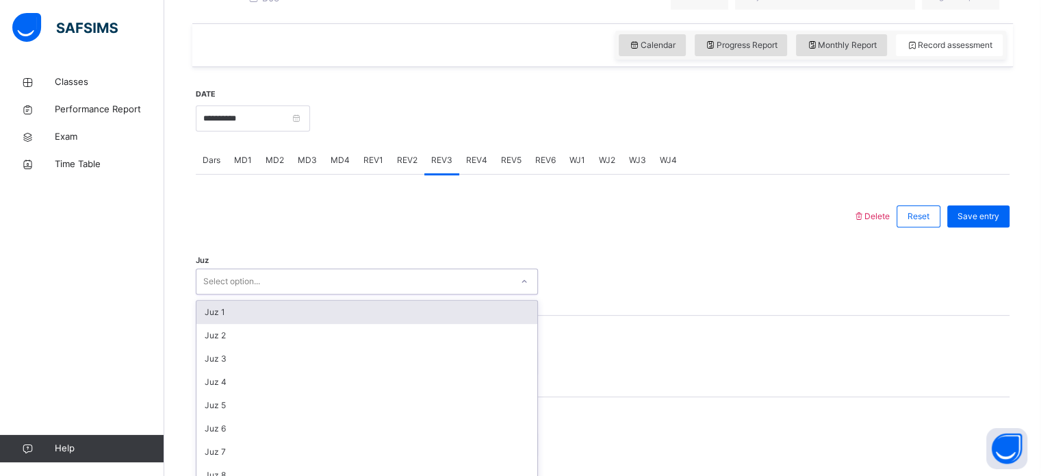
scroll to position [487, 0]
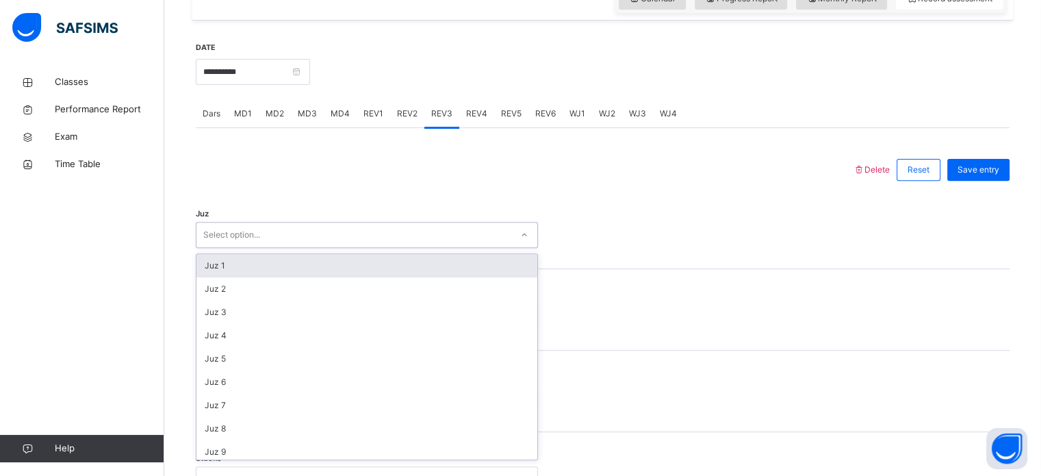
click at [430, 248] on div "option Juz 1 focused, 1 of 30. 30 results available. Use Up and Down to choose …" at bounding box center [367, 235] width 342 height 26
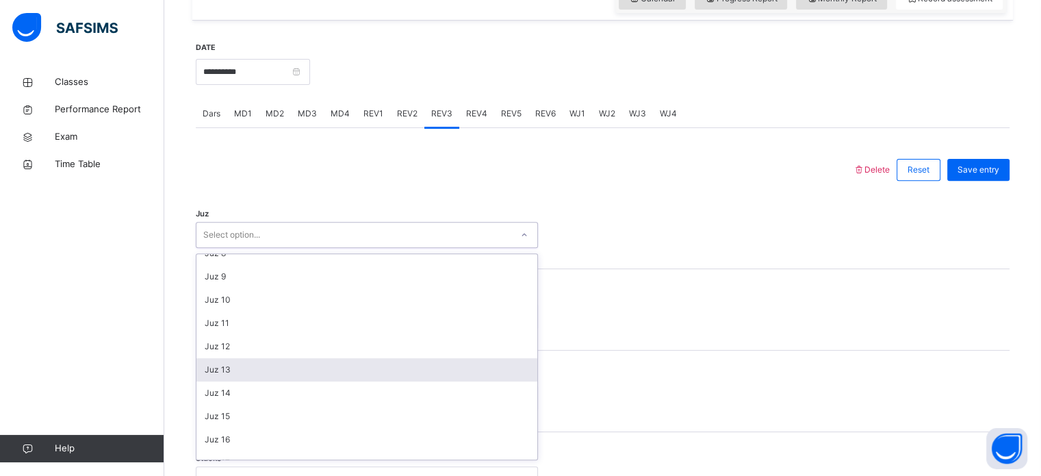
scroll to position [177, 0]
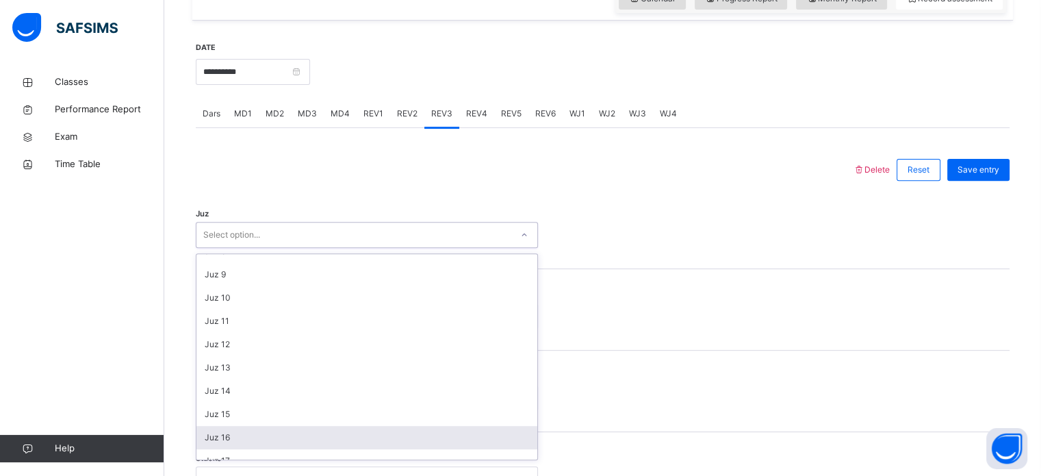
click at [276, 439] on div "Juz 16" at bounding box center [366, 437] width 341 height 23
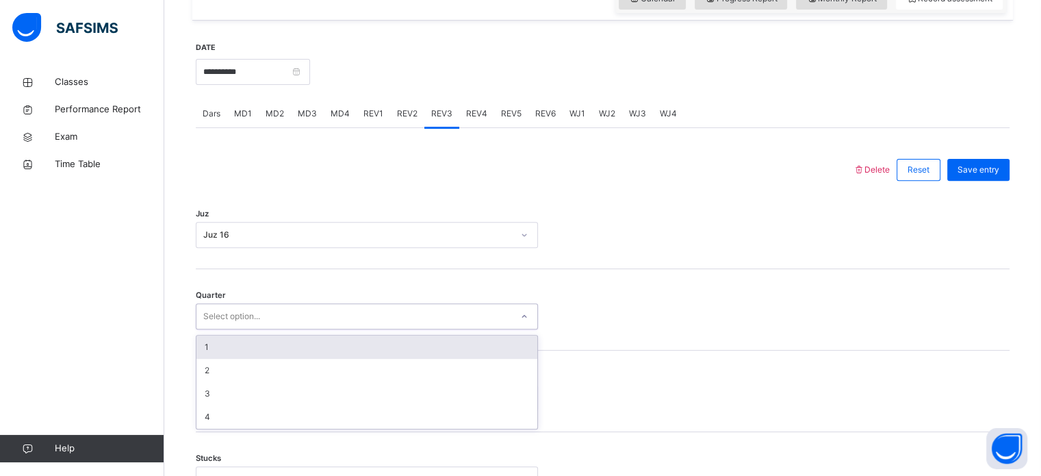
click at [337, 327] on div "Select option..." at bounding box center [353, 316] width 315 height 21
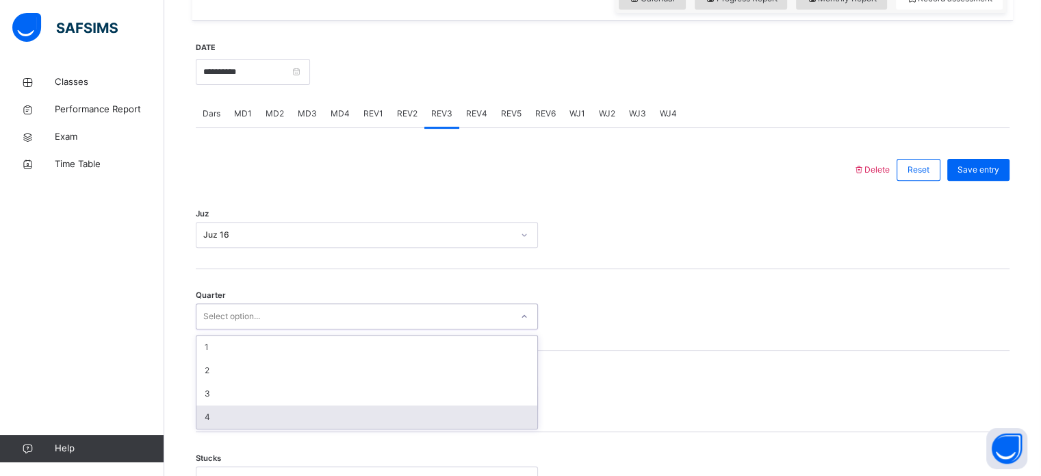
click at [305, 429] on div "4" at bounding box center [366, 416] width 341 height 23
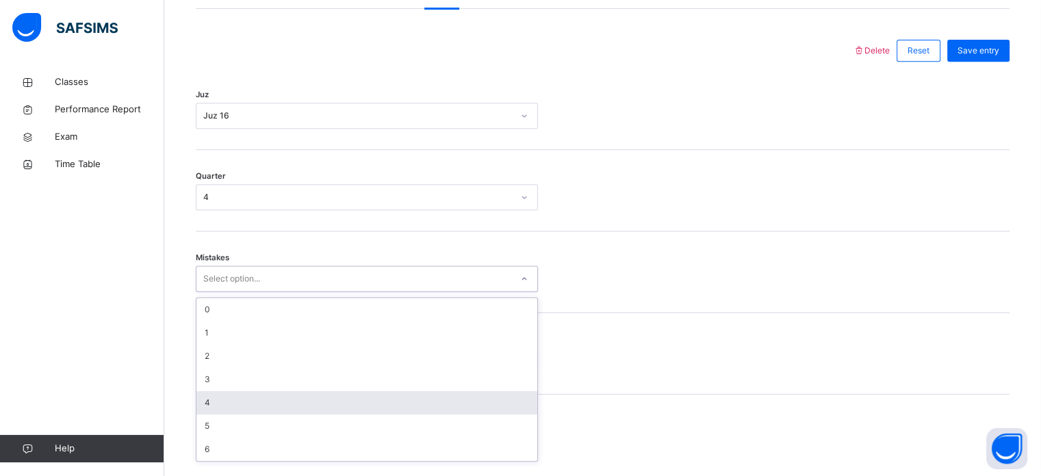
click at [331, 292] on div "option 4 focused, 5 of 7. 7 results available. Use Up and Down to choose option…" at bounding box center [367, 279] width 342 height 26
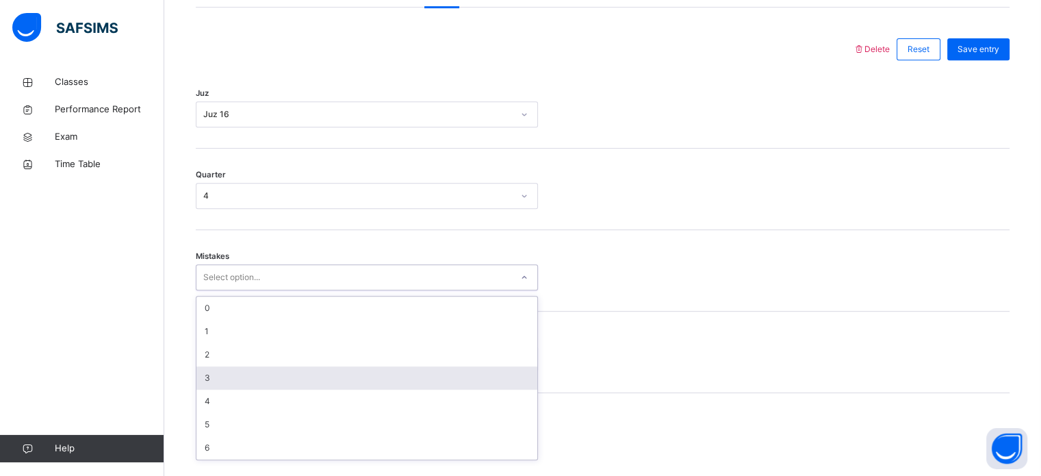
click at [359, 390] on div "3" at bounding box center [366, 377] width 341 height 23
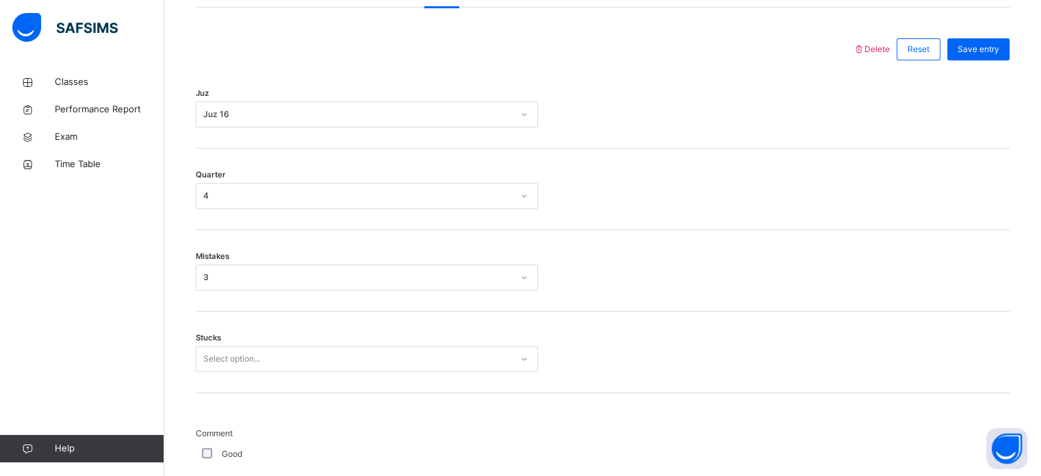
click at [359, 393] on div "Stucks Select option..." at bounding box center [603, 352] width 814 height 81
click at [322, 383] on div "Stucks Select option..." at bounding box center [603, 352] width 814 height 81
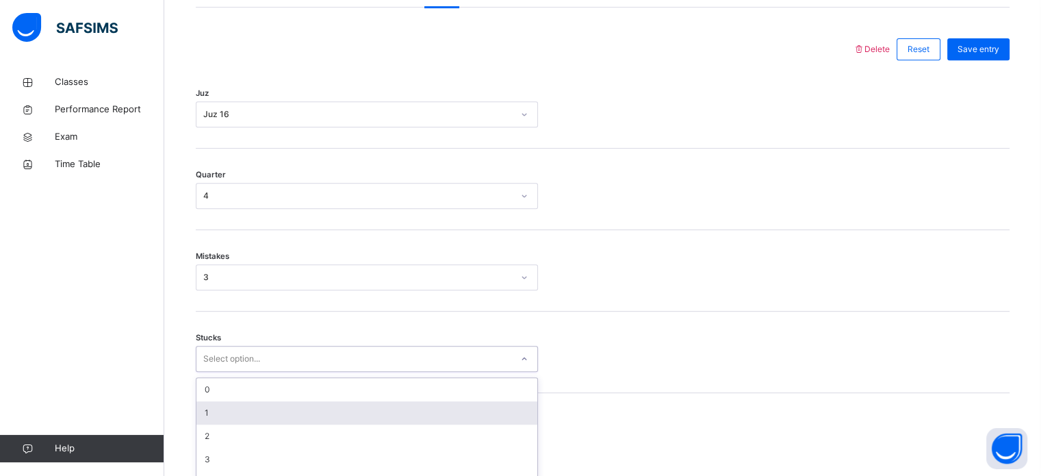
scroll to position [665, 0]
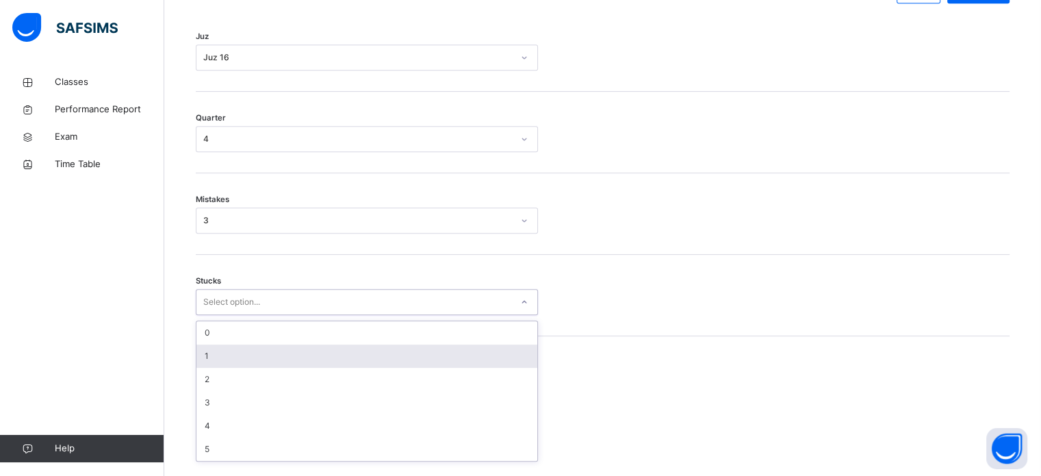
click at [307, 315] on div "option 1 focused, 2 of 6. 6 results available. Use Up and Down to choose option…" at bounding box center [367, 302] width 342 height 26
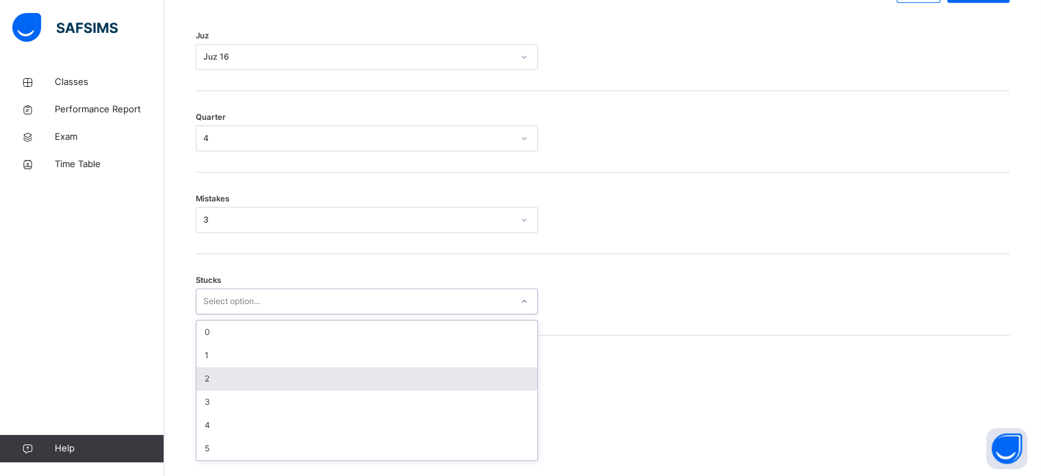
click at [301, 390] on div "2" at bounding box center [366, 378] width 341 height 23
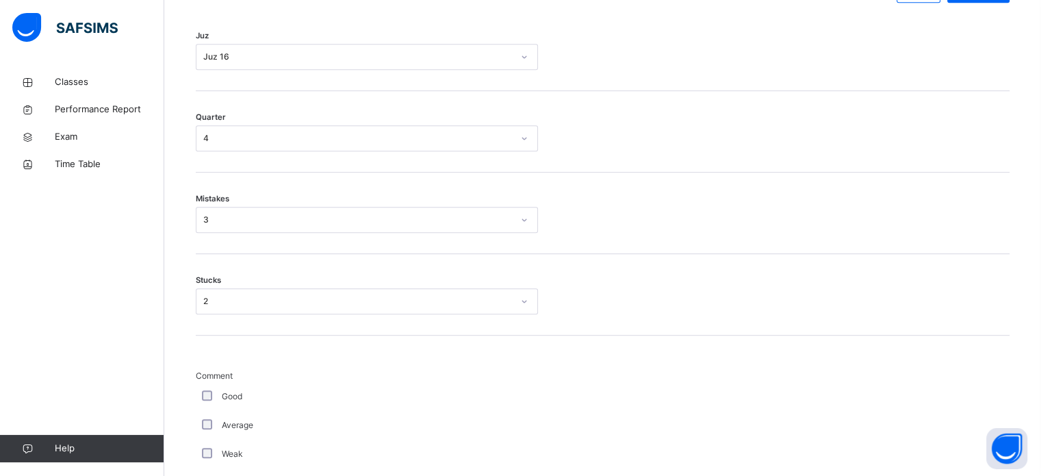
click at [230, 431] on label "Average" at bounding box center [237, 425] width 31 height 12
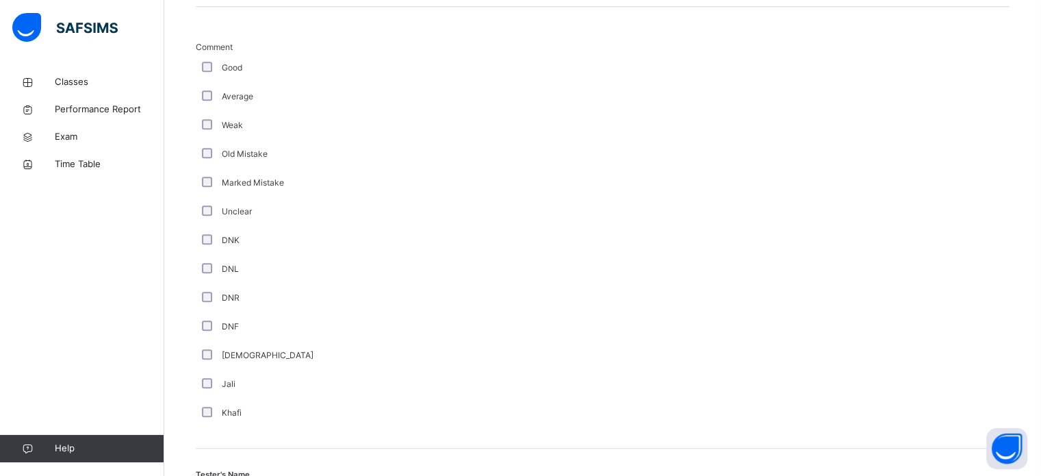
scroll to position [993, 0]
click at [208, 335] on div "Comment Good Average Weak Old Mistake Marked Mistake Unclear DNK DNL DNR DNF Mu…" at bounding box center [367, 235] width 342 height 386
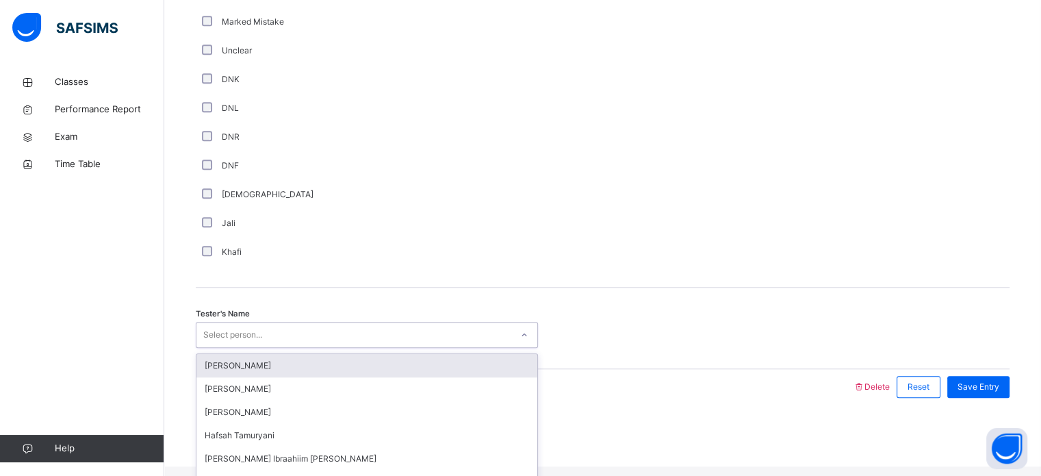
click at [293, 346] on div "Select person..." at bounding box center [353, 335] width 315 height 21
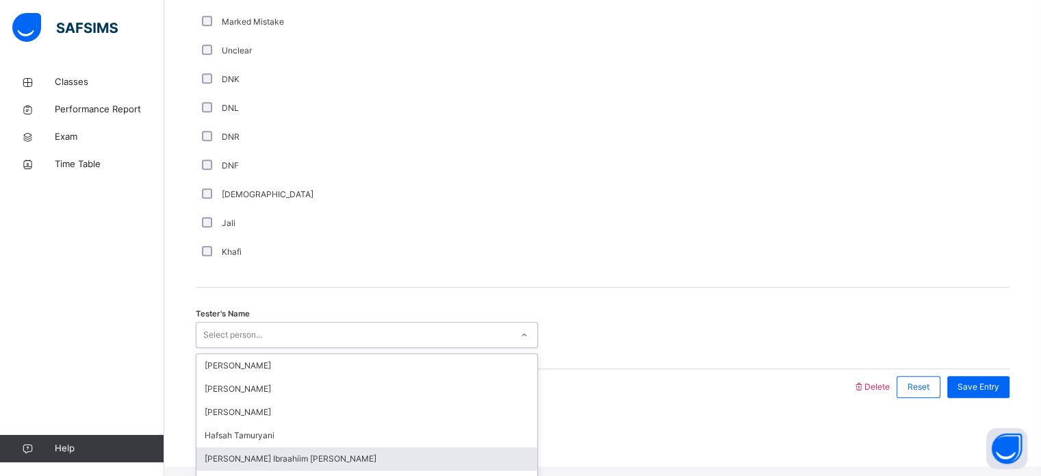
click at [265, 457] on div "[PERSON_NAME] Ibraahiim [PERSON_NAME]" at bounding box center [366, 458] width 341 height 23
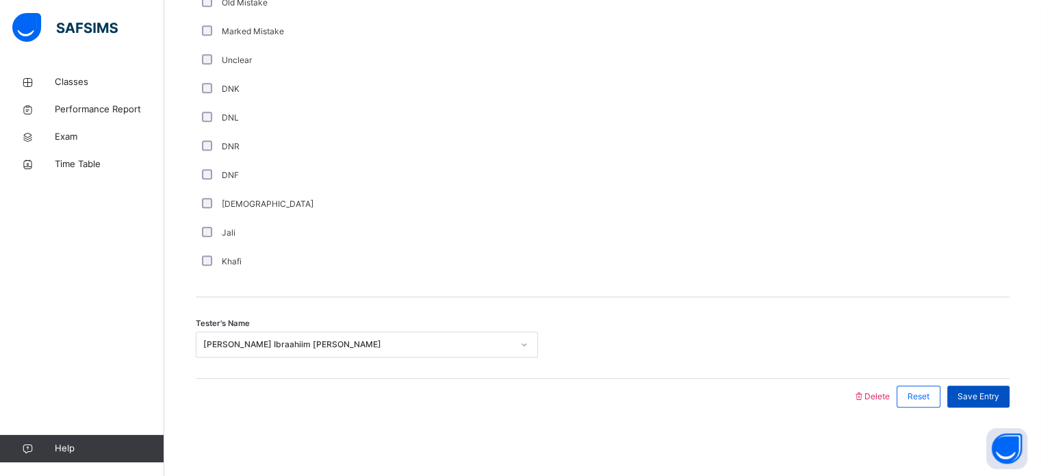
click at [986, 388] on div "Save Entry" at bounding box center [979, 396] width 62 height 22
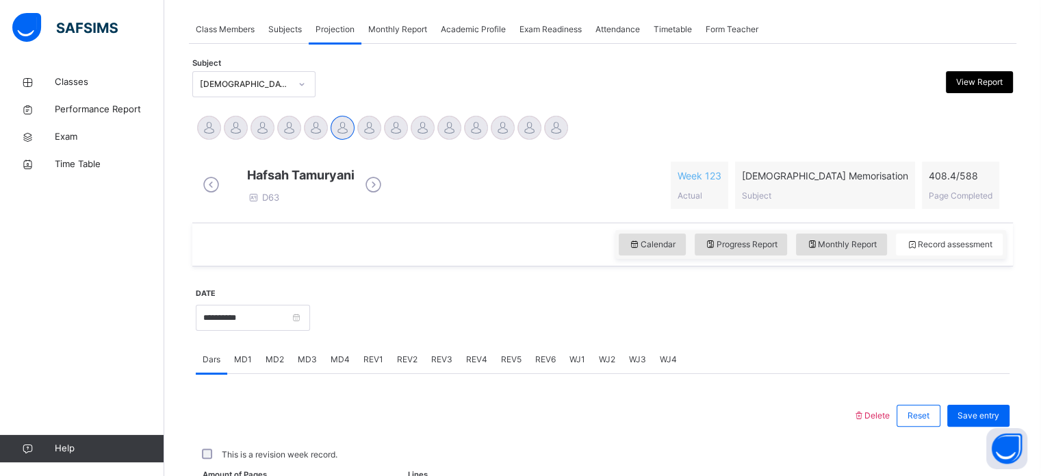
scroll to position [552, 0]
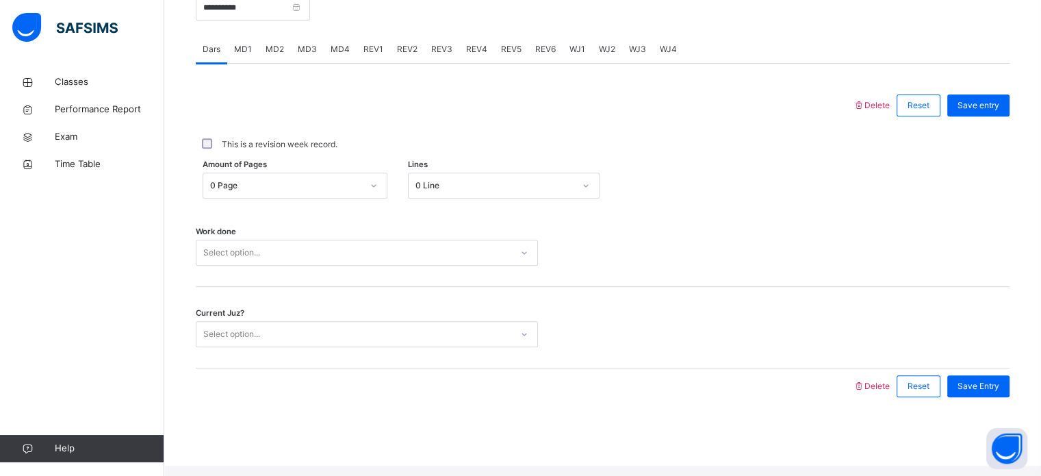
click at [275, 54] on span "MD2" at bounding box center [275, 49] width 18 height 12
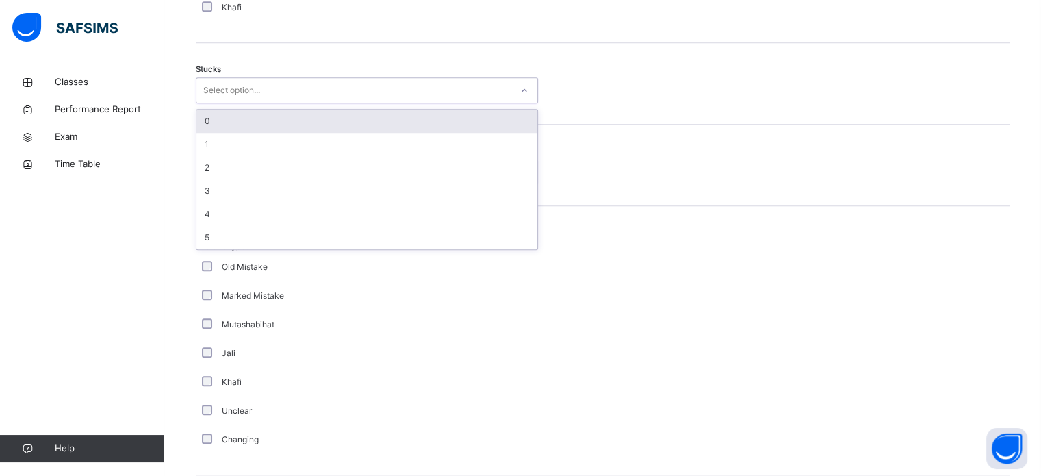
click at [301, 101] on div "Select option..." at bounding box center [353, 90] width 315 height 21
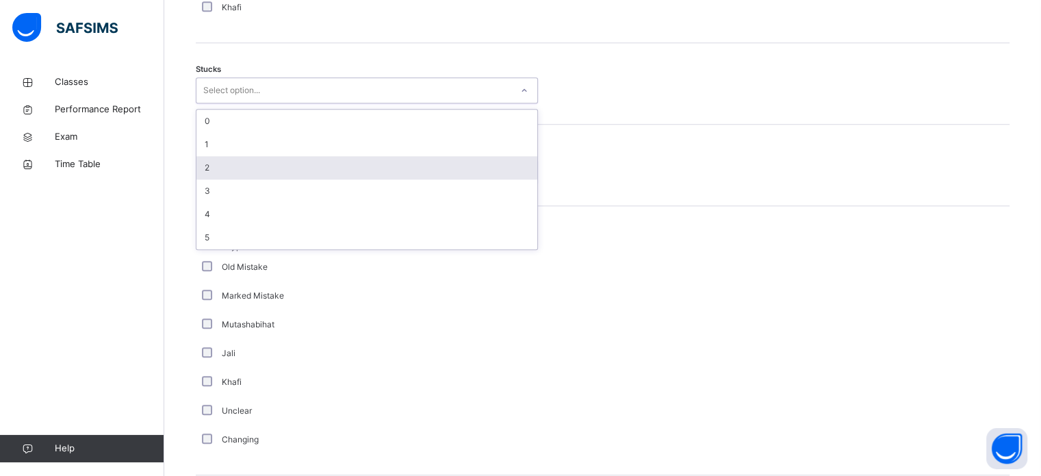
click at [340, 179] on div "2" at bounding box center [366, 167] width 341 height 23
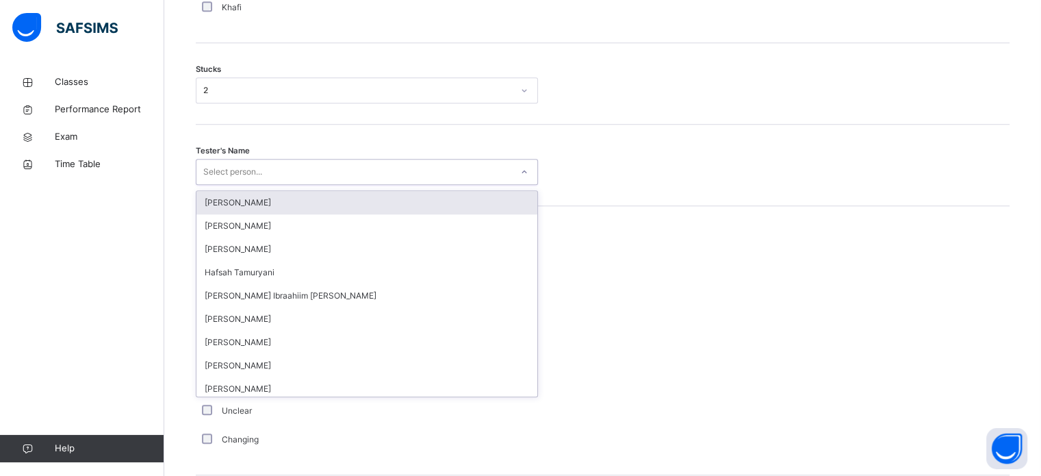
click at [340, 183] on div "Select person..." at bounding box center [353, 172] width 315 height 21
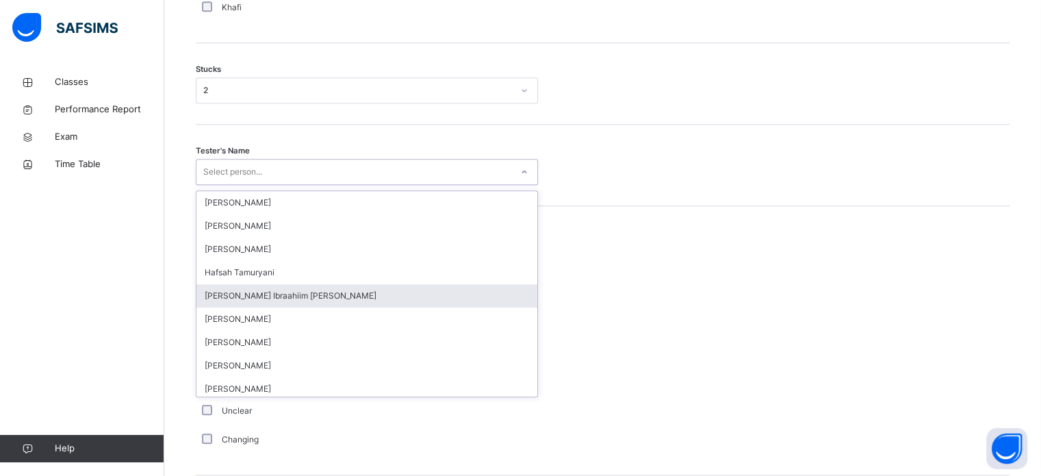
click at [329, 296] on div "[PERSON_NAME] Ibraahiim [PERSON_NAME]" at bounding box center [366, 295] width 341 height 23
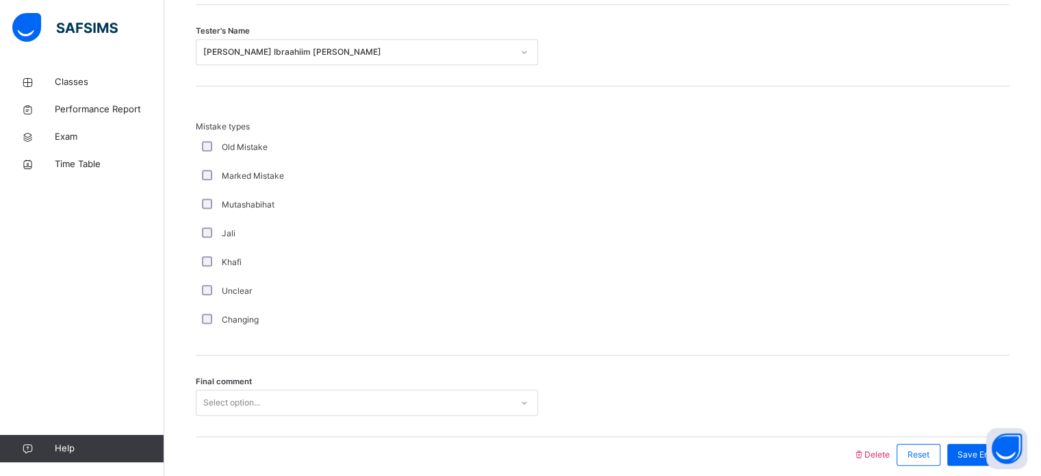
scroll to position [1343, 0]
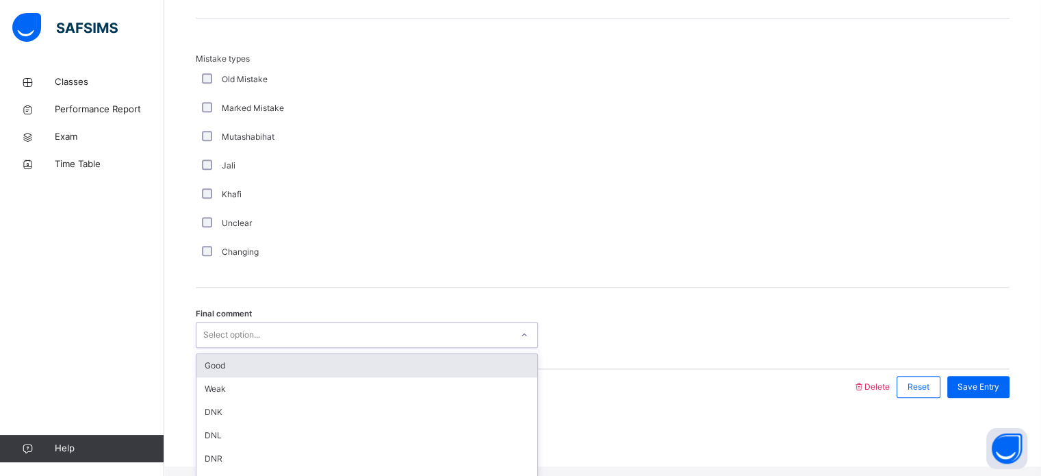
click at [214, 348] on div "Select option..." at bounding box center [231, 335] width 57 height 26
click at [278, 377] on div "Good" at bounding box center [366, 365] width 341 height 23
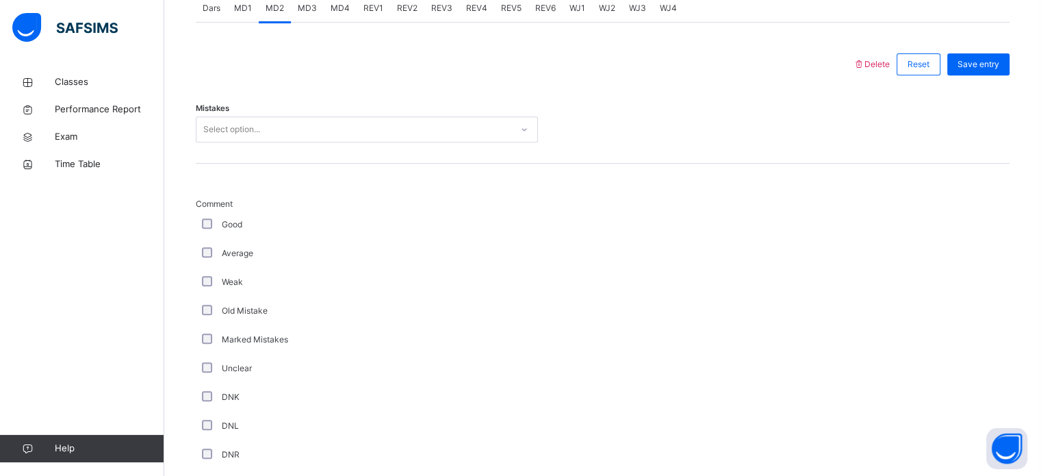
scroll to position [573, 0]
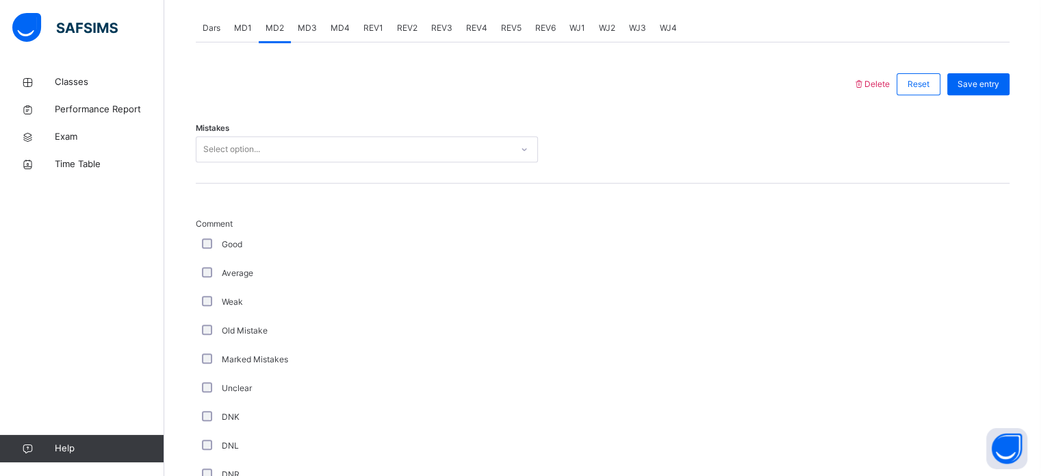
click at [231, 279] on label "Average" at bounding box center [237, 273] width 31 height 12
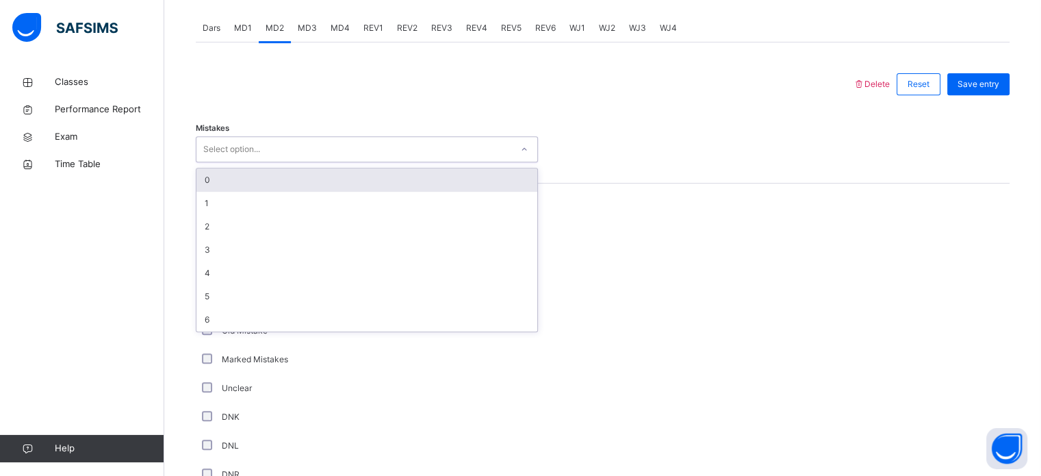
click at [273, 160] on div "Select option..." at bounding box center [353, 149] width 315 height 21
click at [273, 183] on div "0" at bounding box center [366, 179] width 341 height 23
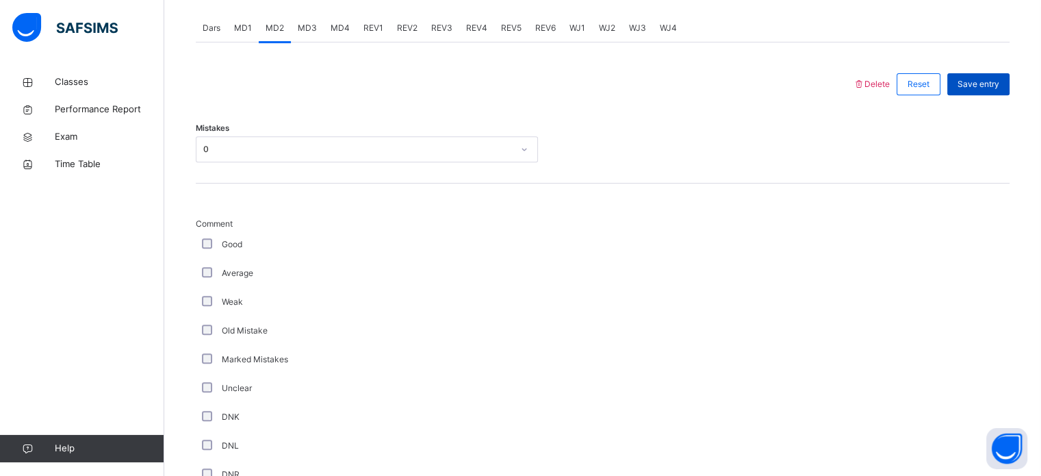
click at [972, 90] on span "Save entry" at bounding box center [979, 84] width 42 height 12
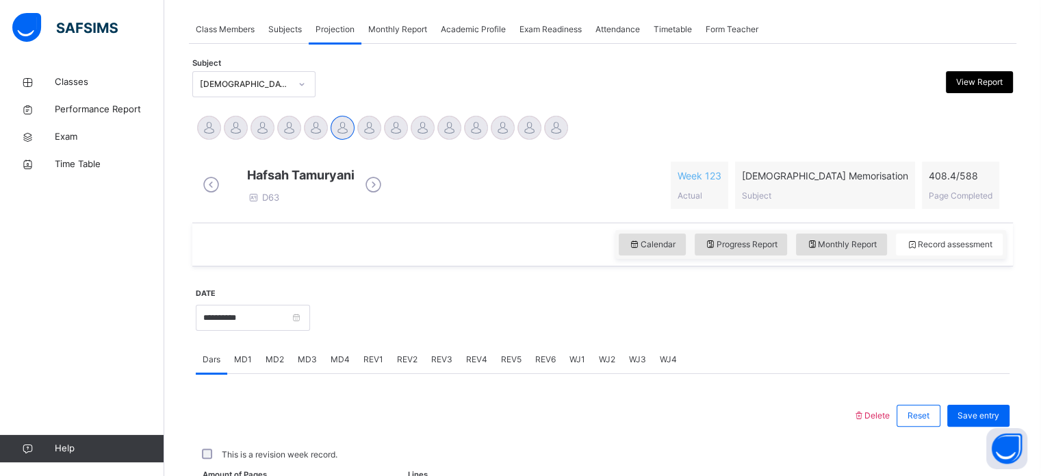
scroll to position [552, 0]
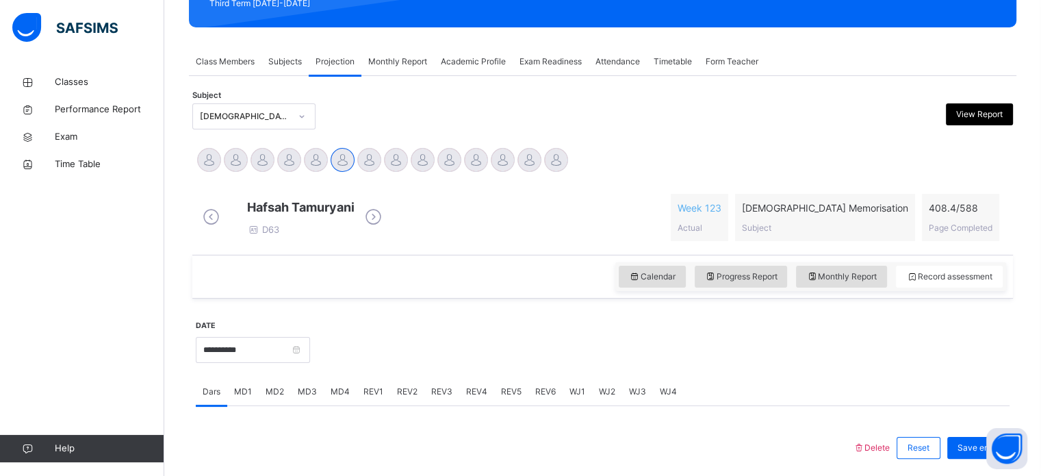
scroll to position [200, 0]
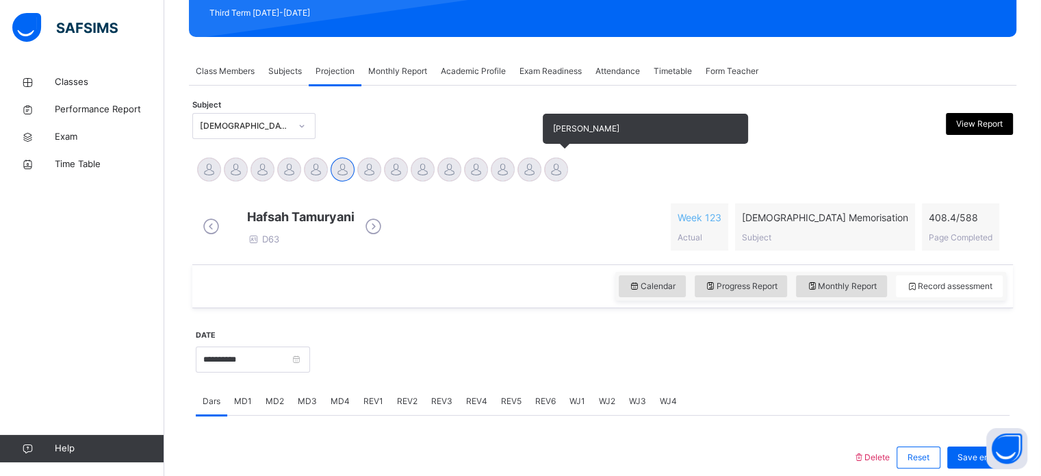
click at [562, 162] on div at bounding box center [556, 169] width 24 height 24
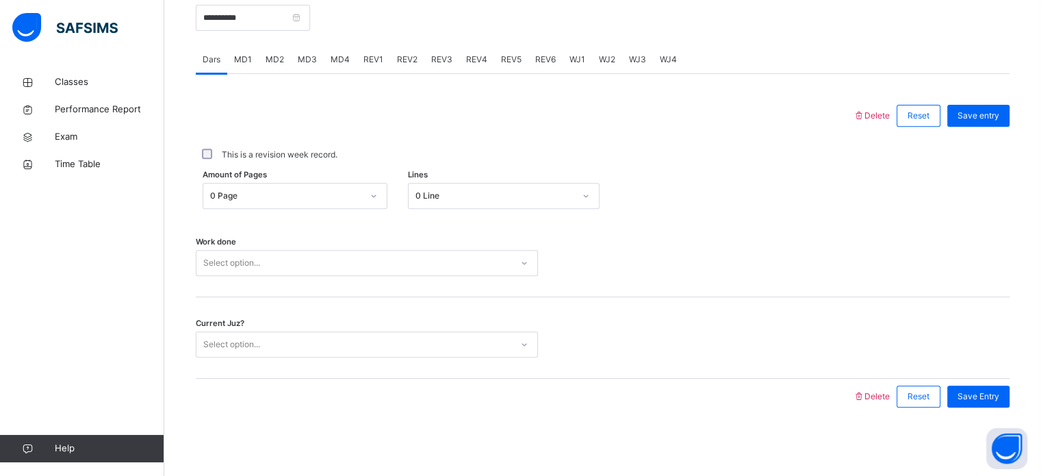
scroll to position [552, 0]
click at [359, 61] on div "REV1" at bounding box center [374, 59] width 34 height 27
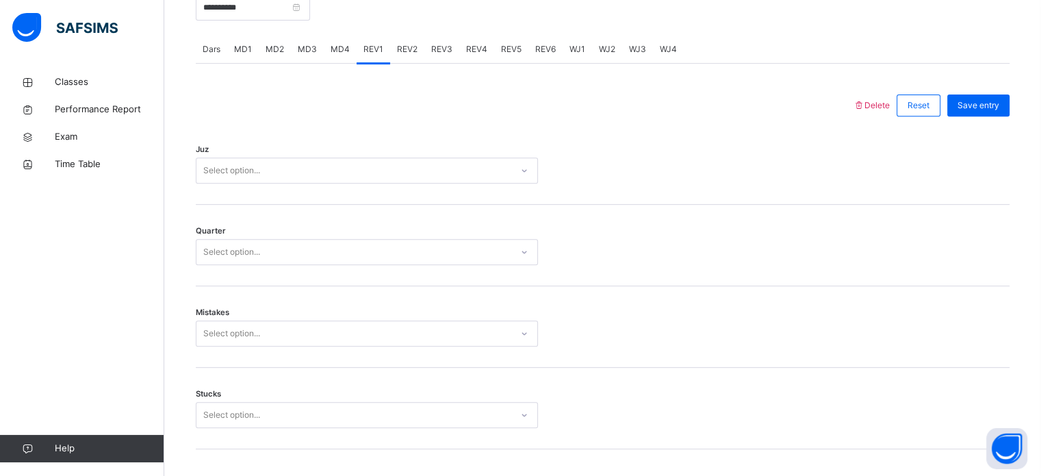
click at [403, 63] on div "REV2" at bounding box center [407, 49] width 34 height 27
click at [438, 55] on span "REV3" at bounding box center [441, 49] width 21 height 12
click at [415, 63] on div "REV2" at bounding box center [407, 49] width 34 height 27
click at [405, 63] on div "REV2" at bounding box center [407, 49] width 34 height 27
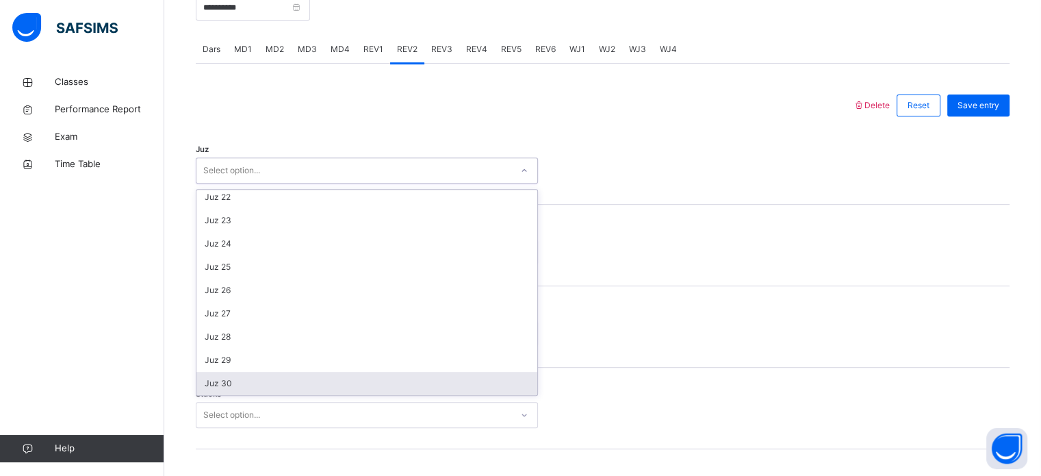
click at [262, 391] on div "Juz 30" at bounding box center [366, 383] width 341 height 23
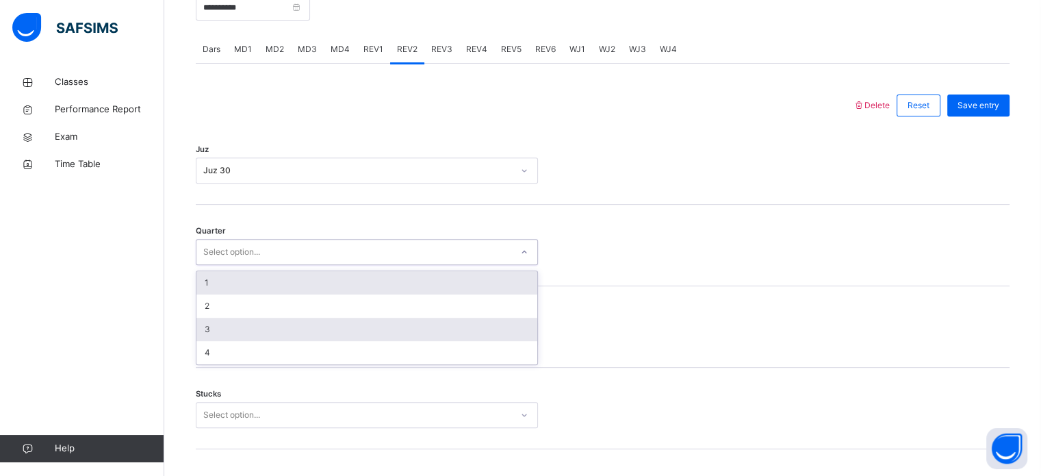
click at [228, 329] on div "3" at bounding box center [366, 329] width 341 height 23
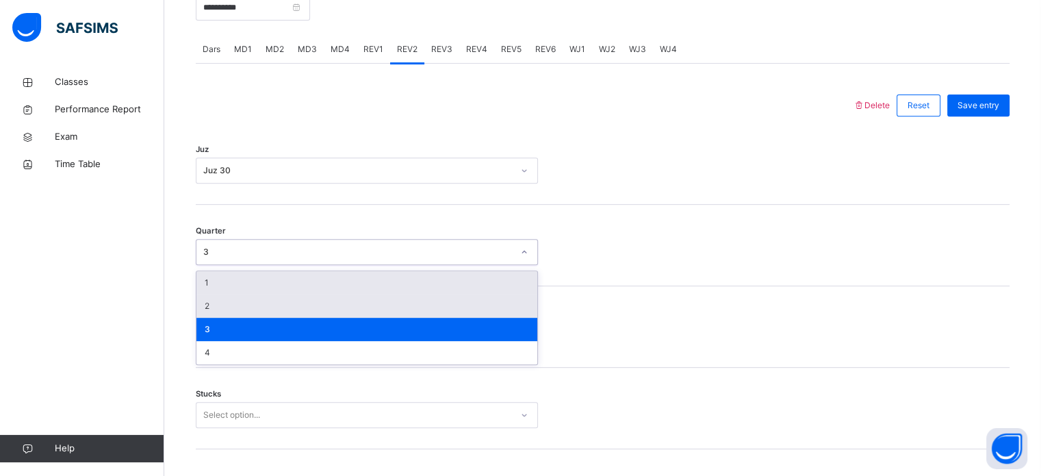
click at [210, 316] on div "2" at bounding box center [366, 305] width 341 height 23
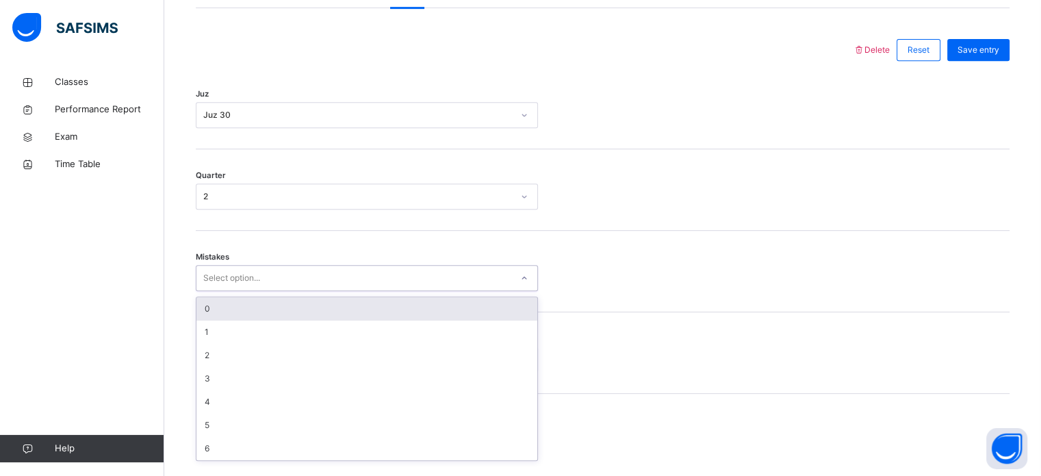
scroll to position [608, 0]
click at [229, 320] on div "0" at bounding box center [366, 307] width 341 height 23
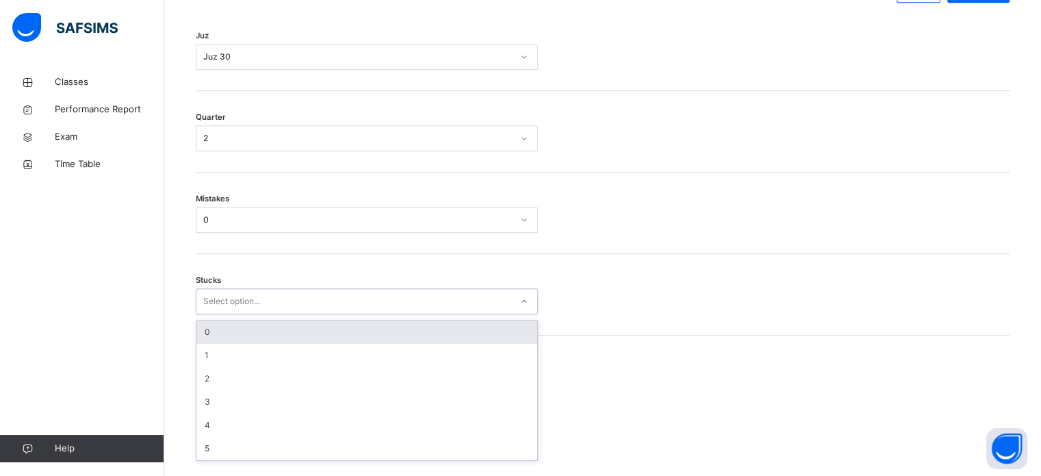
scroll to position [665, 0]
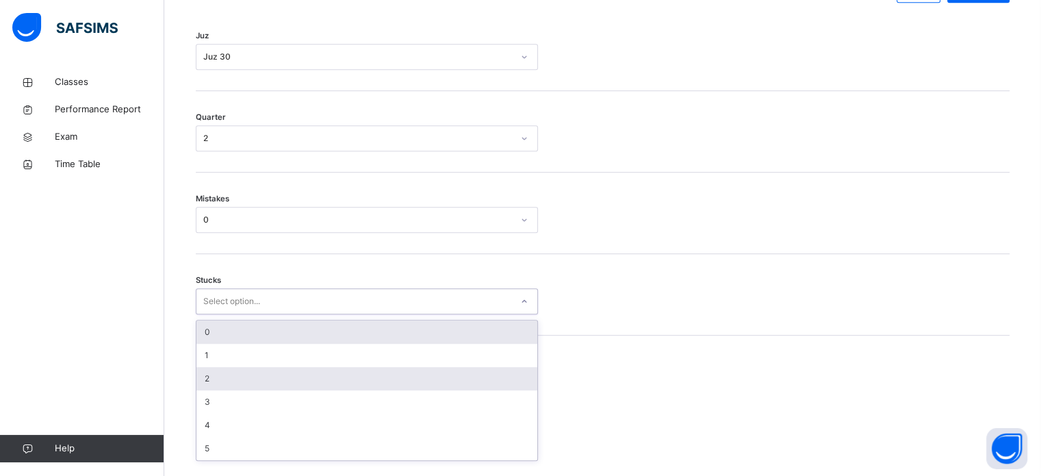
click at [223, 386] on div "2" at bounding box center [366, 378] width 341 height 23
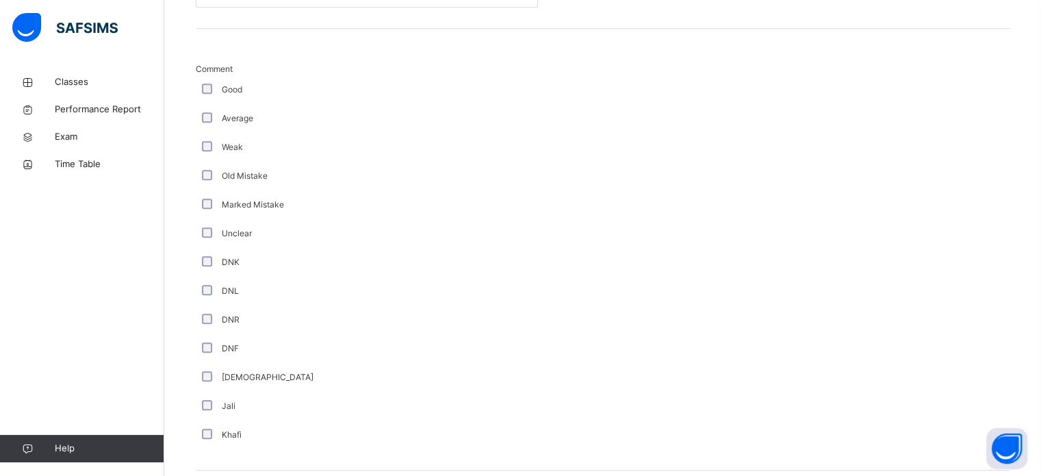
scroll to position [1155, 0]
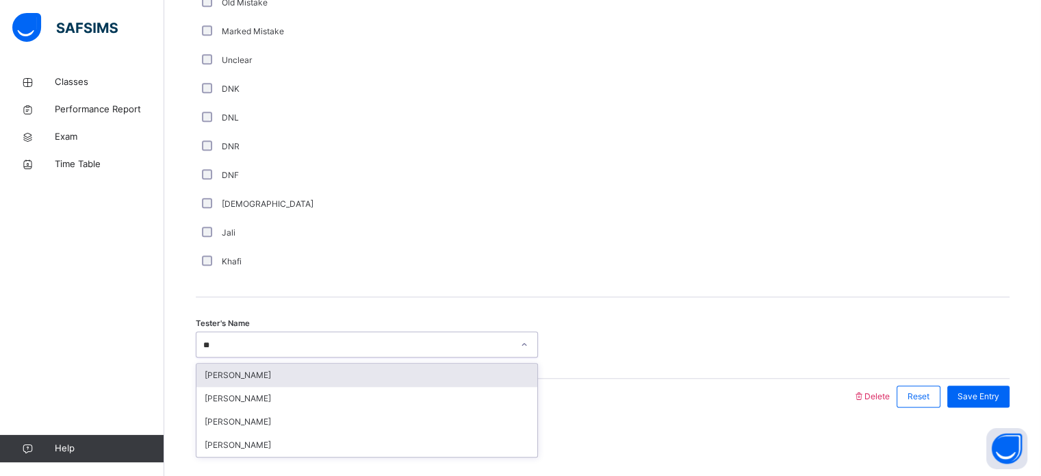
type input "***"
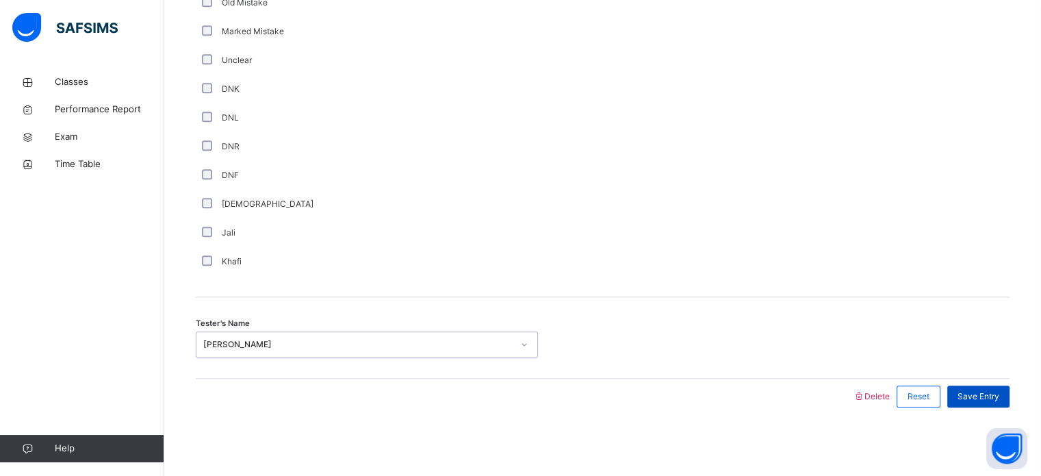
click at [969, 395] on span "Save Entry" at bounding box center [979, 396] width 42 height 12
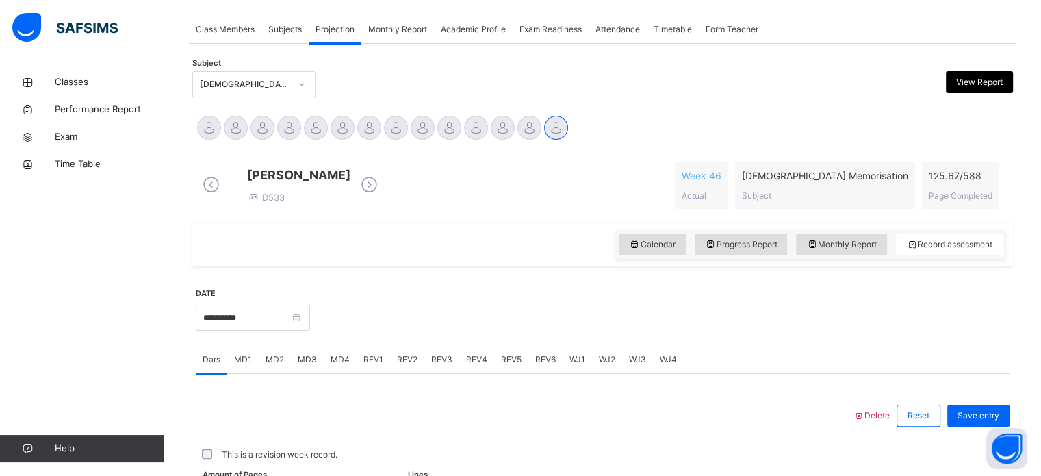
scroll to position [552, 0]
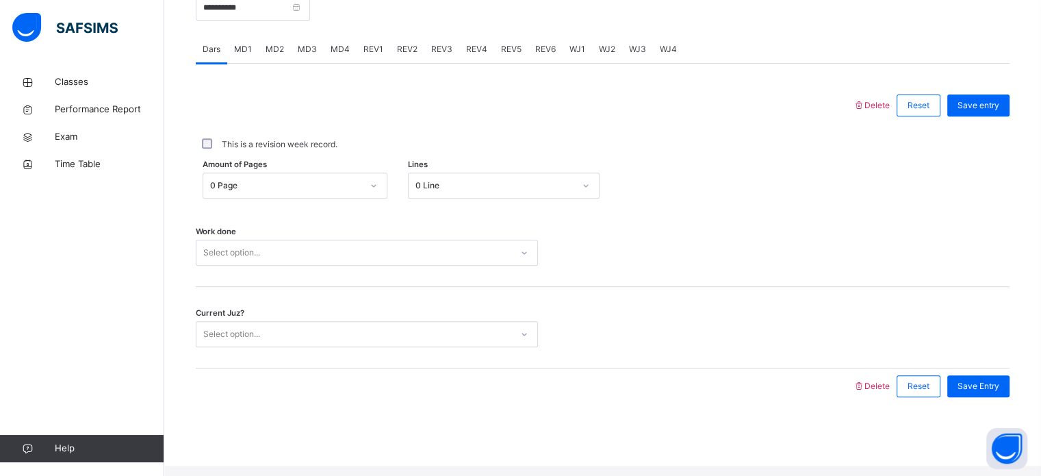
click at [400, 63] on div "REV2" at bounding box center [407, 49] width 34 height 27
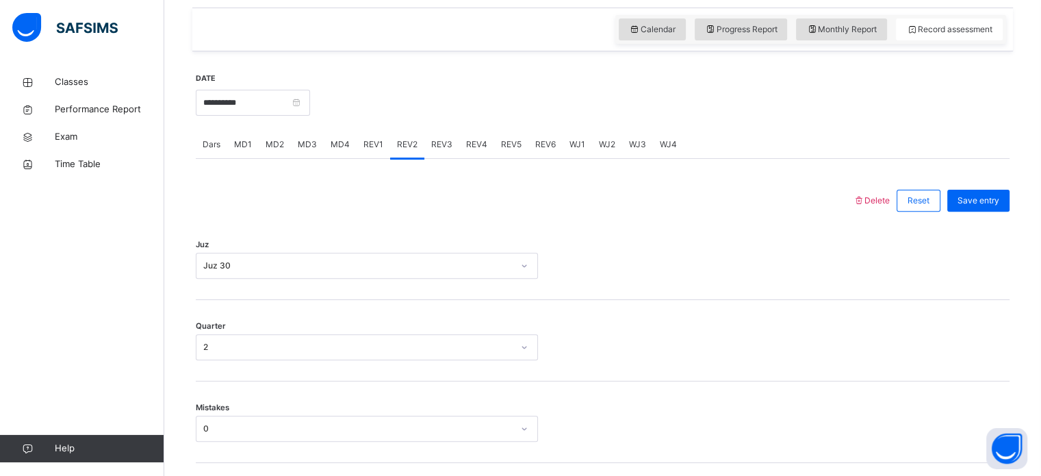
click at [450, 156] on div "REV3" at bounding box center [441, 144] width 35 height 27
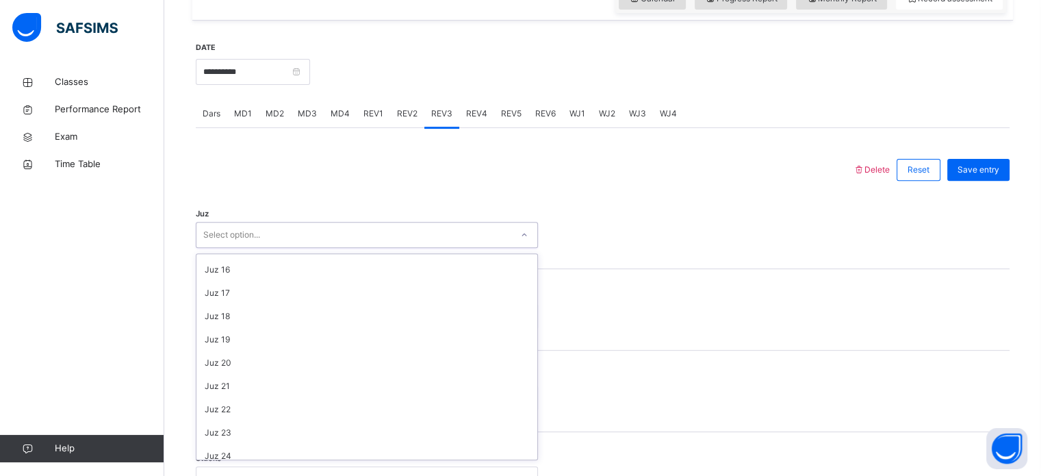
scroll to position [493, 0]
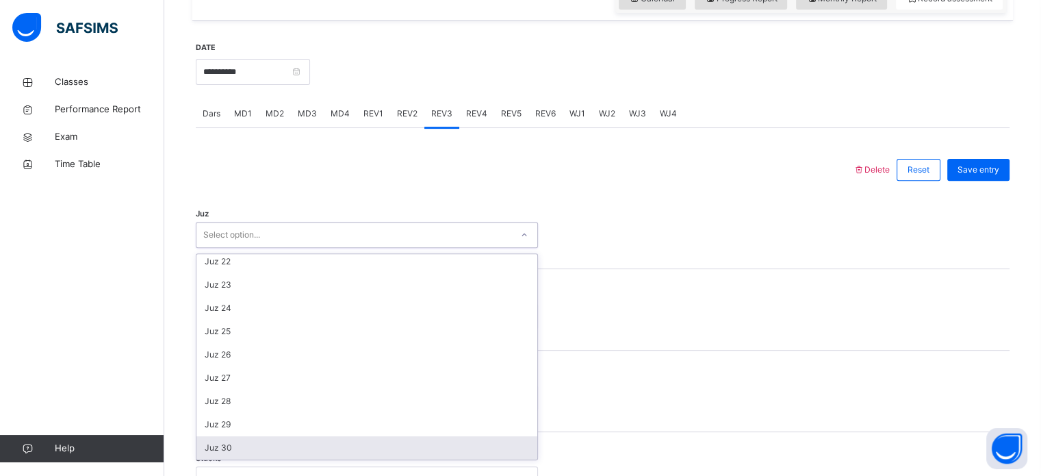
click at [293, 459] on div "Juz 30" at bounding box center [366, 447] width 341 height 23
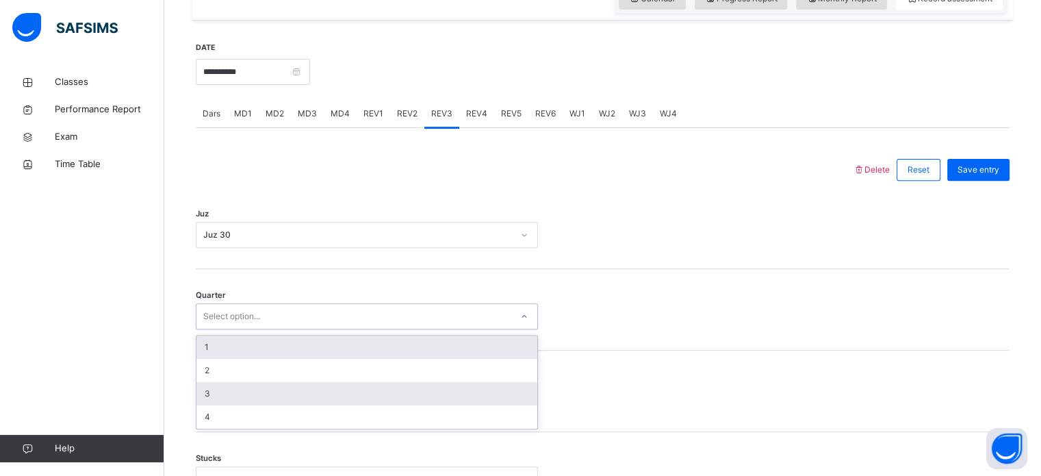
click at [270, 405] on div "3" at bounding box center [366, 393] width 341 height 23
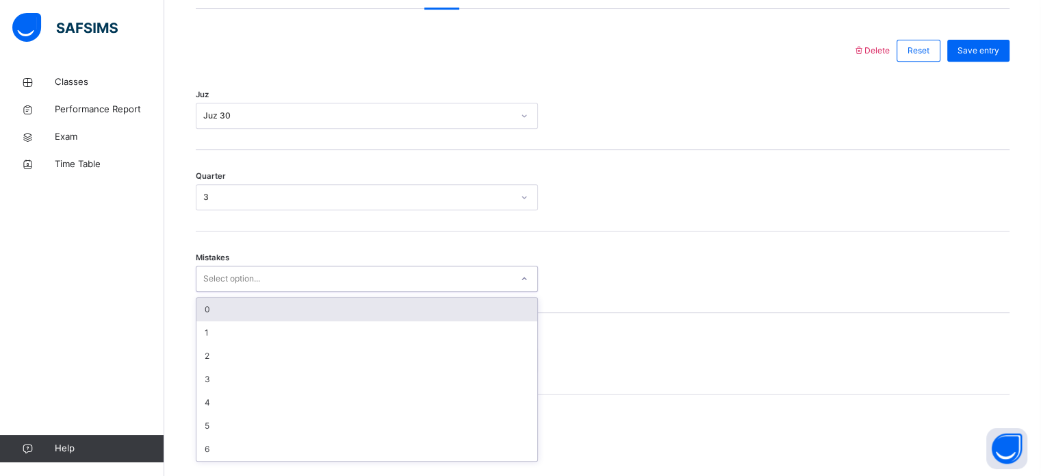
scroll to position [608, 0]
click at [251, 319] on div "0" at bounding box center [366, 307] width 341 height 23
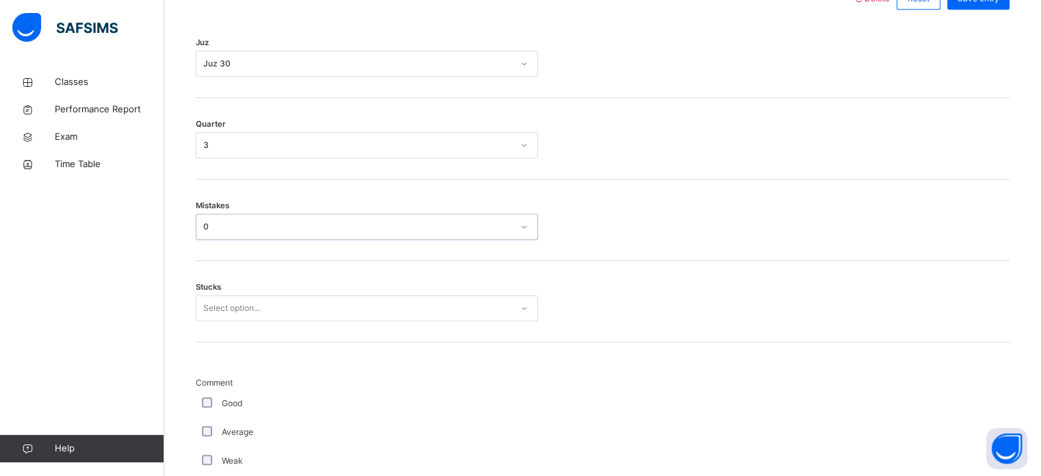
scroll to position [665, 0]
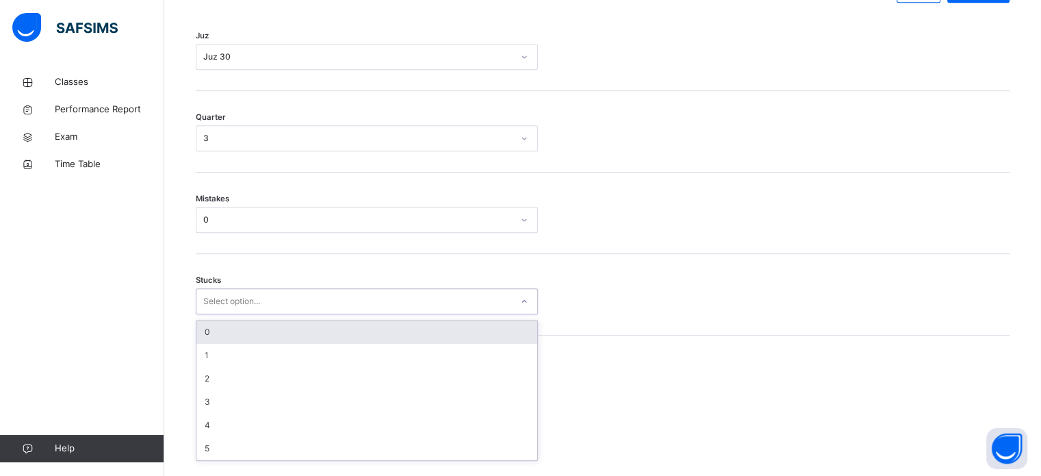
click at [275, 337] on div "0" at bounding box center [366, 331] width 341 height 23
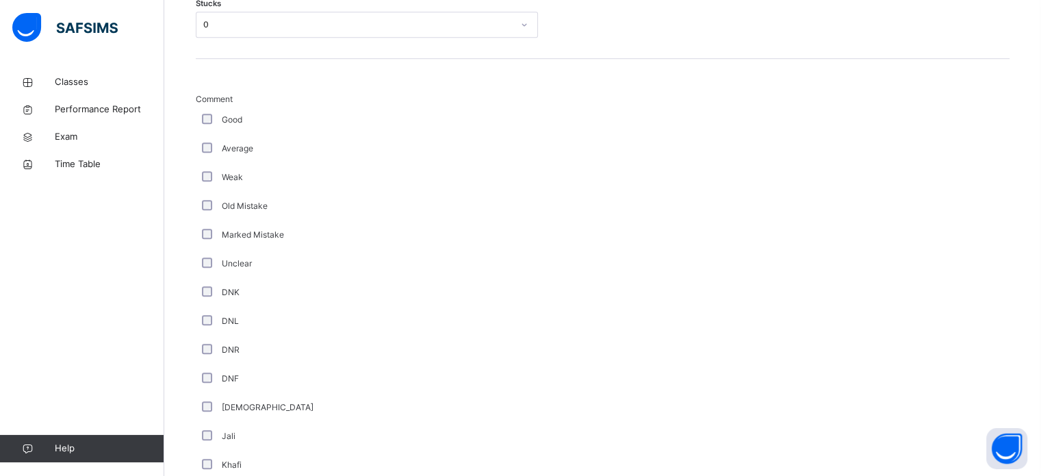
scroll to position [1155, 0]
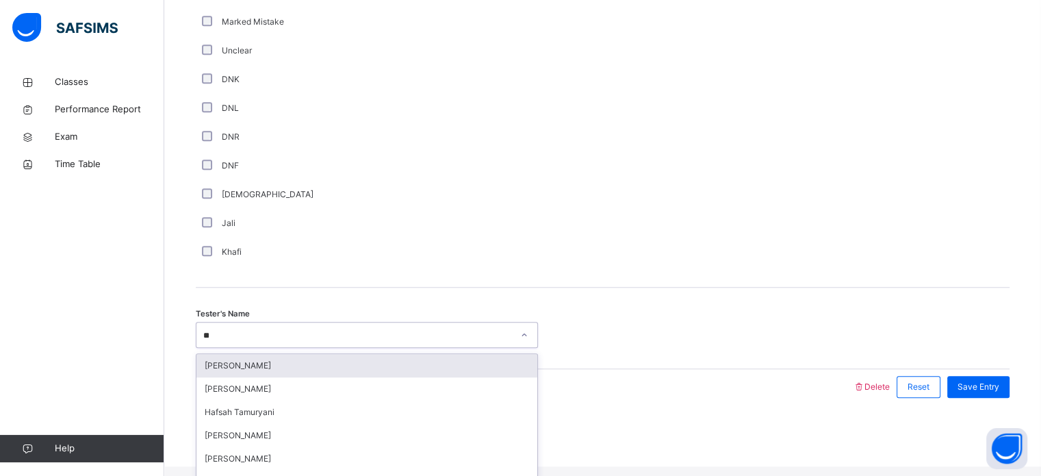
type input "***"
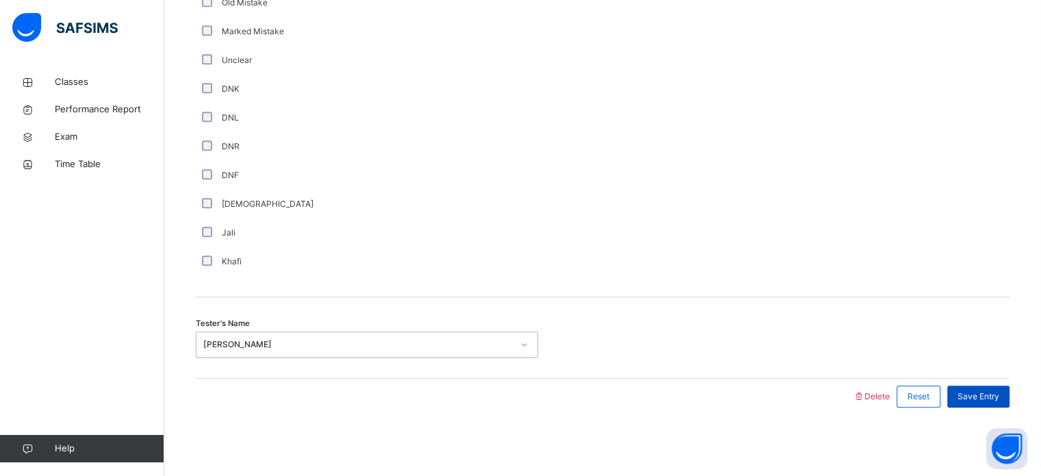
click at [969, 392] on span "Save Entry" at bounding box center [979, 396] width 42 height 12
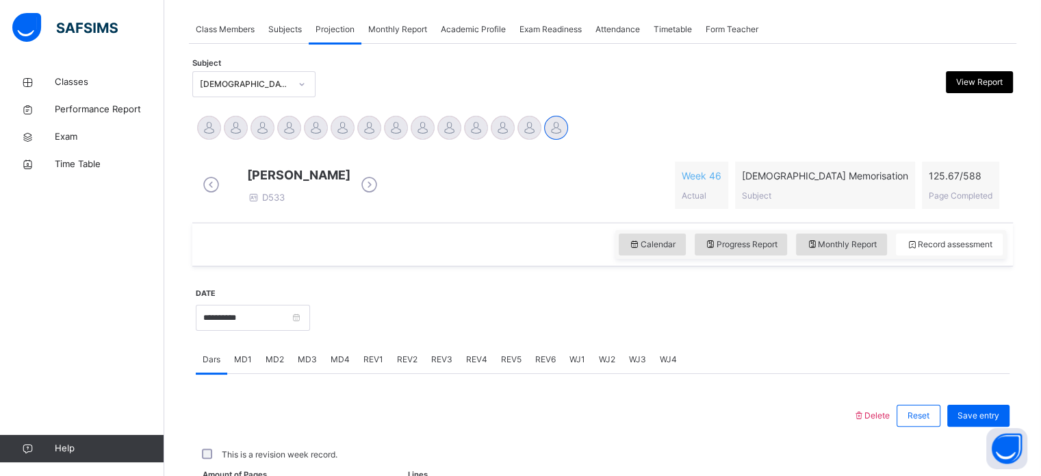
scroll to position [241, 0]
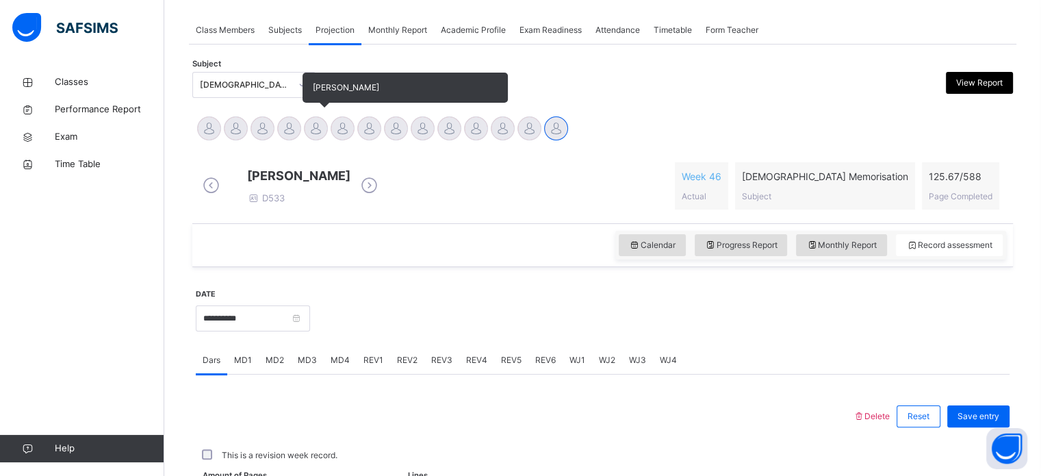
click at [317, 123] on div at bounding box center [316, 128] width 24 height 24
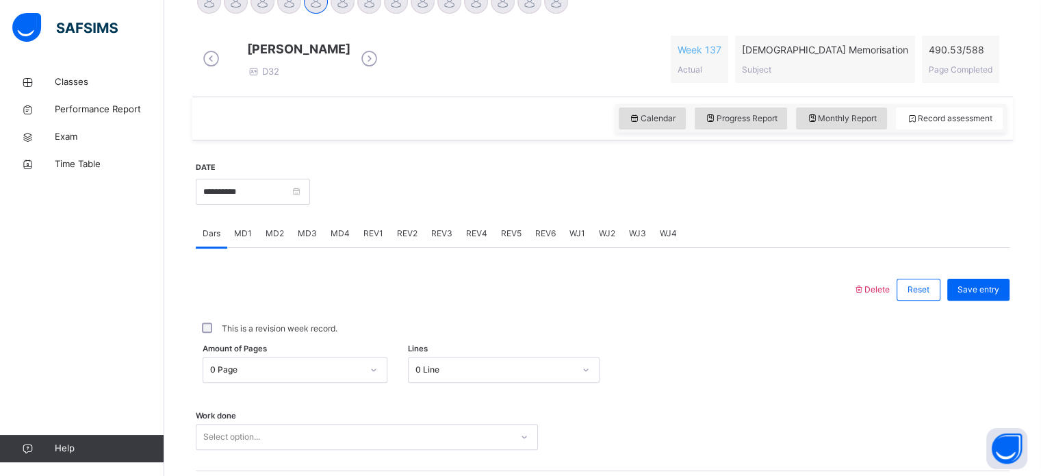
scroll to position [368, 0]
click at [377, 239] on span "REV1" at bounding box center [374, 233] width 20 height 12
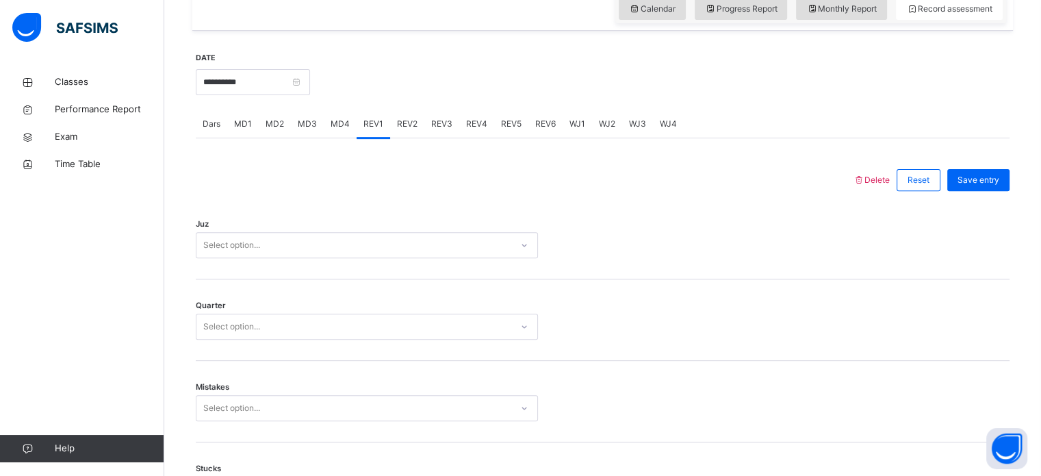
scroll to position [485, 0]
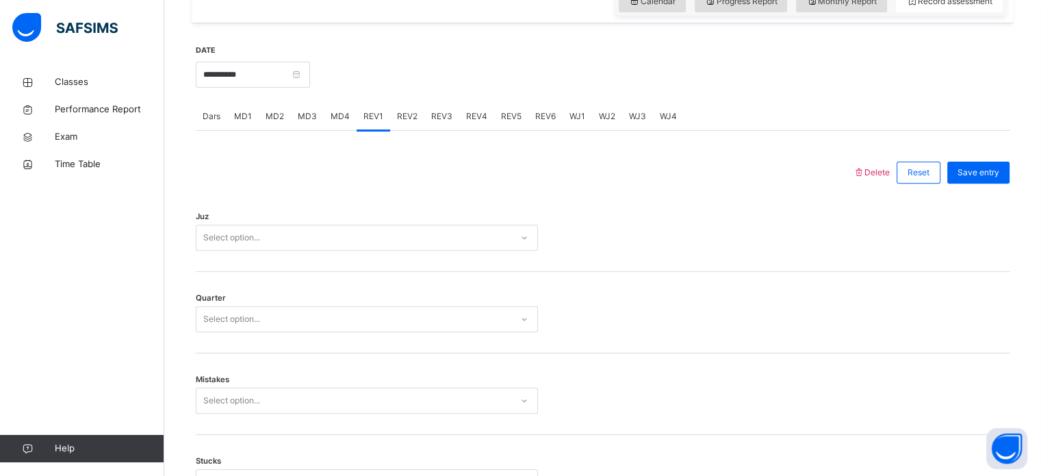
click at [331, 245] on div "Select option..." at bounding box center [353, 237] width 315 height 21
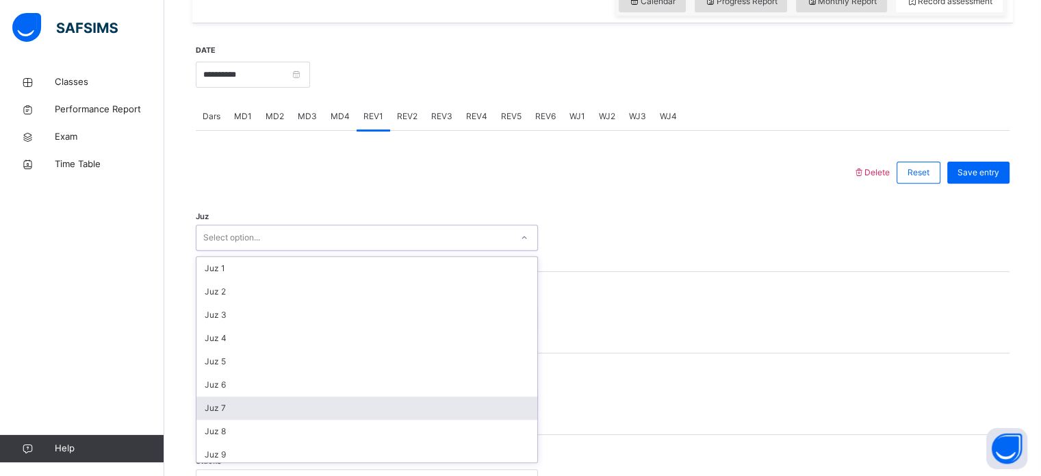
click at [236, 420] on div "Juz 7" at bounding box center [366, 407] width 341 height 23
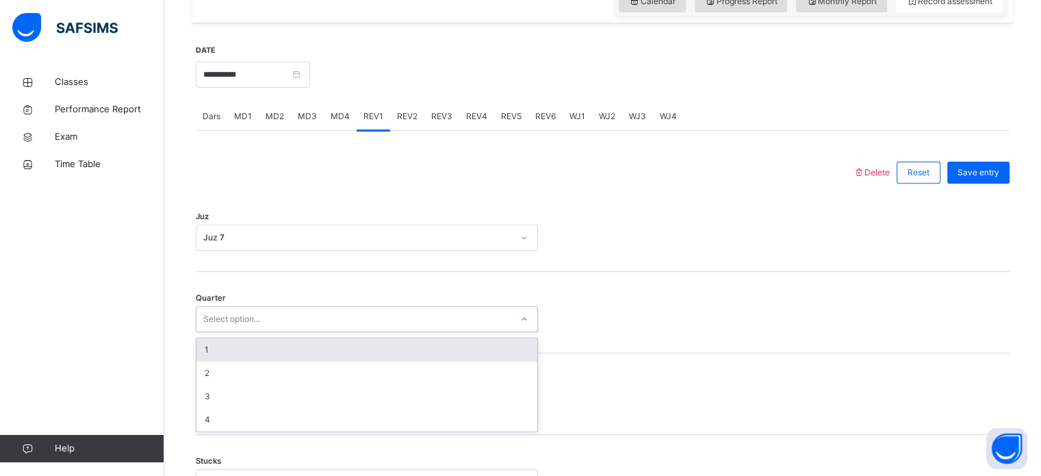
click at [230, 329] on div "Select option..." at bounding box center [231, 319] width 57 height 26
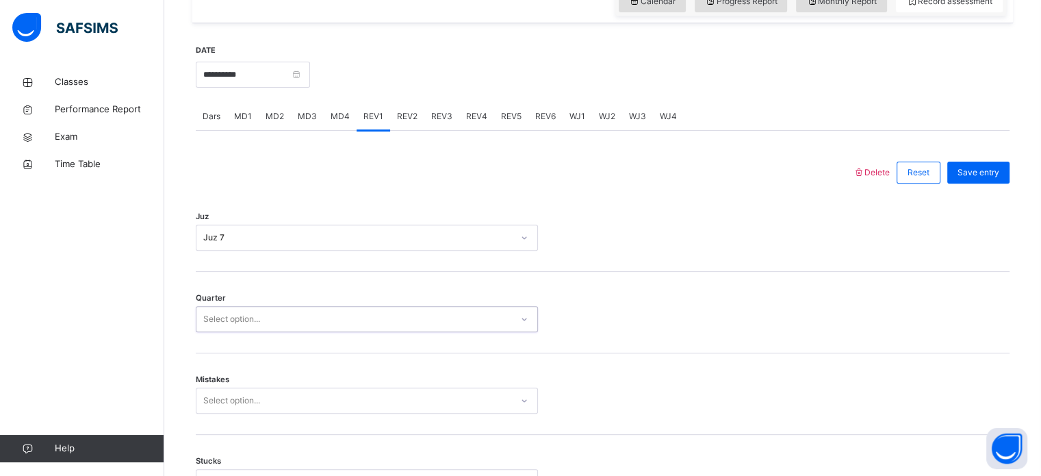
click at [230, 329] on div "Select option..." at bounding box center [231, 319] width 57 height 26
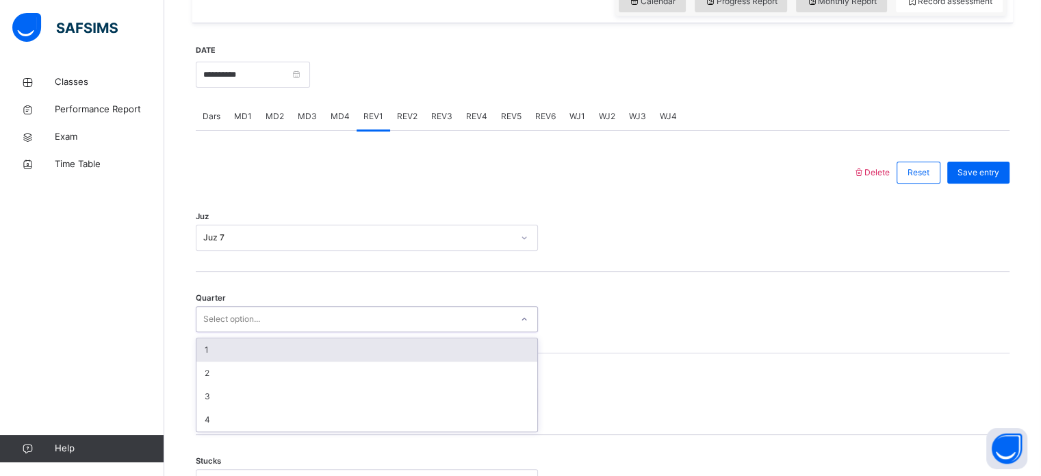
click at [230, 329] on div "Select option..." at bounding box center [231, 319] width 57 height 26
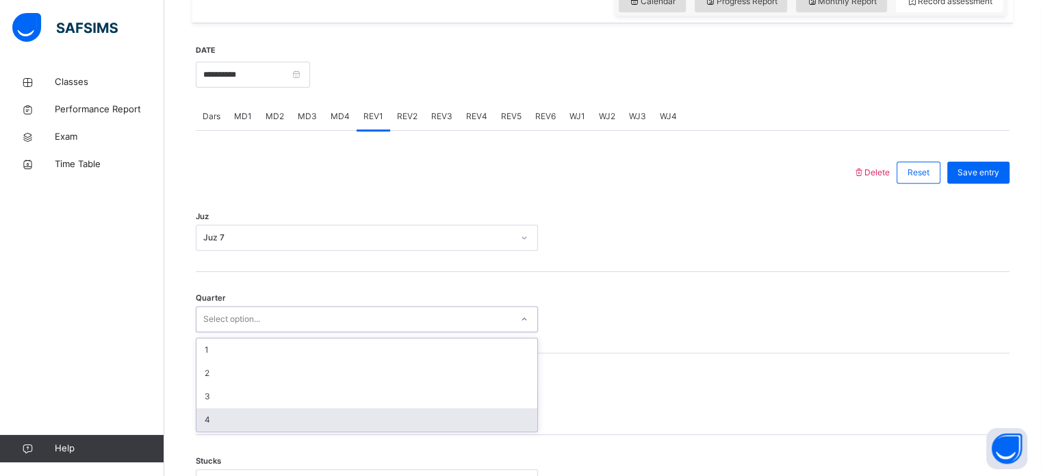
click at [229, 431] on div "4" at bounding box center [366, 419] width 341 height 23
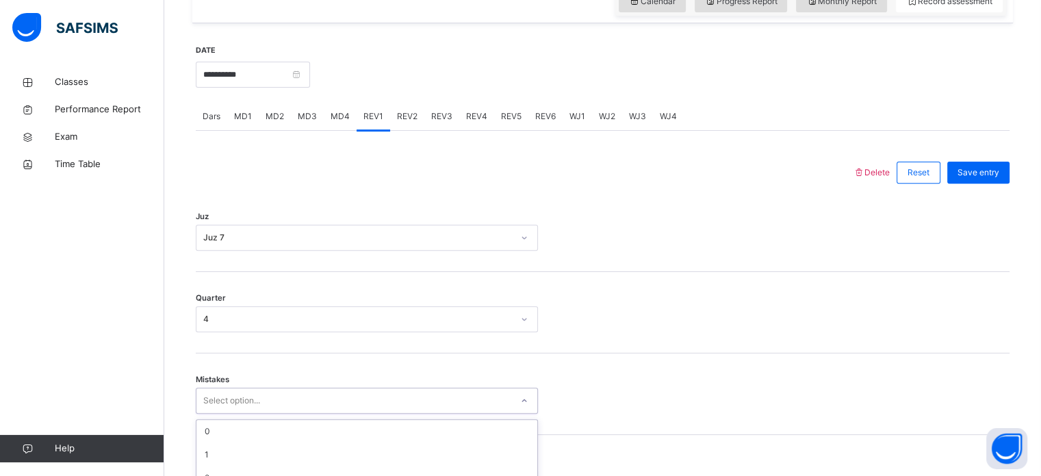
scroll to position [608, 0]
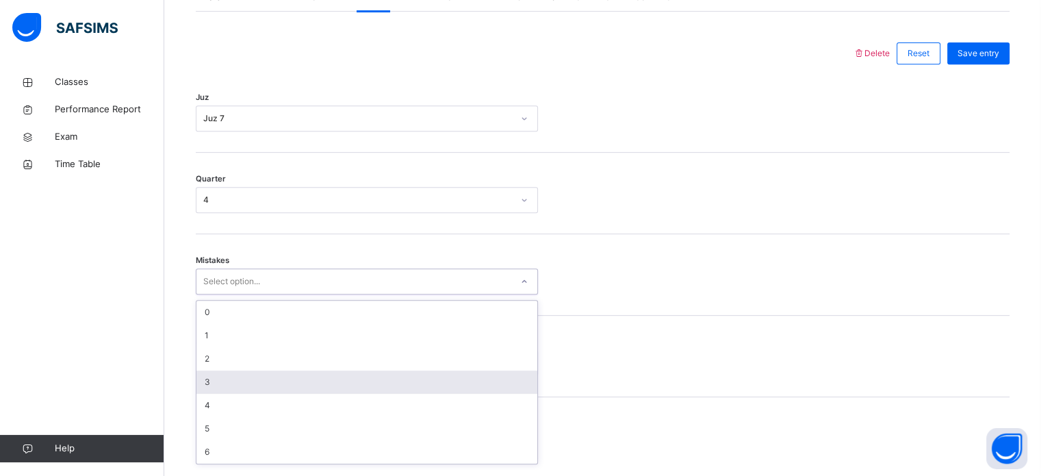
click at [235, 294] on div "option 3 focused, 4 of 7. 7 results available. Use Up and Down to choose option…" at bounding box center [367, 281] width 342 height 26
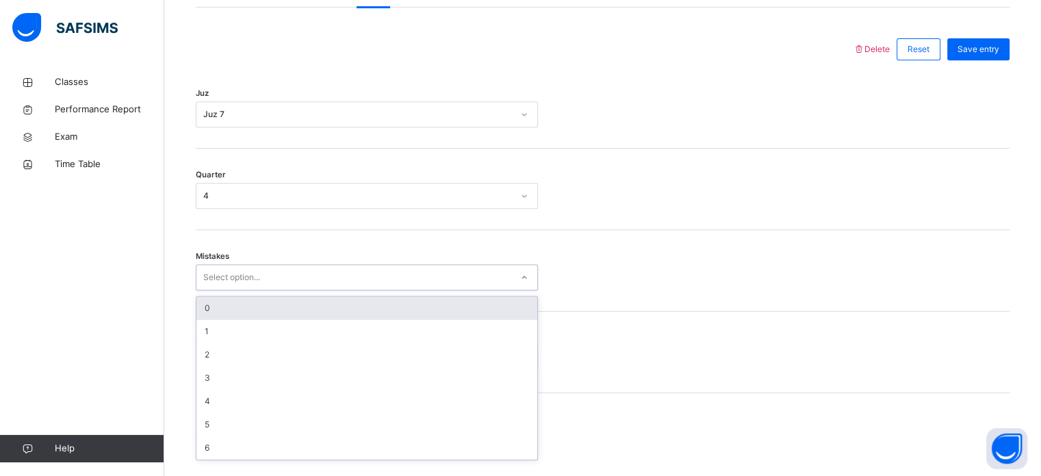
click at [231, 317] on div "0" at bounding box center [366, 307] width 341 height 23
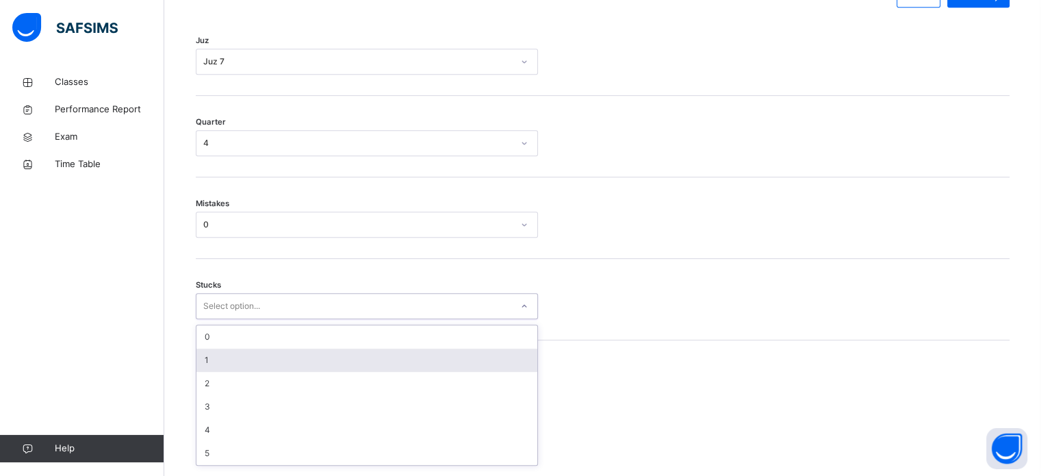
scroll to position [665, 0]
click at [222, 314] on div "option 1 focused, 2 of 6. 6 results available. Use Up and Down to choose option…" at bounding box center [367, 301] width 342 height 26
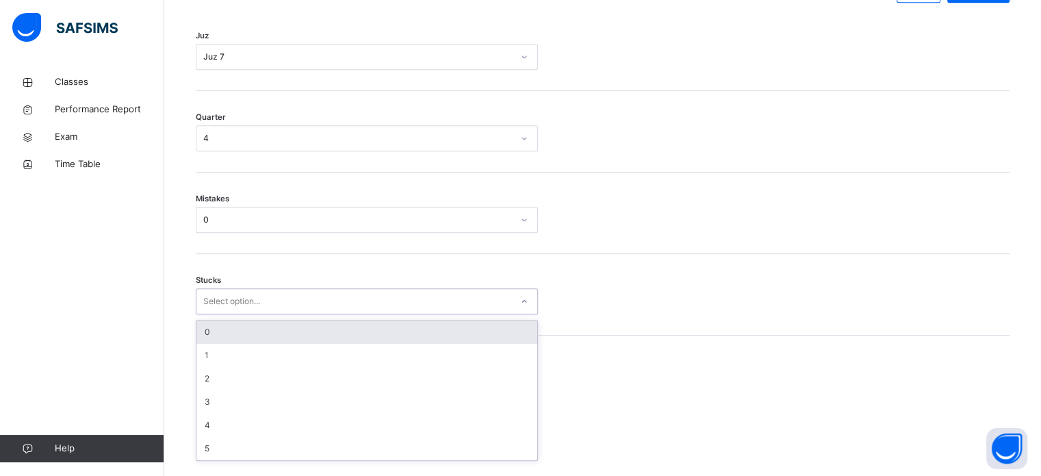
click at [218, 344] on div "0" at bounding box center [366, 331] width 341 height 23
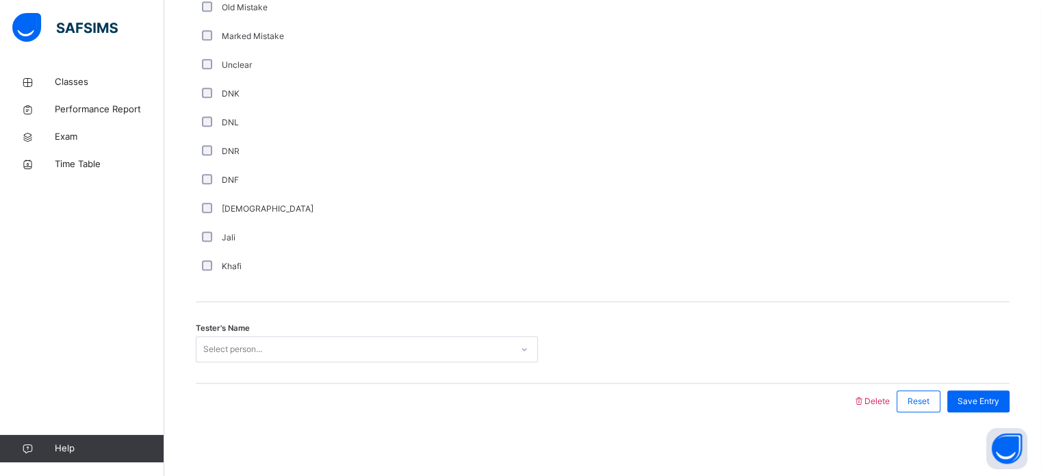
scroll to position [1155, 0]
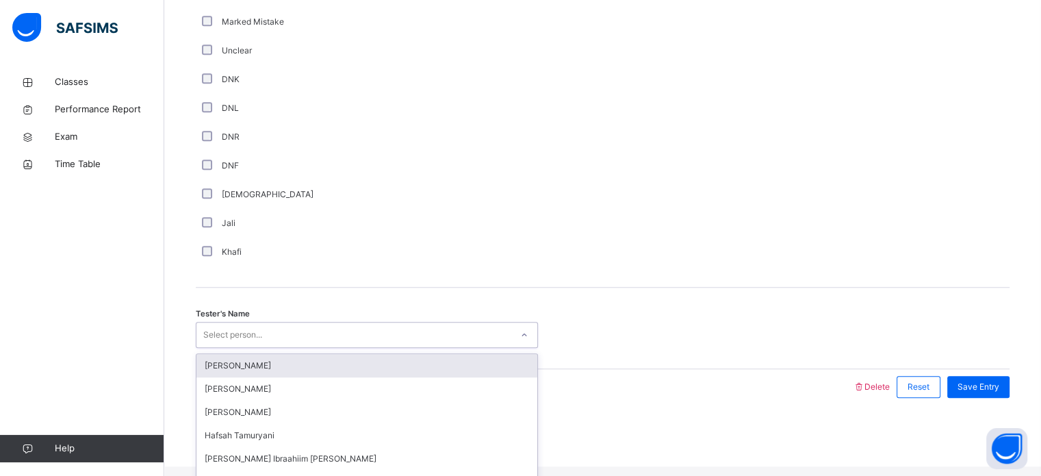
click at [272, 339] on div "Select person..." at bounding box center [353, 335] width 315 height 21
type input "***"
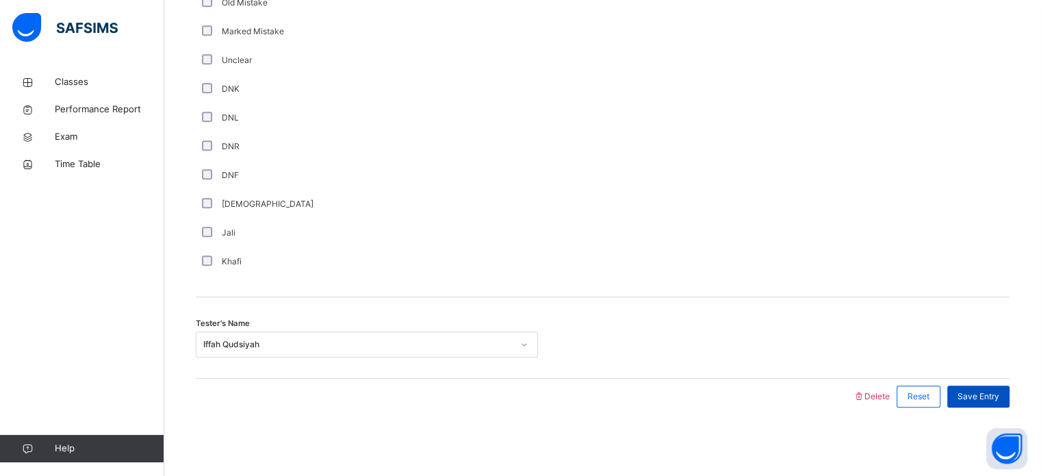
click at [1010, 405] on div "Save Entry" at bounding box center [979, 396] width 62 height 22
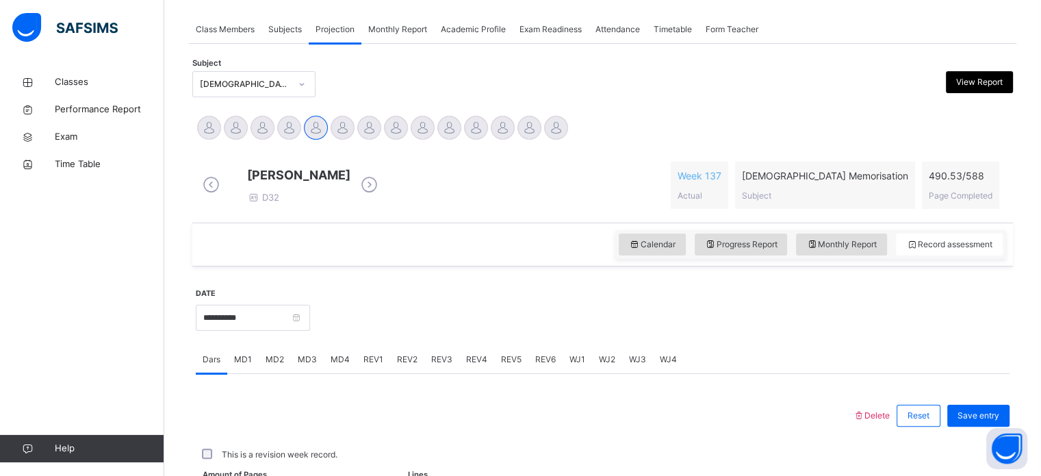
scroll to position [552, 0]
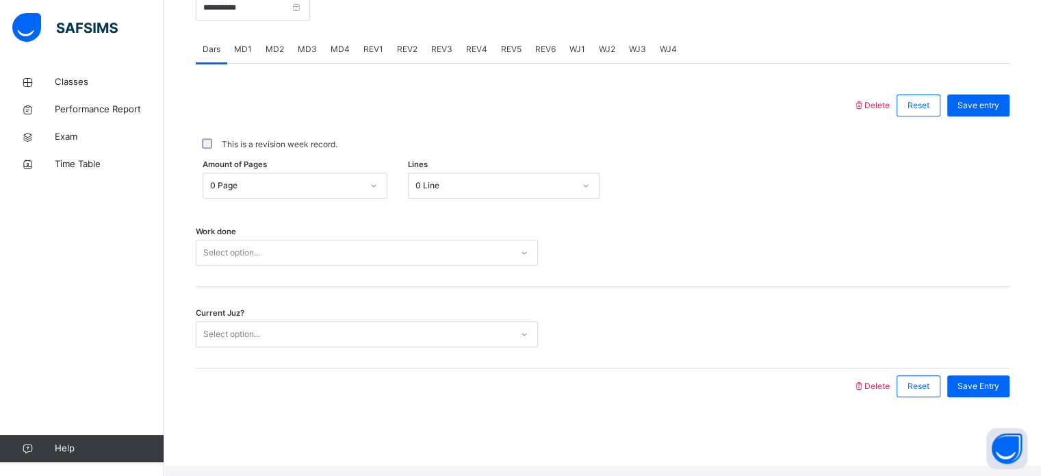
click at [403, 55] on span "REV2" at bounding box center [407, 49] width 21 height 12
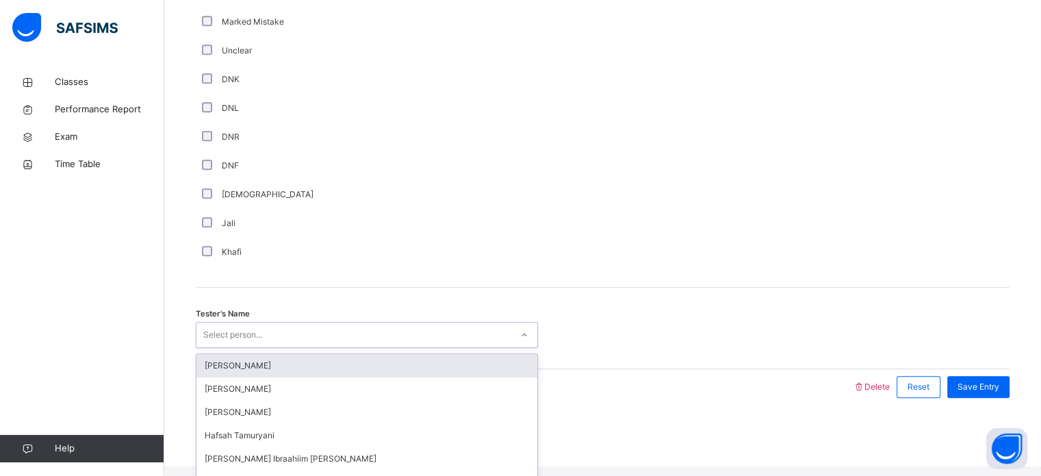
click at [257, 348] on div "Select person..." at bounding box center [232, 335] width 59 height 26
type input "***"
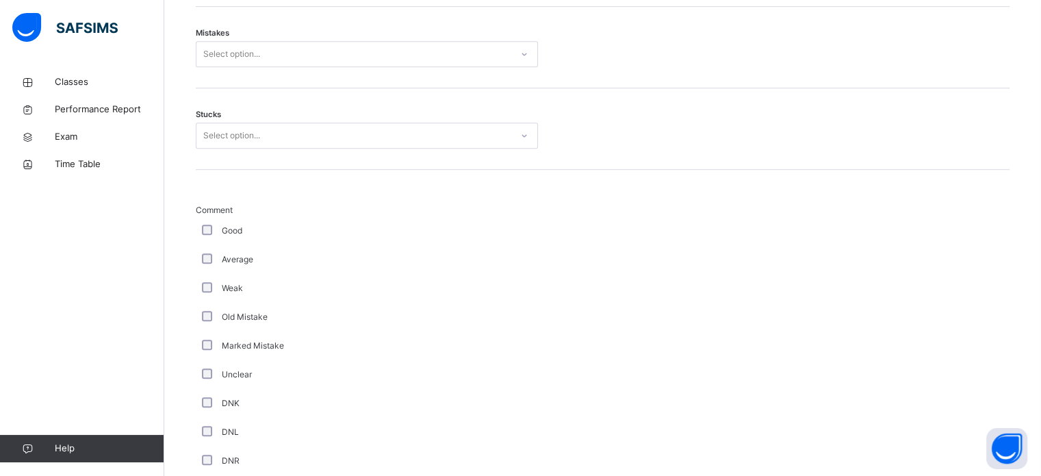
scroll to position [817, 0]
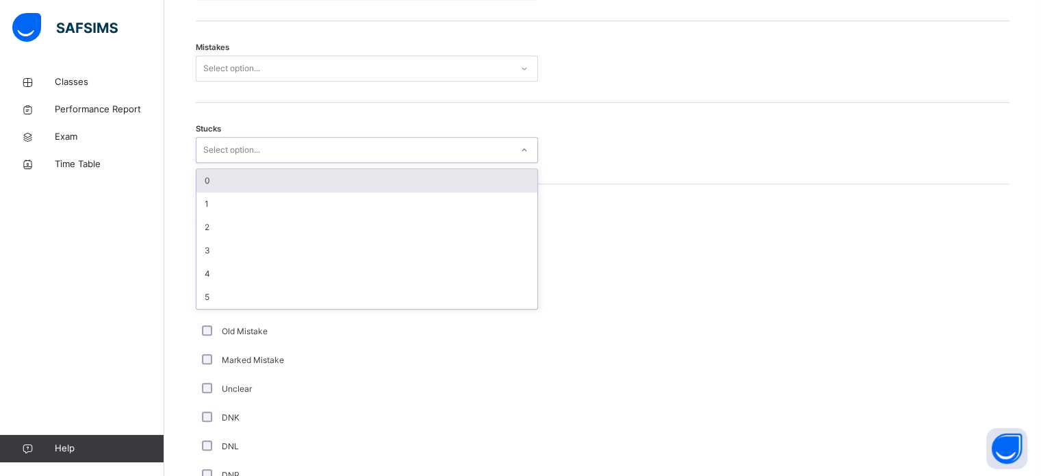
click at [282, 161] on div "Select option..." at bounding box center [353, 150] width 315 height 21
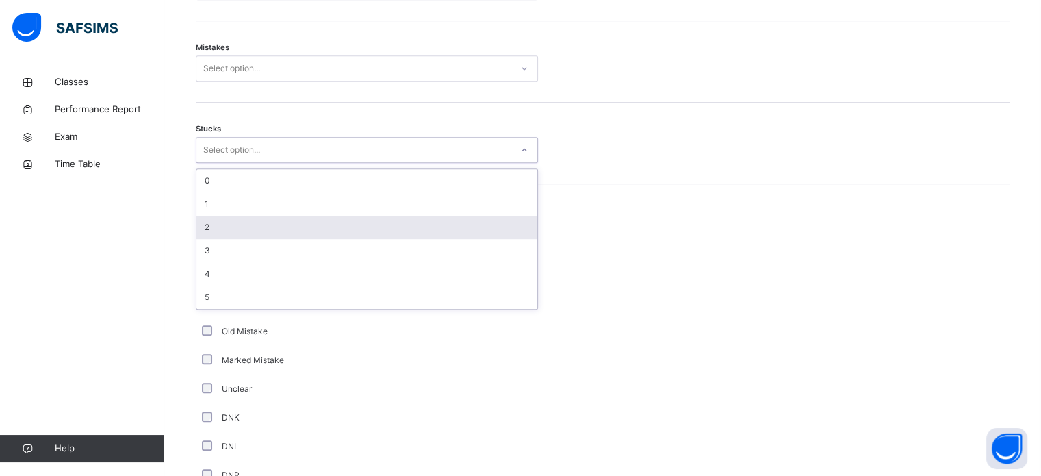
click at [235, 232] on div "2" at bounding box center [366, 227] width 341 height 23
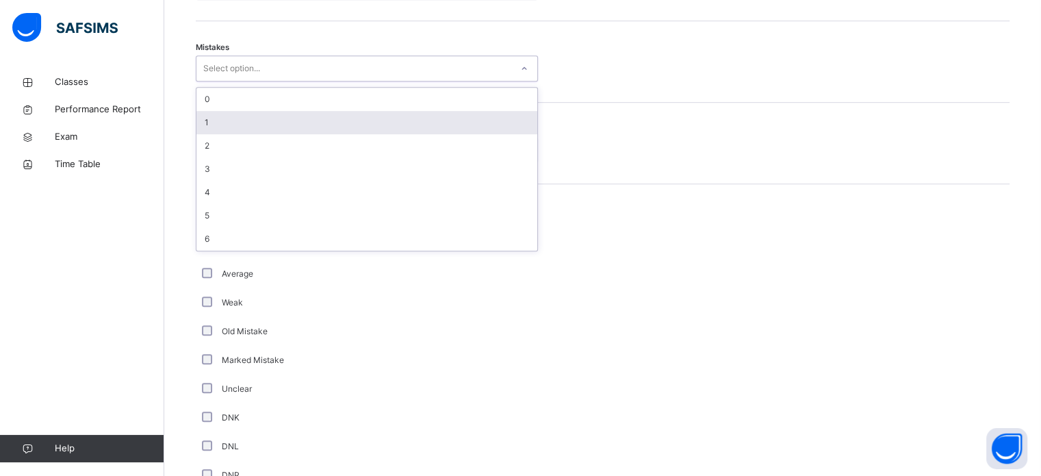
drag, startPoint x: 277, startPoint y: 75, endPoint x: 233, endPoint y: 127, distance: 68.5
click at [233, 81] on div "option 1 focused, 2 of 7. 7 results available. Use Up and Down to choose option…" at bounding box center [367, 68] width 342 height 26
click at [233, 127] on div "1" at bounding box center [366, 122] width 341 height 23
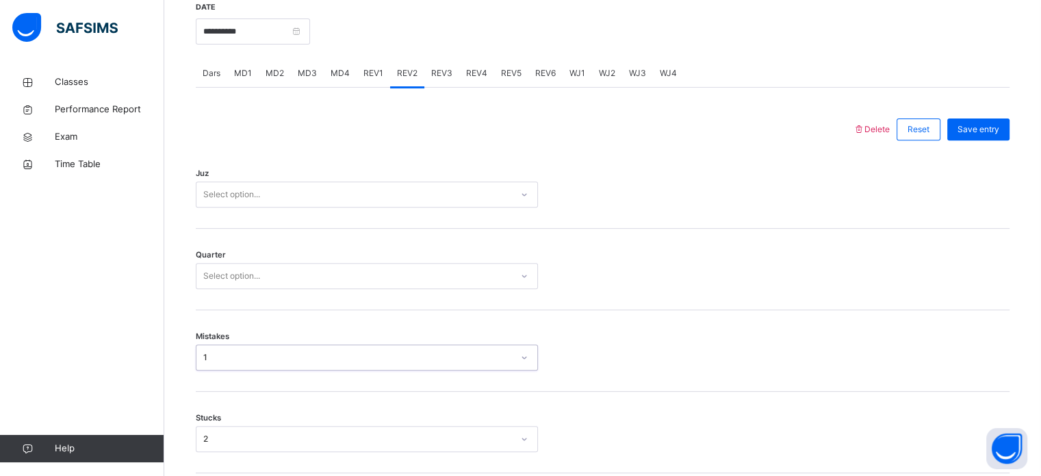
scroll to position [526, 0]
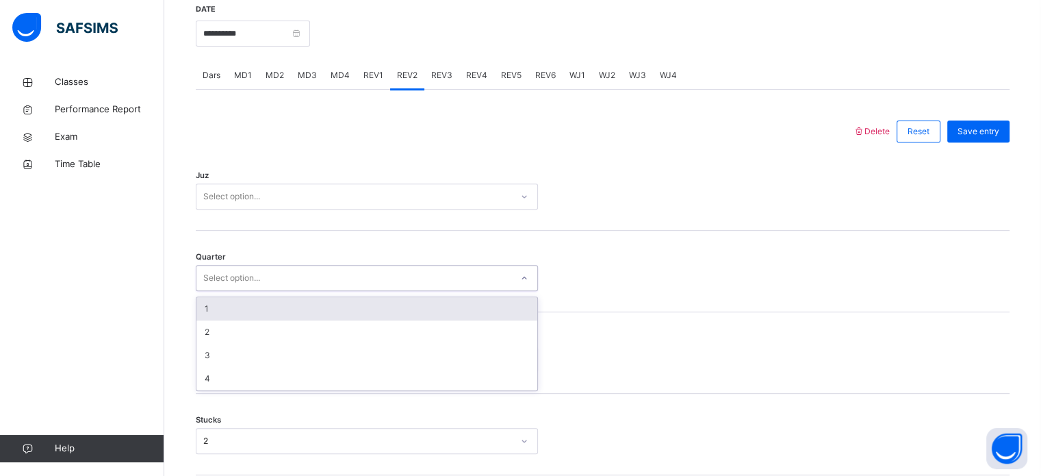
click at [258, 291] on div "Select option..." at bounding box center [231, 278] width 57 height 26
click at [257, 318] on div "1" at bounding box center [366, 308] width 341 height 23
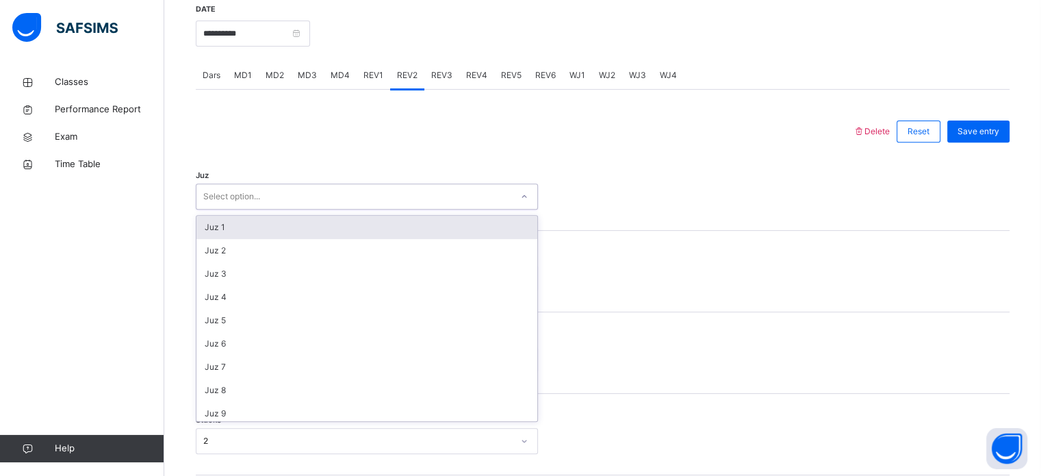
click at [256, 196] on div "Select option..." at bounding box center [231, 196] width 57 height 26
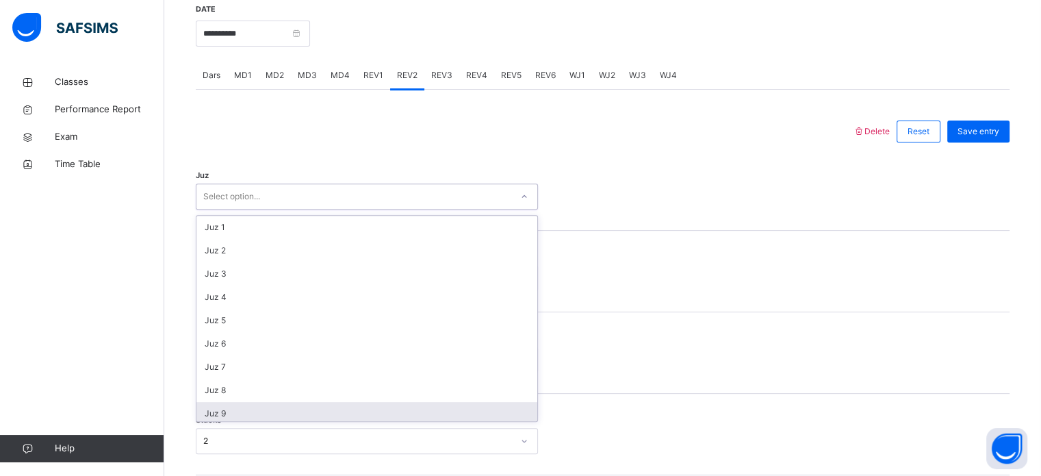
click at [244, 420] on div "Juz 9" at bounding box center [366, 413] width 341 height 23
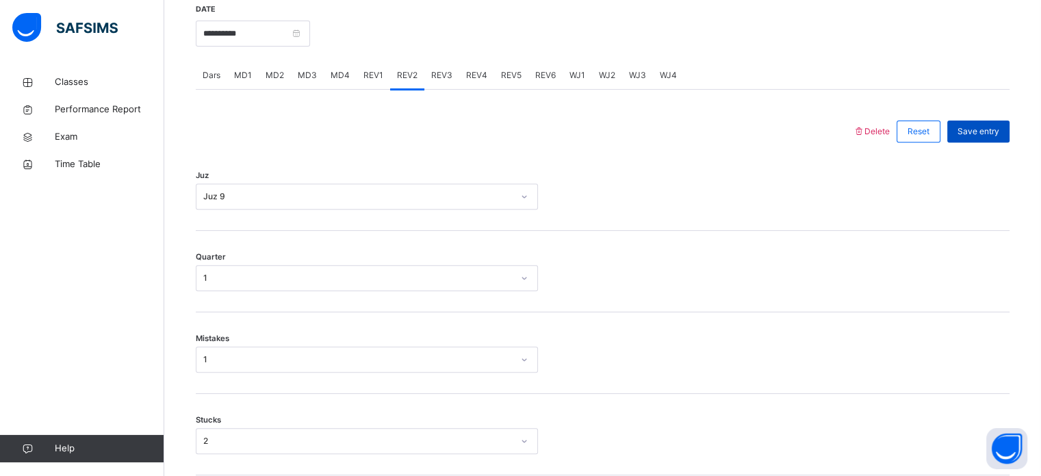
click at [993, 138] on span "Save entry" at bounding box center [979, 131] width 42 height 12
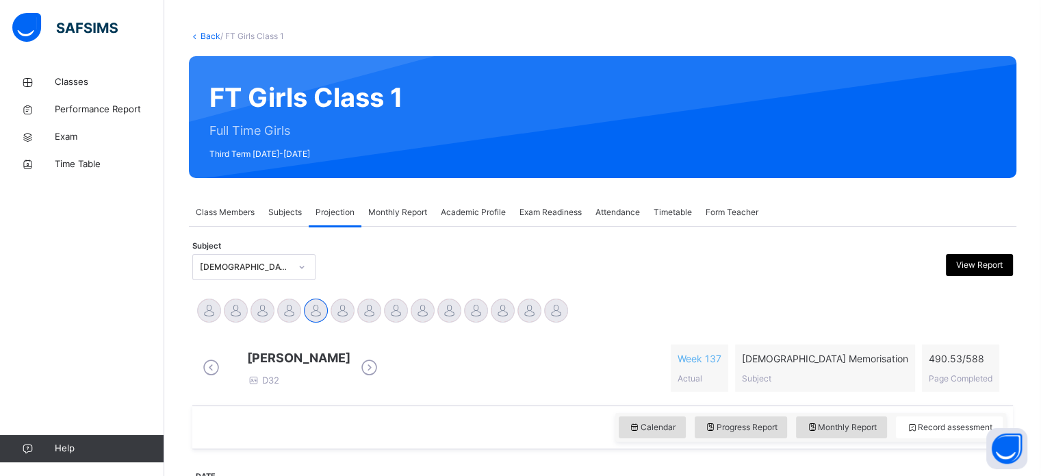
scroll to position [38, 0]
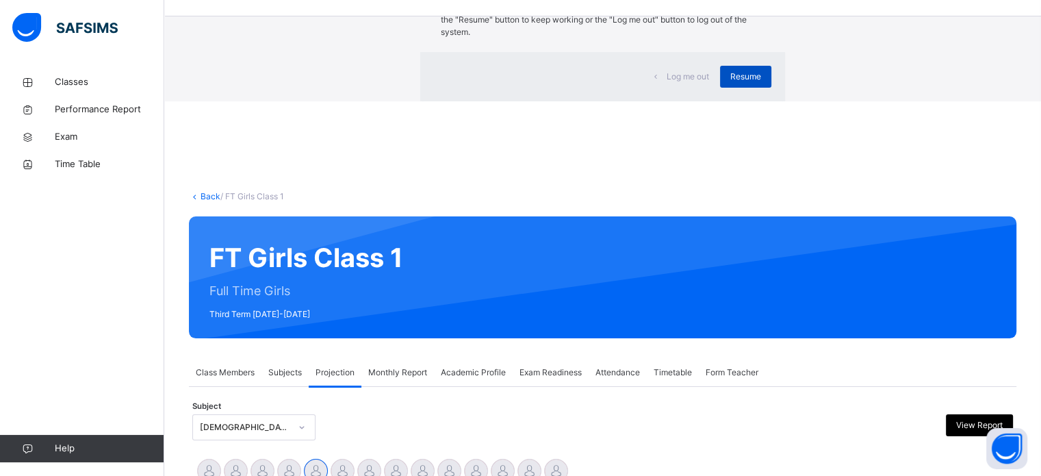
click at [731, 83] on span "Resume" at bounding box center [746, 77] width 31 height 12
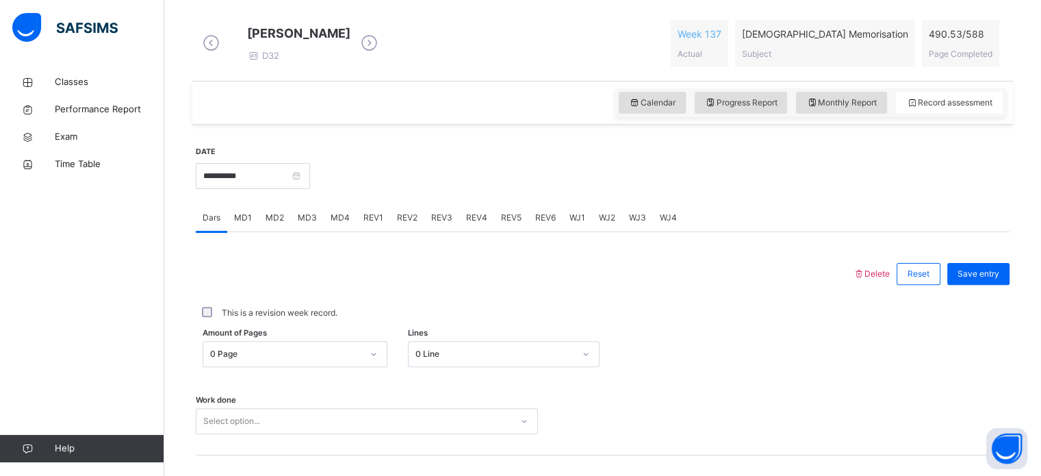
scroll to position [385, 0]
click at [585, 223] on div "WJ1" at bounding box center [577, 215] width 29 height 27
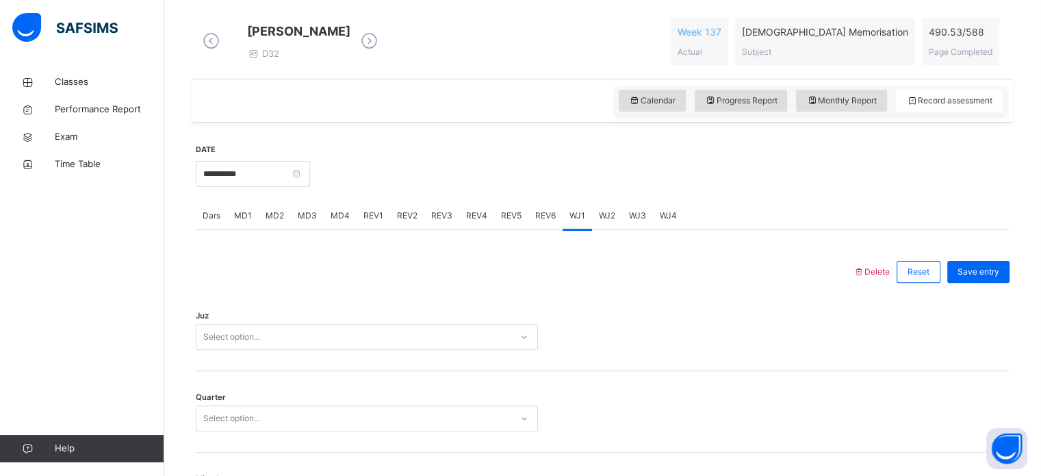
click at [668, 222] on span "WJ4" at bounding box center [668, 216] width 17 height 12
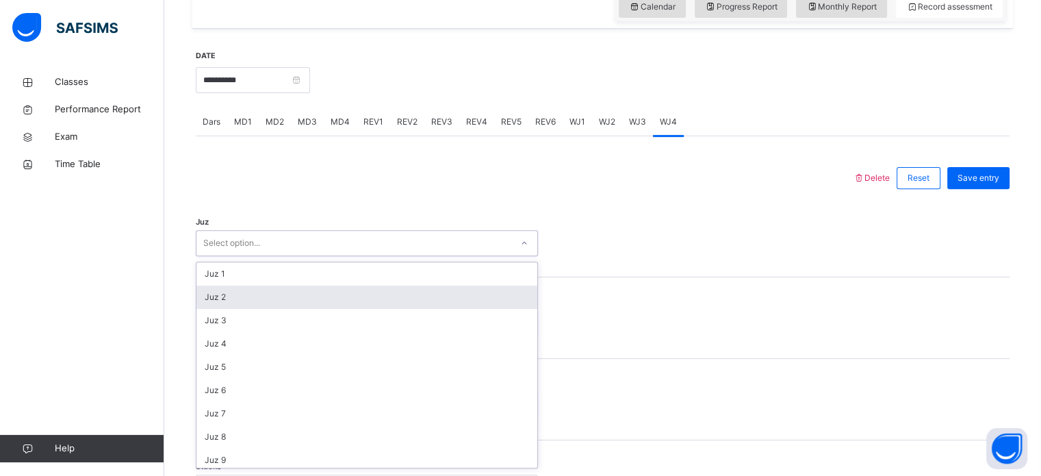
click at [401, 256] on div "option Juz 2 focused, 2 of 30. 30 results available. Use Up and Down to choose …" at bounding box center [367, 243] width 342 height 26
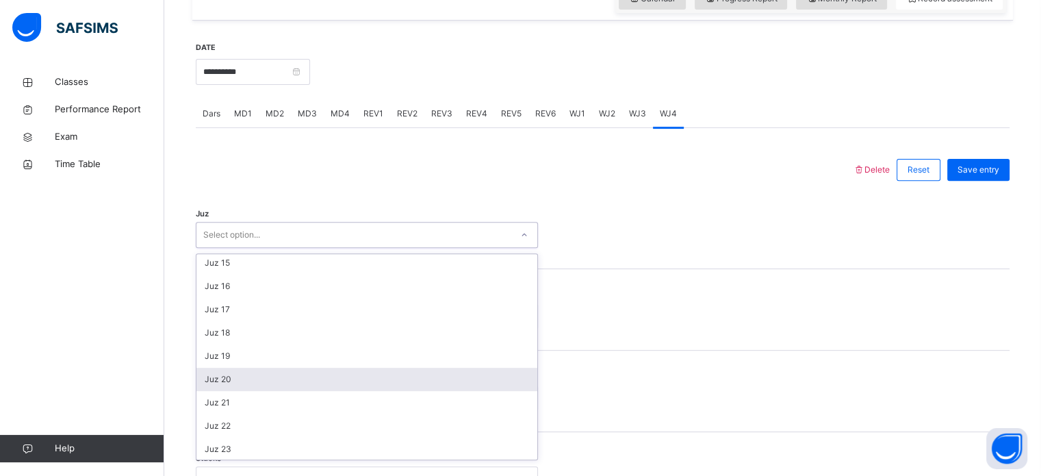
scroll to position [400, 0]
click at [320, 390] on div "Juz 23" at bounding box center [366, 377] width 341 height 23
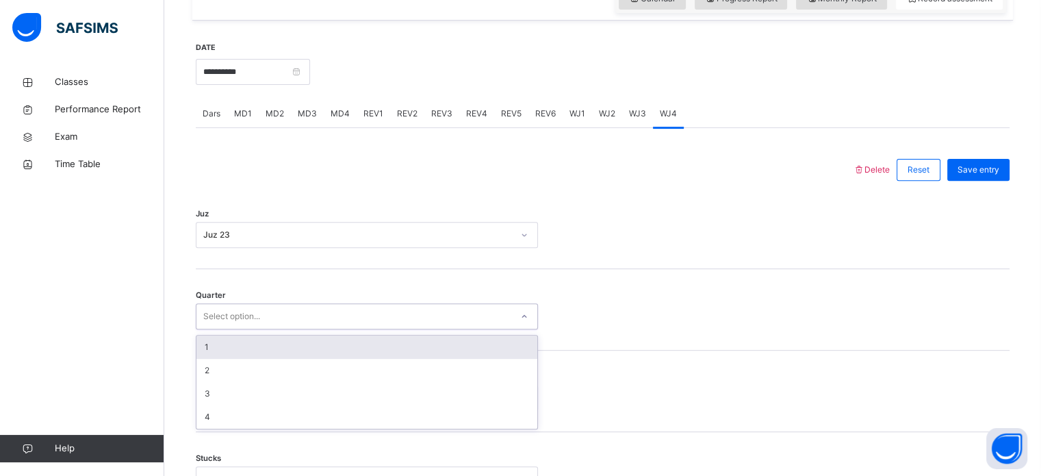
click at [279, 322] on div "Select option..." at bounding box center [353, 316] width 315 height 21
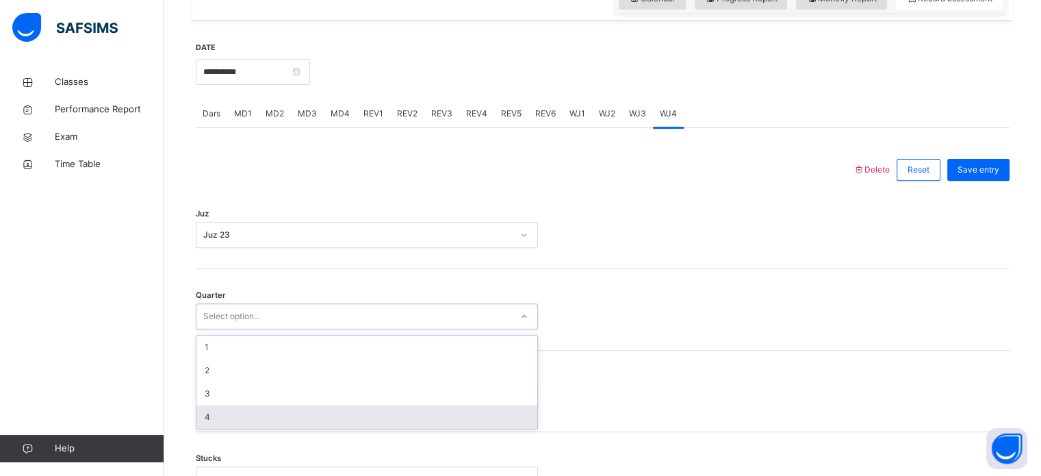
click at [236, 416] on div "4" at bounding box center [366, 416] width 341 height 23
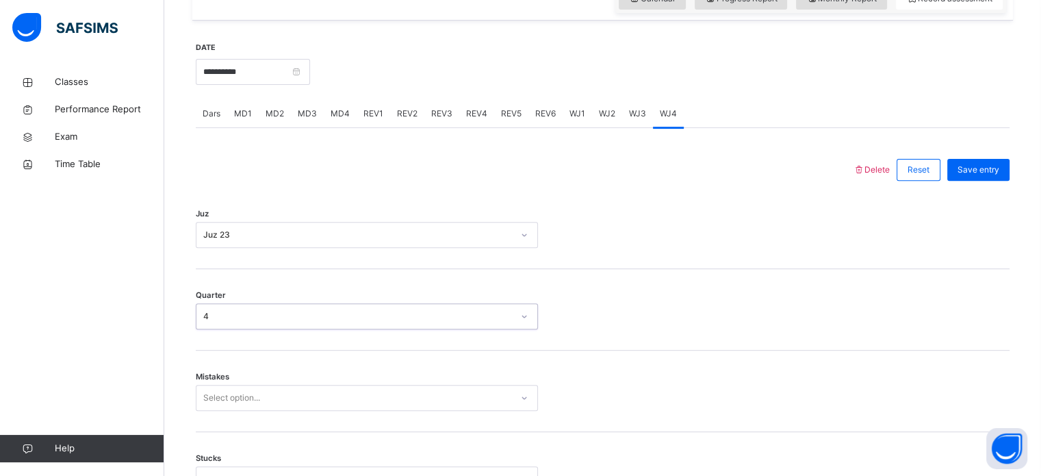
scroll to position [533, 0]
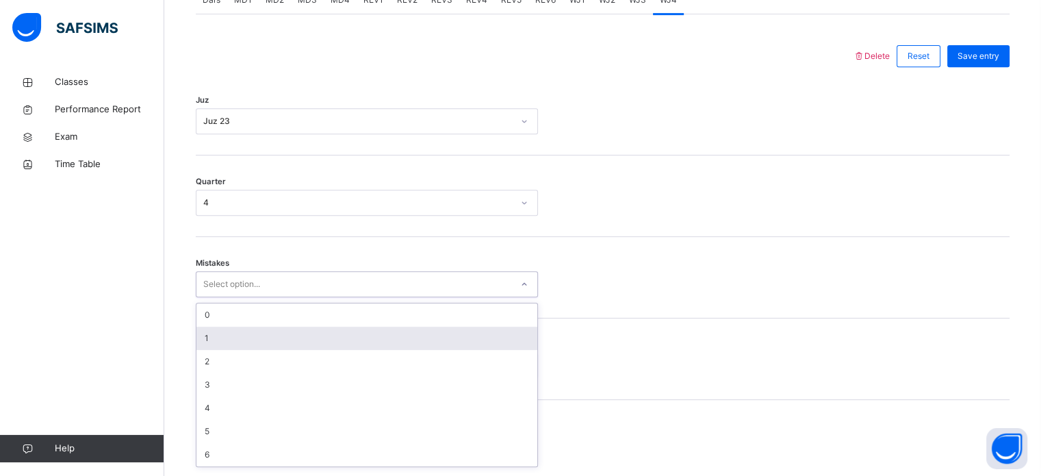
click at [254, 297] on div "option 1 focused, 2 of 7. 7 results available. Use Up and Down to choose option…" at bounding box center [367, 284] width 342 height 26
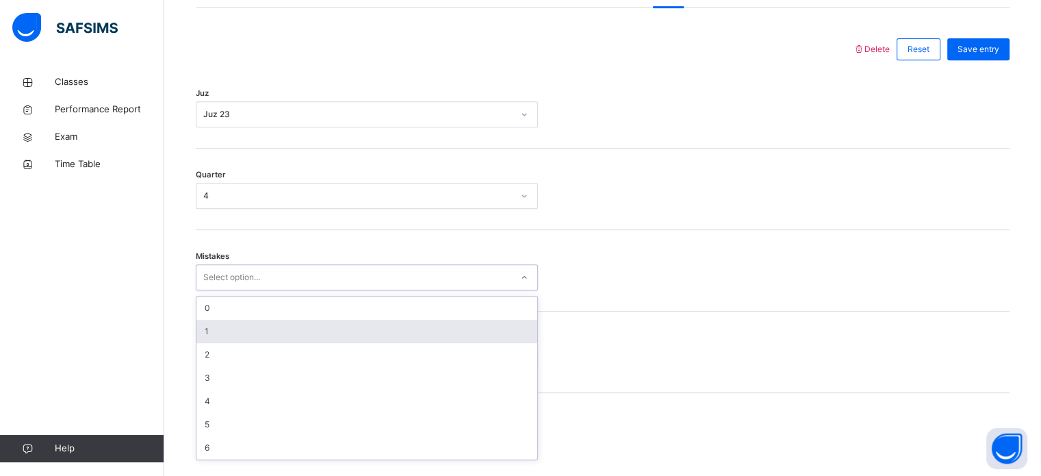
click at [215, 343] on div "1" at bounding box center [366, 331] width 341 height 23
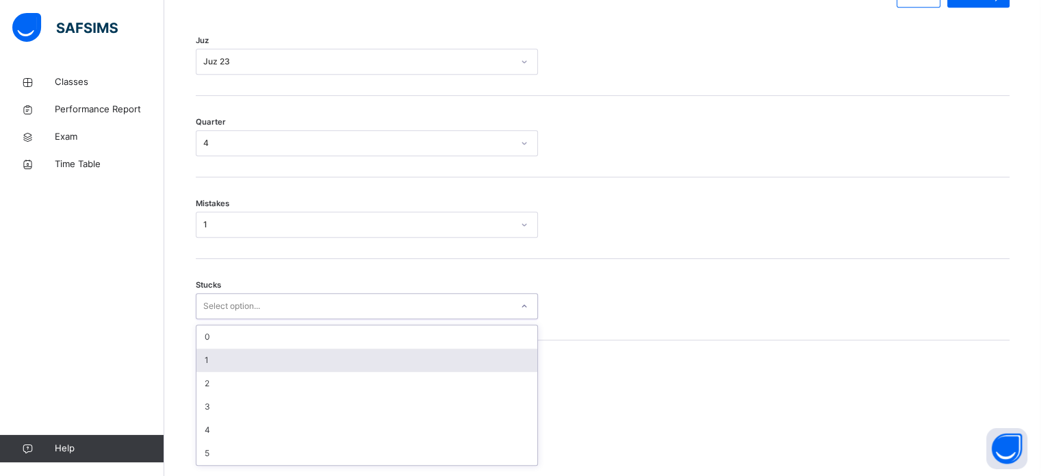
click at [228, 319] on div "option 1 focused, 2 of 6. 6 results available. Use Up and Down to choose option…" at bounding box center [367, 306] width 342 height 26
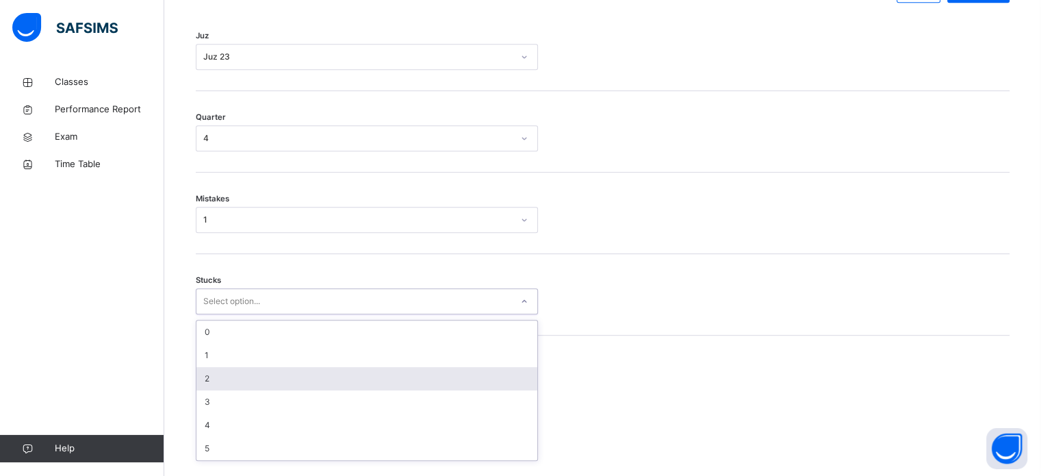
click at [207, 385] on div "2" at bounding box center [366, 378] width 341 height 23
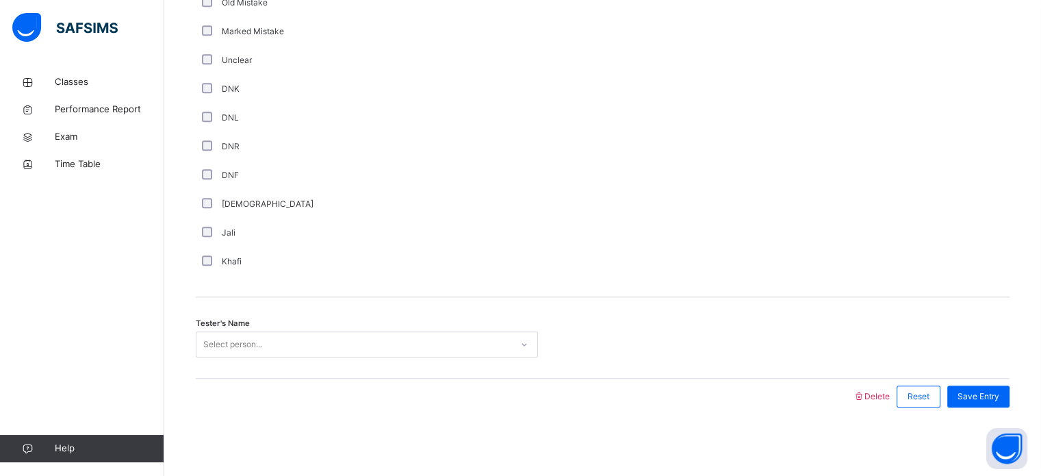
scroll to position [1155, 0]
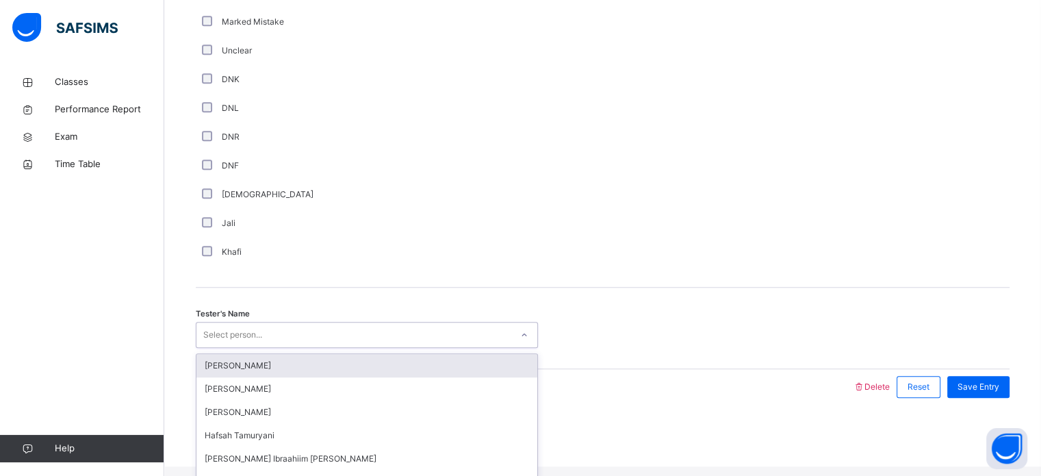
click at [381, 346] on div "Select person..." at bounding box center [353, 335] width 315 height 21
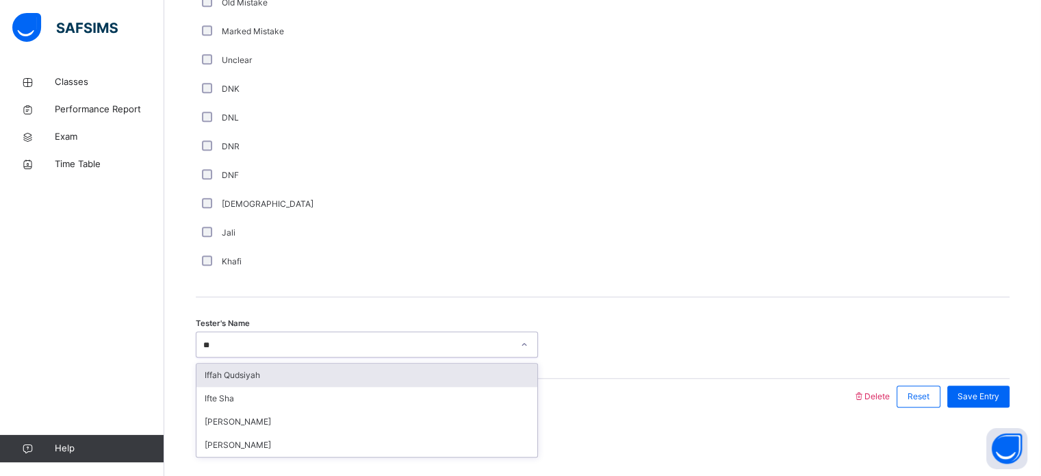
type input "***"
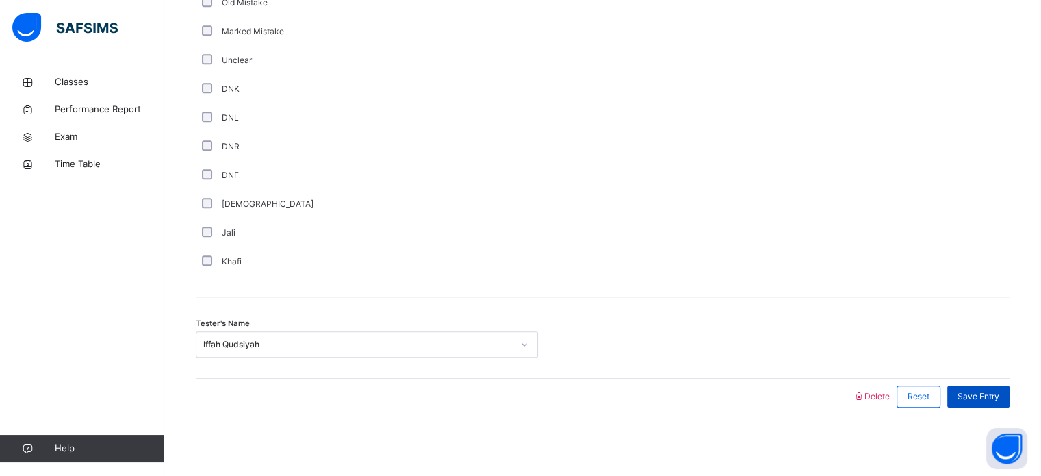
click at [988, 396] on span "Save Entry" at bounding box center [979, 396] width 42 height 12
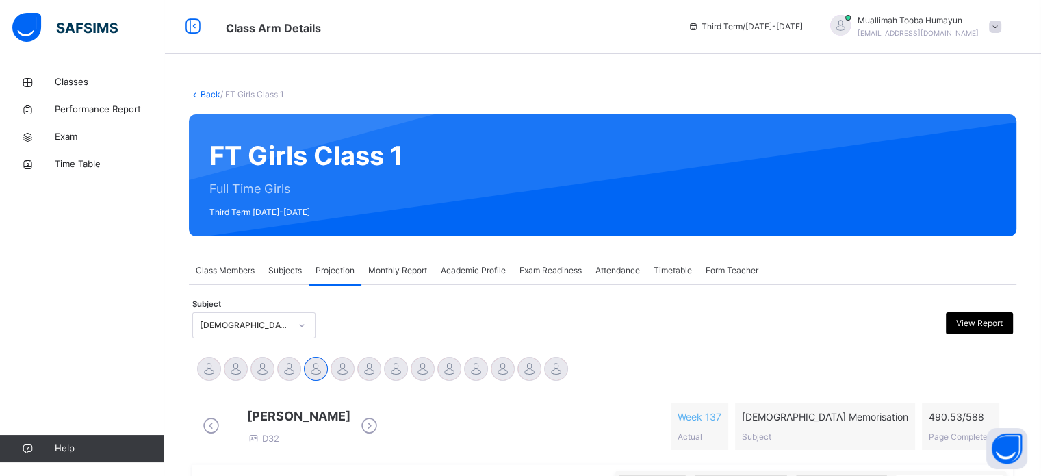
scroll to position [0, 0]
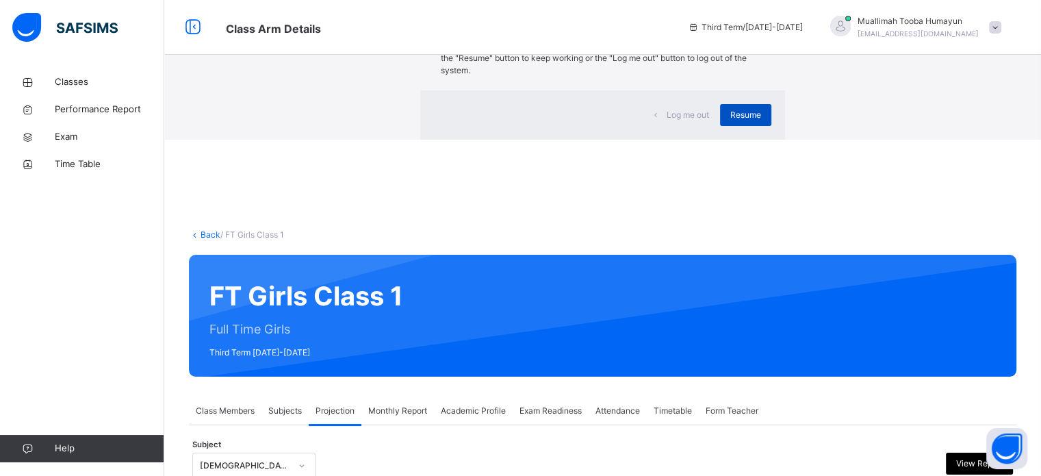
click at [731, 121] on span "Resume" at bounding box center [746, 115] width 31 height 12
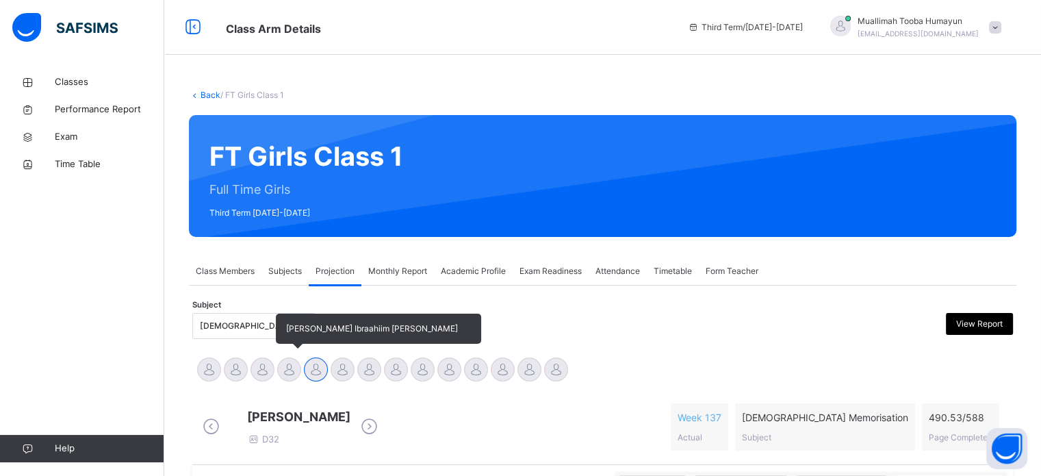
click at [288, 368] on div at bounding box center [289, 369] width 24 height 24
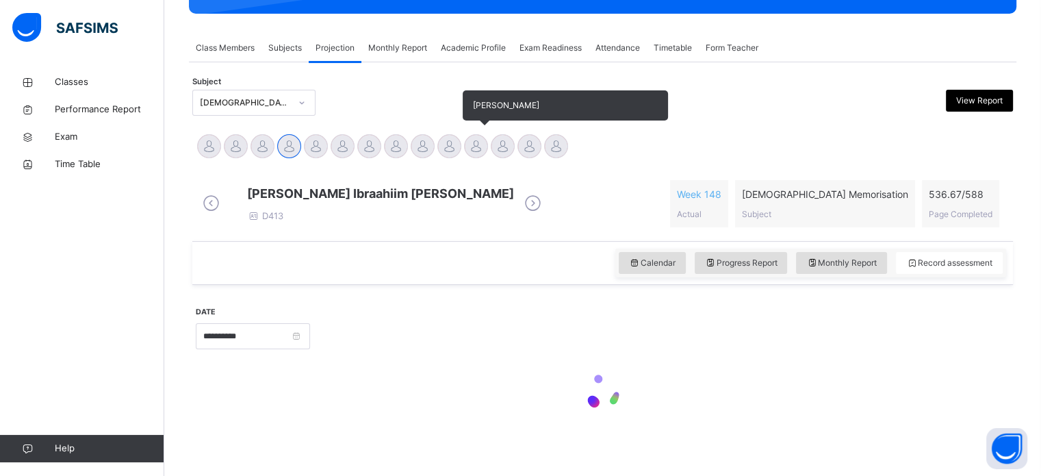
scroll to position [242, 0]
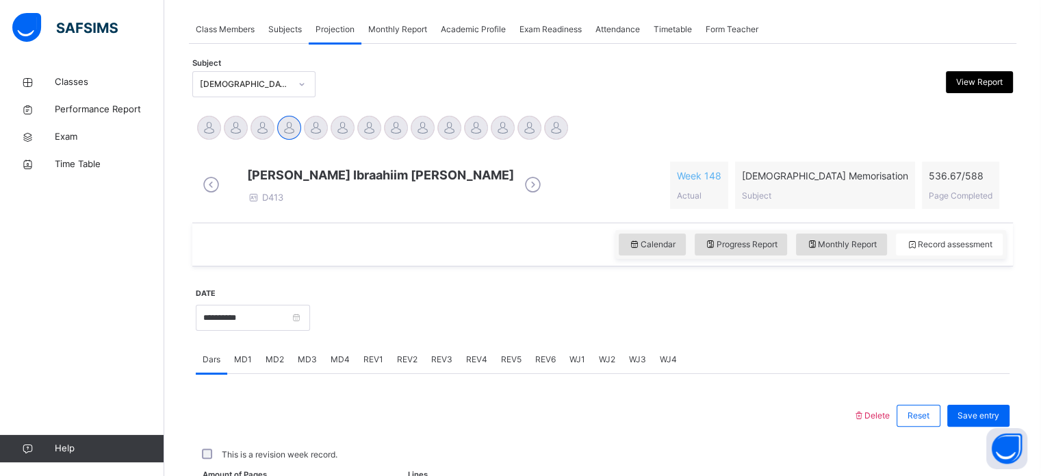
click at [460, 369] on div "REV4" at bounding box center [476, 359] width 35 height 27
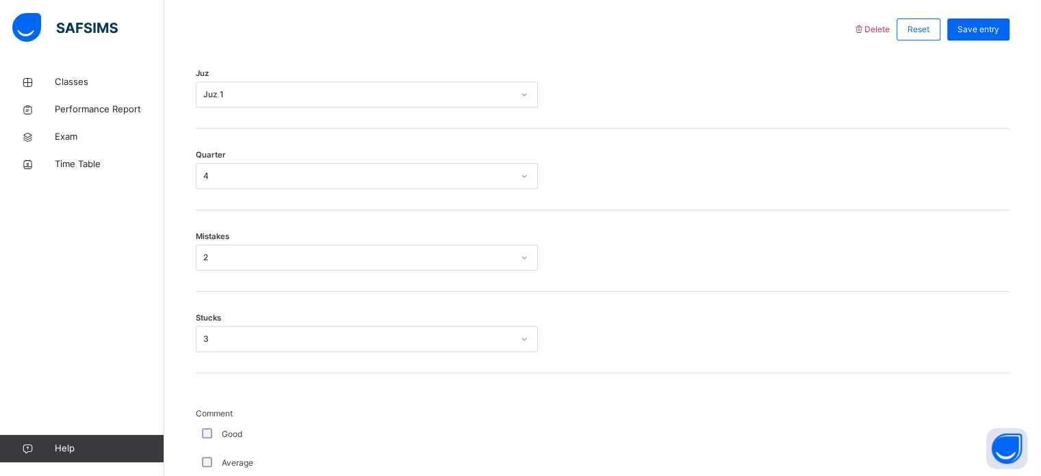
scroll to position [631, 0]
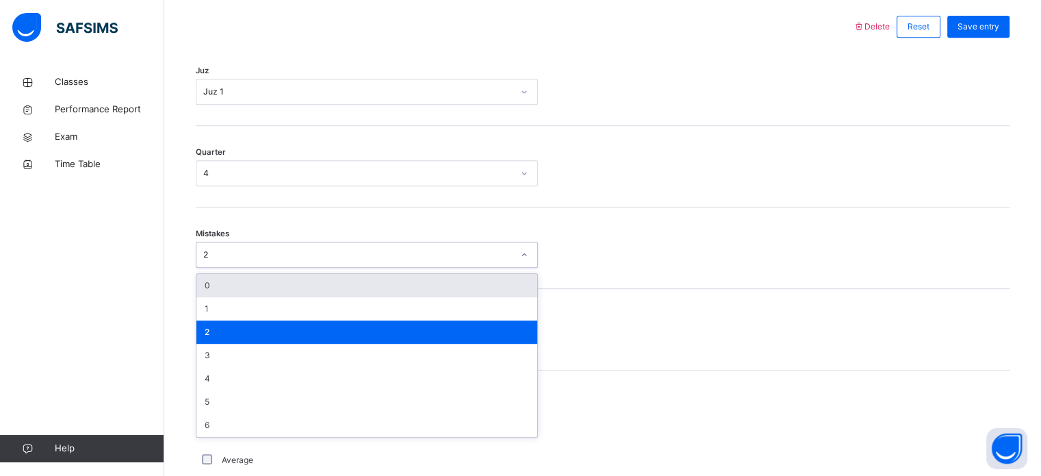
click at [346, 266] on div "2" at bounding box center [353, 254] width 315 height 21
click at [293, 295] on div "0" at bounding box center [366, 285] width 341 height 23
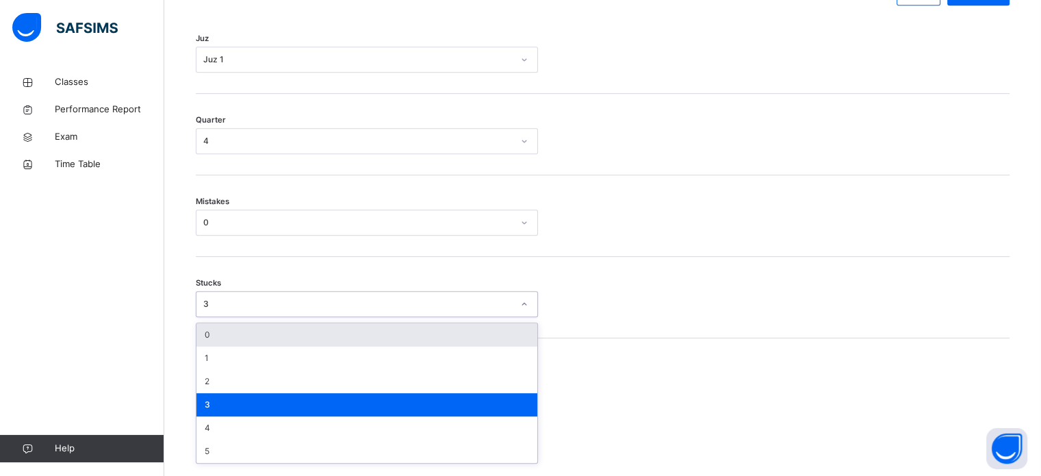
scroll to position [665, 0]
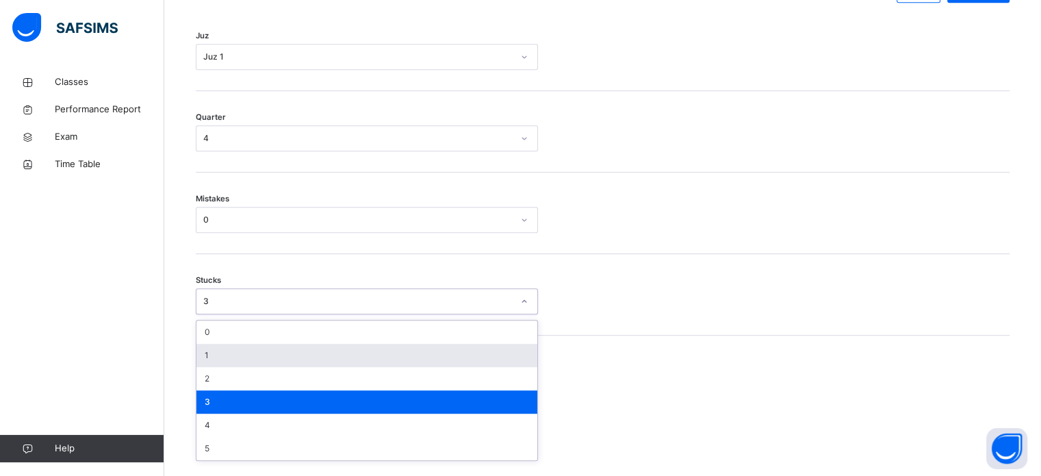
drag, startPoint x: 244, startPoint y: 349, endPoint x: 221, endPoint y: 369, distance: 30.1
click at [221, 314] on div "option 1 focused, 2 of 6. 6 results available. Use Up and Down to choose option…" at bounding box center [367, 301] width 342 height 26
click at [221, 367] on div "1" at bounding box center [366, 355] width 341 height 23
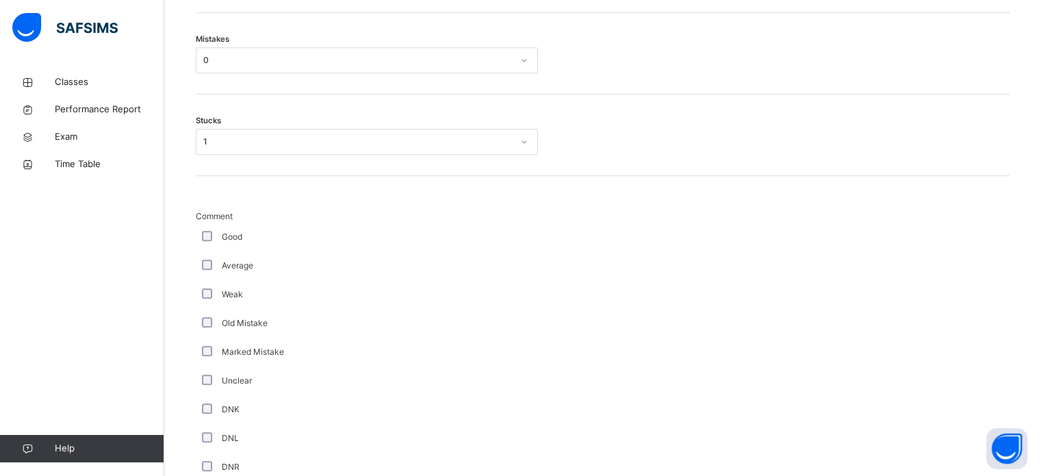
scroll to position [1155, 0]
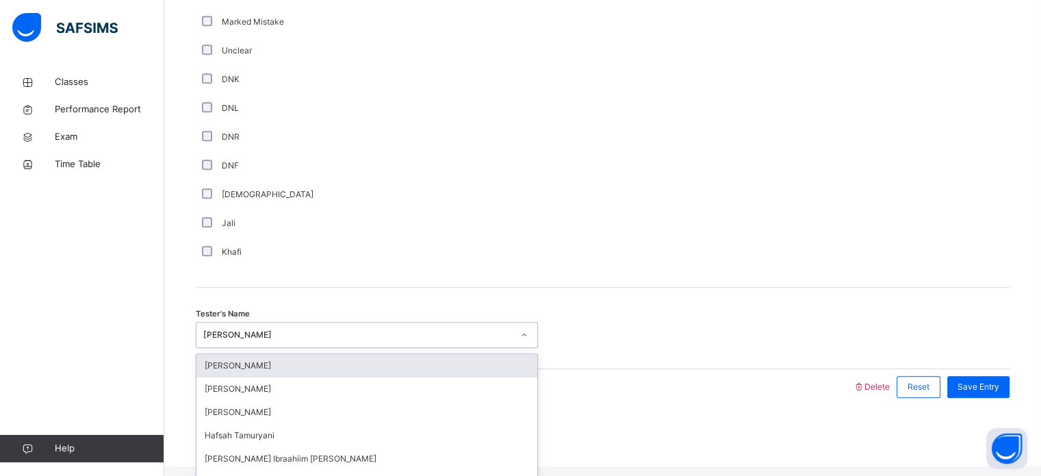
click at [367, 338] on div "[PERSON_NAME]" at bounding box center [357, 335] width 309 height 12
type input "**"
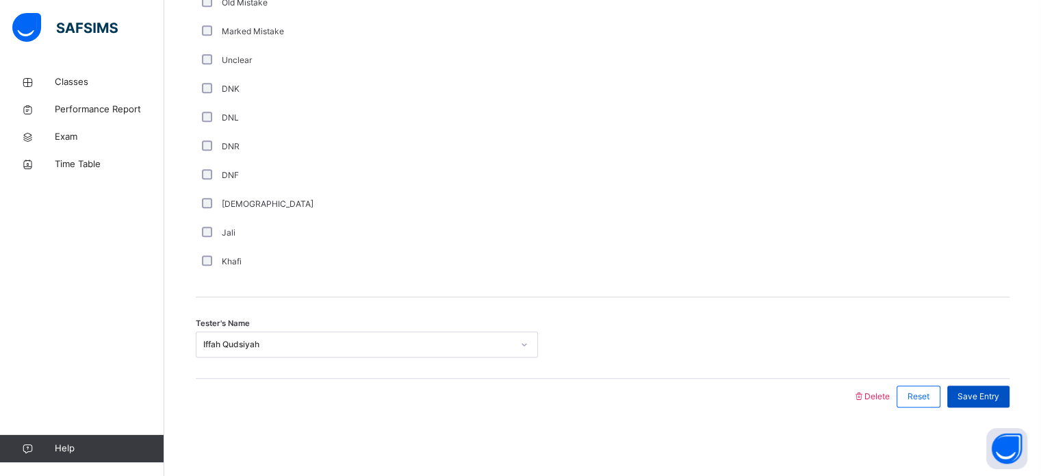
click at [992, 395] on span "Save Entry" at bounding box center [979, 396] width 42 height 12
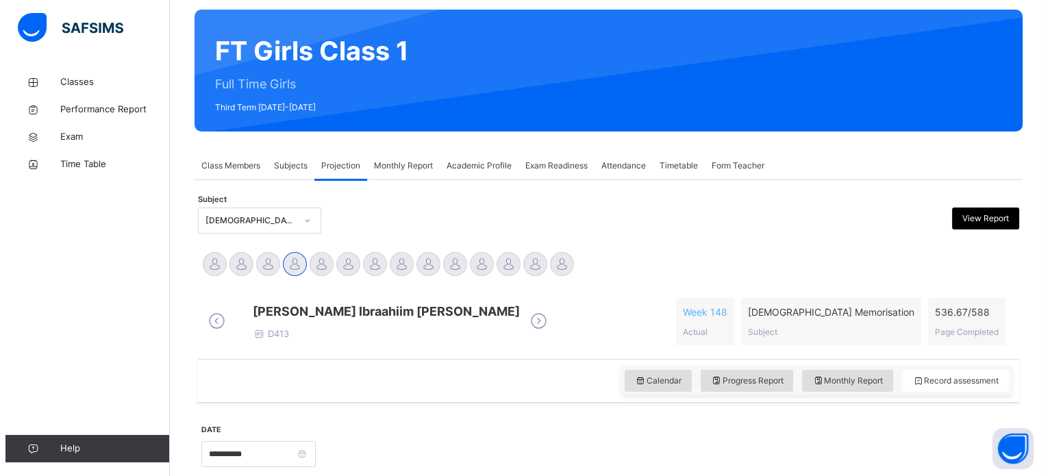
scroll to position [0, 0]
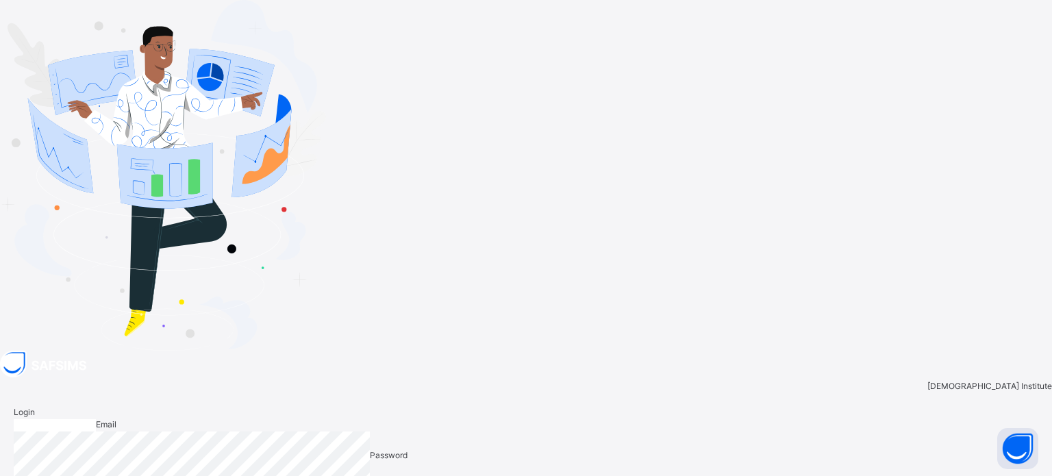
type input "**********"
